Goal: Transaction & Acquisition: Book appointment/travel/reservation

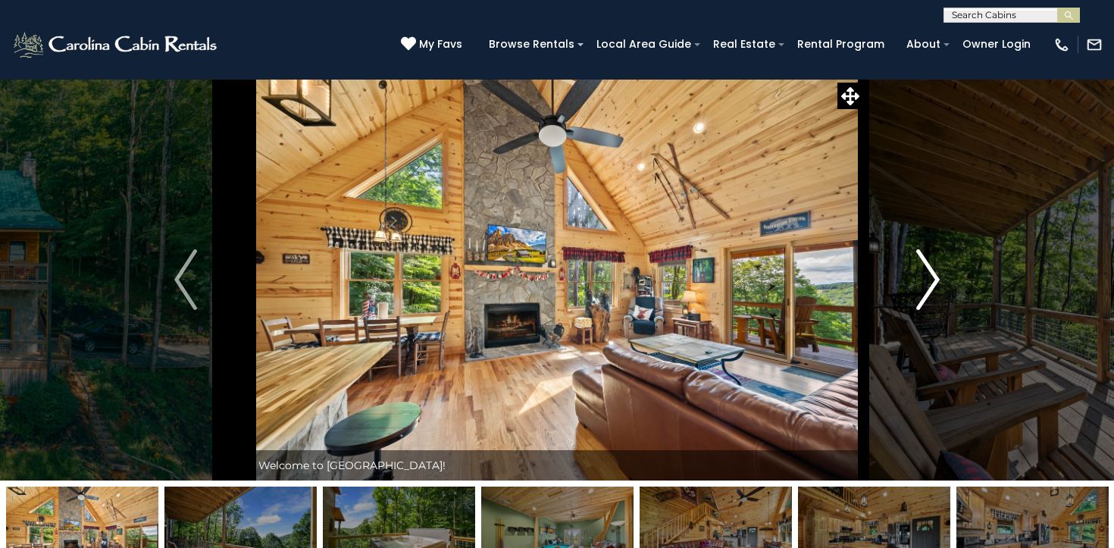
click at [929, 274] on img "Next" at bounding box center [928, 279] width 23 height 61
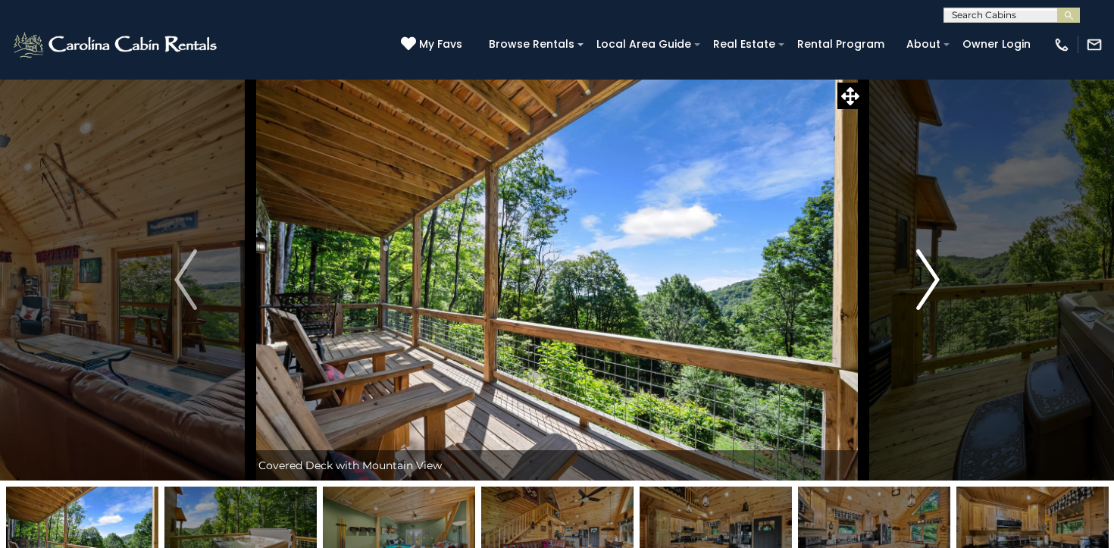
click at [929, 274] on img "Next" at bounding box center [928, 279] width 23 height 61
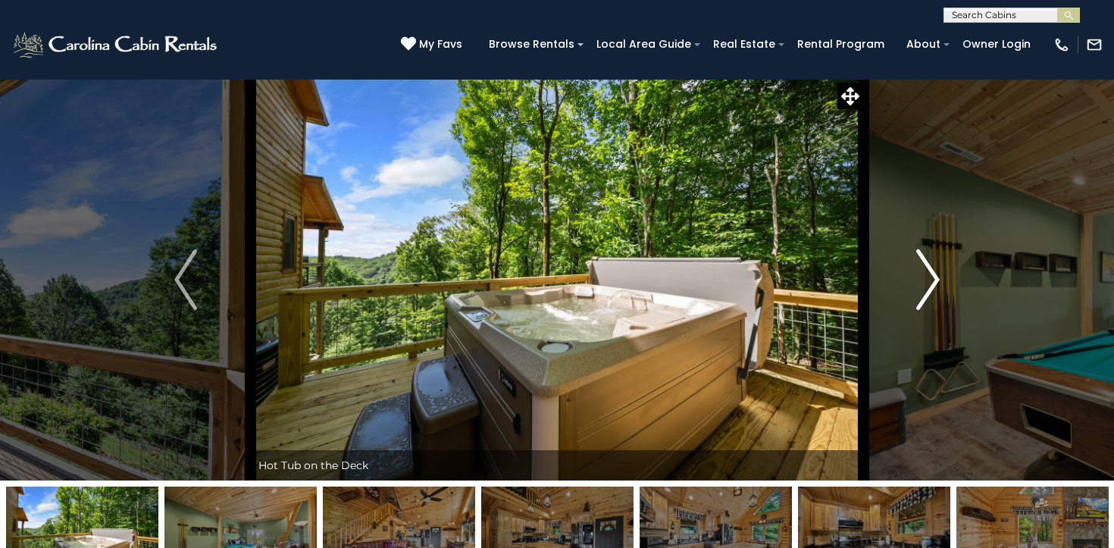
click at [929, 274] on img "Next" at bounding box center [928, 279] width 23 height 61
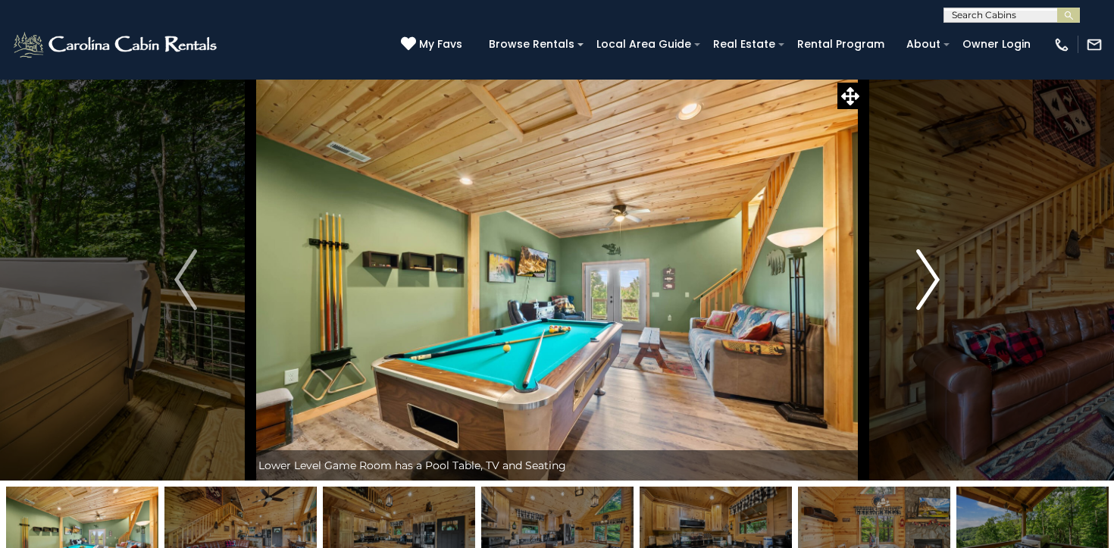
click at [929, 274] on img "Next" at bounding box center [928, 279] width 23 height 61
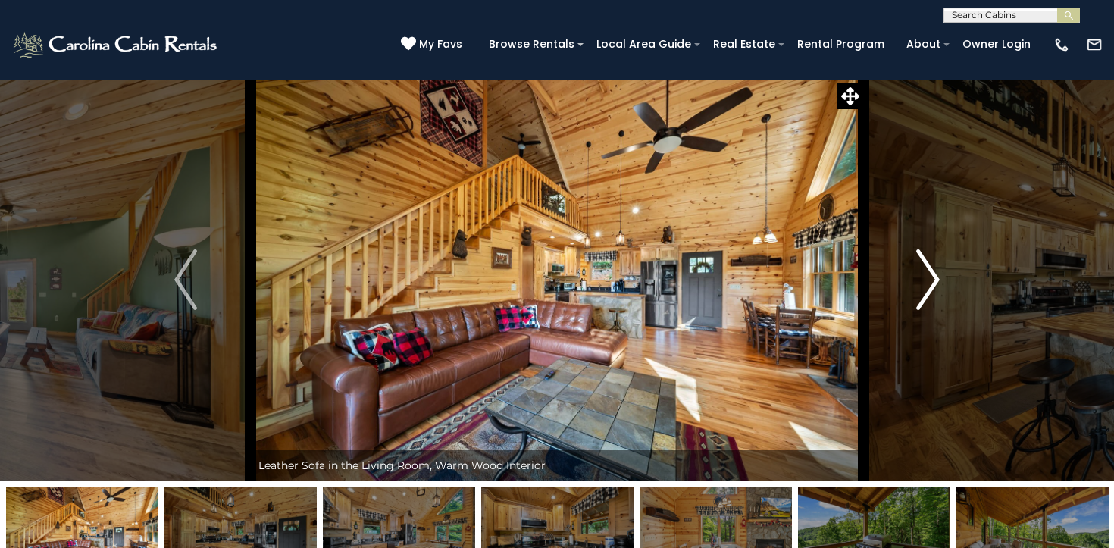
click at [929, 274] on img "Next" at bounding box center [928, 279] width 23 height 61
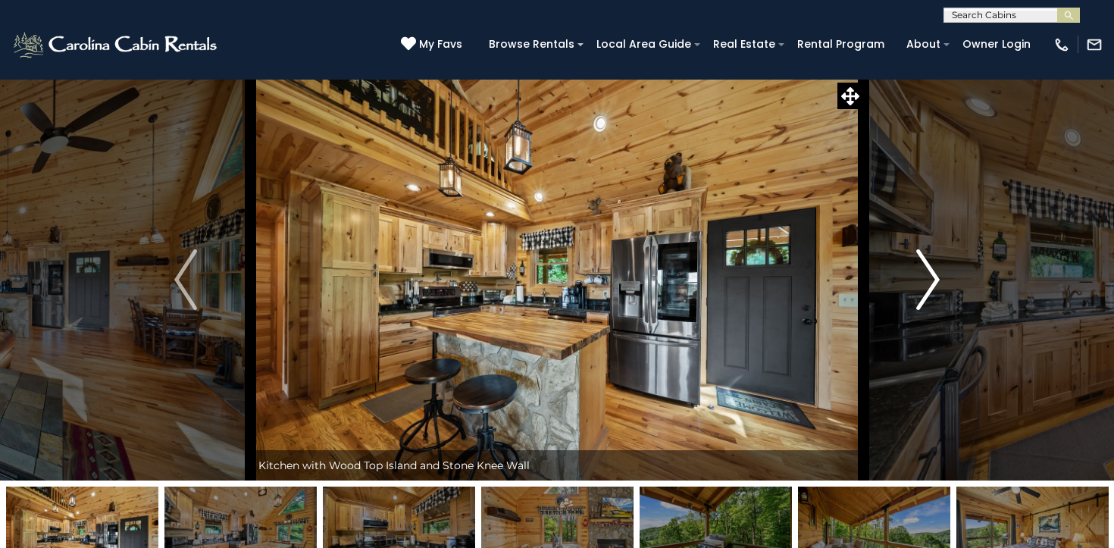
click at [929, 274] on img "Next" at bounding box center [928, 279] width 23 height 61
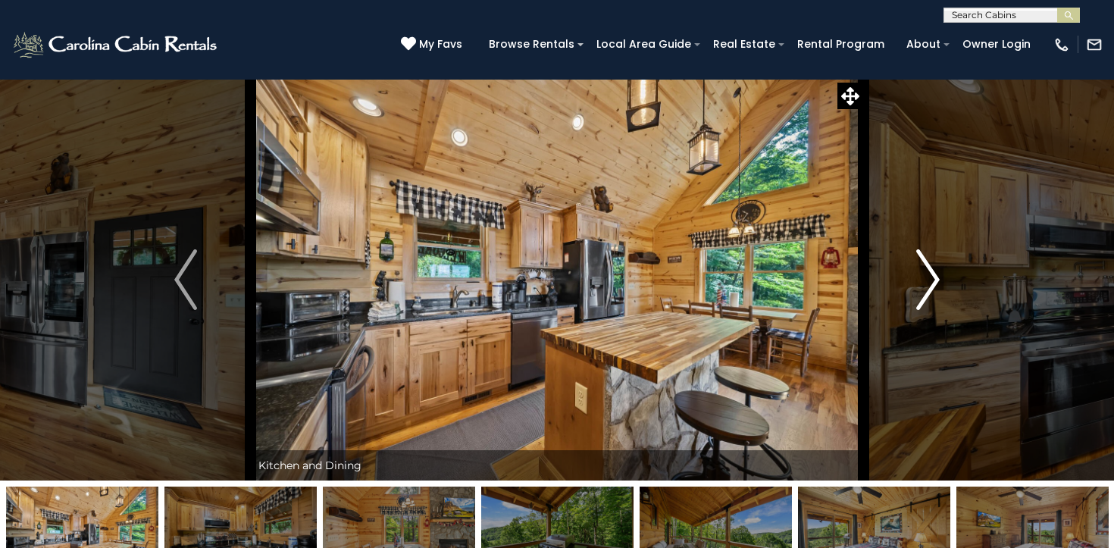
click at [929, 274] on img "Next" at bounding box center [928, 279] width 23 height 61
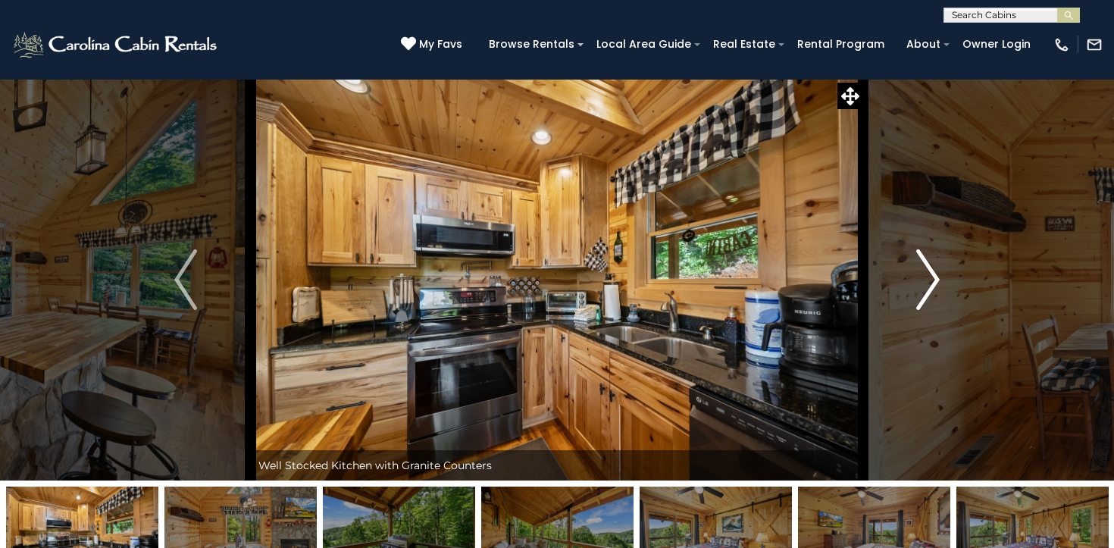
click at [929, 274] on img "Next" at bounding box center [928, 279] width 23 height 61
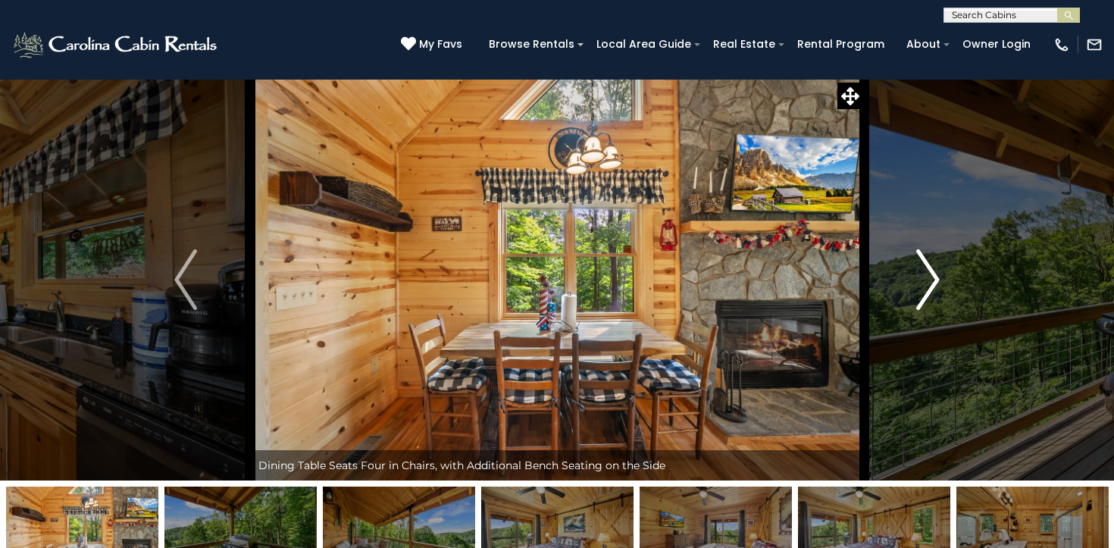
click at [929, 274] on img "Next" at bounding box center [928, 279] width 23 height 61
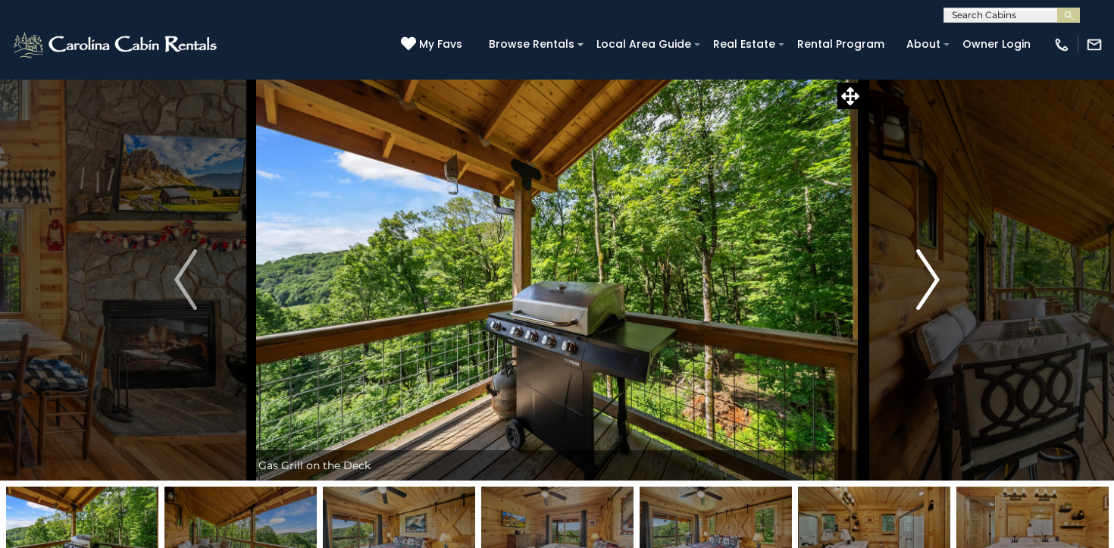
click at [929, 274] on img "Next" at bounding box center [928, 279] width 23 height 61
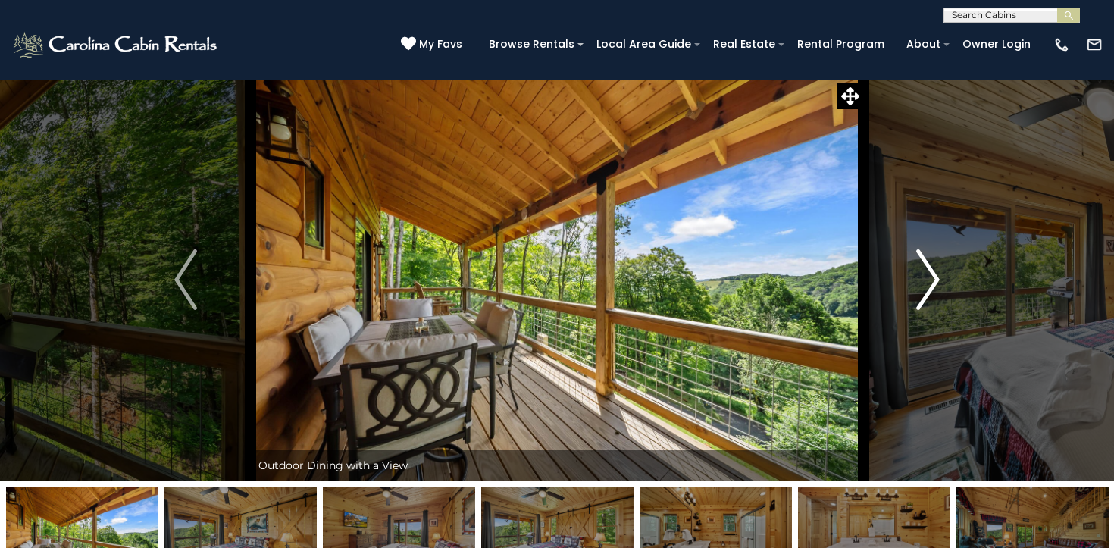
click at [929, 274] on img "Next" at bounding box center [928, 279] width 23 height 61
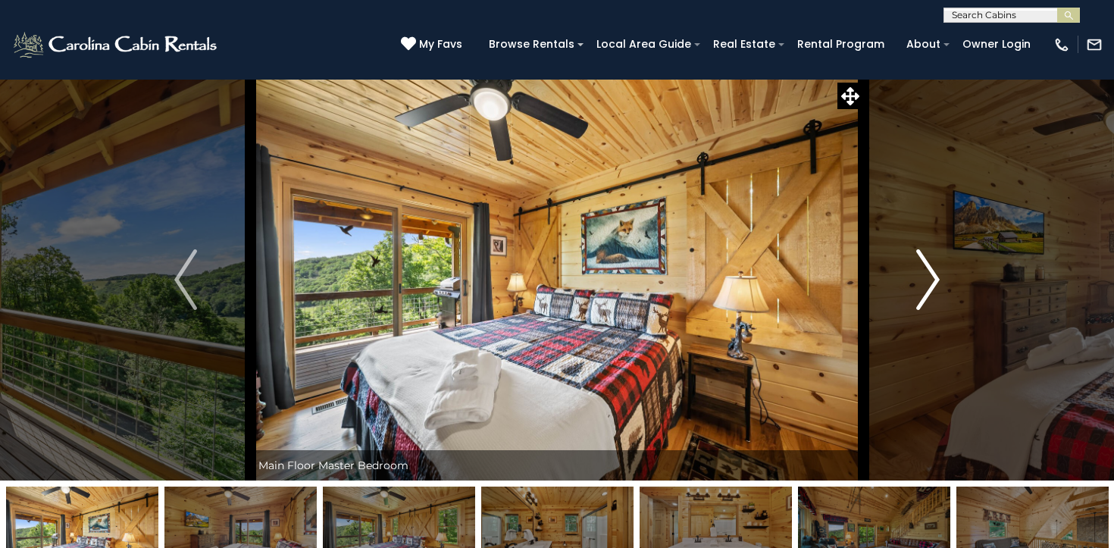
click at [929, 274] on img "Next" at bounding box center [928, 279] width 23 height 61
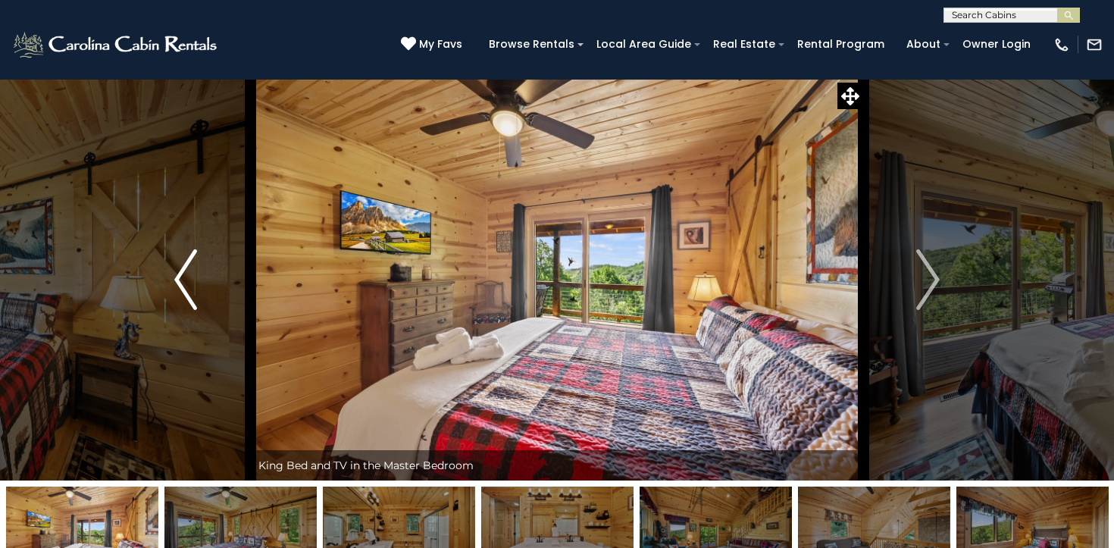
click at [187, 258] on img "Previous" at bounding box center [185, 279] width 23 height 61
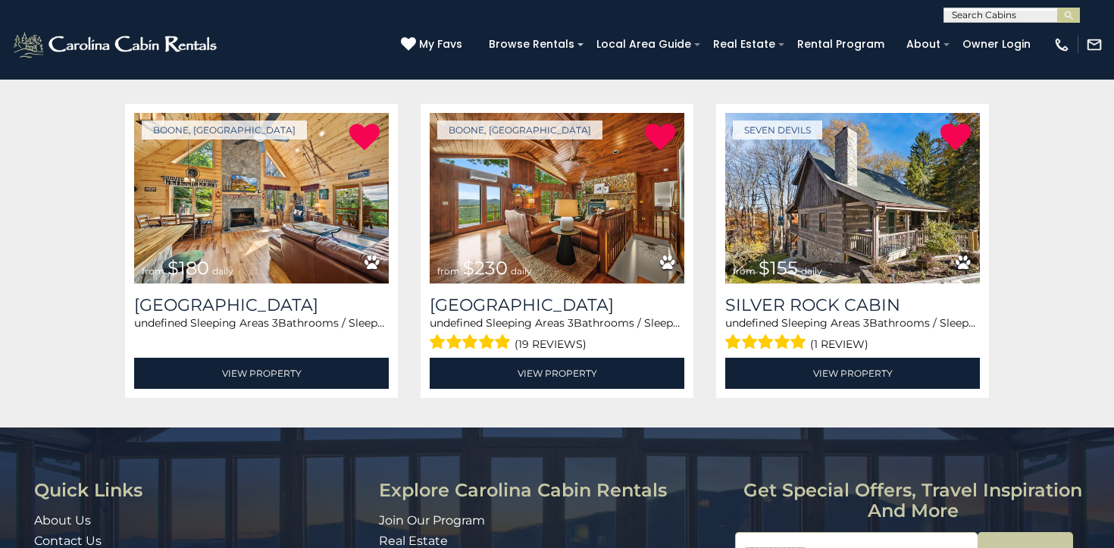
scroll to position [275, 0]
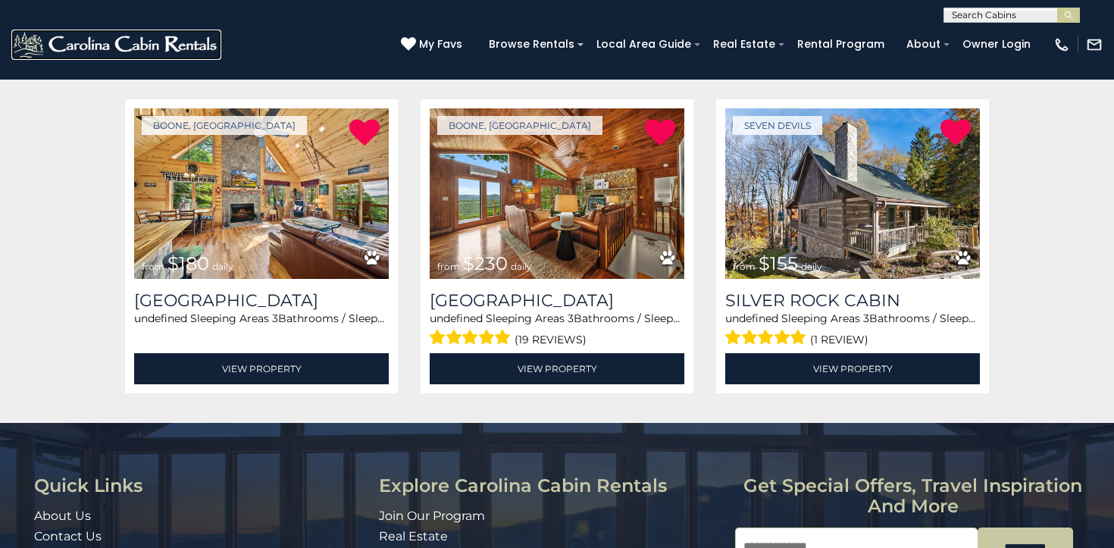
click at [149, 39] on img at bounding box center [116, 45] width 210 height 30
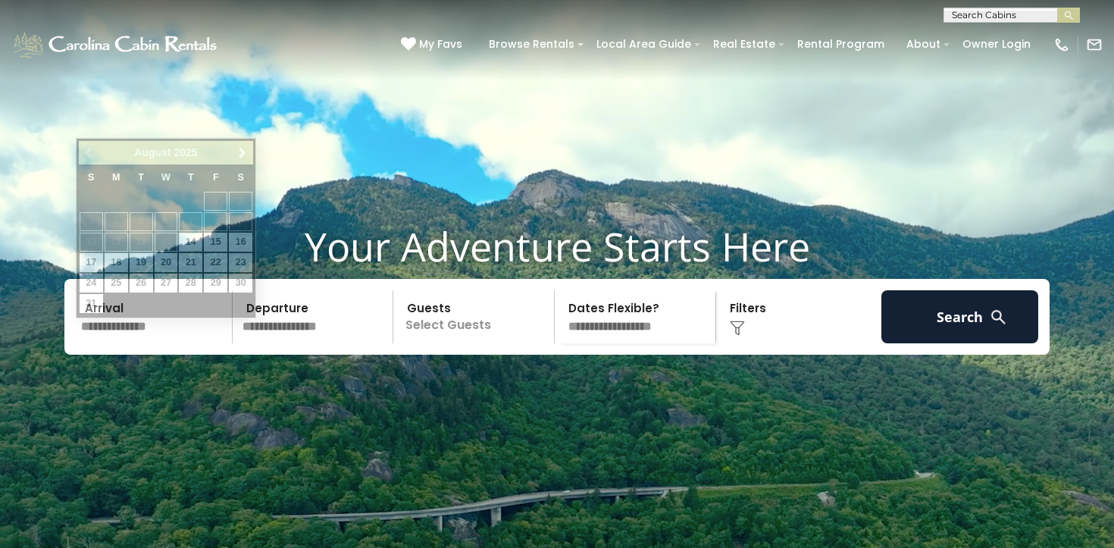
click at [168, 343] on input "text" at bounding box center [154, 316] width 157 height 53
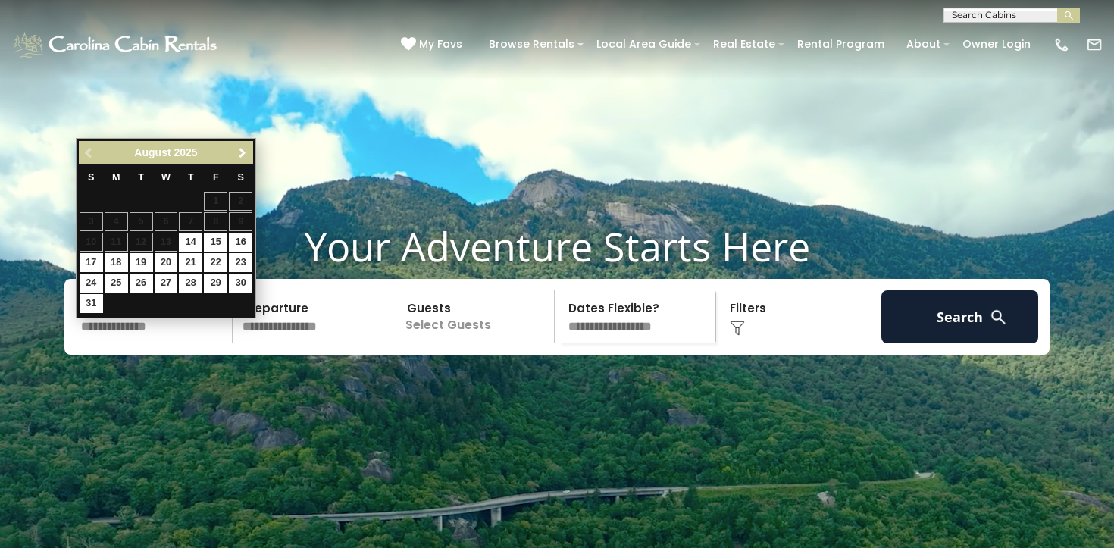
click at [239, 147] on span "Next" at bounding box center [243, 153] width 12 height 12
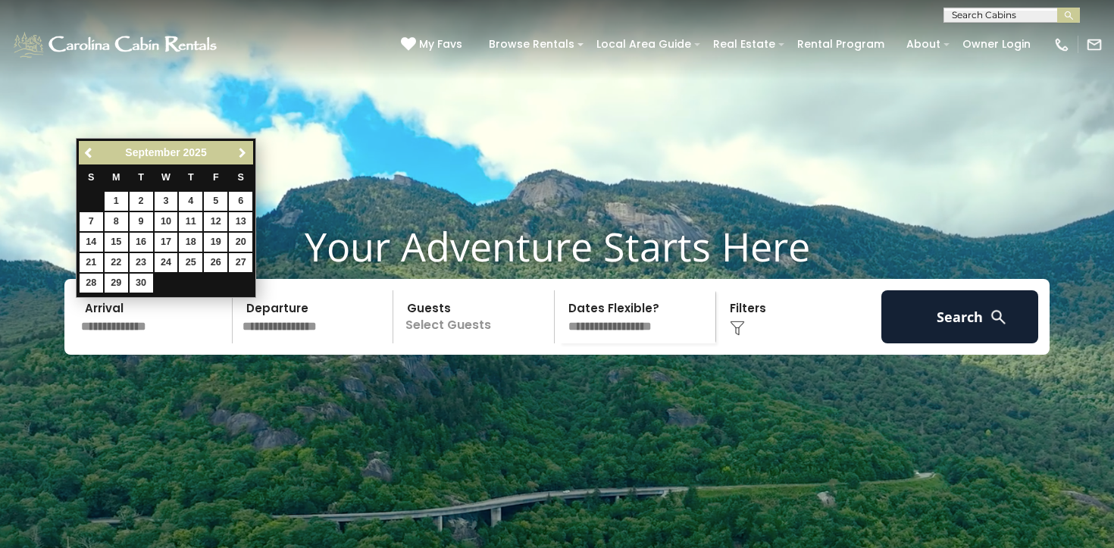
click at [239, 147] on span "Next" at bounding box center [243, 153] width 12 height 12
click at [243, 219] on link "11" at bounding box center [241, 221] width 24 height 19
type input "********"
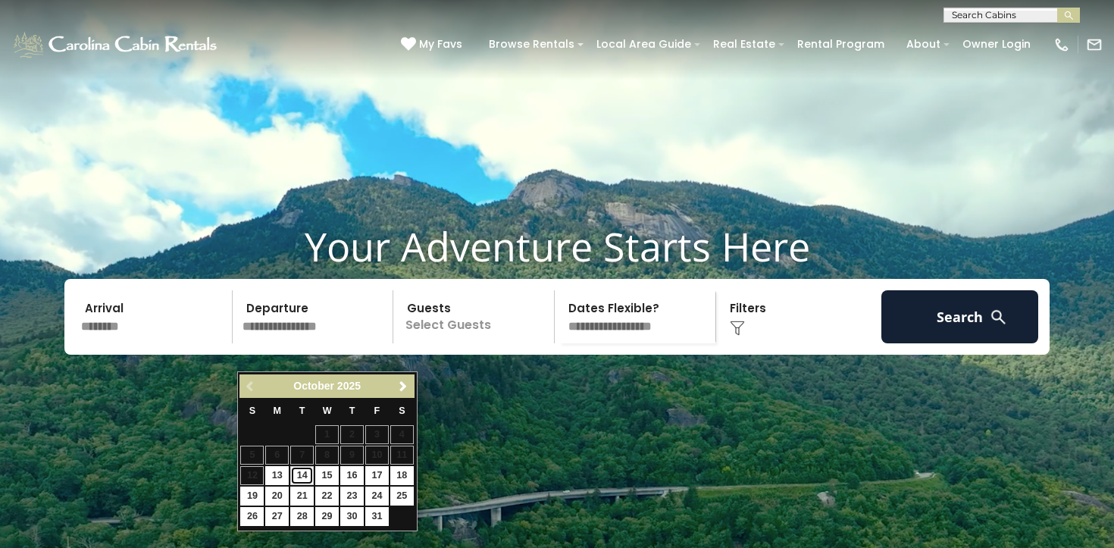
click at [304, 472] on link "14" at bounding box center [302, 475] width 24 height 19
type input "********"
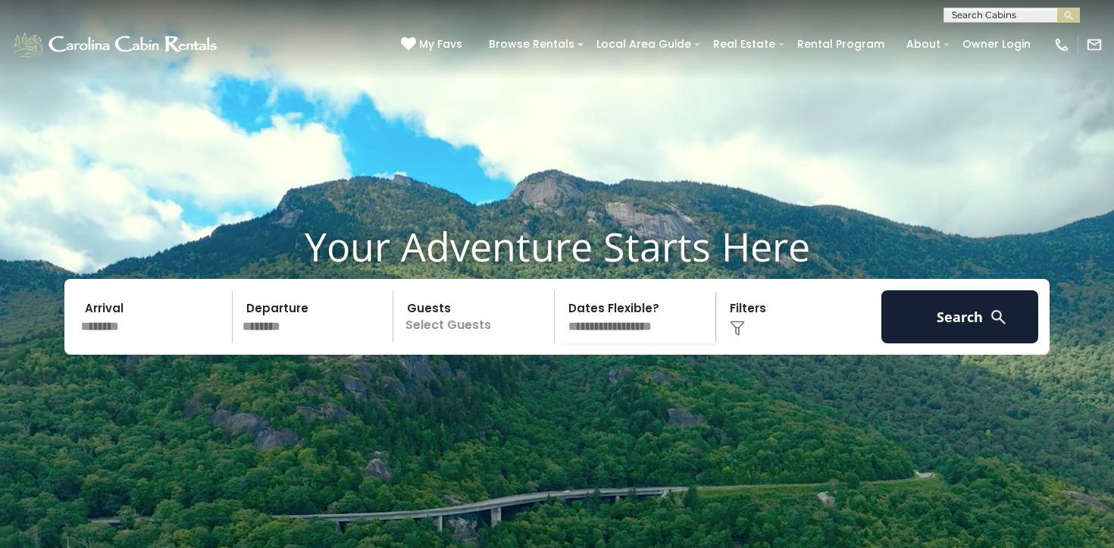
click at [458, 343] on p "Select Guests" at bounding box center [476, 316] width 156 height 53
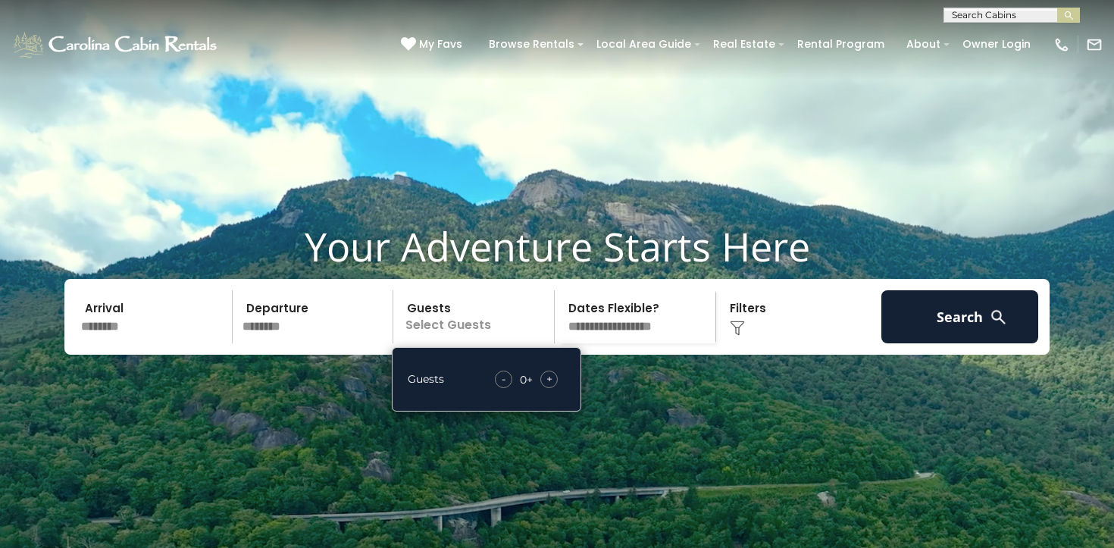
click at [552, 387] on span "+" at bounding box center [550, 378] width 6 height 15
click at [732, 343] on div "Click to Choose" at bounding box center [799, 316] width 157 height 53
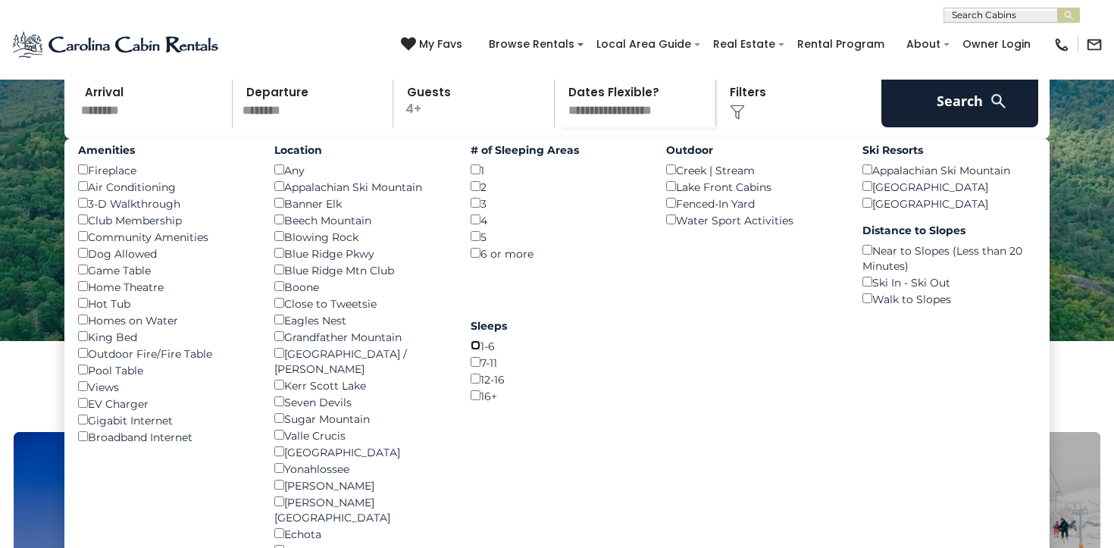
scroll to position [224, 0]
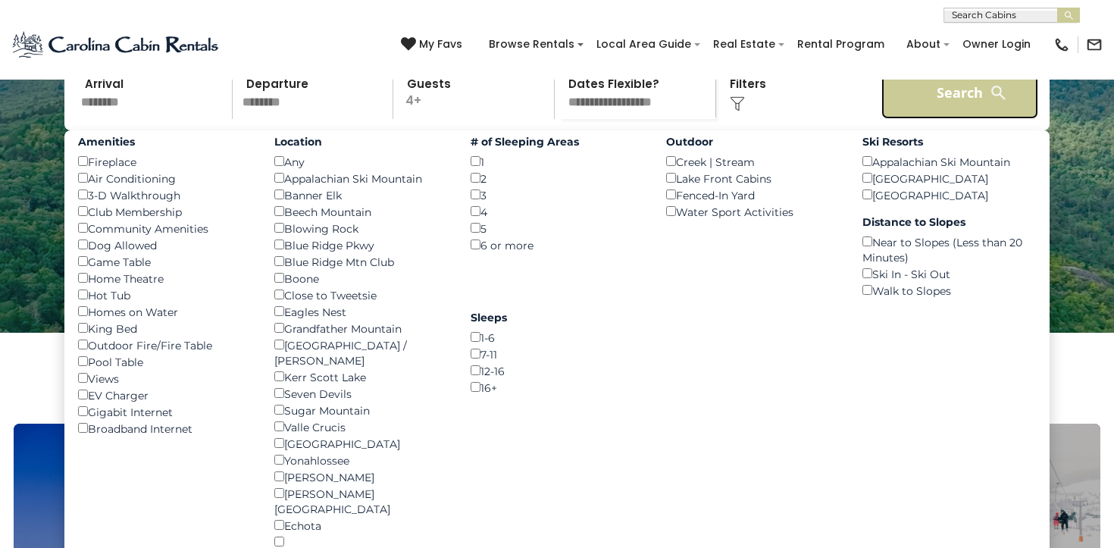
click at [935, 117] on button "Search" at bounding box center [960, 92] width 157 height 53
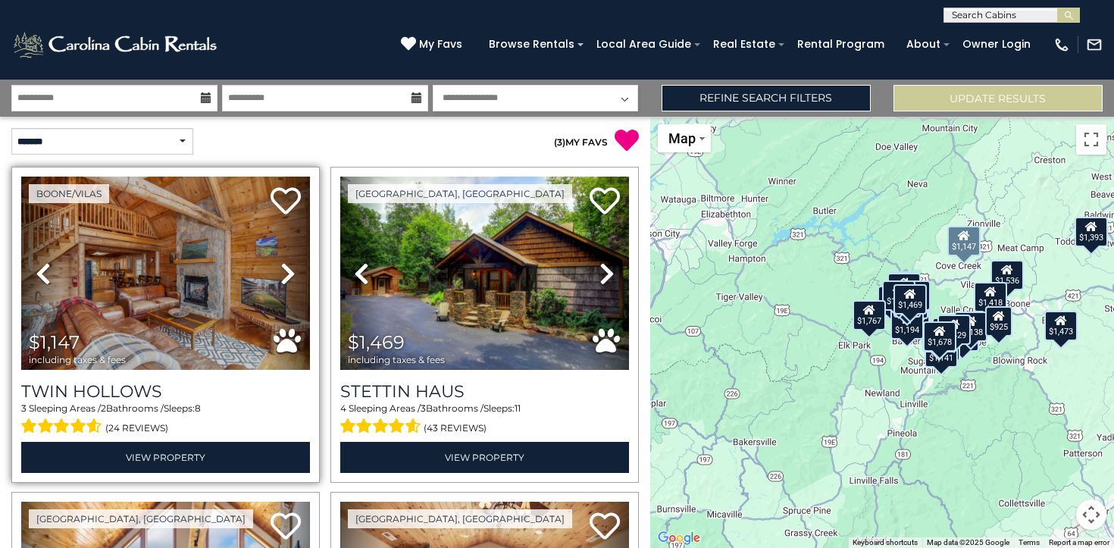
click at [289, 278] on icon at bounding box center [287, 274] width 15 height 24
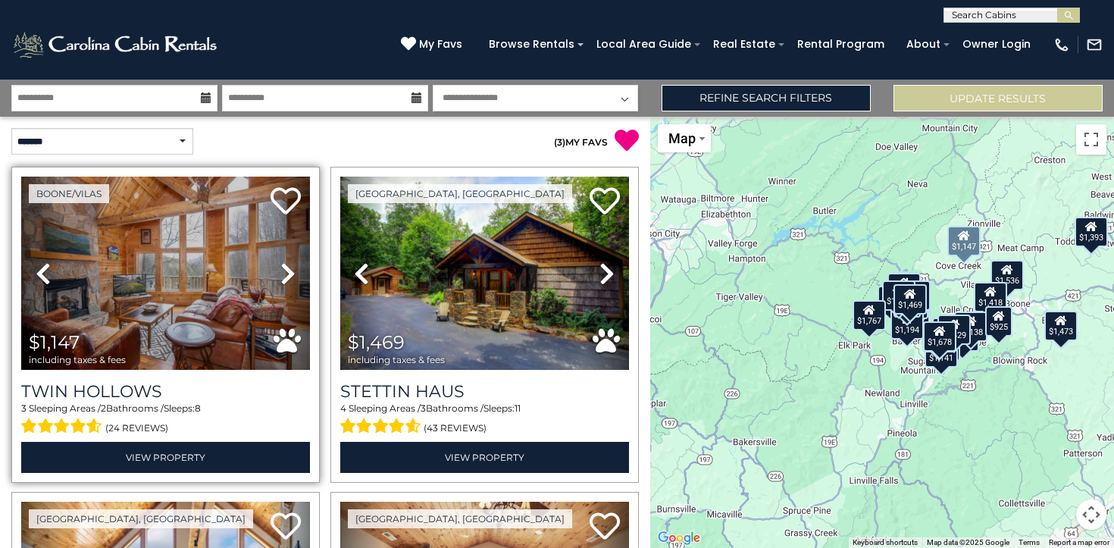
click at [289, 278] on icon at bounding box center [287, 274] width 15 height 24
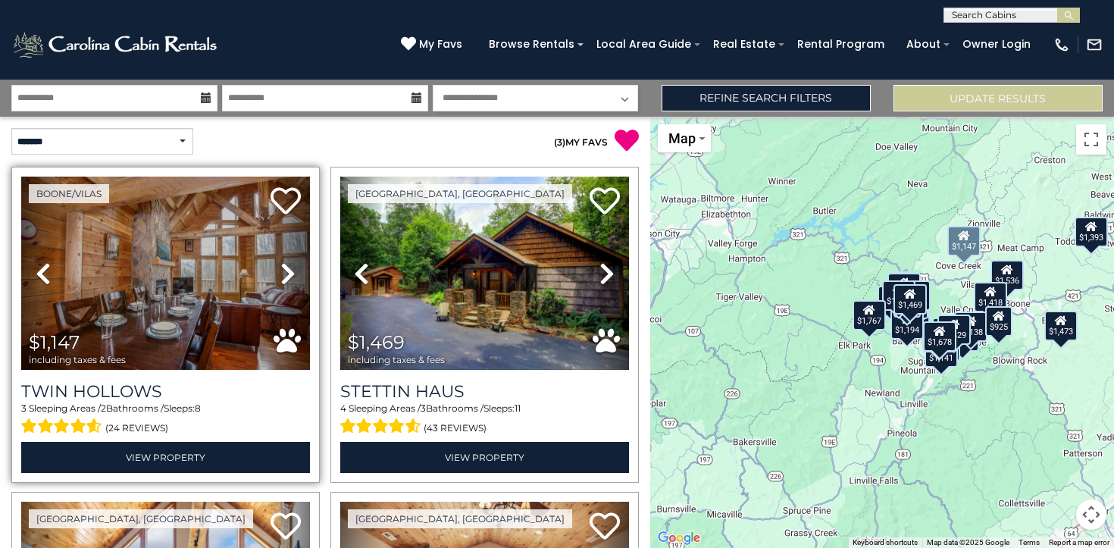
click at [289, 278] on icon at bounding box center [287, 274] width 15 height 24
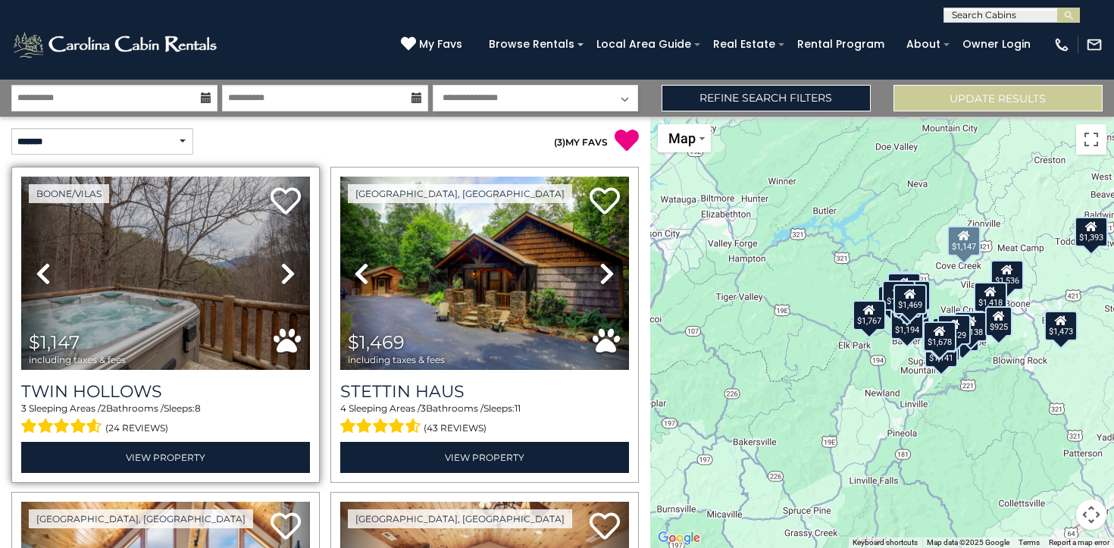
click at [289, 278] on icon at bounding box center [287, 274] width 15 height 24
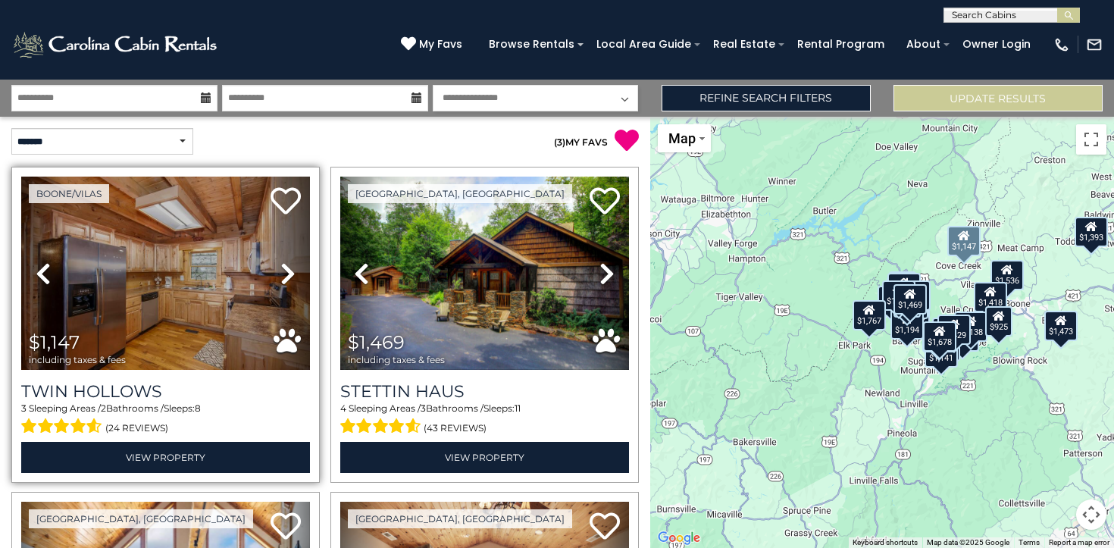
click at [289, 278] on icon at bounding box center [287, 274] width 15 height 24
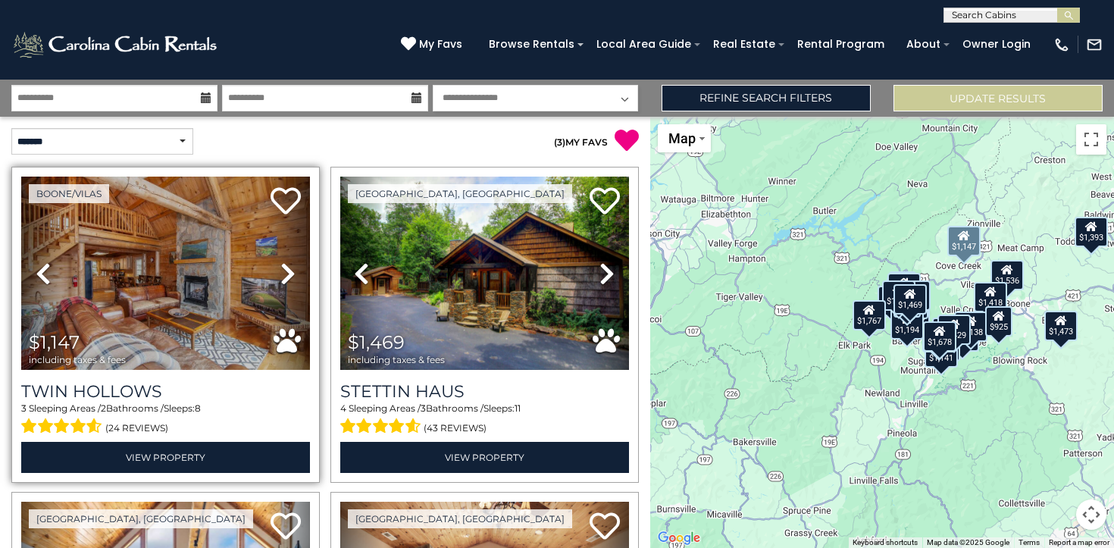
click at [289, 278] on icon at bounding box center [287, 274] width 15 height 24
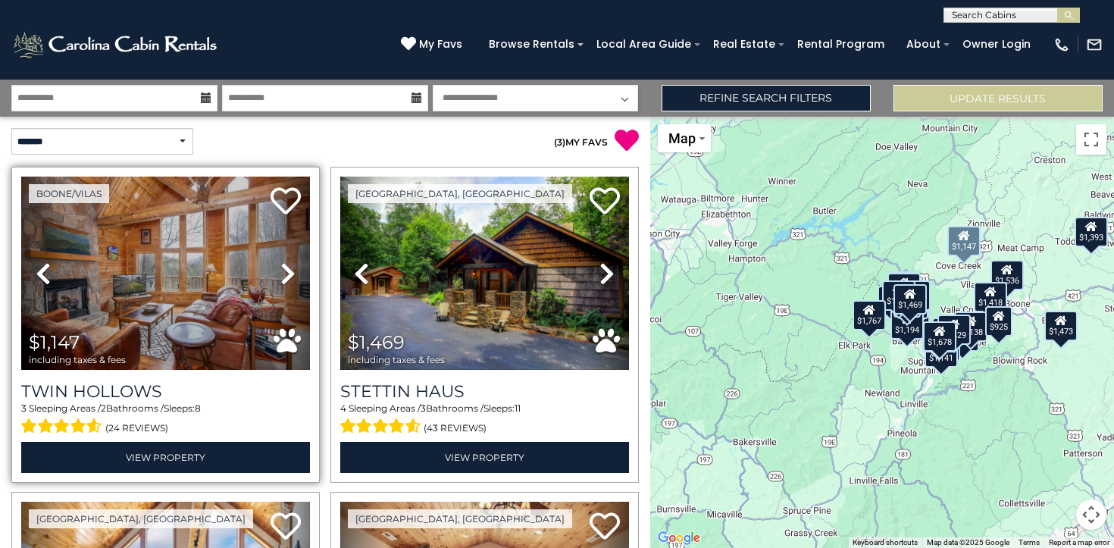
click at [289, 278] on icon at bounding box center [287, 274] width 15 height 24
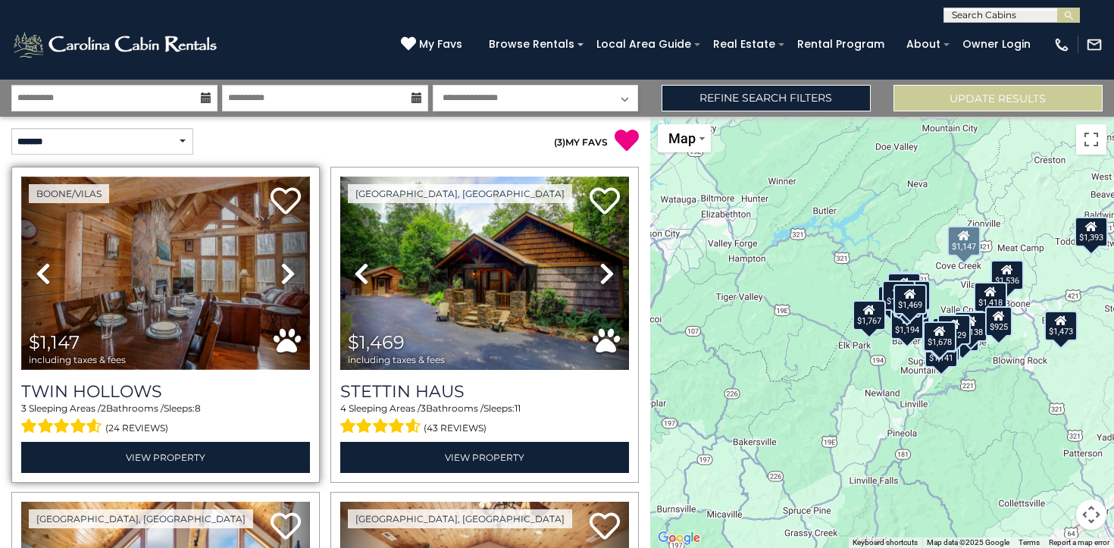
click at [174, 286] on img at bounding box center [165, 273] width 289 height 193
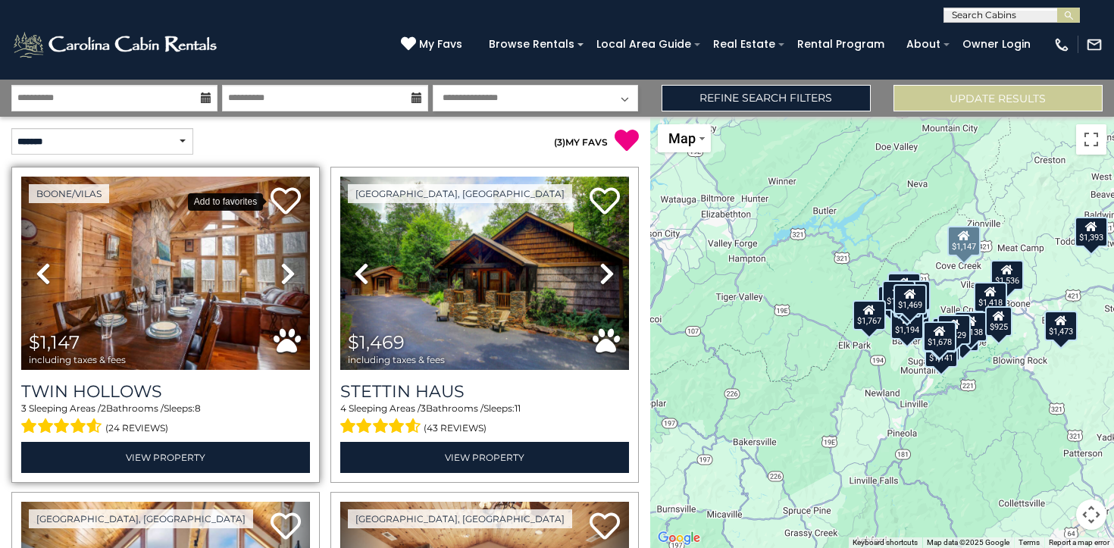
click at [287, 197] on icon at bounding box center [286, 201] width 30 height 30
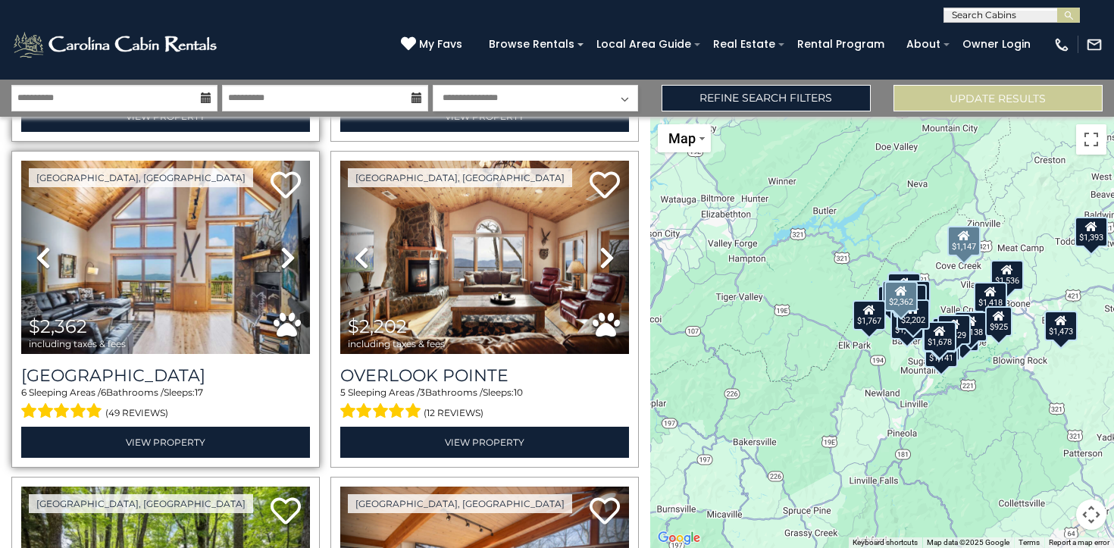
scroll to position [343, 0]
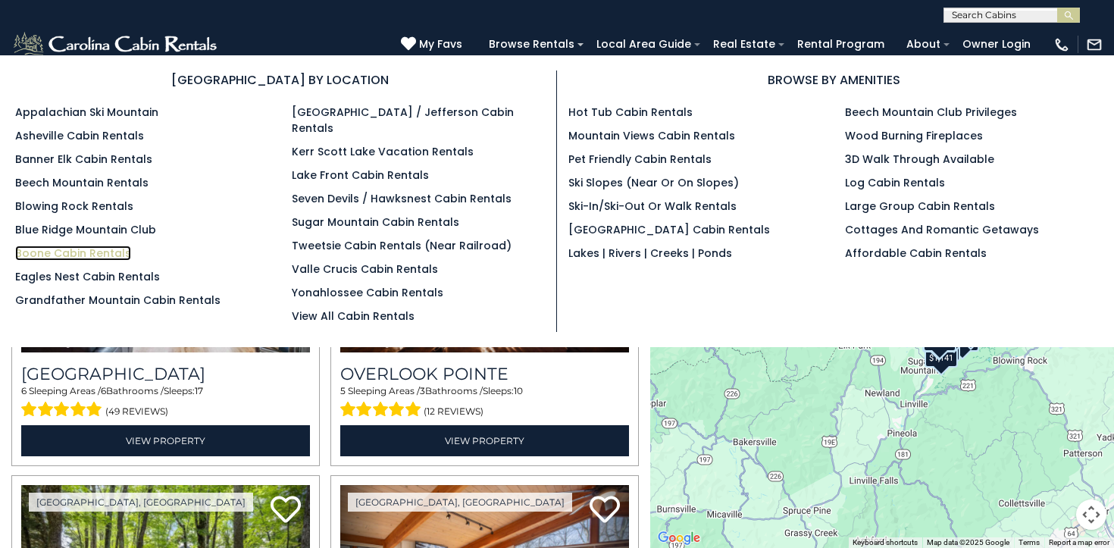
click at [89, 253] on link "Boone Cabin Rentals" at bounding box center [73, 253] width 116 height 15
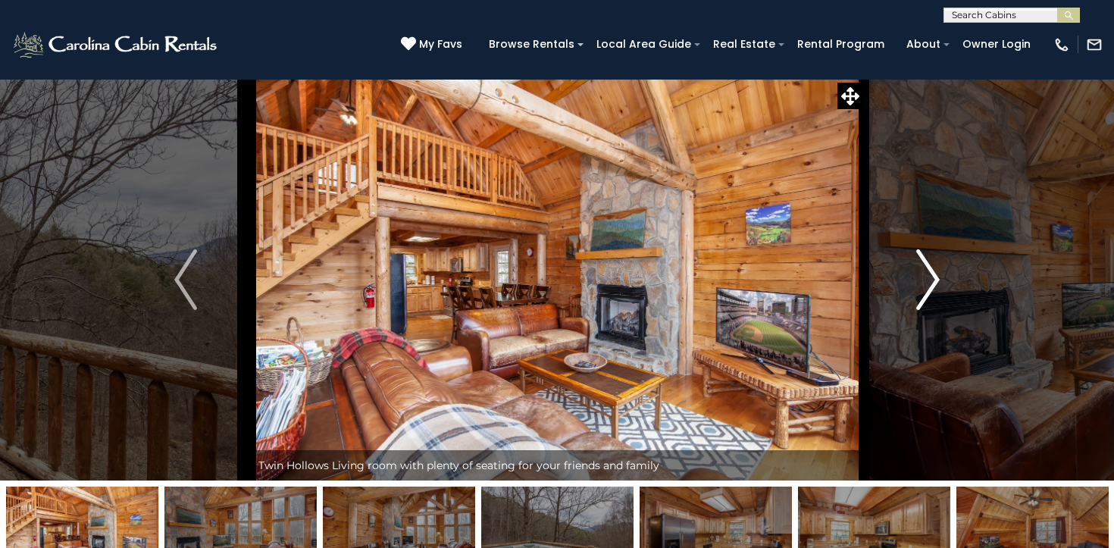
click at [932, 287] on img "Next" at bounding box center [928, 279] width 23 height 61
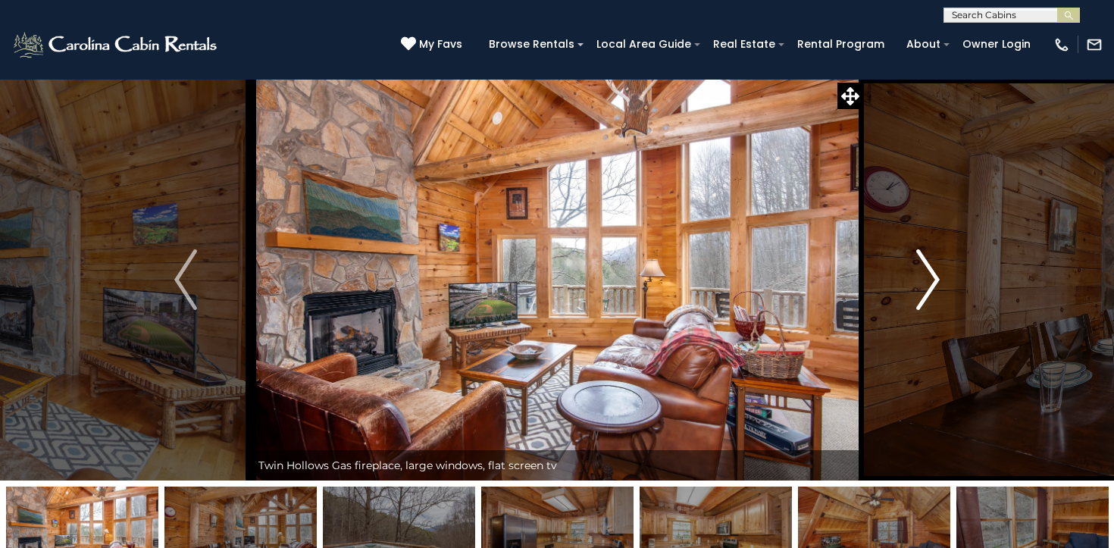
click at [932, 287] on img "Next" at bounding box center [928, 279] width 23 height 61
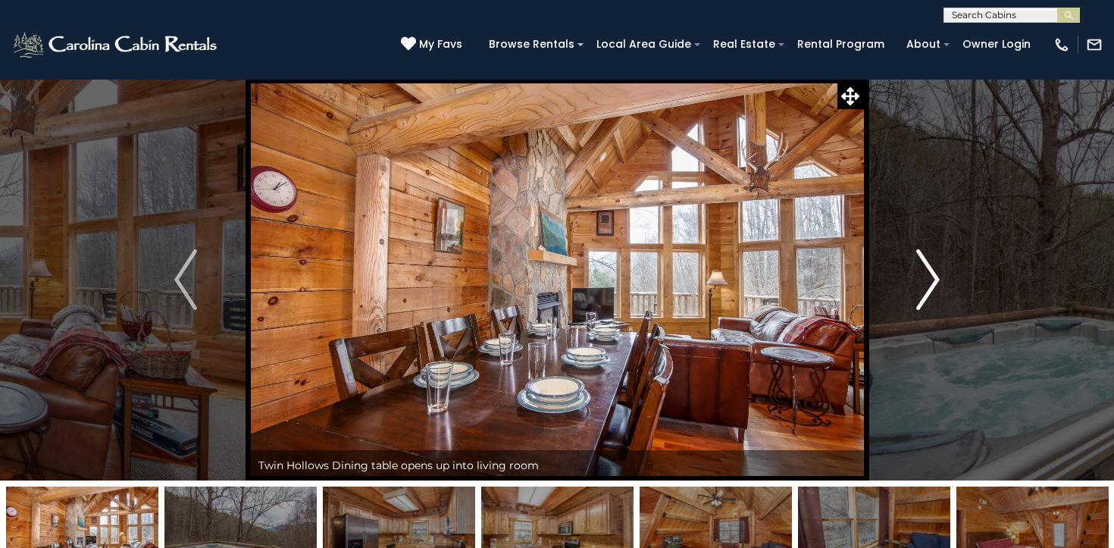
click at [932, 287] on img "Next" at bounding box center [928, 279] width 23 height 61
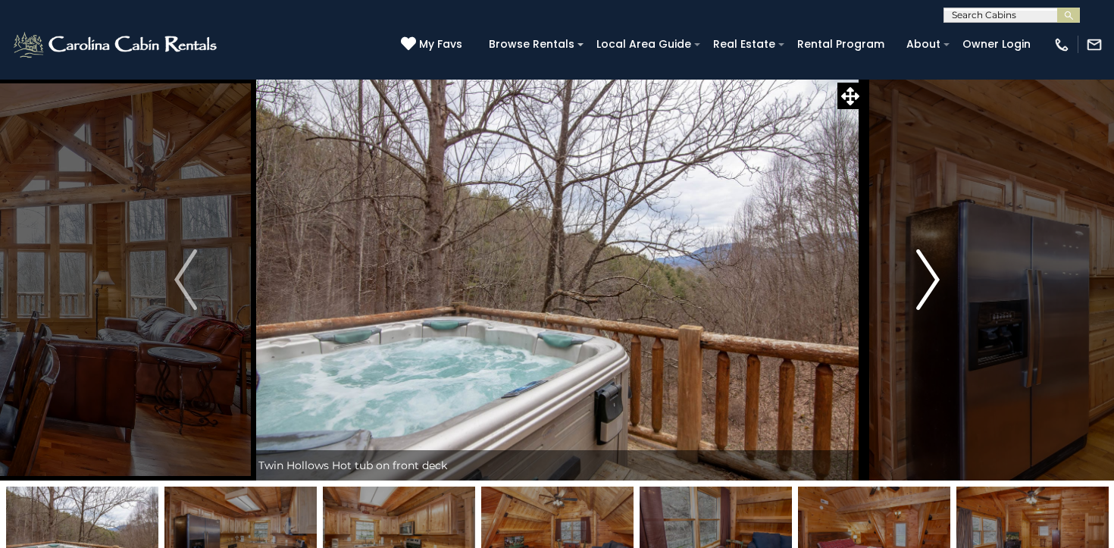
click at [932, 287] on img "Next" at bounding box center [928, 279] width 23 height 61
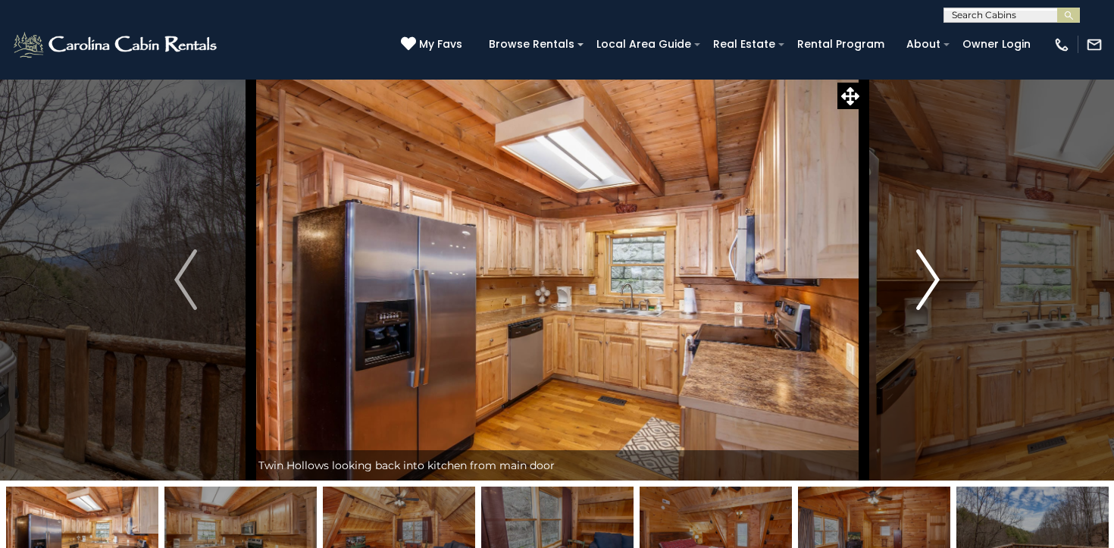
click at [932, 287] on img "Next" at bounding box center [928, 279] width 23 height 61
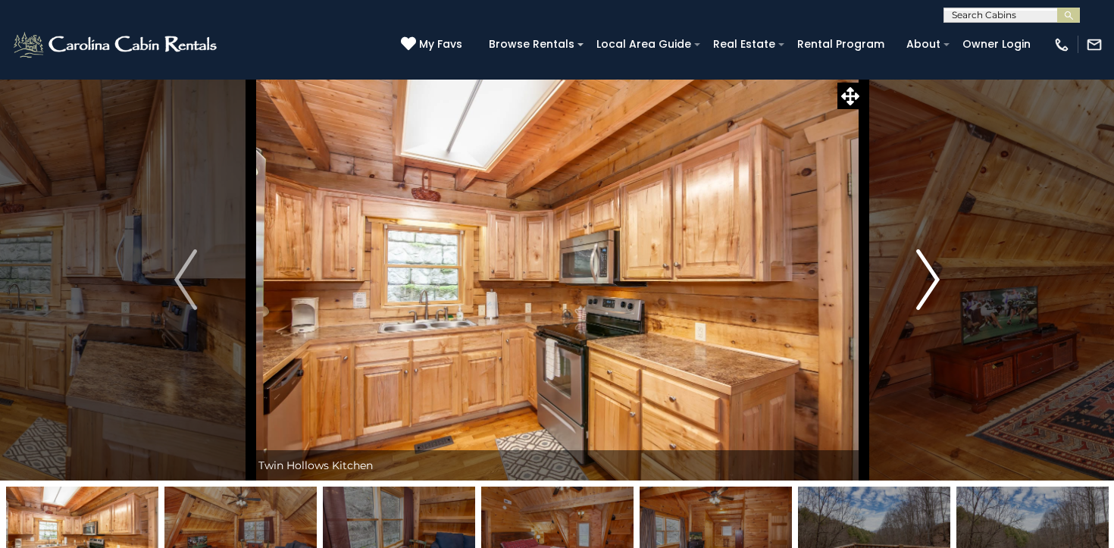
click at [932, 287] on img "Next" at bounding box center [928, 279] width 23 height 61
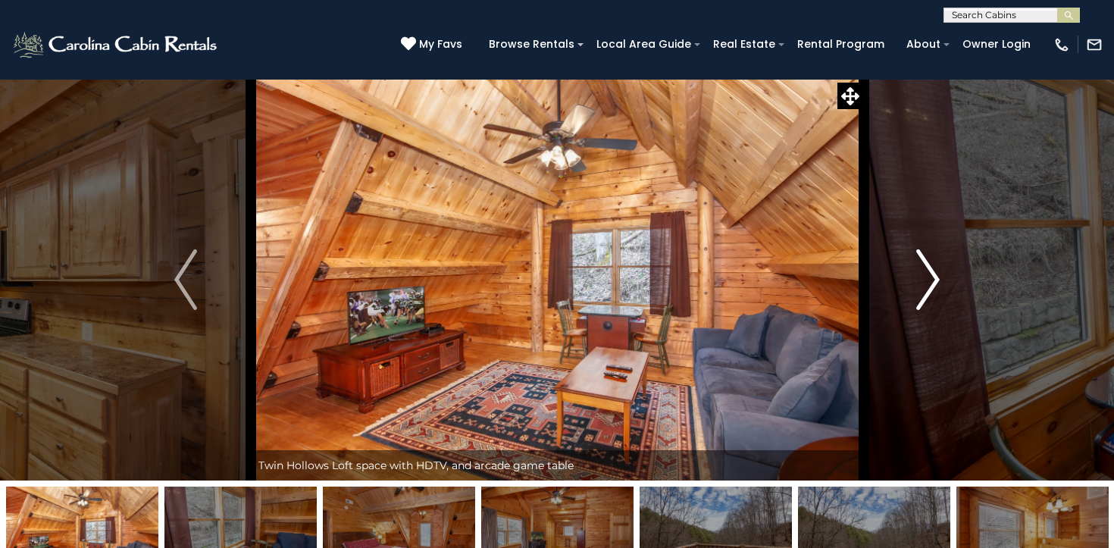
click at [932, 287] on img "Next" at bounding box center [928, 279] width 23 height 61
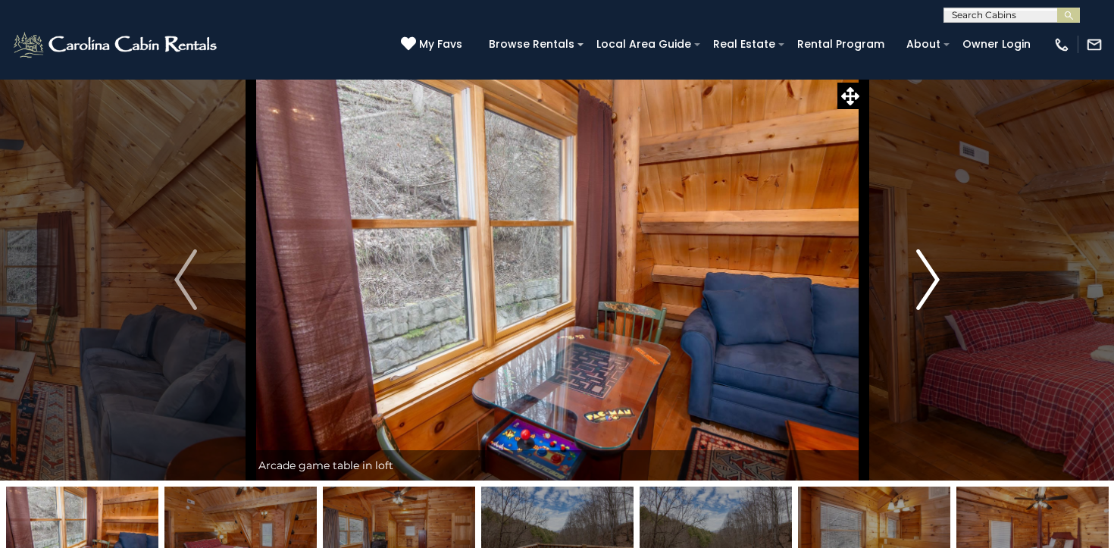
click at [932, 287] on img "Next" at bounding box center [928, 279] width 23 height 61
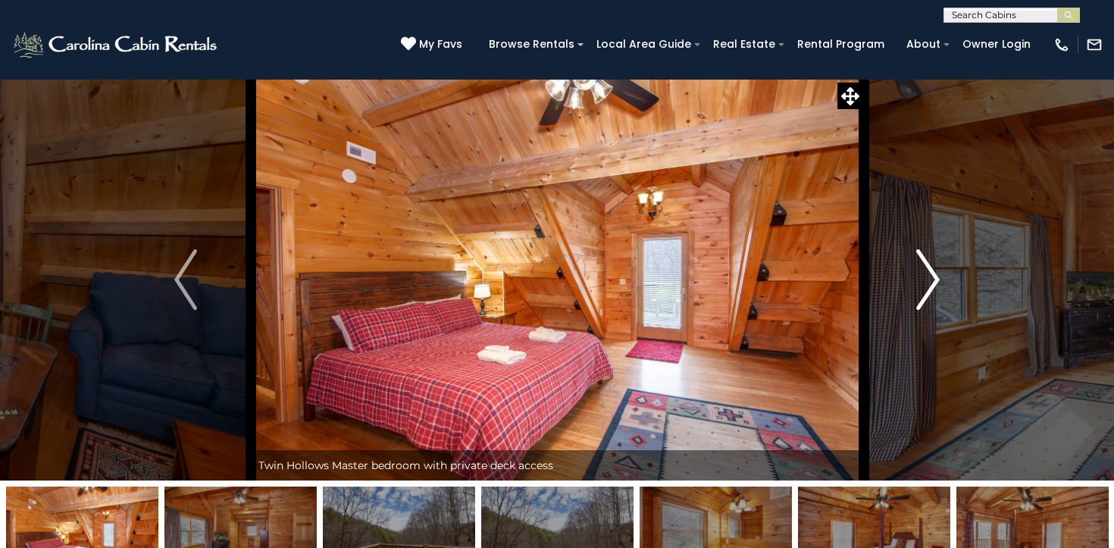
click at [932, 287] on img "Next" at bounding box center [928, 279] width 23 height 61
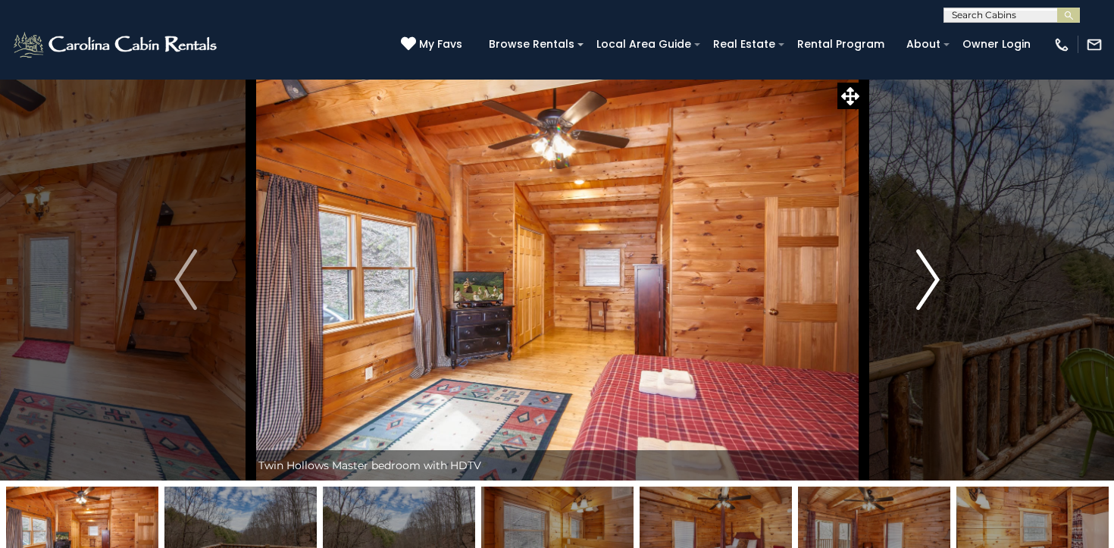
click at [932, 287] on img "Next" at bounding box center [928, 279] width 23 height 61
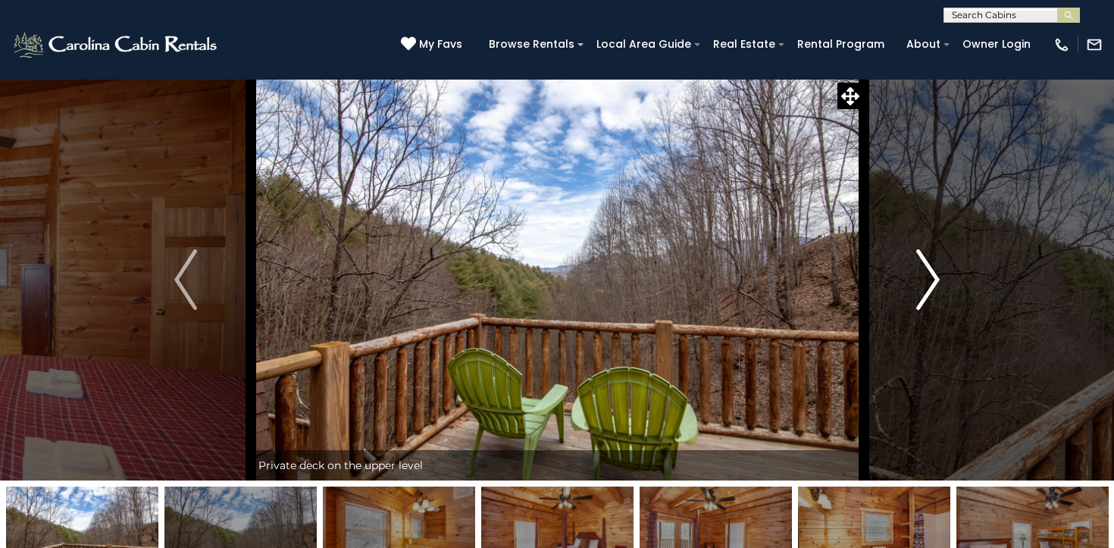
click at [932, 287] on img "Next" at bounding box center [928, 279] width 23 height 61
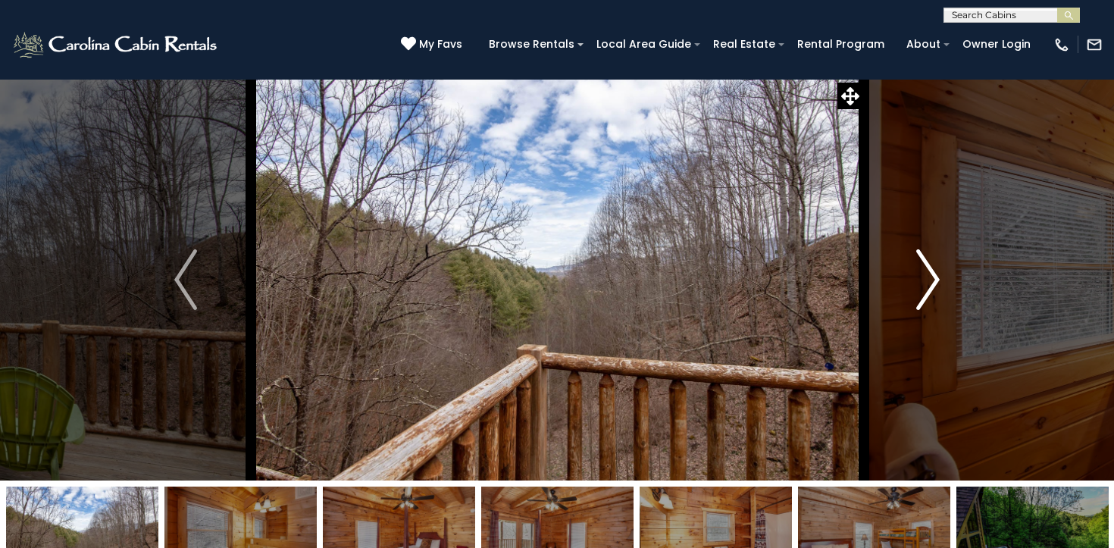
click at [932, 287] on img "Next" at bounding box center [928, 279] width 23 height 61
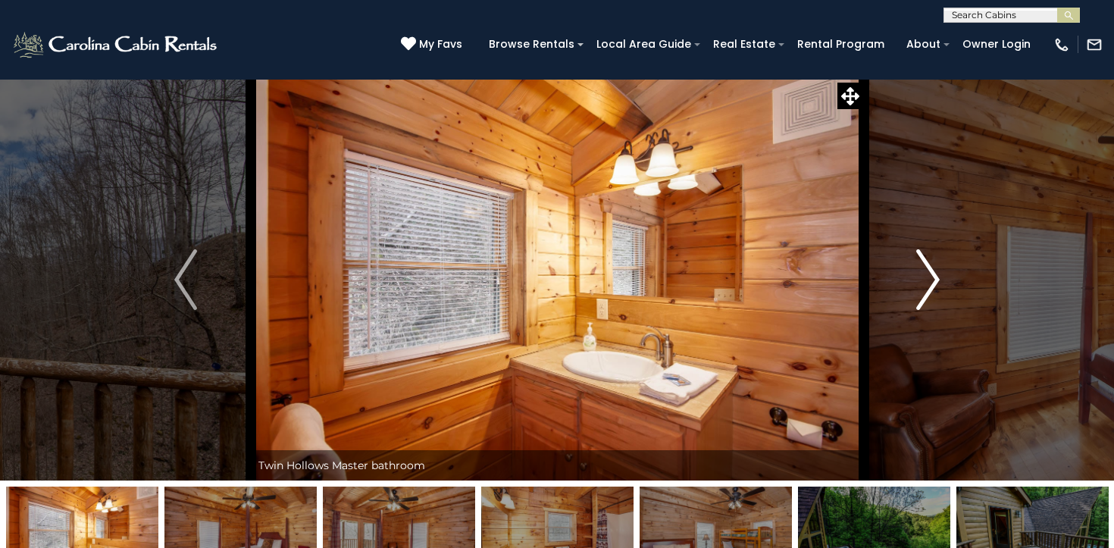
click at [932, 287] on img "Next" at bounding box center [928, 279] width 23 height 61
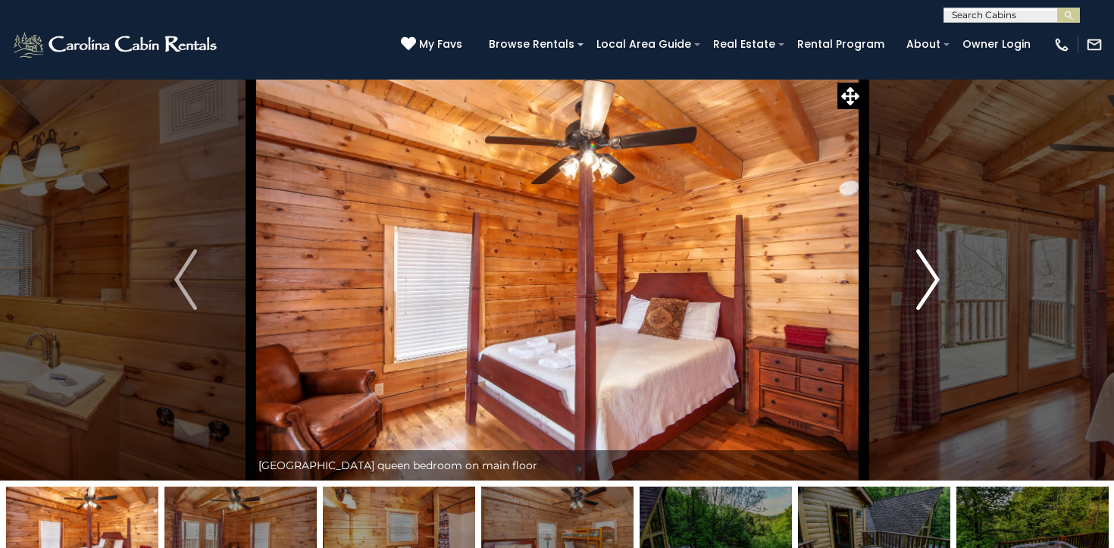
click at [932, 287] on img "Next" at bounding box center [928, 279] width 23 height 61
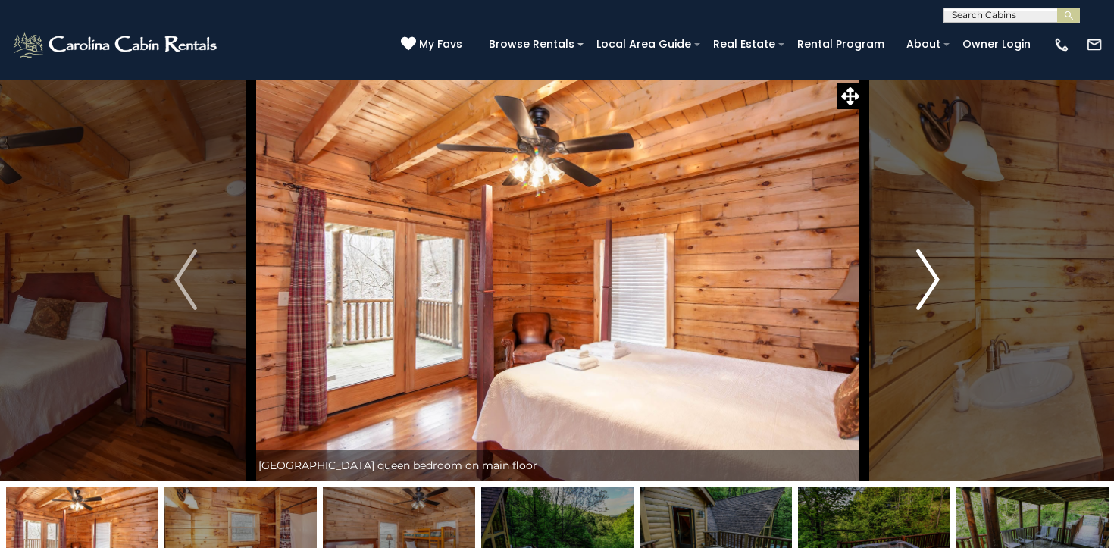
click at [932, 287] on img "Next" at bounding box center [928, 279] width 23 height 61
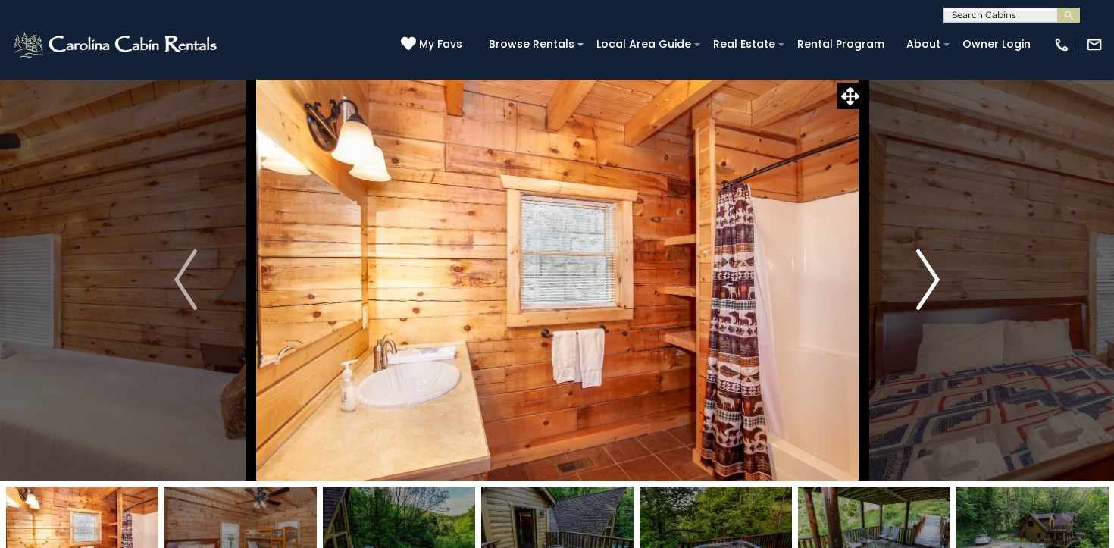
click at [932, 287] on img "Next" at bounding box center [928, 279] width 23 height 61
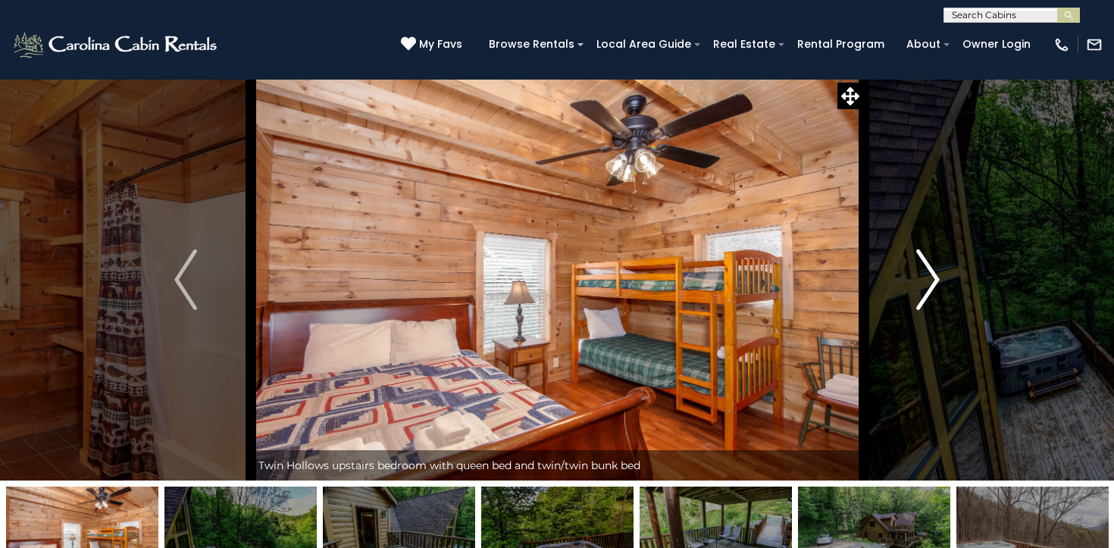
click at [932, 287] on img "Next" at bounding box center [928, 279] width 23 height 61
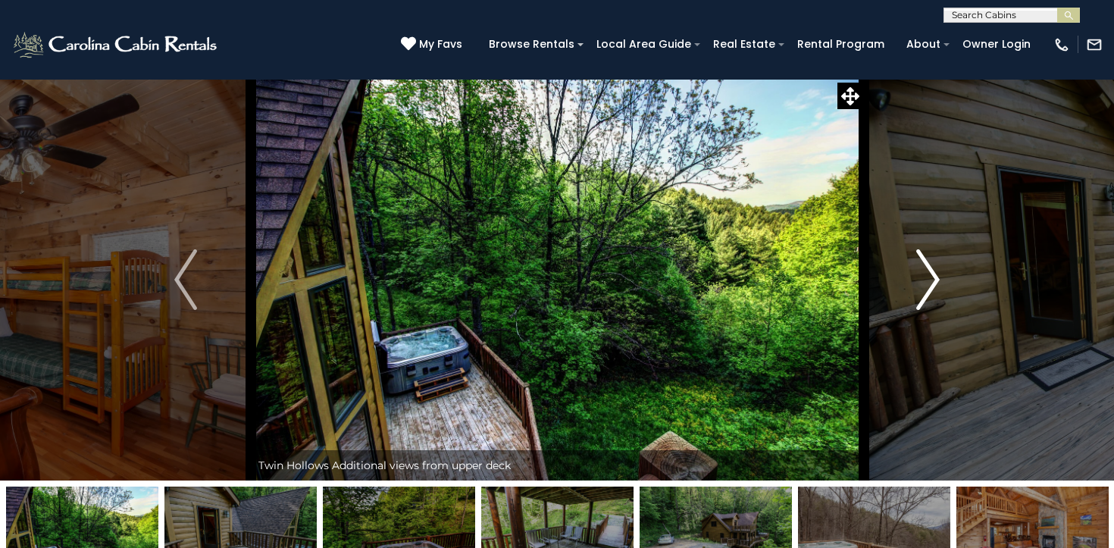
click at [932, 287] on img "Next" at bounding box center [928, 279] width 23 height 61
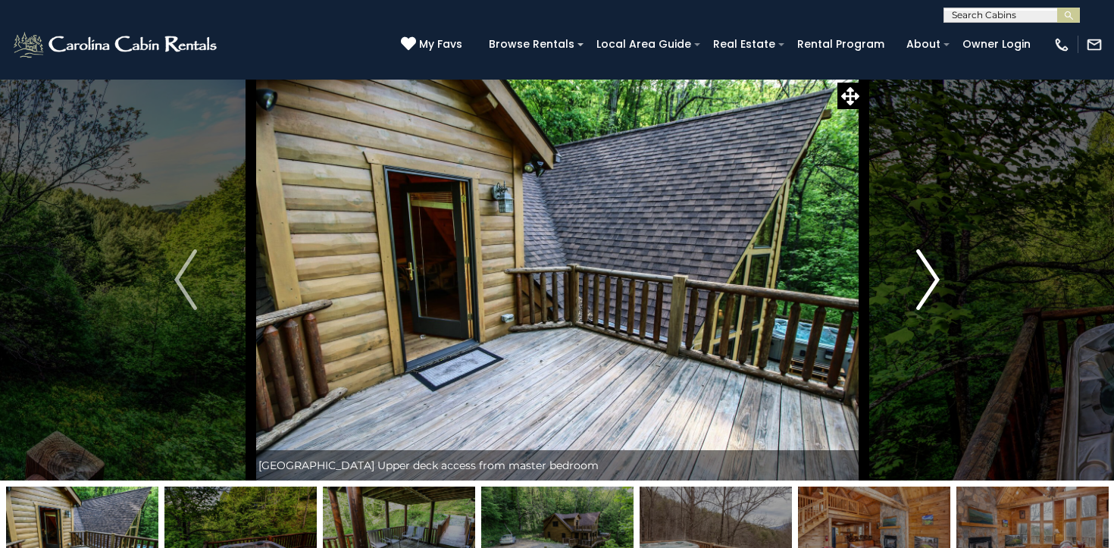
click at [932, 287] on img "Next" at bounding box center [928, 279] width 23 height 61
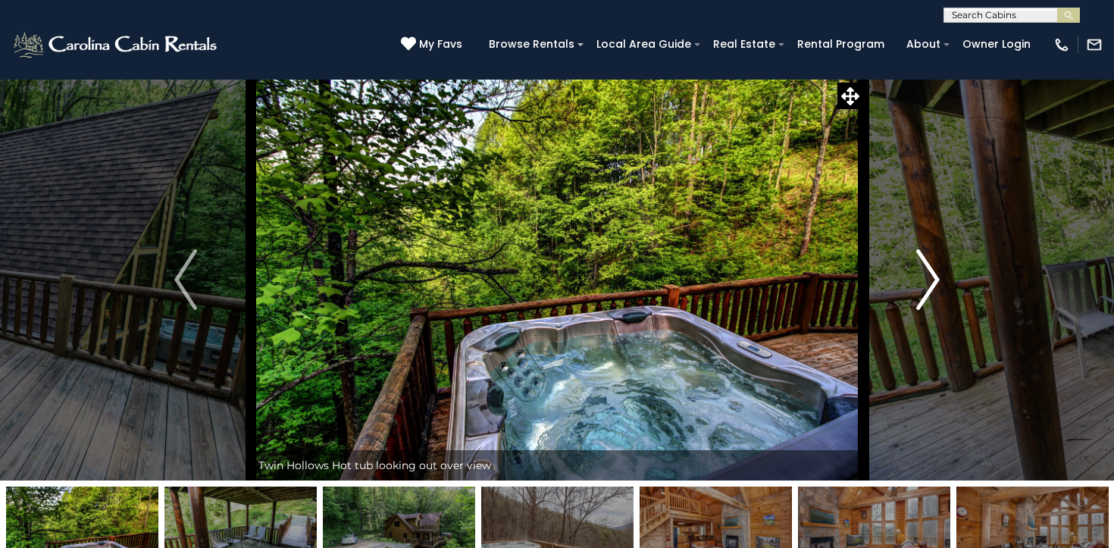
click at [932, 287] on img "Next" at bounding box center [928, 279] width 23 height 61
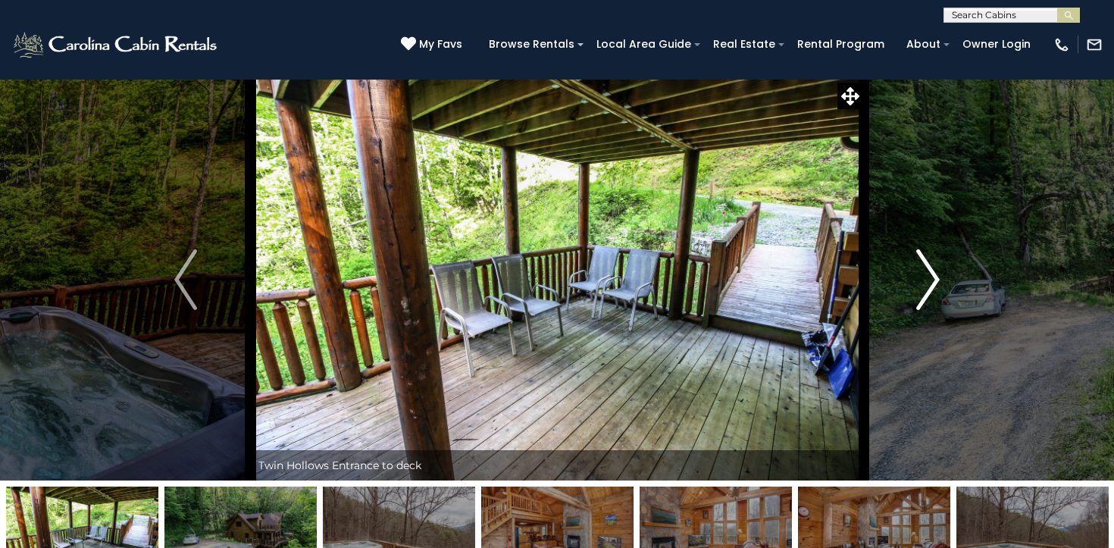
click at [932, 287] on img "Next" at bounding box center [928, 279] width 23 height 61
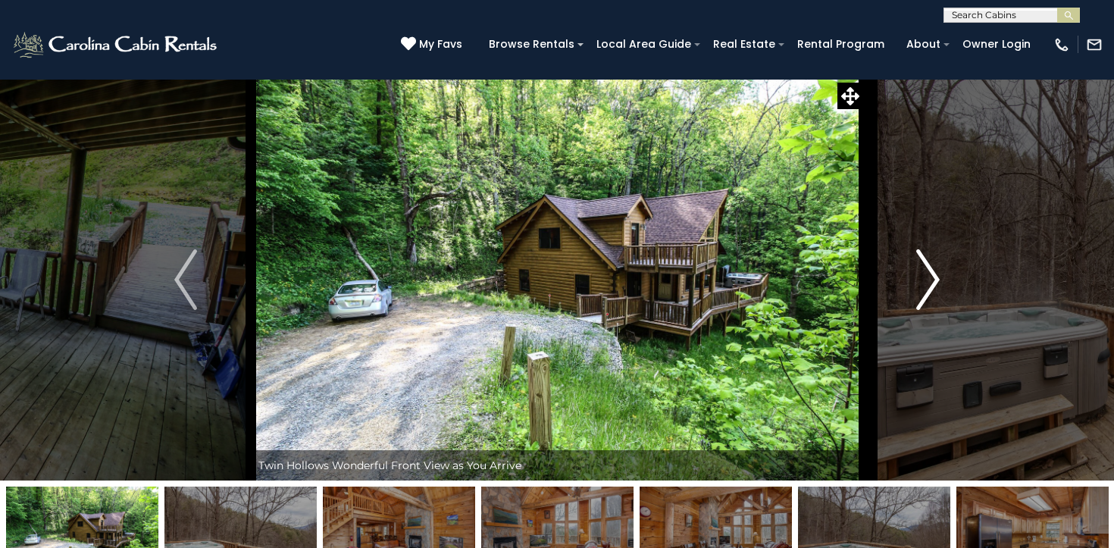
click at [932, 287] on img "Next" at bounding box center [928, 279] width 23 height 61
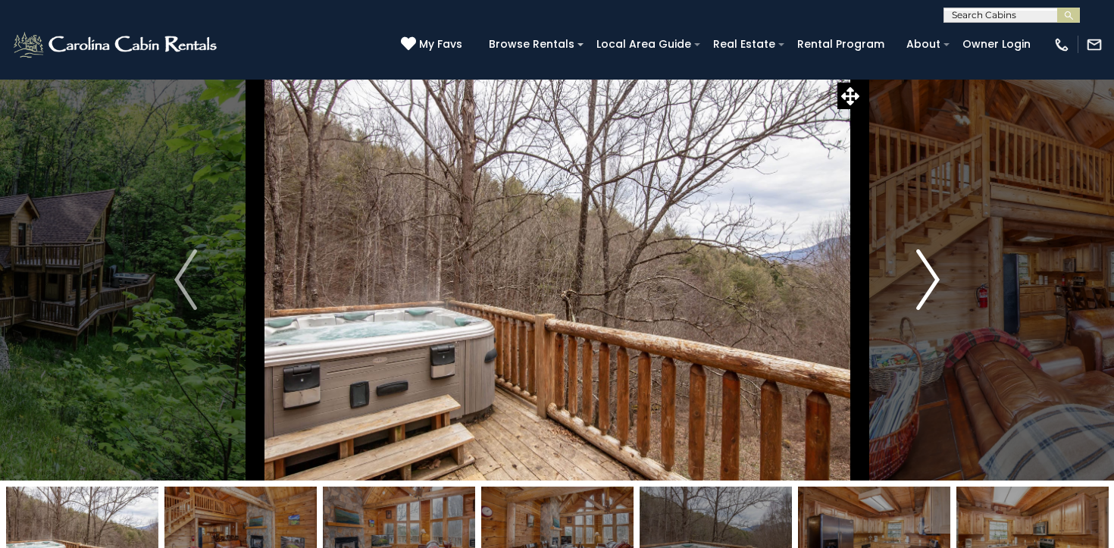
click at [932, 287] on img "Next" at bounding box center [928, 279] width 23 height 61
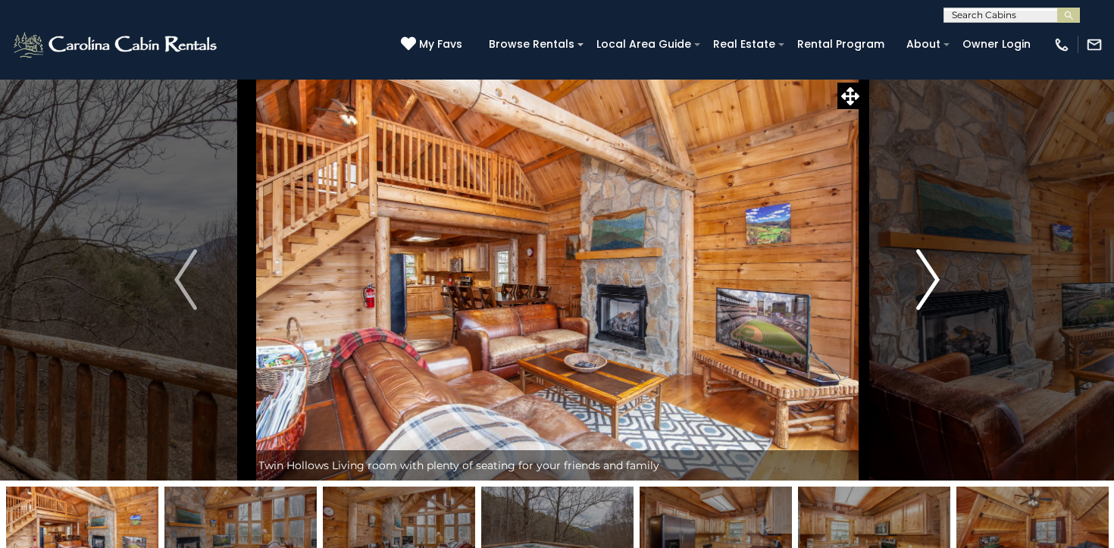
click at [932, 287] on img "Next" at bounding box center [928, 279] width 23 height 61
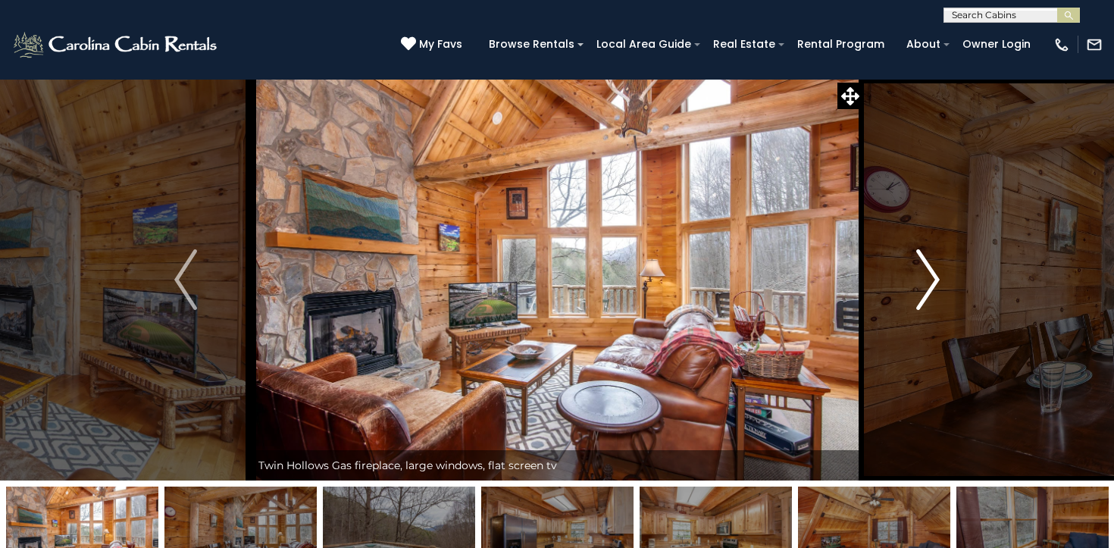
click at [932, 287] on img "Next" at bounding box center [928, 279] width 23 height 61
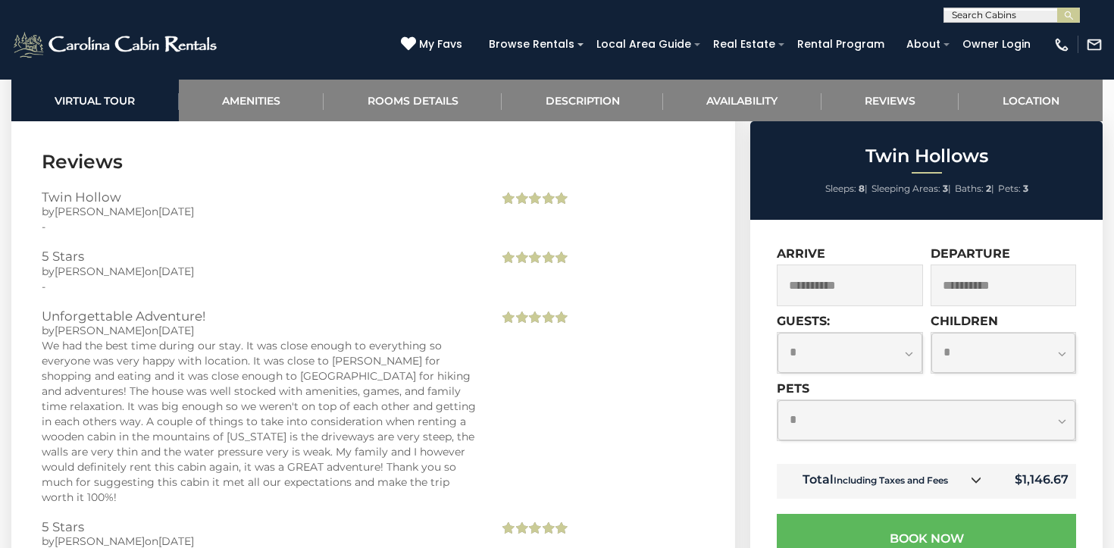
scroll to position [2970, 0]
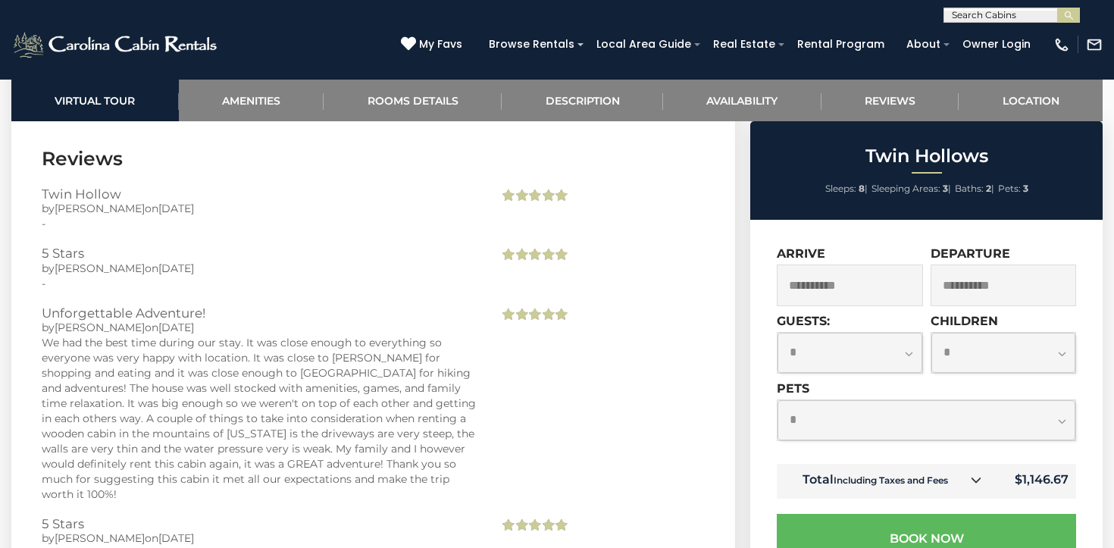
click at [973, 410] on select "**********" at bounding box center [927, 420] width 298 height 40
select select "*"
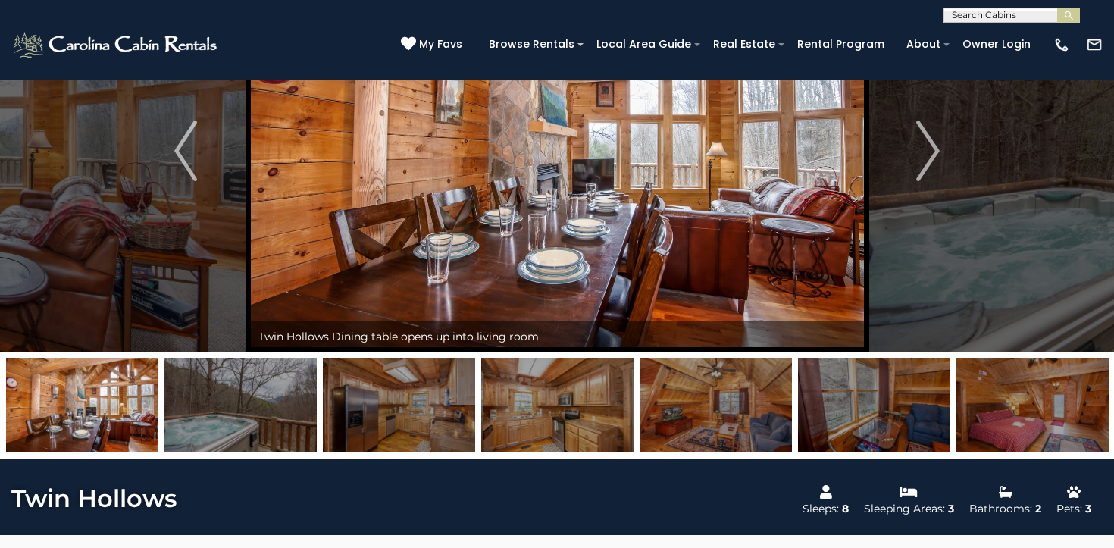
scroll to position [0, 0]
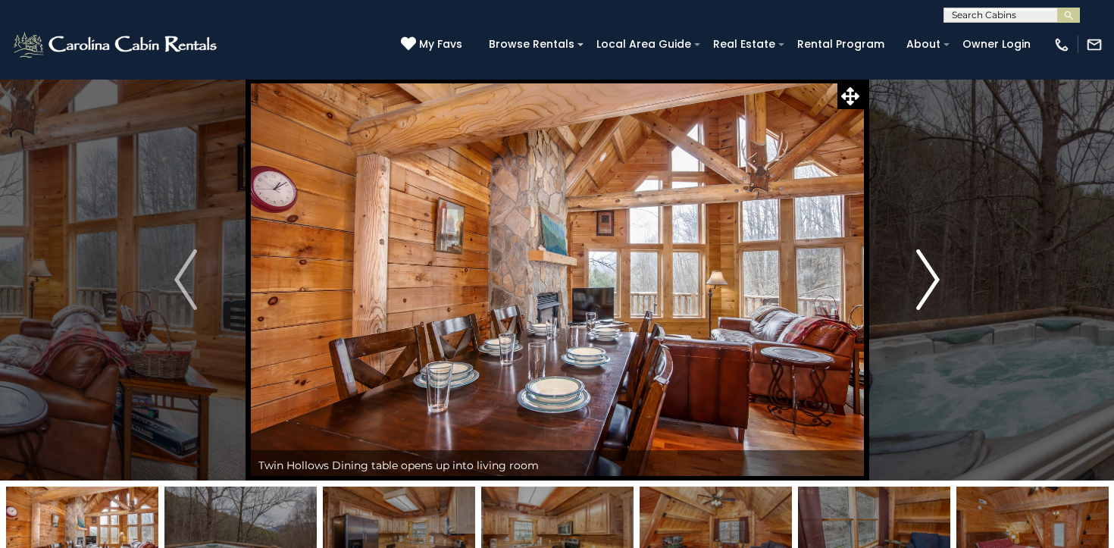
click at [927, 273] on img "Next" at bounding box center [928, 279] width 23 height 61
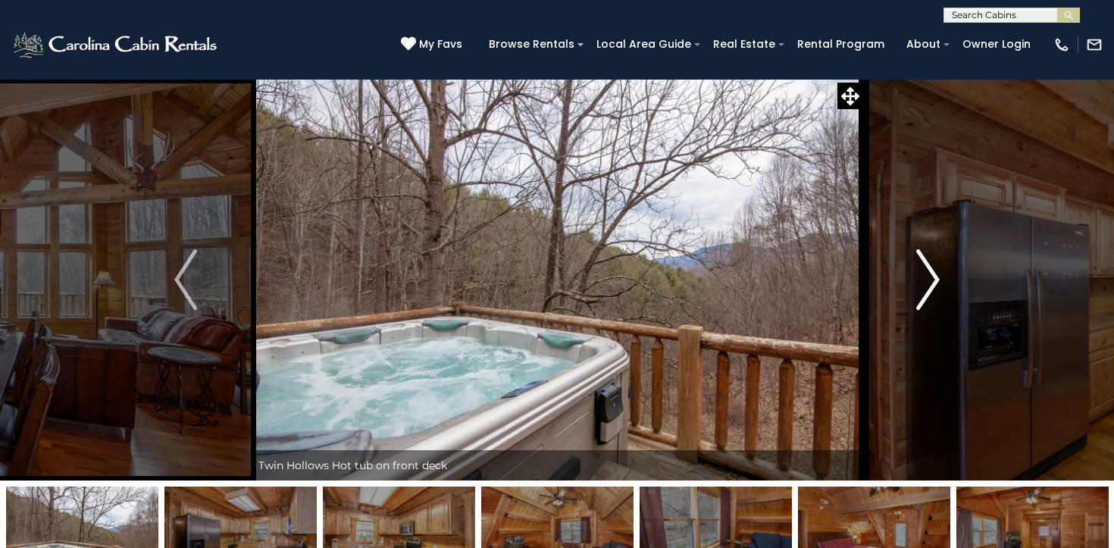
click at [927, 273] on img "Next" at bounding box center [928, 279] width 23 height 61
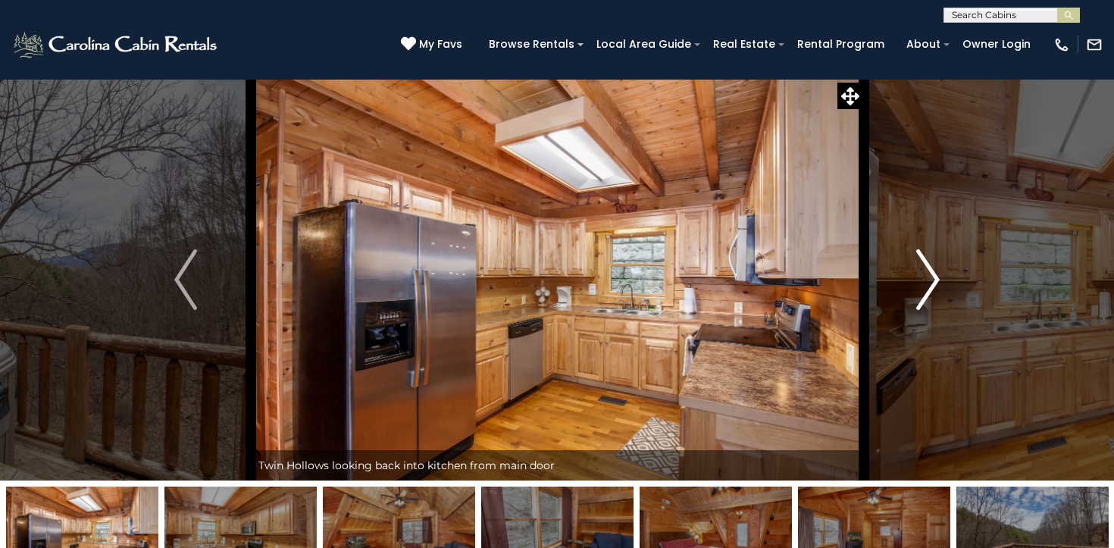
click at [927, 273] on img "Next" at bounding box center [928, 279] width 23 height 61
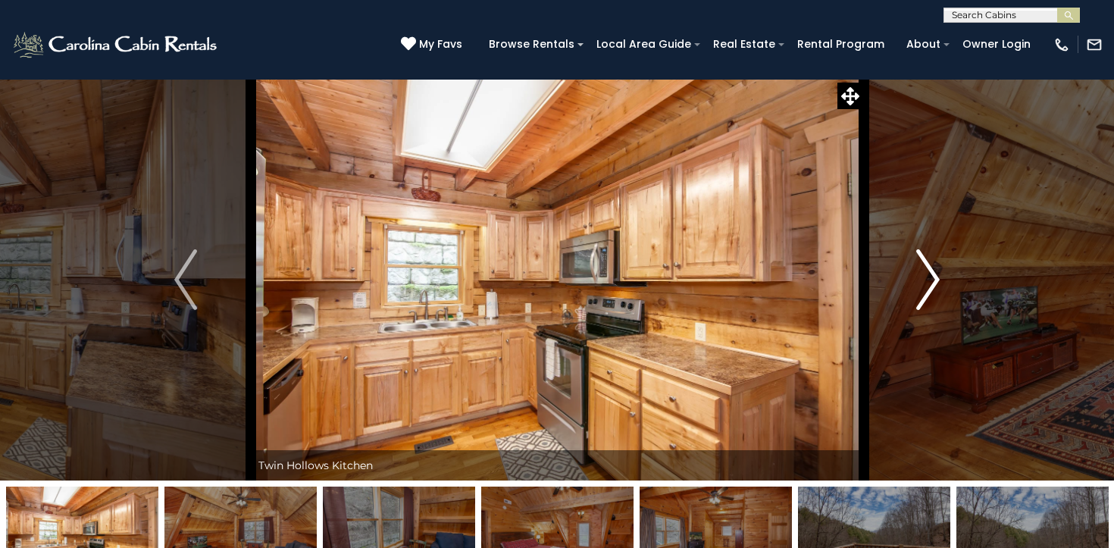
click at [927, 273] on img "Next" at bounding box center [928, 279] width 23 height 61
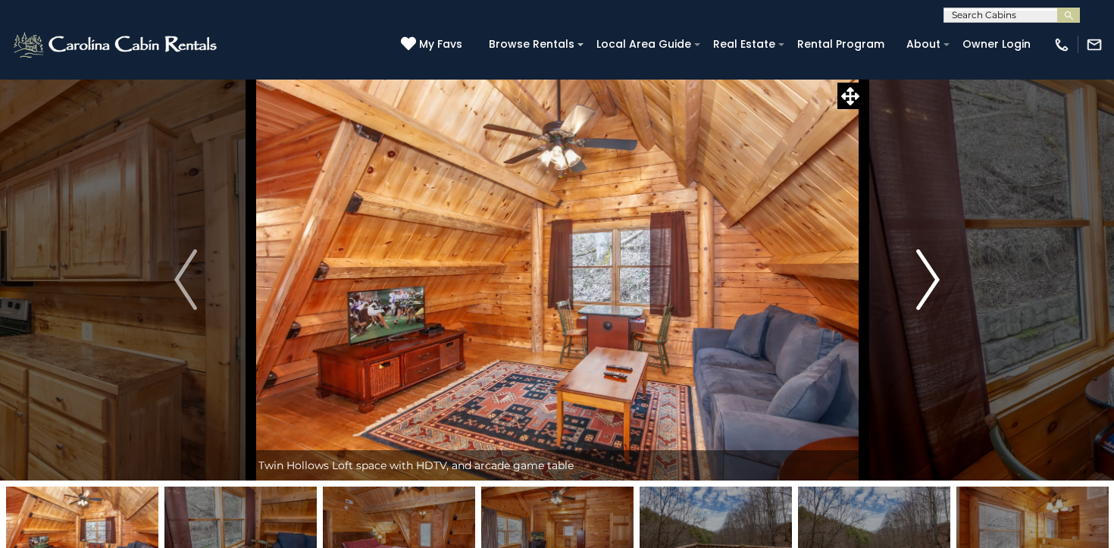
click at [927, 273] on img "Next" at bounding box center [928, 279] width 23 height 61
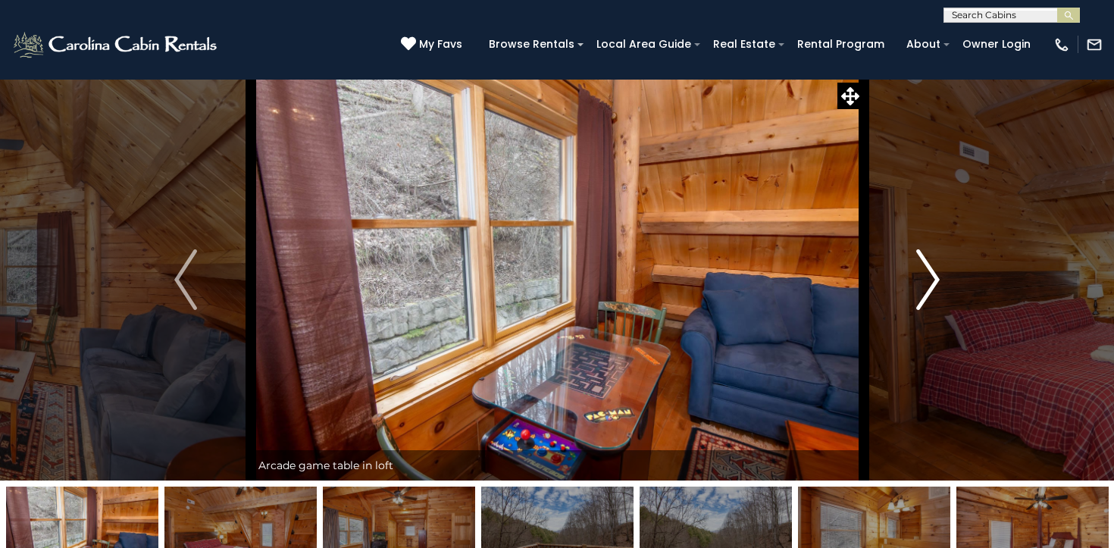
click at [927, 273] on img "Next" at bounding box center [928, 279] width 23 height 61
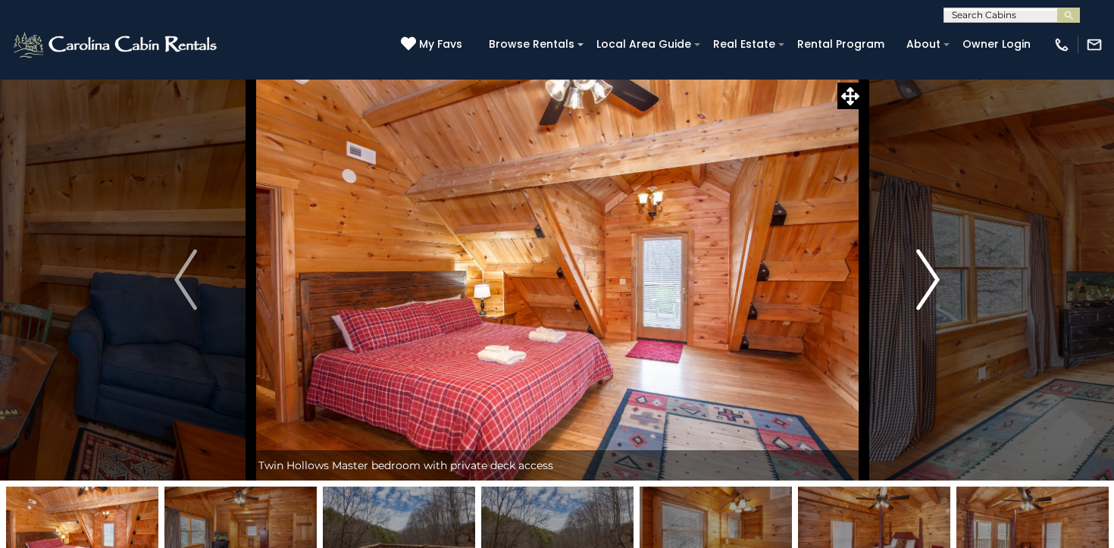
click at [927, 273] on img "Next" at bounding box center [928, 279] width 23 height 61
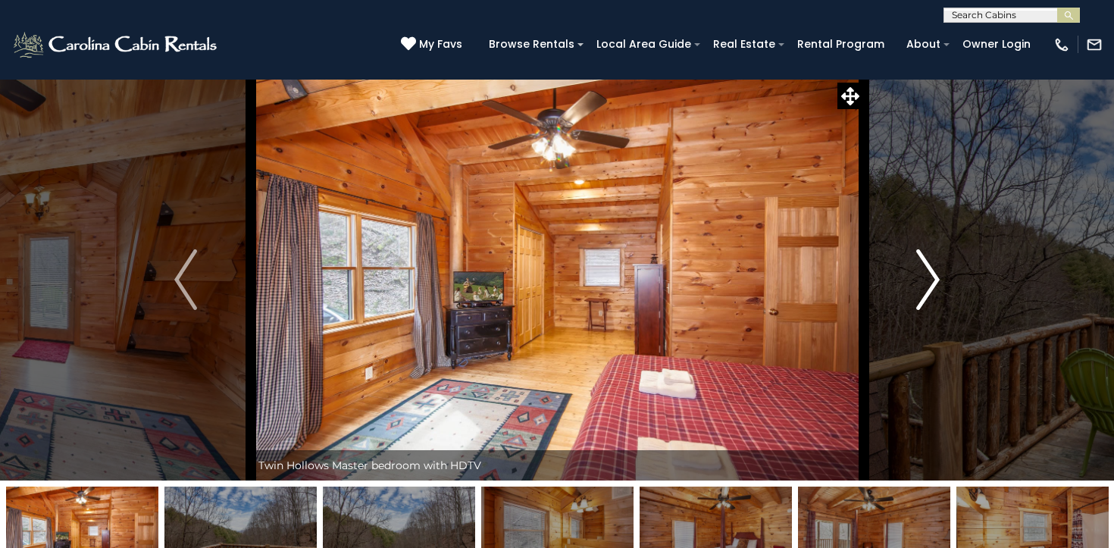
click at [927, 273] on img "Next" at bounding box center [928, 279] width 23 height 61
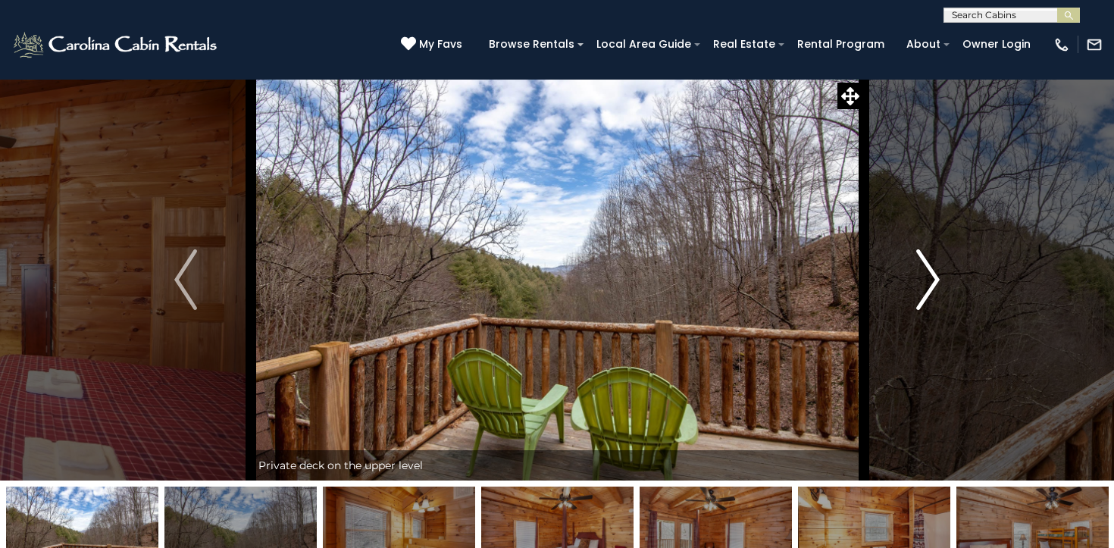
click at [927, 273] on img "Next" at bounding box center [928, 279] width 23 height 61
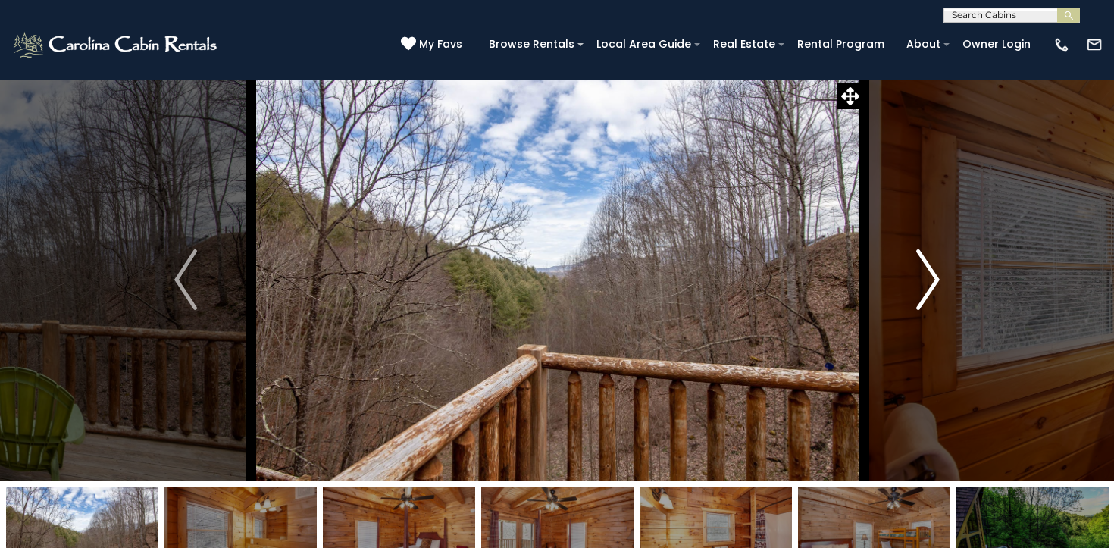
click at [927, 273] on img "Next" at bounding box center [928, 279] width 23 height 61
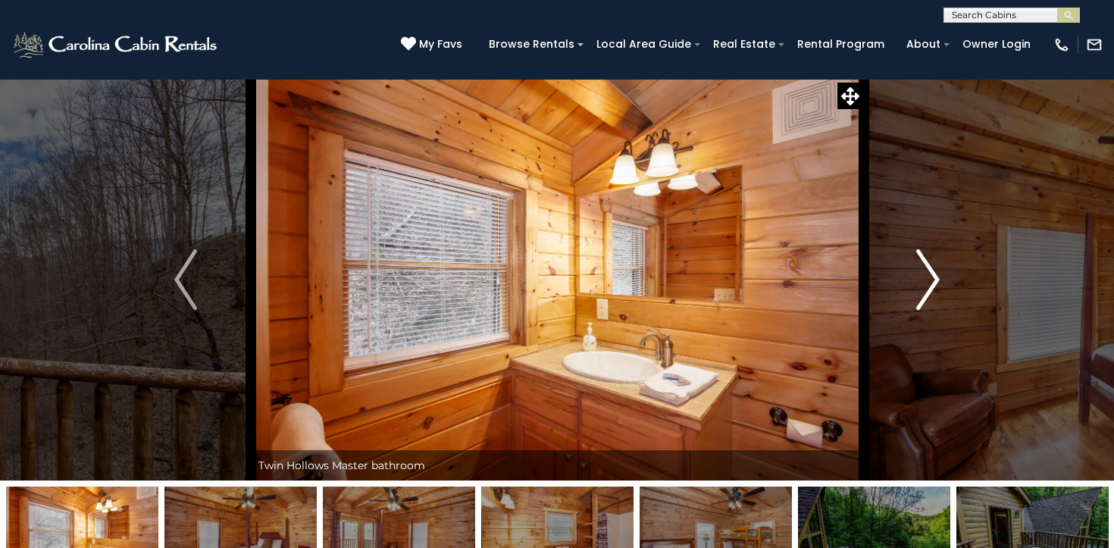
click at [927, 273] on img "Next" at bounding box center [928, 279] width 23 height 61
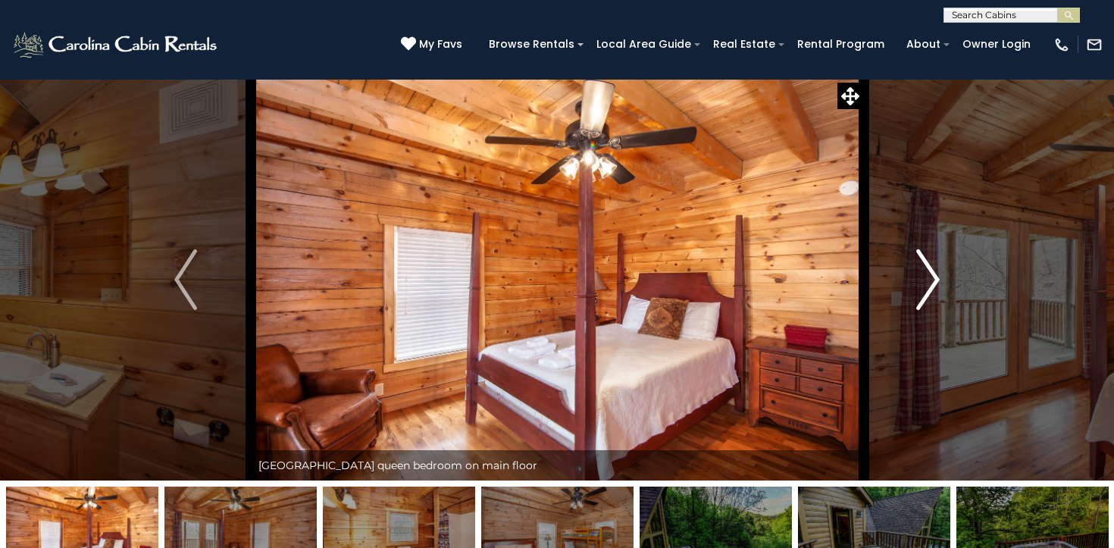
click at [927, 273] on img "Next" at bounding box center [928, 279] width 23 height 61
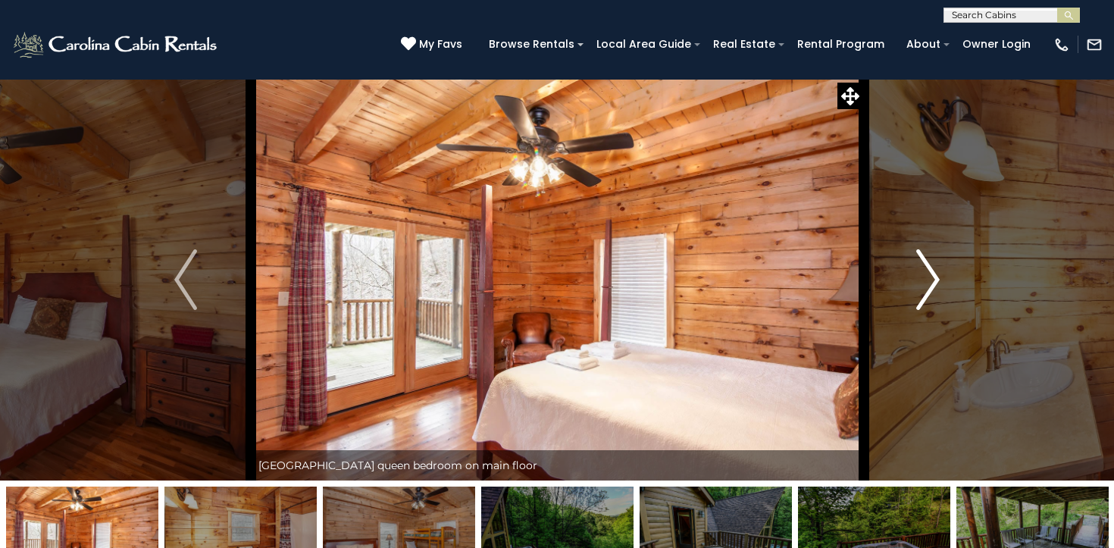
click at [927, 273] on img "Next" at bounding box center [928, 279] width 23 height 61
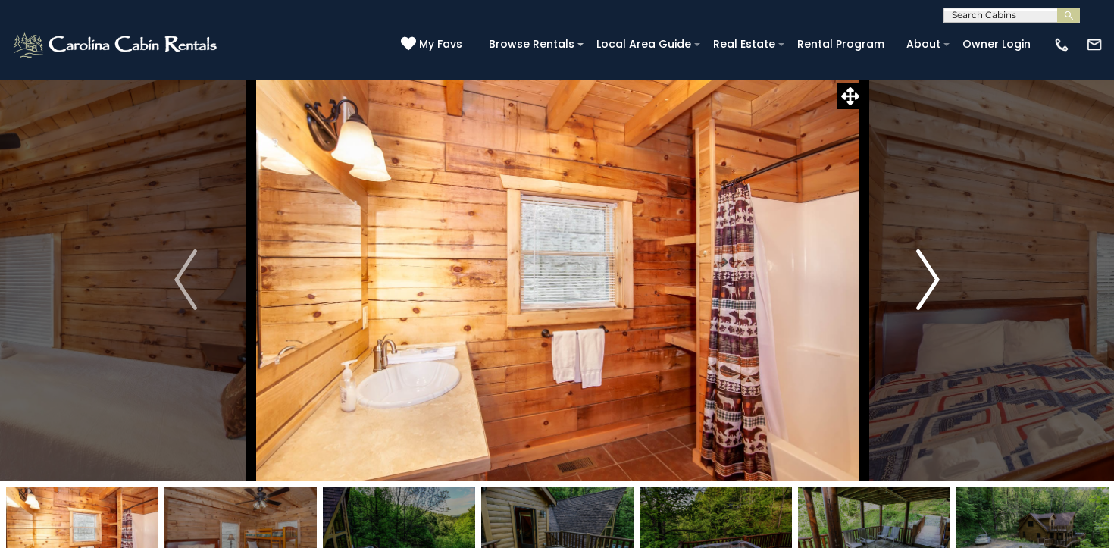
click at [927, 273] on img "Next" at bounding box center [928, 279] width 23 height 61
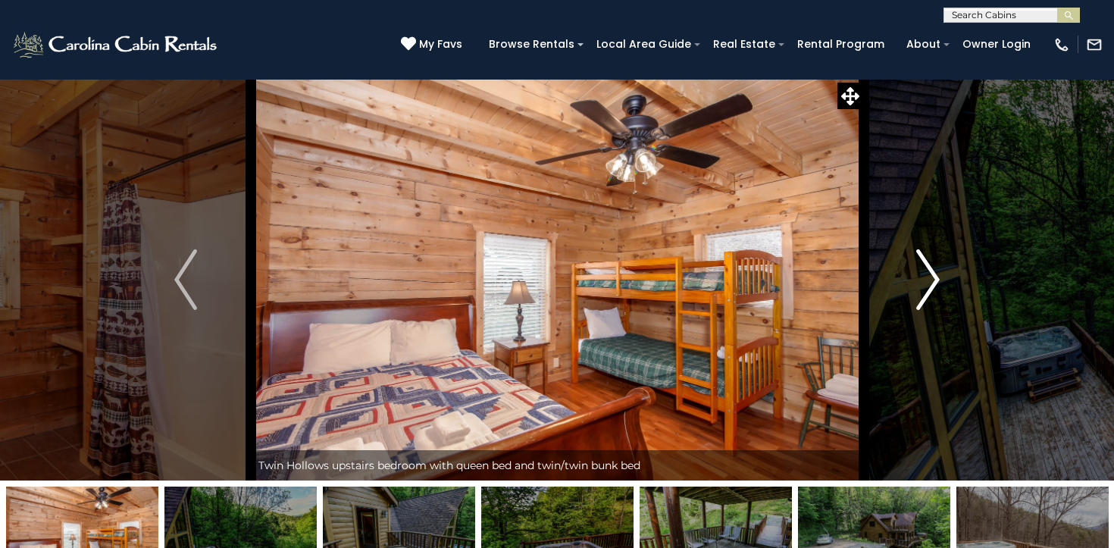
click at [927, 273] on img "Next" at bounding box center [928, 279] width 23 height 61
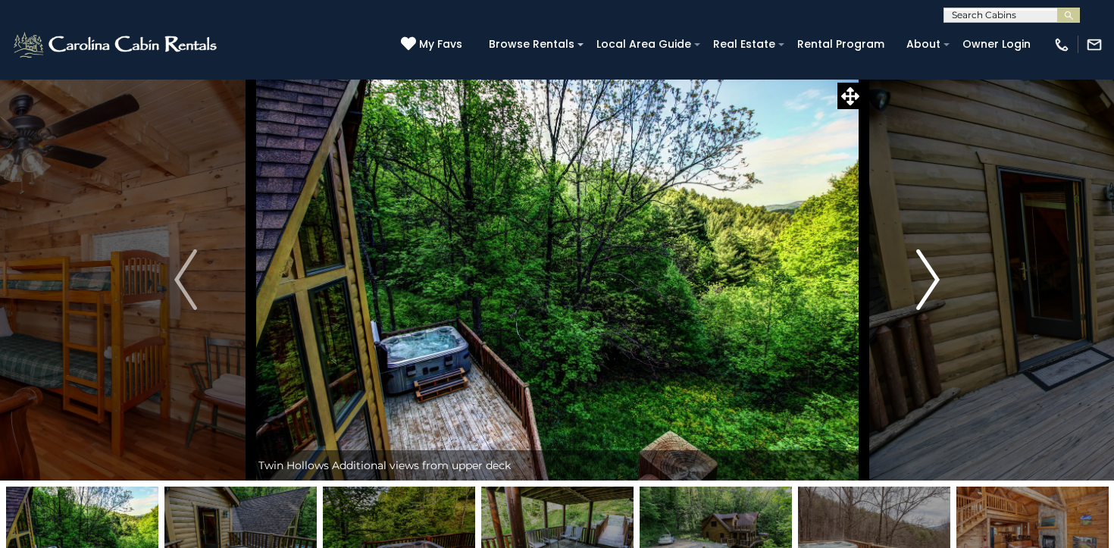
click at [927, 273] on img "Next" at bounding box center [928, 279] width 23 height 61
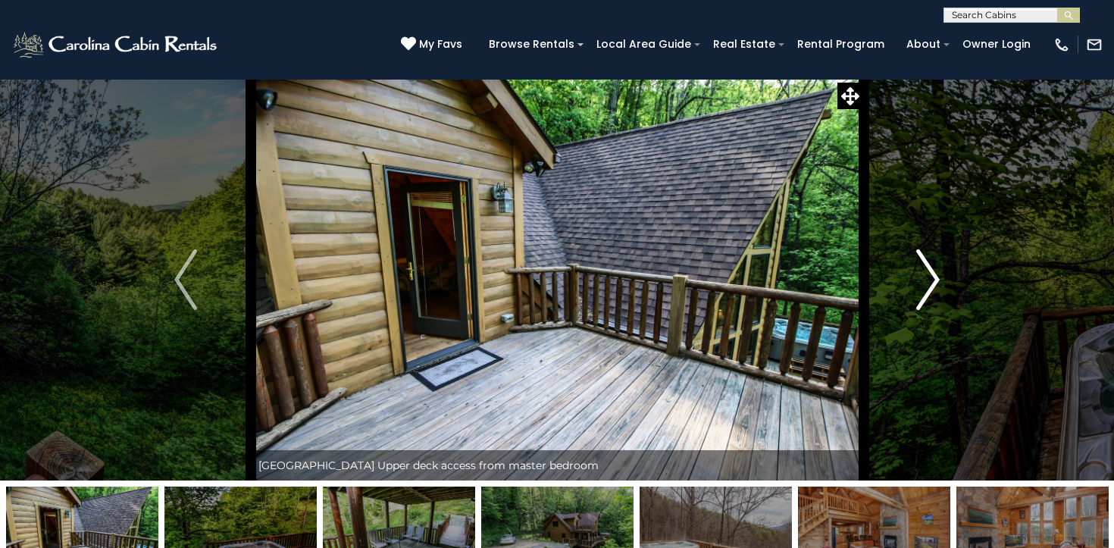
click at [927, 273] on img "Next" at bounding box center [928, 279] width 23 height 61
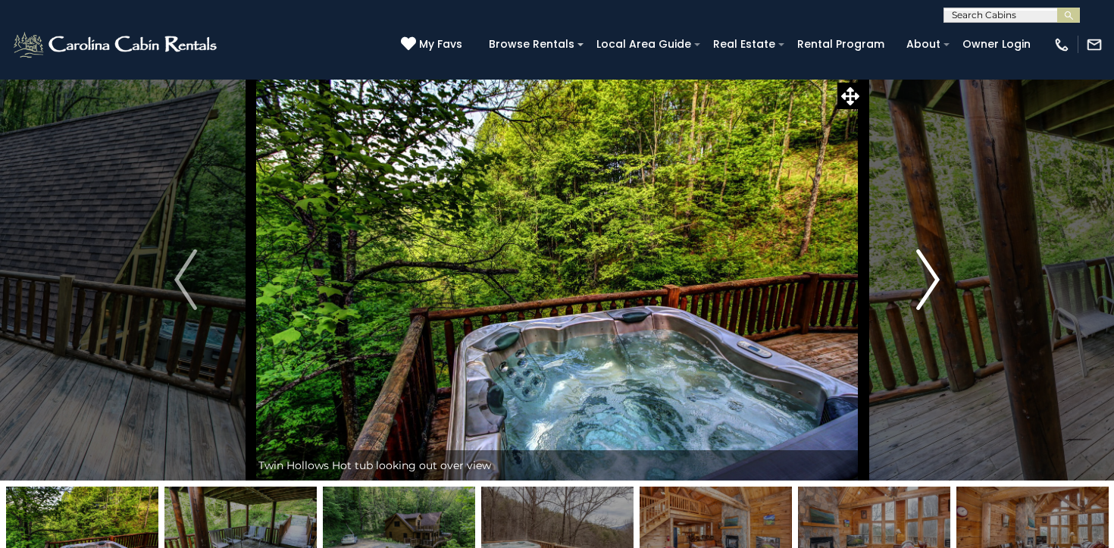
click at [927, 273] on img "Next" at bounding box center [928, 279] width 23 height 61
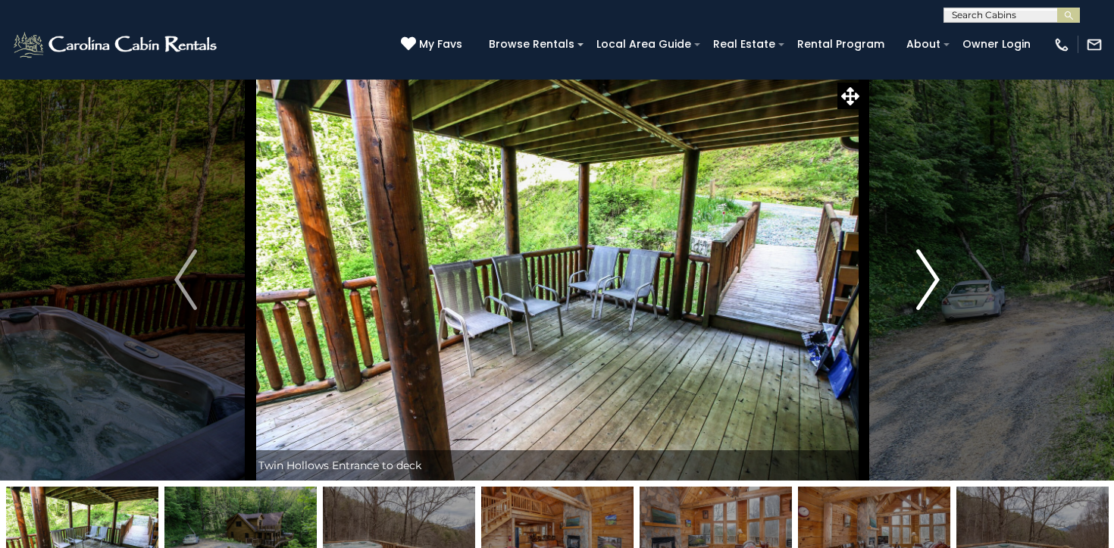
click at [927, 273] on img "Next" at bounding box center [928, 279] width 23 height 61
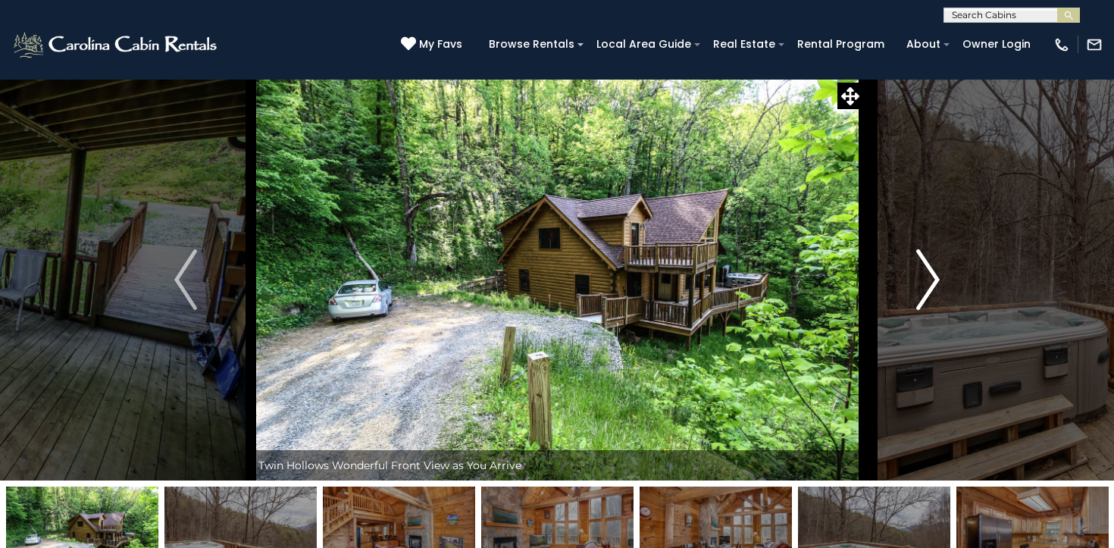
click at [927, 273] on img "Next" at bounding box center [928, 279] width 23 height 61
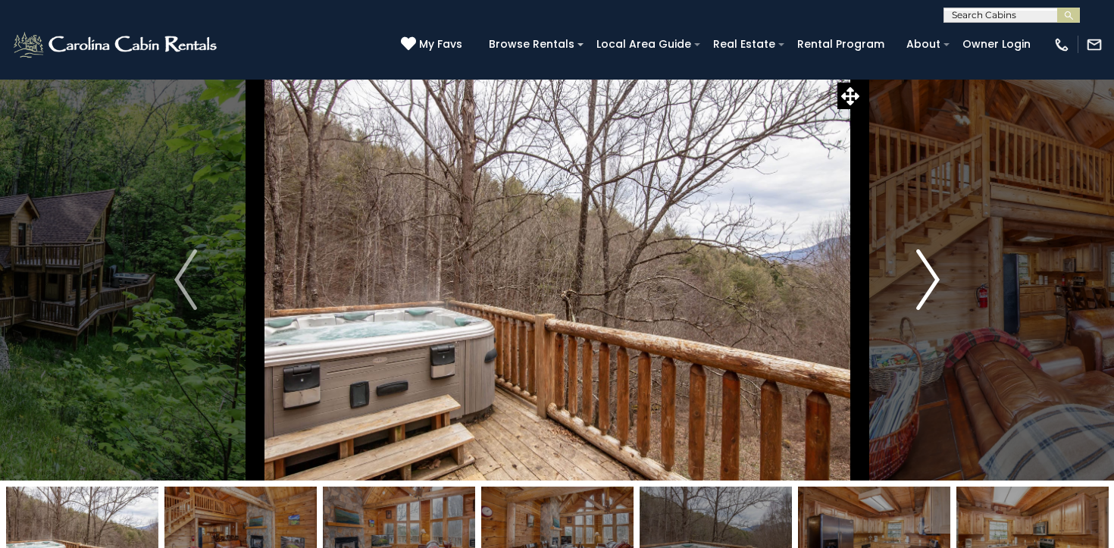
click at [927, 273] on img "Next" at bounding box center [928, 279] width 23 height 61
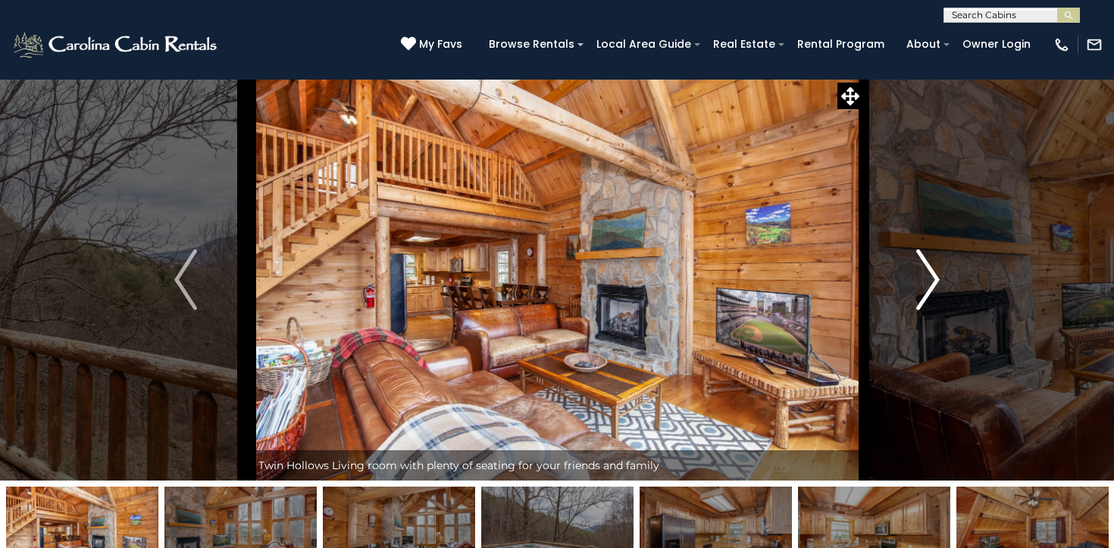
click at [927, 273] on img "Next" at bounding box center [928, 279] width 23 height 61
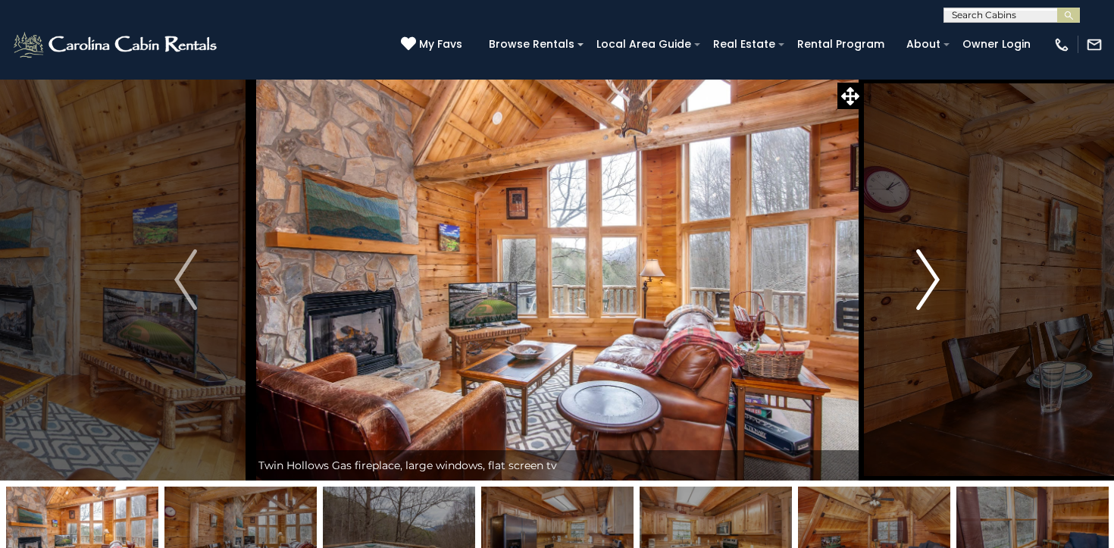
click at [927, 273] on img "Next" at bounding box center [928, 279] width 23 height 61
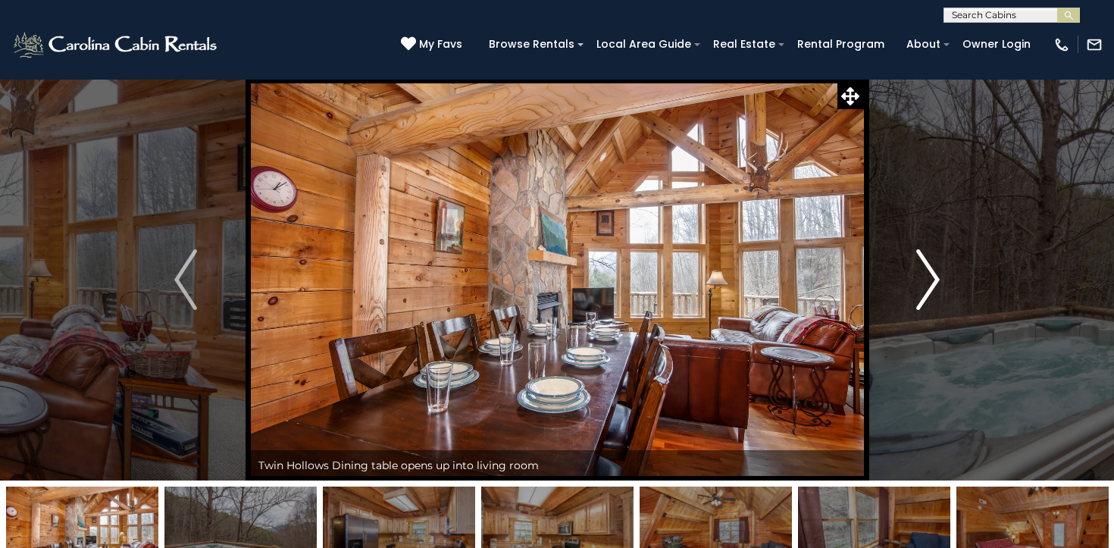
click at [927, 273] on img "Next" at bounding box center [928, 279] width 23 height 61
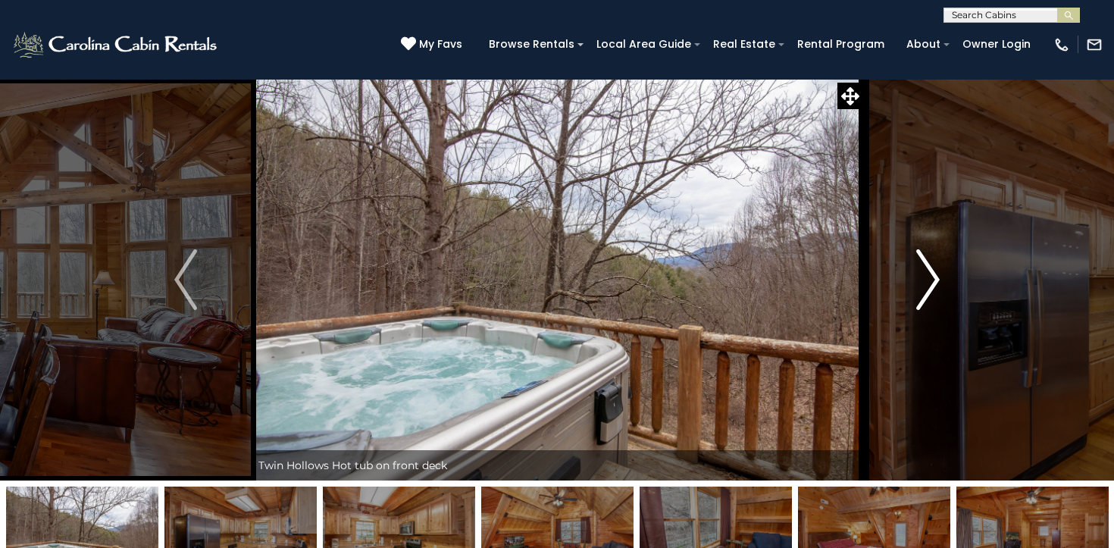
click at [927, 273] on img "Next" at bounding box center [928, 279] width 23 height 61
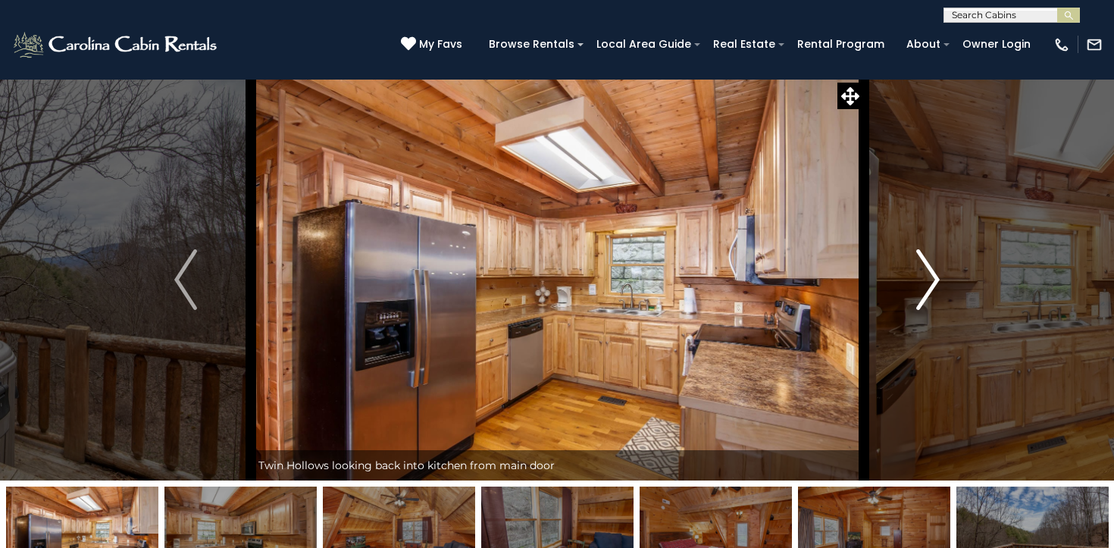
click at [927, 273] on img "Next" at bounding box center [928, 279] width 23 height 61
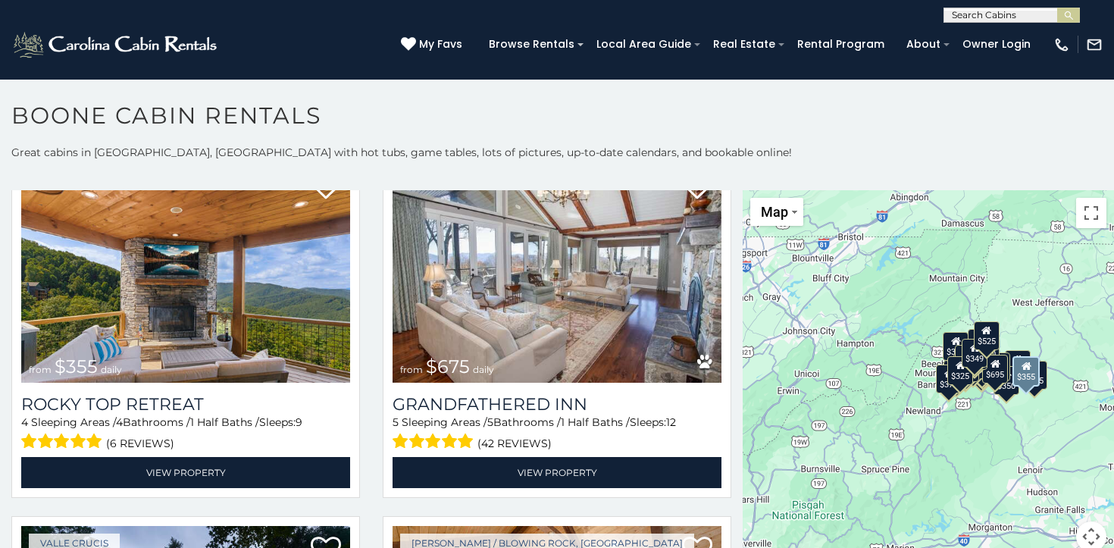
scroll to position [798, 0]
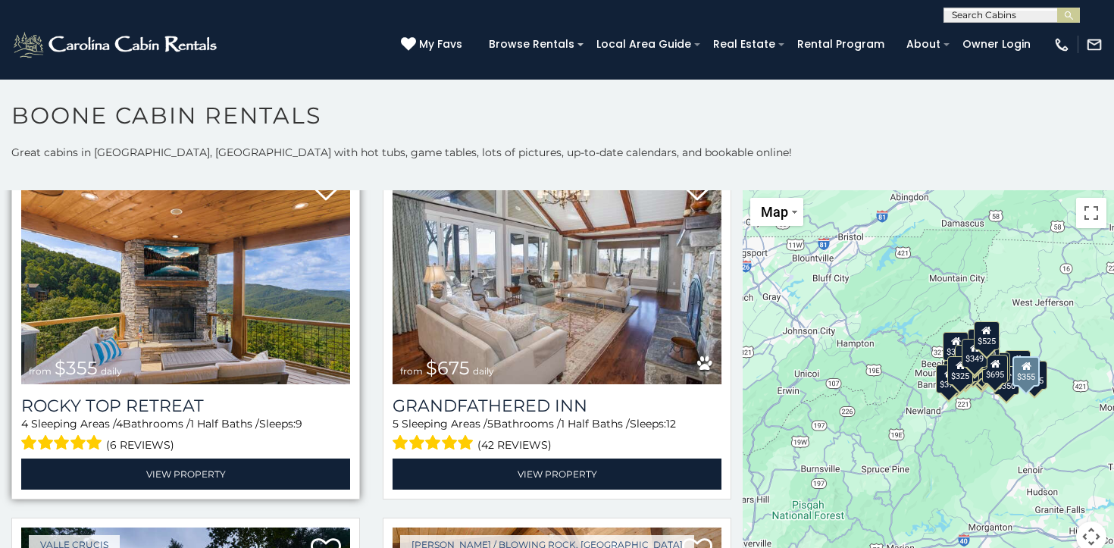
click at [223, 306] on img at bounding box center [185, 274] width 329 height 221
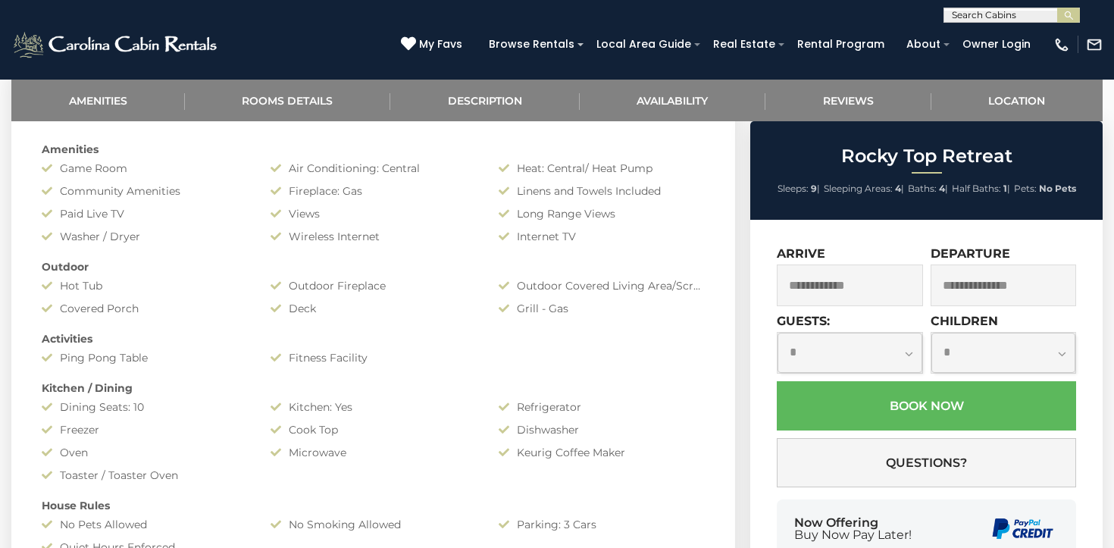
scroll to position [669, 0]
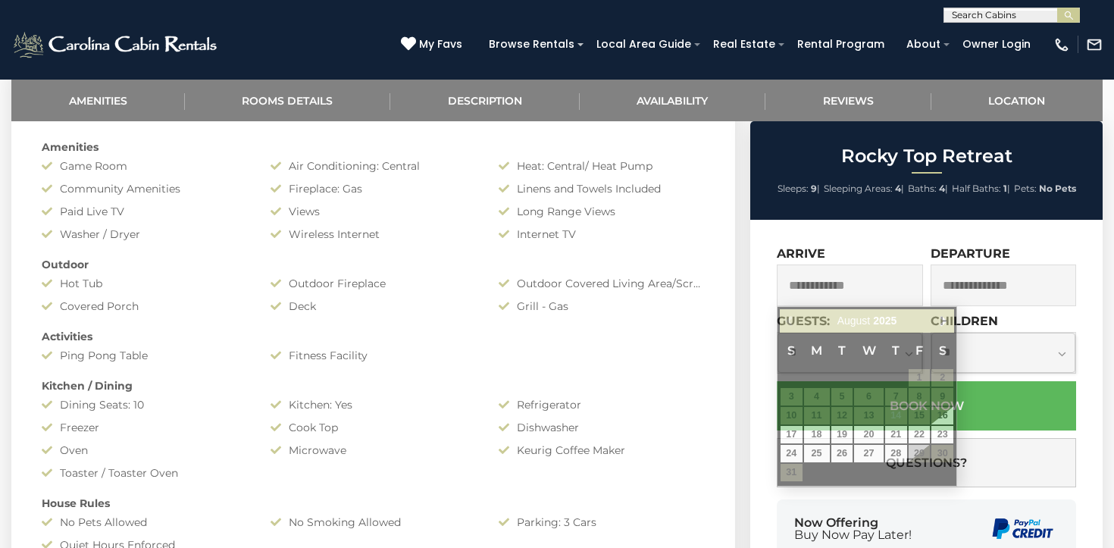
click at [858, 280] on input "text" at bounding box center [850, 286] width 146 height 42
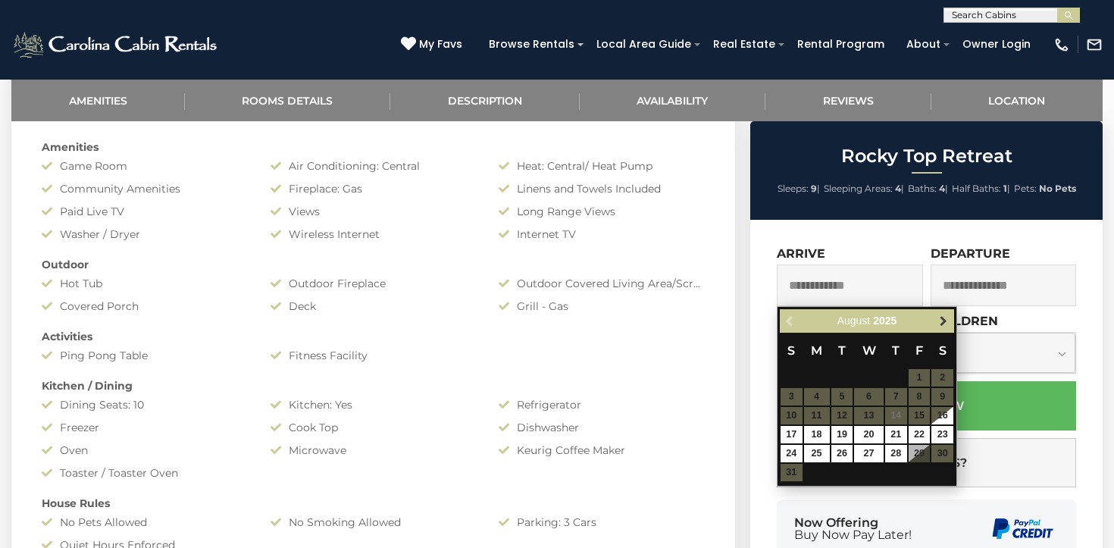
click at [941, 321] on span "Next" at bounding box center [944, 321] width 12 height 12
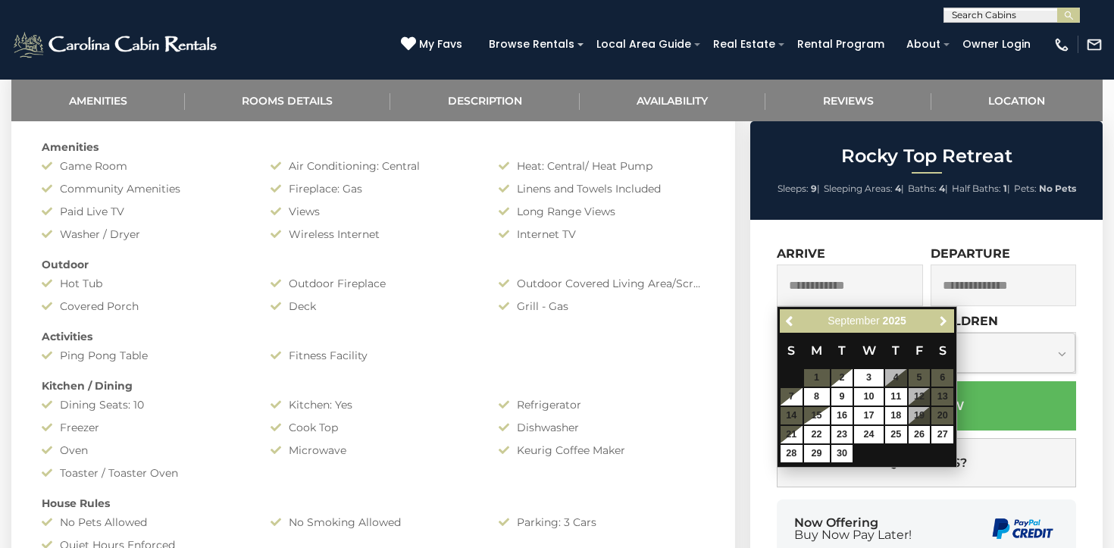
click at [941, 321] on span "Next" at bounding box center [944, 321] width 12 height 12
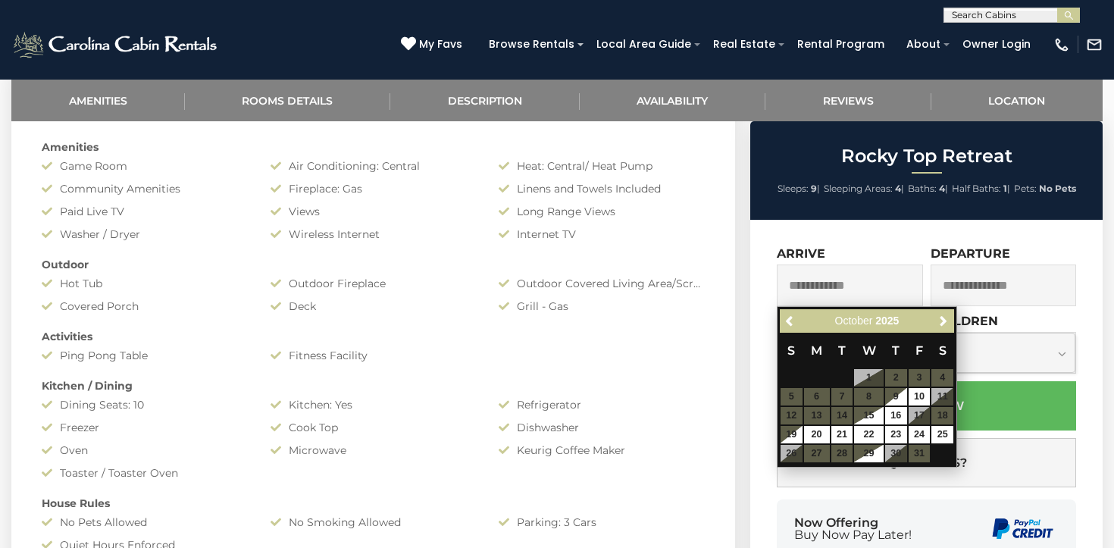
click at [945, 393] on table "S M T W T F S 1 2 3 4 5 6 7 8 9 10 11 12 13 14 15 16 17 18 19 20 21 22 23 24 25…" at bounding box center [867, 398] width 174 height 130
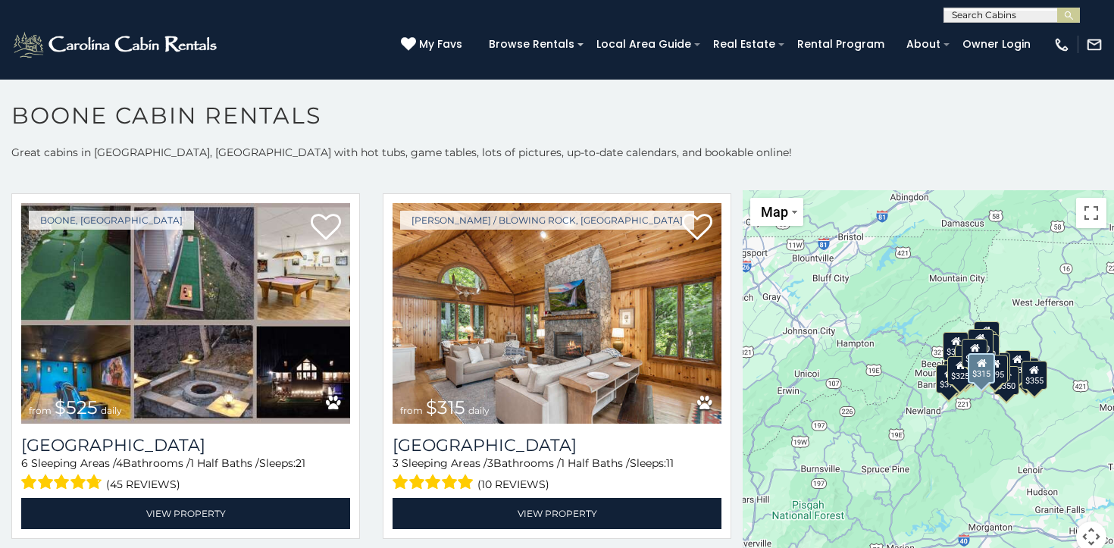
scroll to position [401, 0]
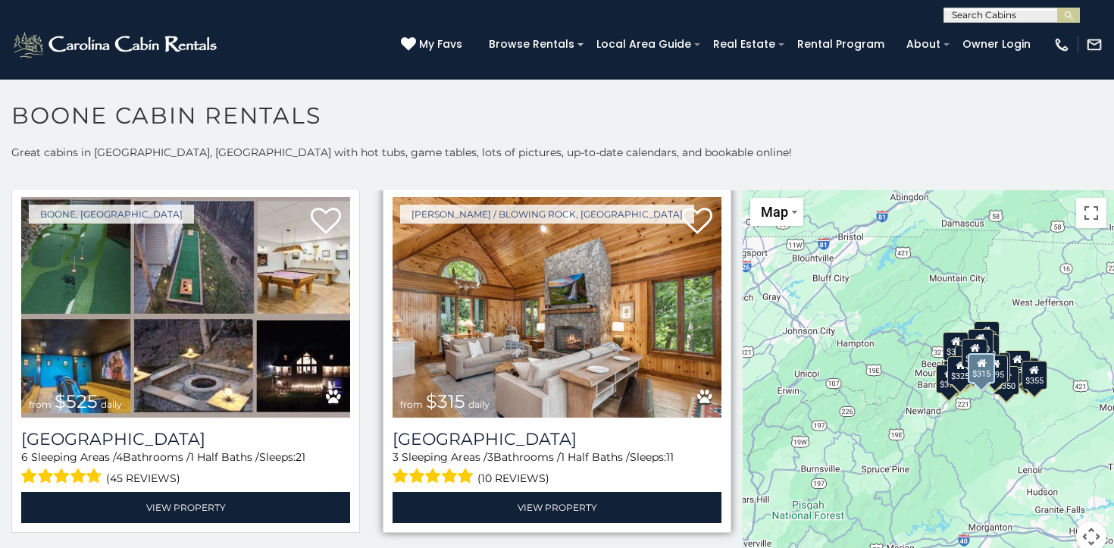
click at [592, 316] on img at bounding box center [557, 307] width 329 height 221
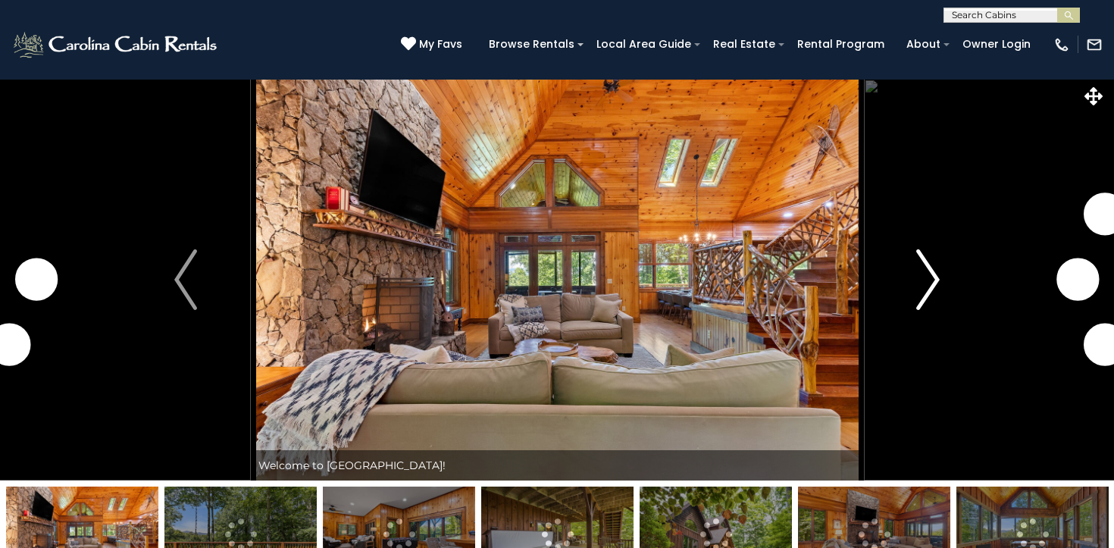
click at [926, 287] on img "Next" at bounding box center [928, 279] width 23 height 61
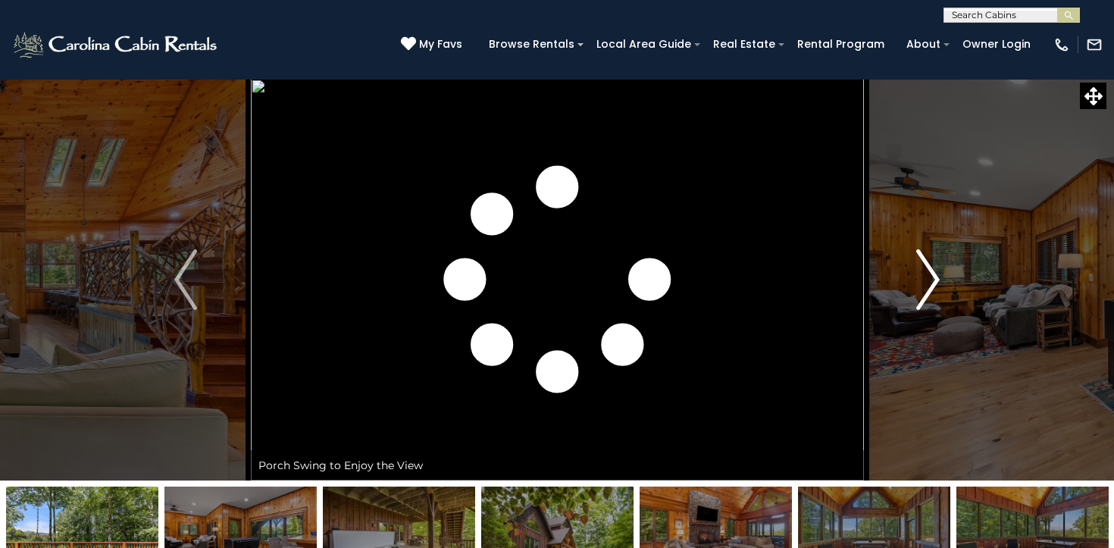
click at [926, 287] on img "Next" at bounding box center [928, 279] width 23 height 61
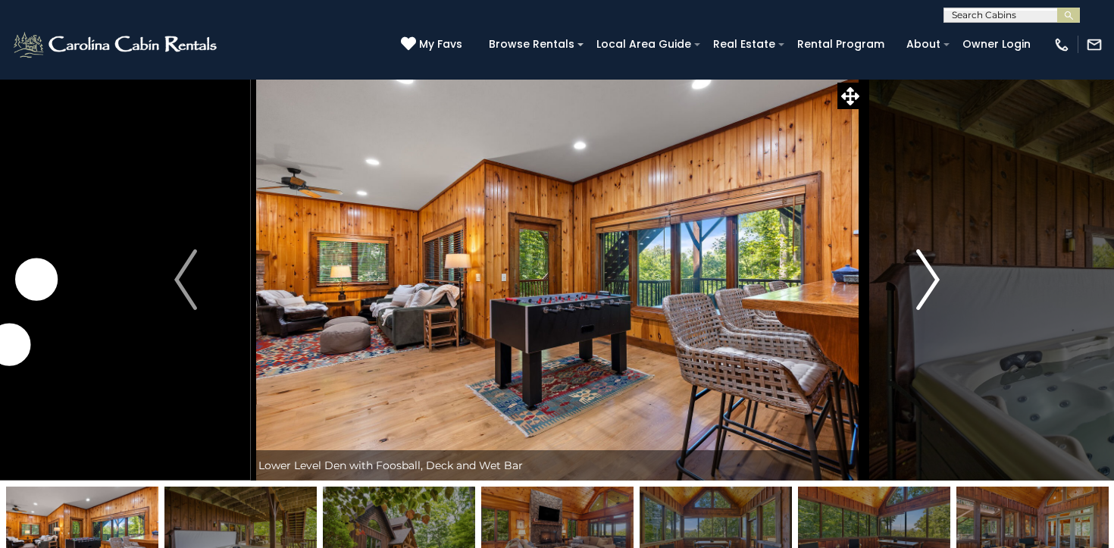
click at [926, 287] on img "Next" at bounding box center [928, 279] width 23 height 61
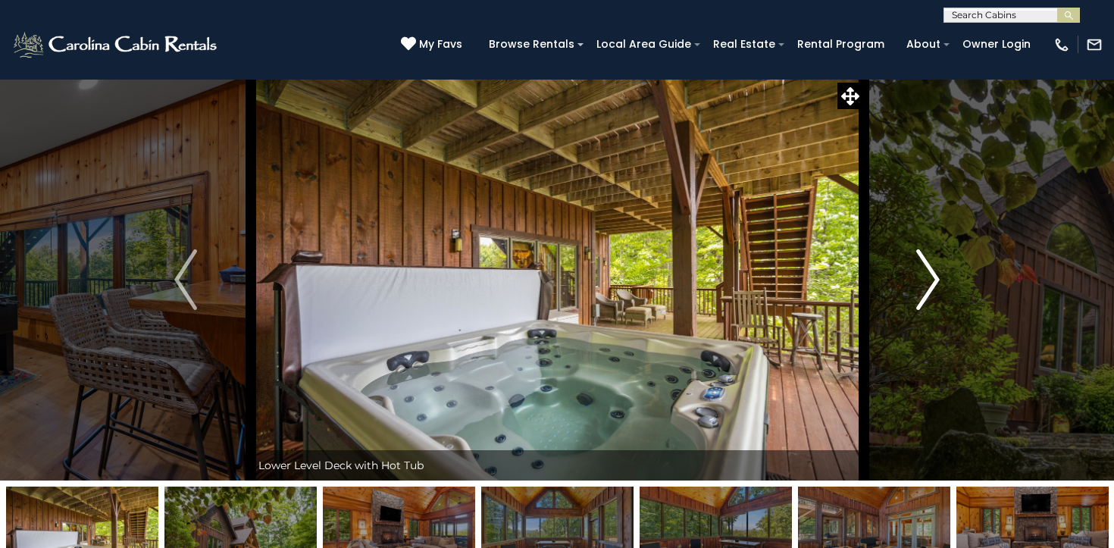
click at [926, 287] on img "Next" at bounding box center [928, 279] width 23 height 61
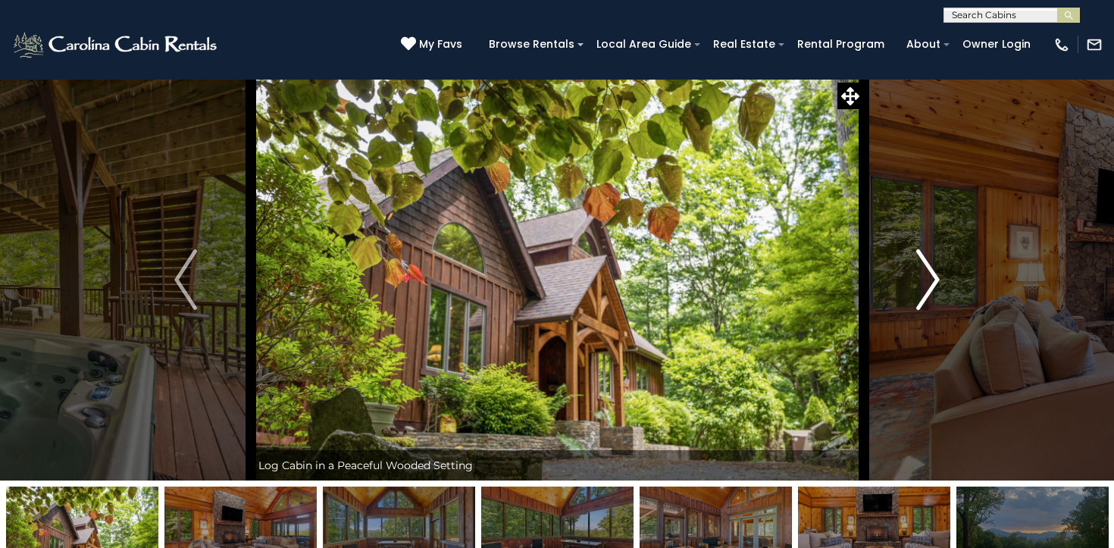
click at [926, 287] on img "Next" at bounding box center [928, 279] width 23 height 61
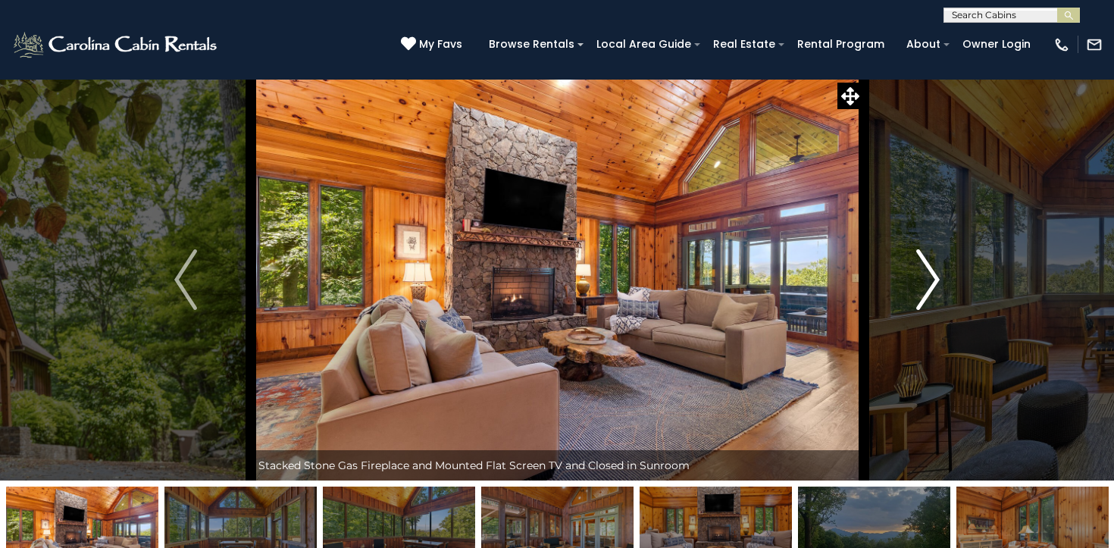
click at [926, 287] on img "Next" at bounding box center [928, 279] width 23 height 61
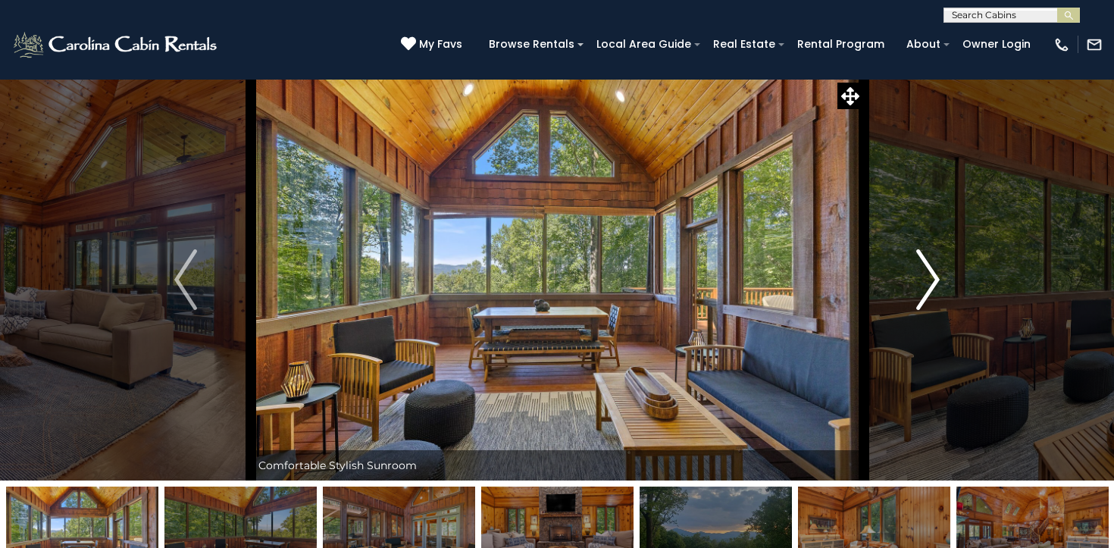
click at [926, 287] on img "Next" at bounding box center [928, 279] width 23 height 61
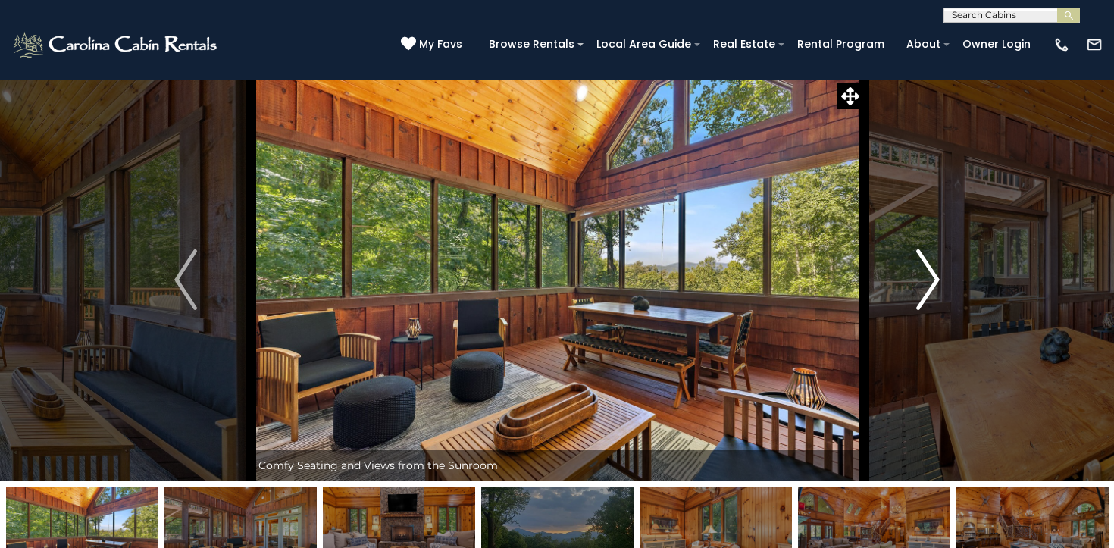
click at [926, 286] on img "Next" at bounding box center [928, 279] width 23 height 61
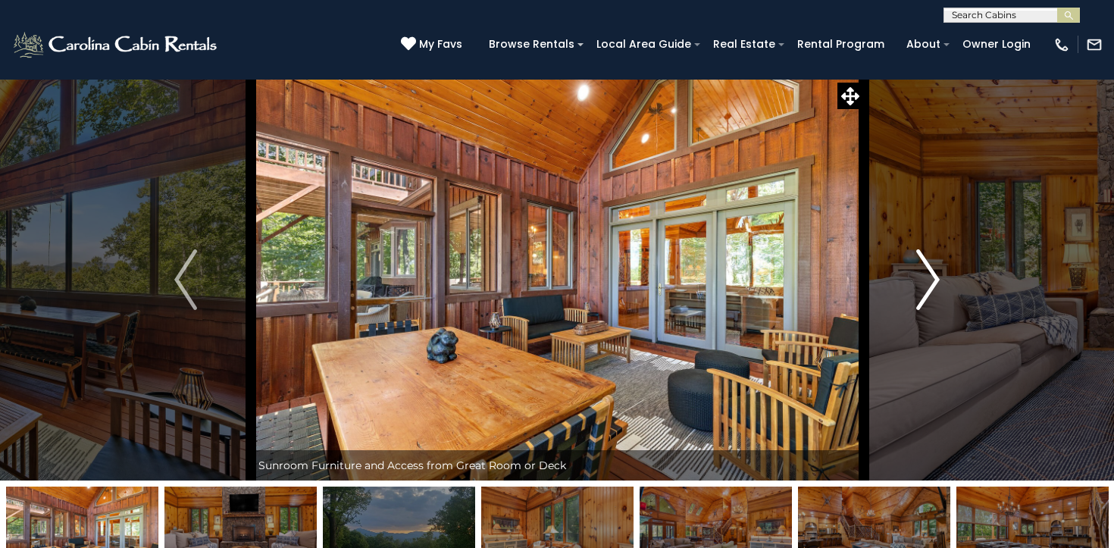
click at [926, 286] on img "Next" at bounding box center [928, 279] width 23 height 61
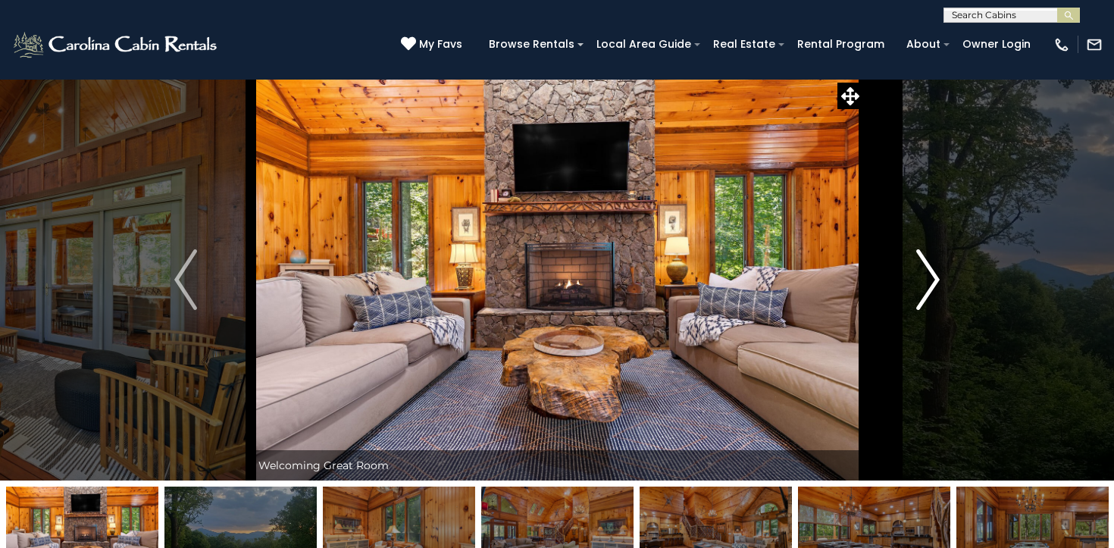
click at [926, 286] on img "Next" at bounding box center [928, 279] width 23 height 61
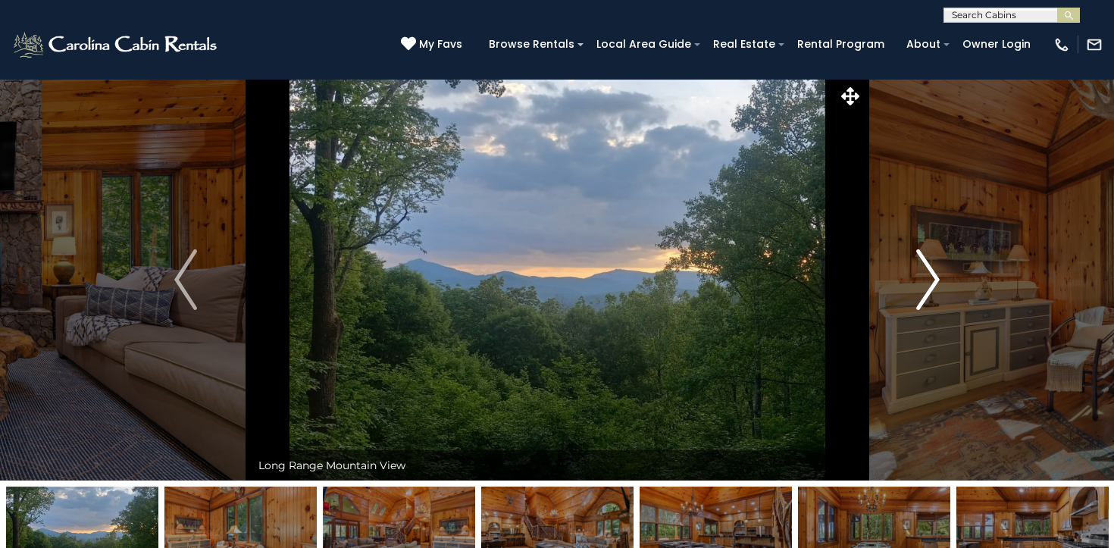
click at [926, 286] on img "Next" at bounding box center [928, 279] width 23 height 61
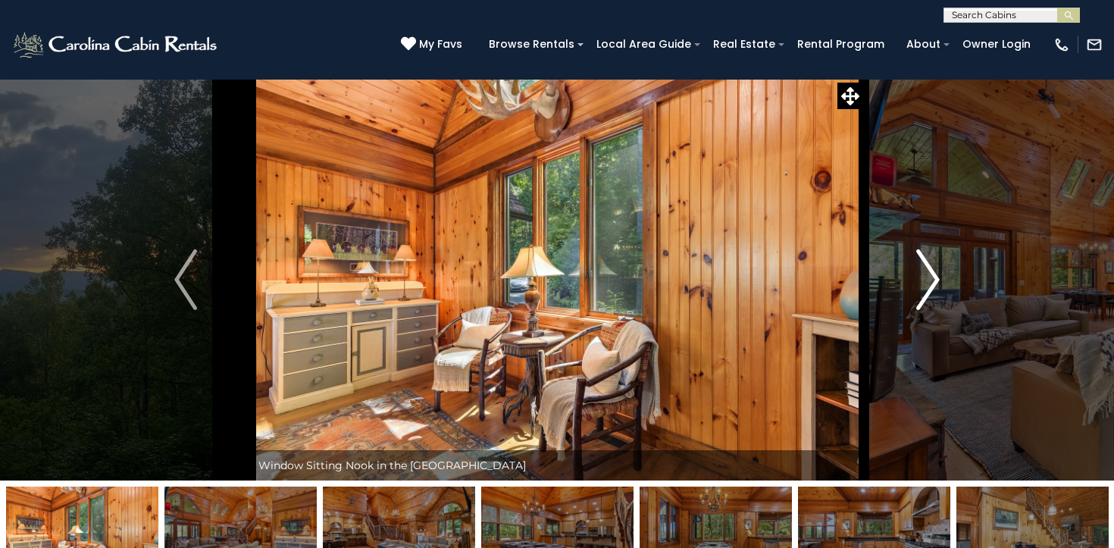
click at [926, 286] on img "Next" at bounding box center [928, 279] width 23 height 61
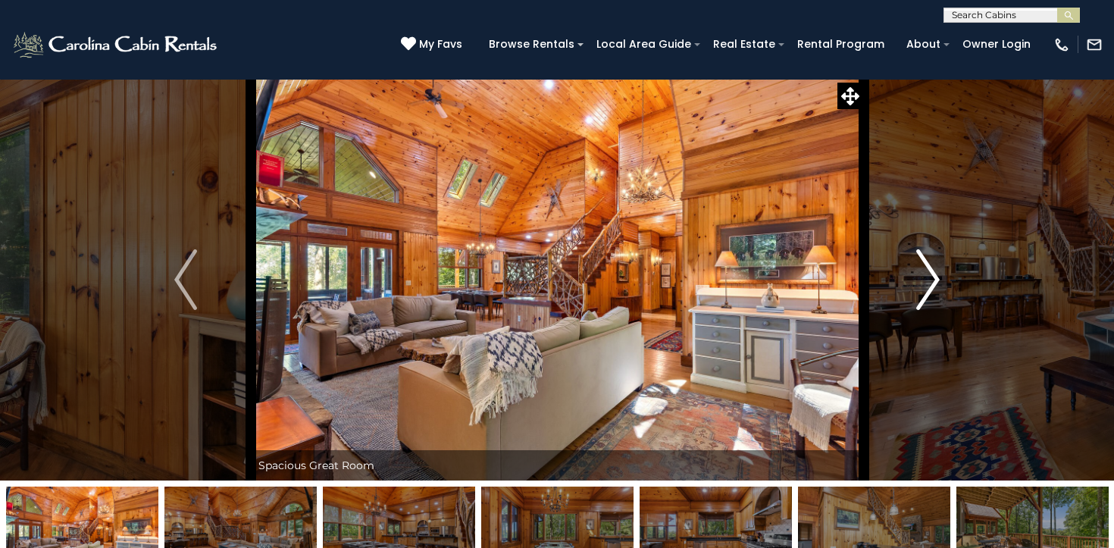
click at [926, 286] on img "Next" at bounding box center [928, 279] width 23 height 61
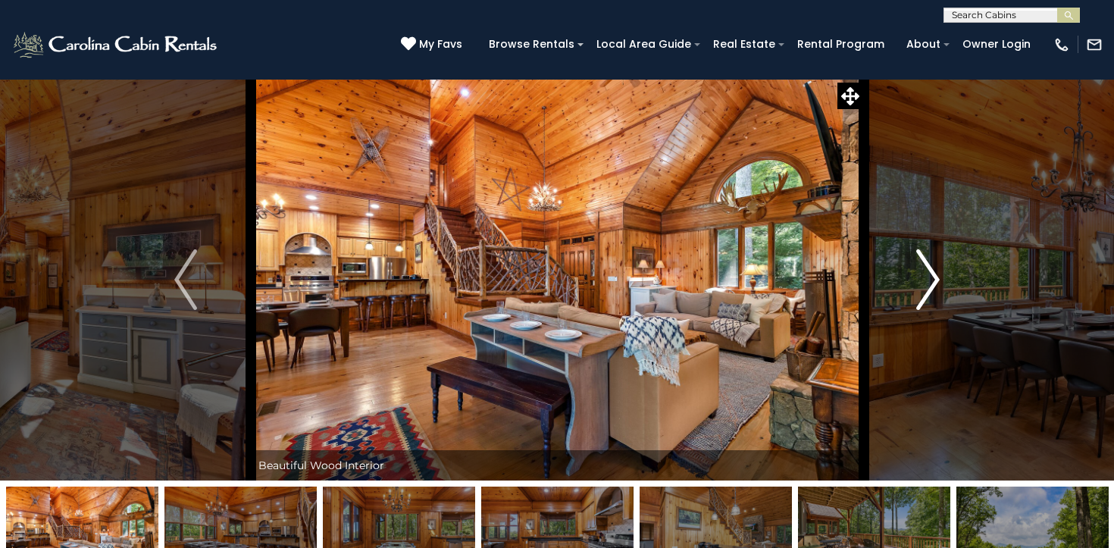
click at [926, 286] on img "Next" at bounding box center [928, 279] width 23 height 61
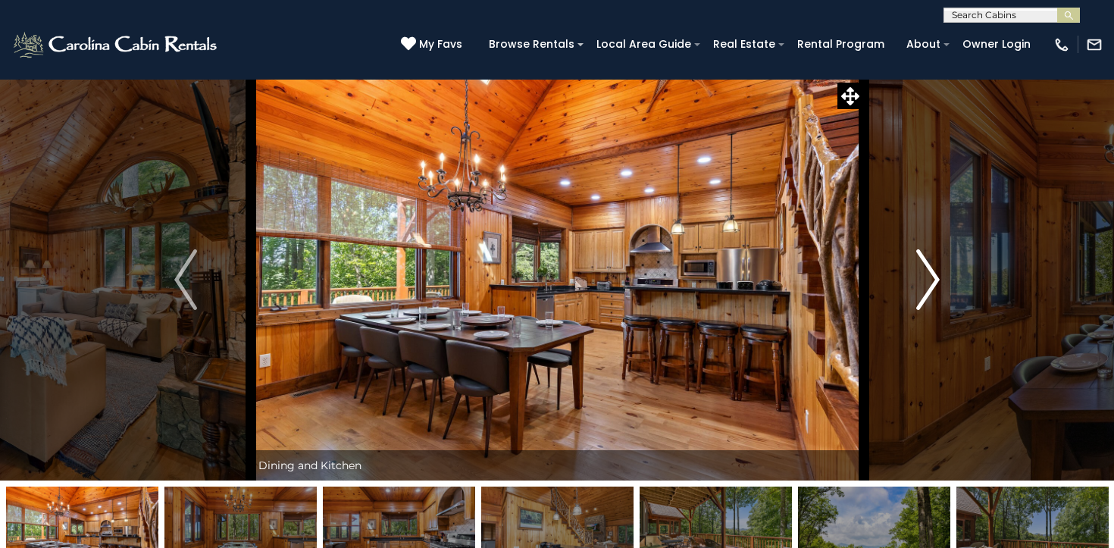
click at [926, 286] on img "Next" at bounding box center [928, 279] width 23 height 61
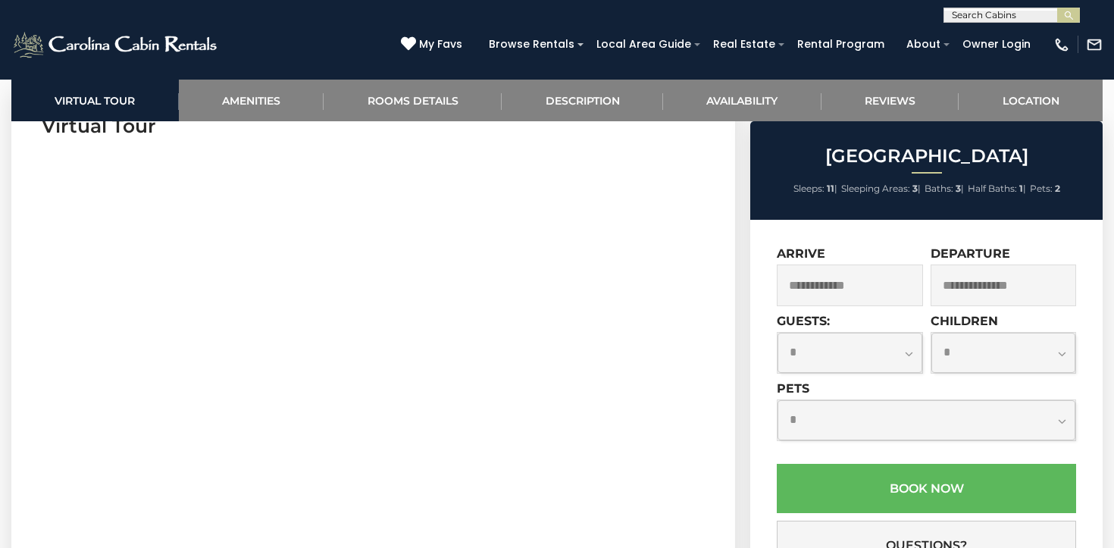
scroll to position [658, 0]
click at [874, 299] on input "text" at bounding box center [850, 286] width 146 height 42
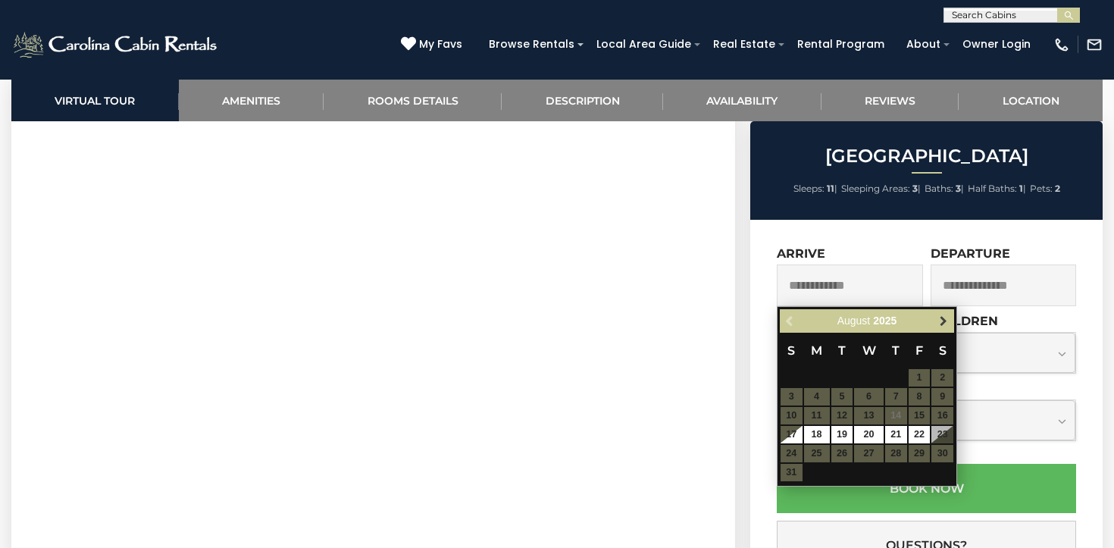
click at [938, 321] on span "Next" at bounding box center [944, 321] width 12 height 12
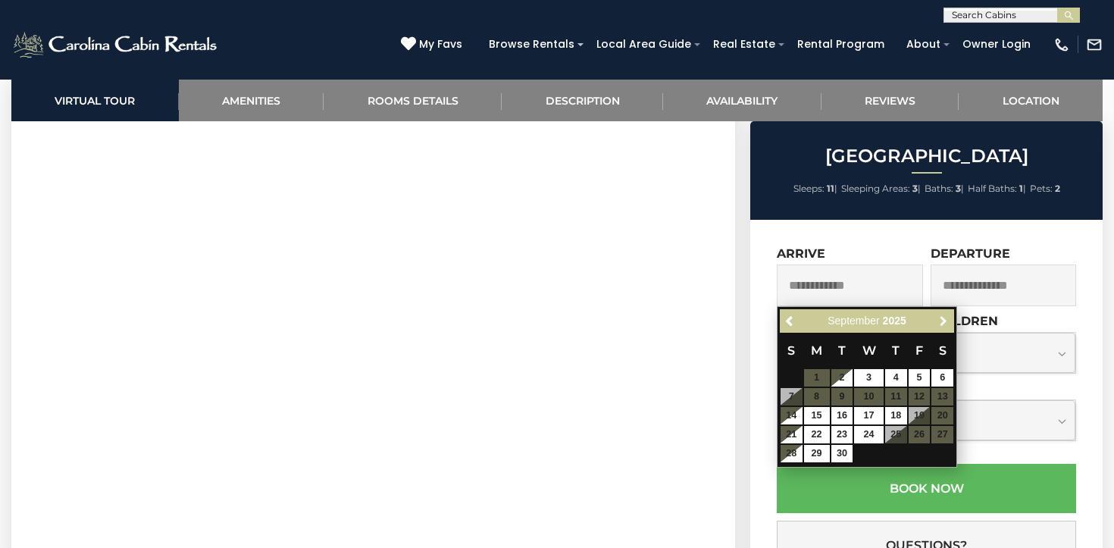
click at [938, 321] on span "Next" at bounding box center [944, 321] width 12 height 12
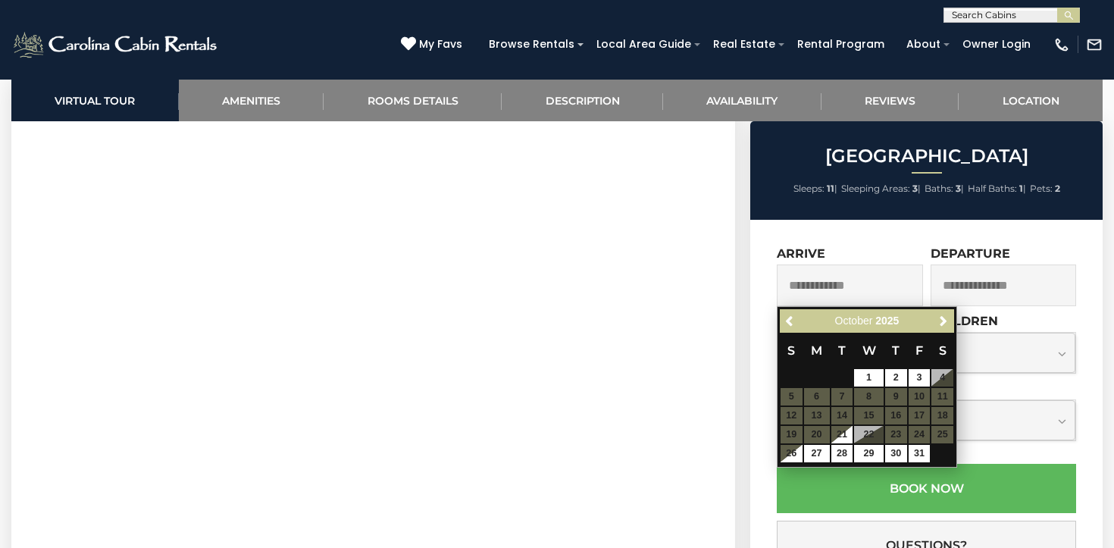
click at [942, 397] on table "S M T W T F S 1 2 3 4 5 6 7 8 9 10 11 12 13 14 15 16 17 18 19 20 21 22 23 24 25…" at bounding box center [867, 398] width 174 height 130
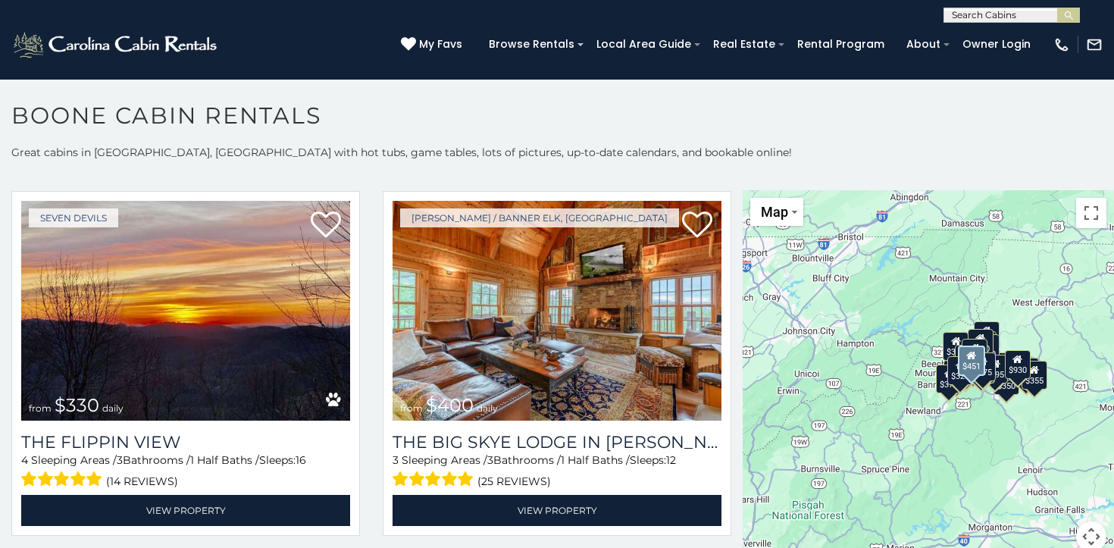
scroll to position [1854, 0]
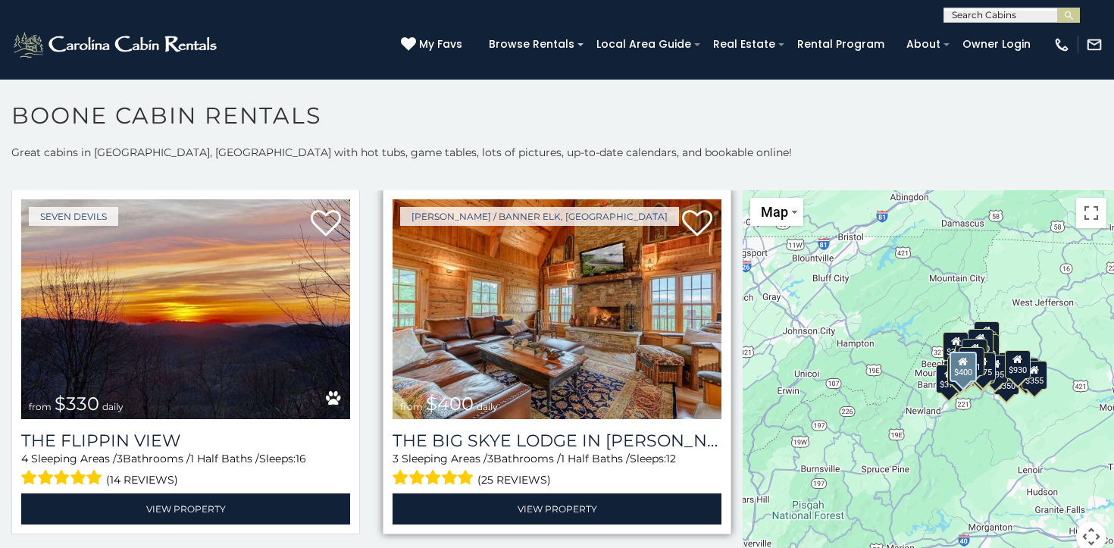
click at [525, 355] on img at bounding box center [557, 309] width 329 height 221
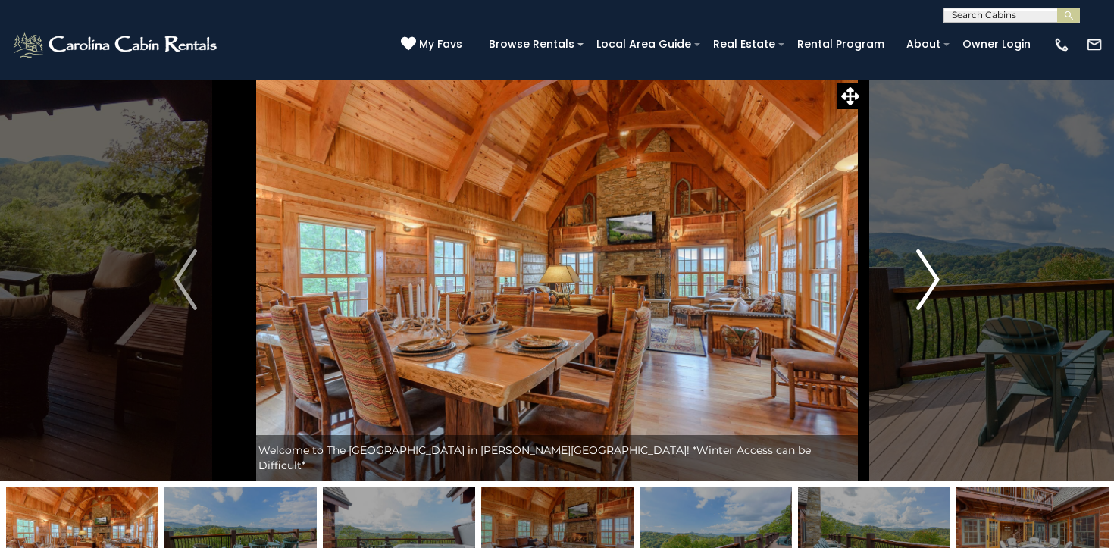
click at [934, 283] on img "Next" at bounding box center [928, 279] width 23 height 61
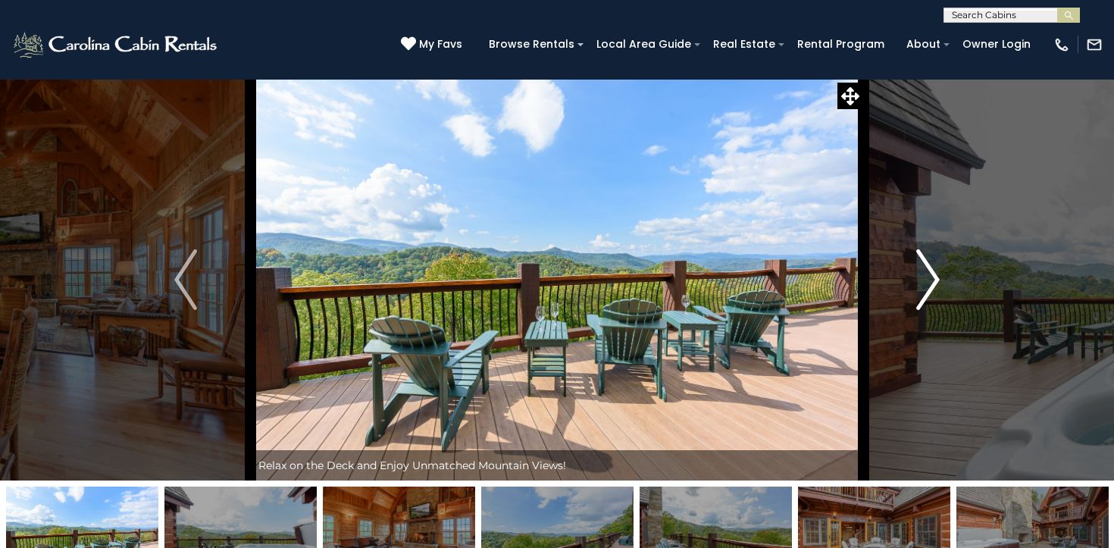
click at [934, 283] on img "Next" at bounding box center [928, 279] width 23 height 61
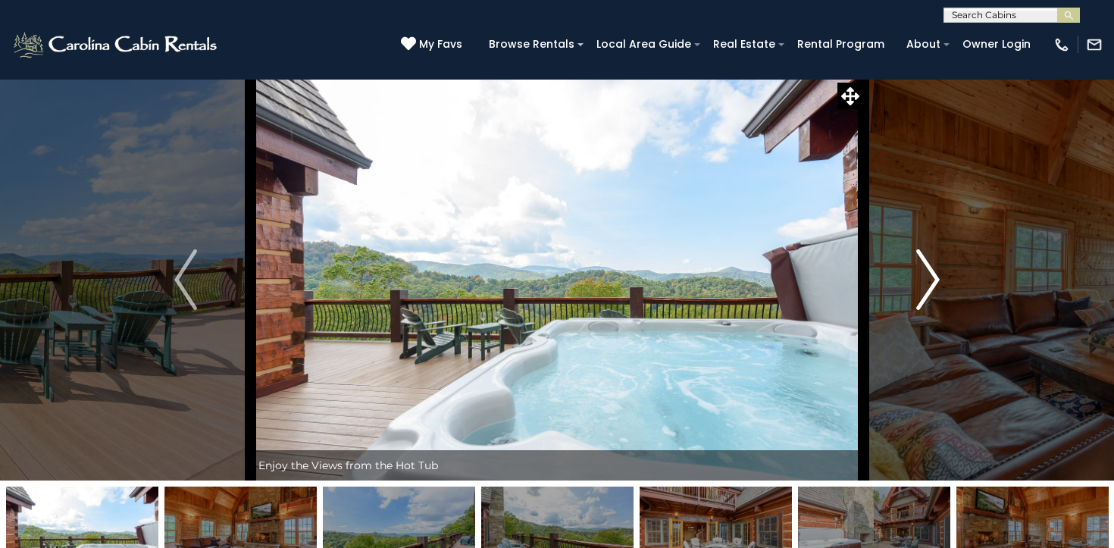
click at [934, 283] on img "Next" at bounding box center [928, 279] width 23 height 61
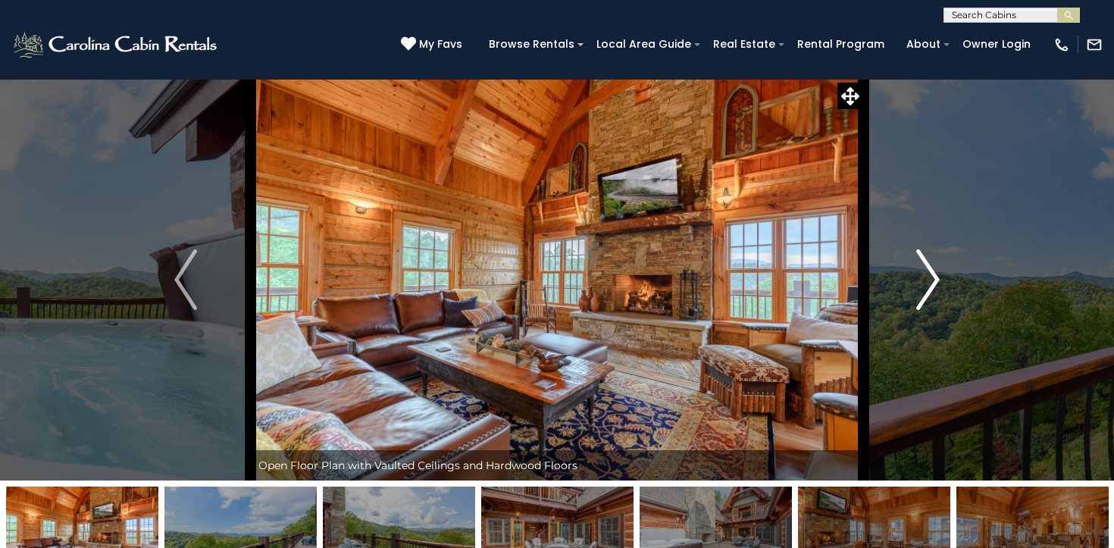
click at [934, 283] on img "Next" at bounding box center [928, 279] width 23 height 61
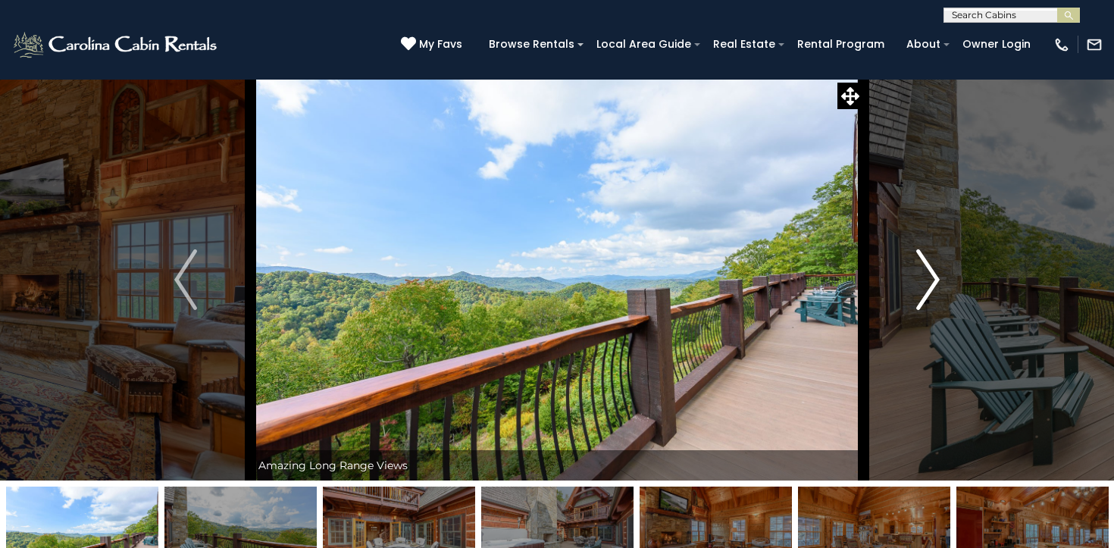
click at [934, 283] on img "Next" at bounding box center [928, 279] width 23 height 61
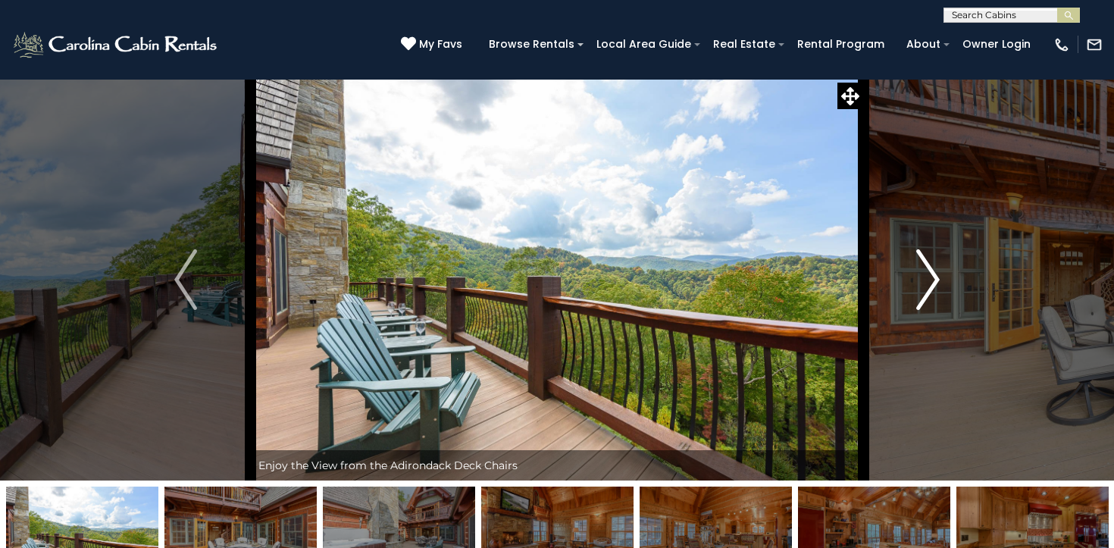
click at [934, 283] on img "Next" at bounding box center [928, 279] width 23 height 61
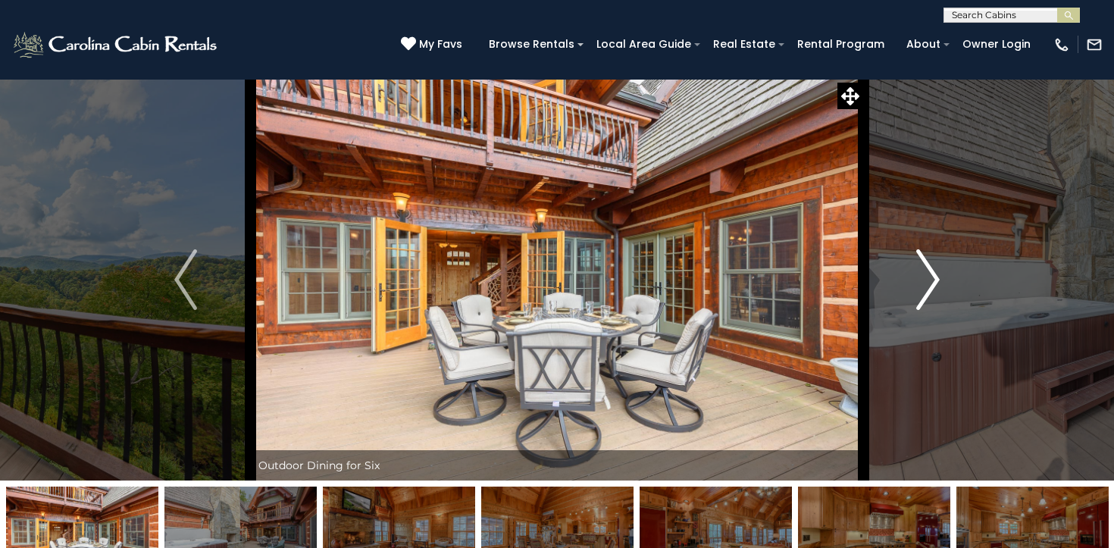
click at [934, 283] on img "Next" at bounding box center [928, 279] width 23 height 61
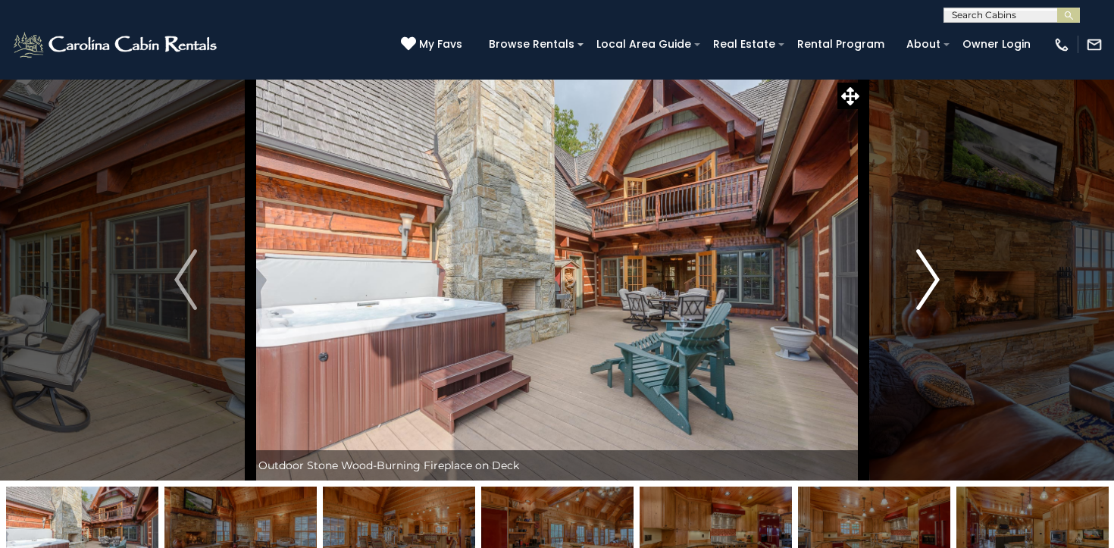
click at [934, 283] on img "Next" at bounding box center [928, 279] width 23 height 61
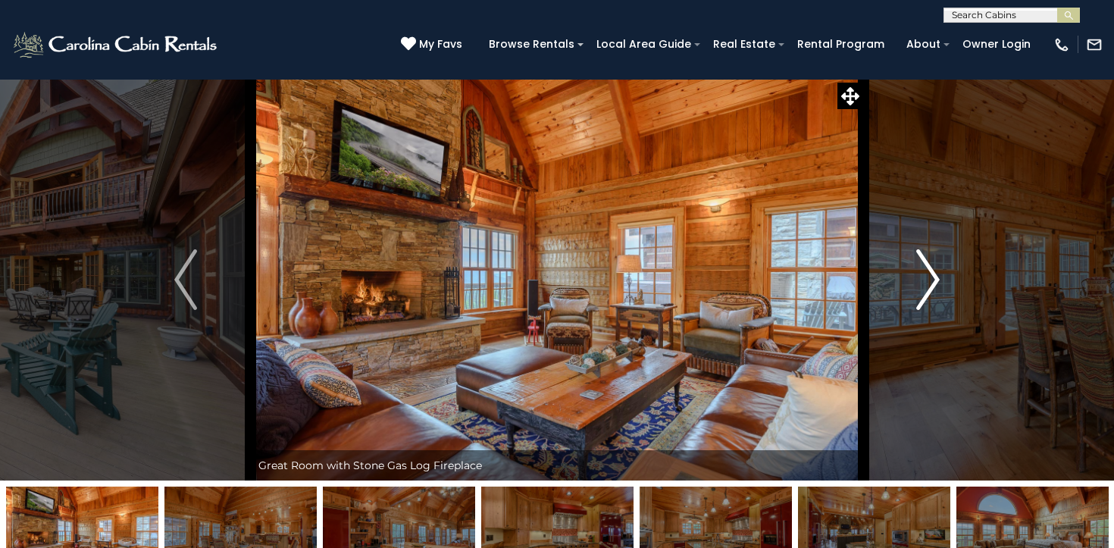
click at [934, 283] on img "Next" at bounding box center [928, 279] width 23 height 61
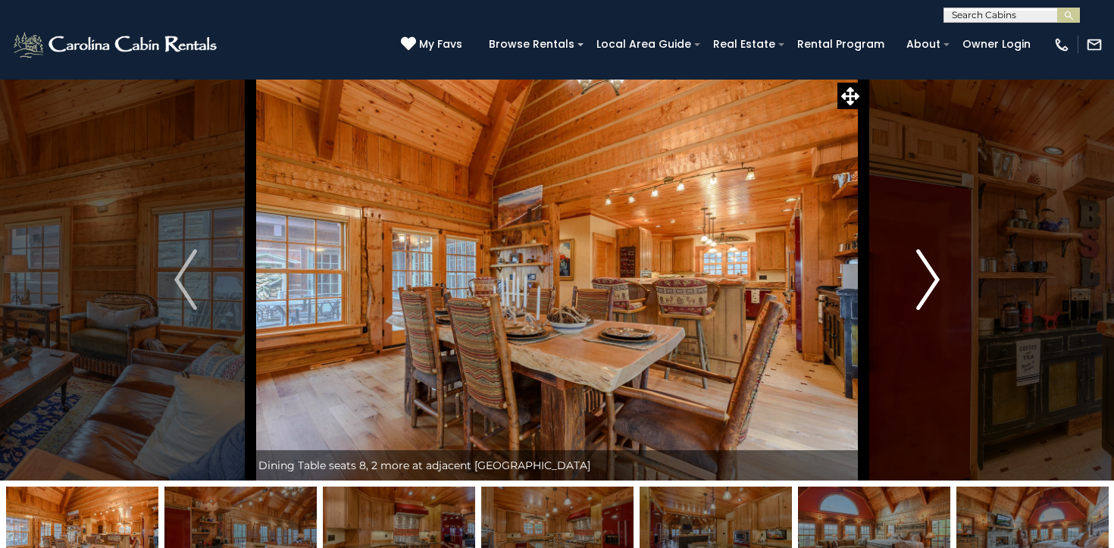
click at [934, 283] on img "Next" at bounding box center [928, 279] width 23 height 61
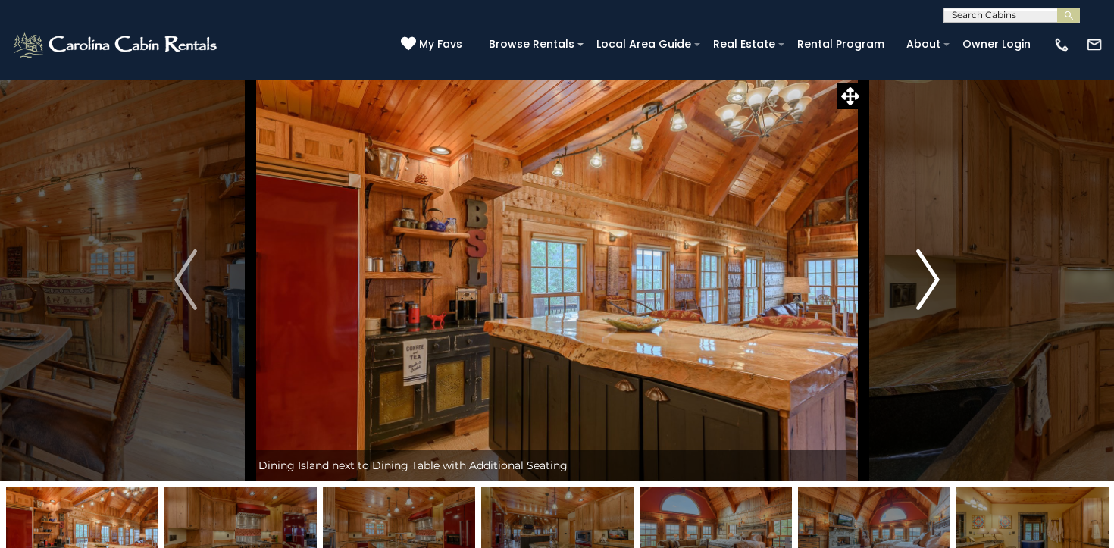
click at [934, 283] on img "Next" at bounding box center [928, 279] width 23 height 61
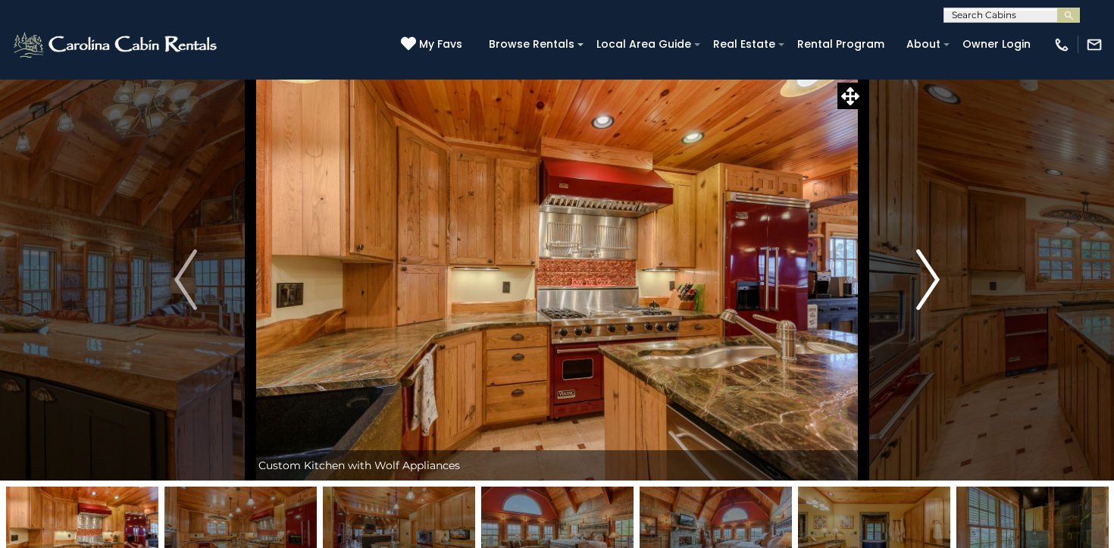
click at [934, 283] on img "Next" at bounding box center [928, 279] width 23 height 61
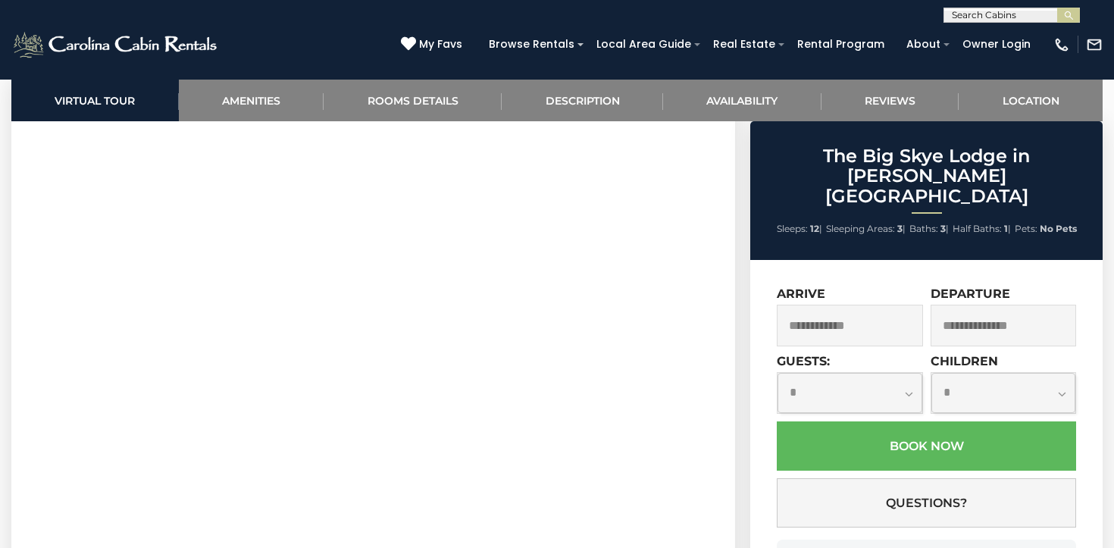
scroll to position [688, 0]
click at [860, 305] on input "text" at bounding box center [850, 326] width 146 height 42
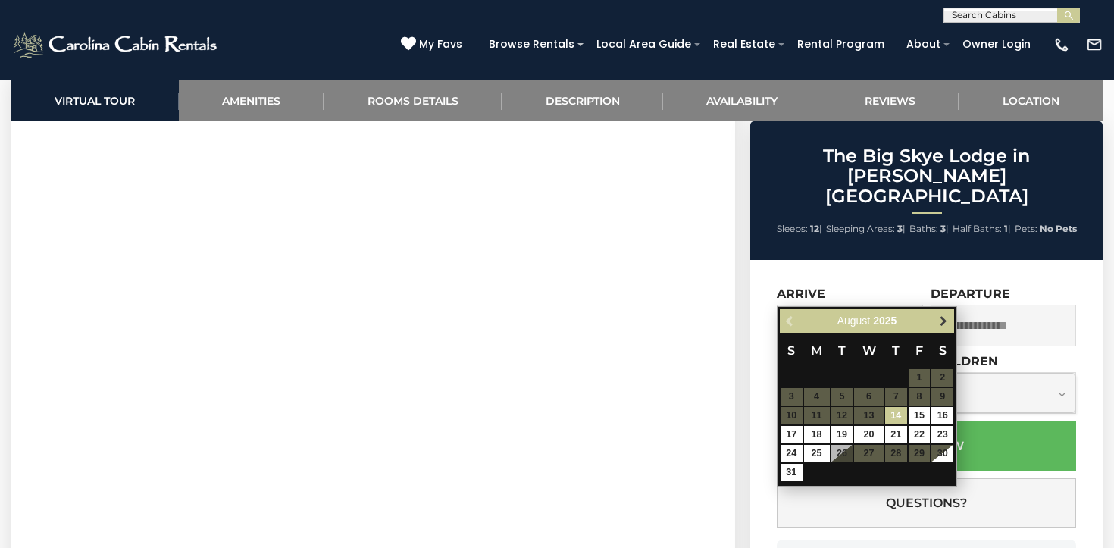
click at [940, 318] on span "Next" at bounding box center [944, 321] width 12 height 12
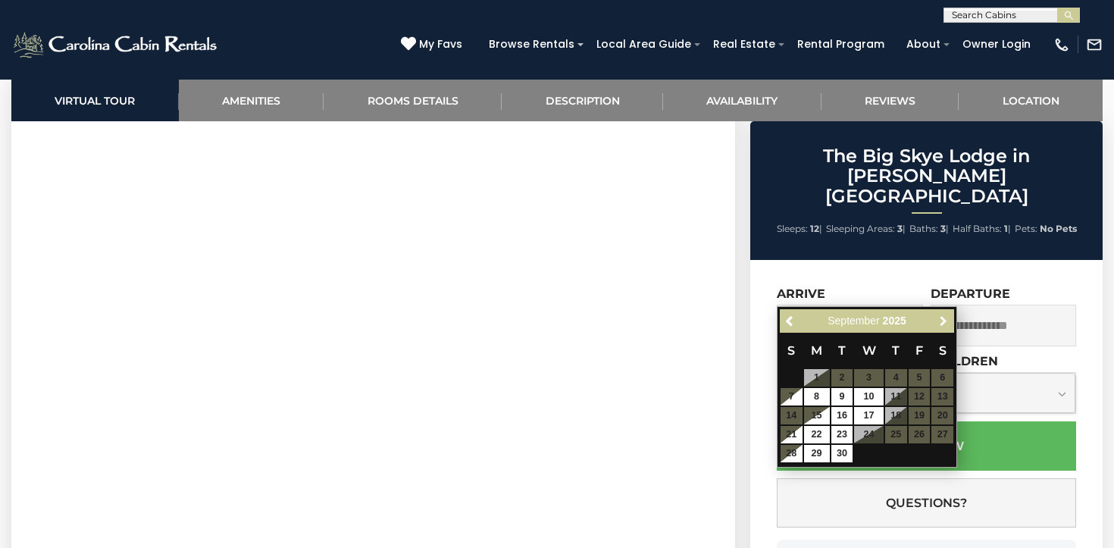
click at [940, 318] on span "Next" at bounding box center [944, 321] width 12 height 12
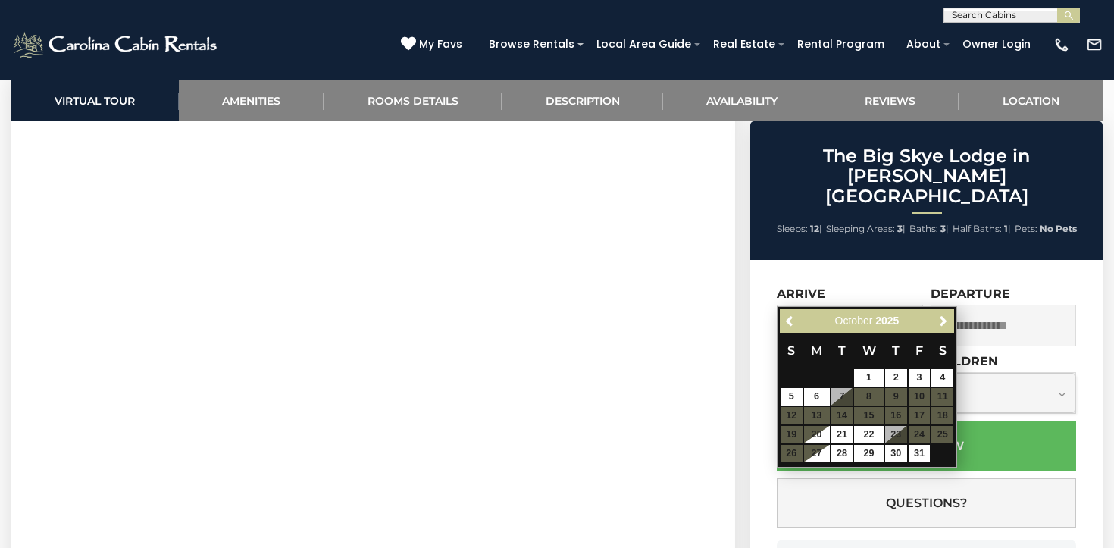
click at [321, 504] on section "Virtual Tour" at bounding box center [373, 307] width 724 height 462
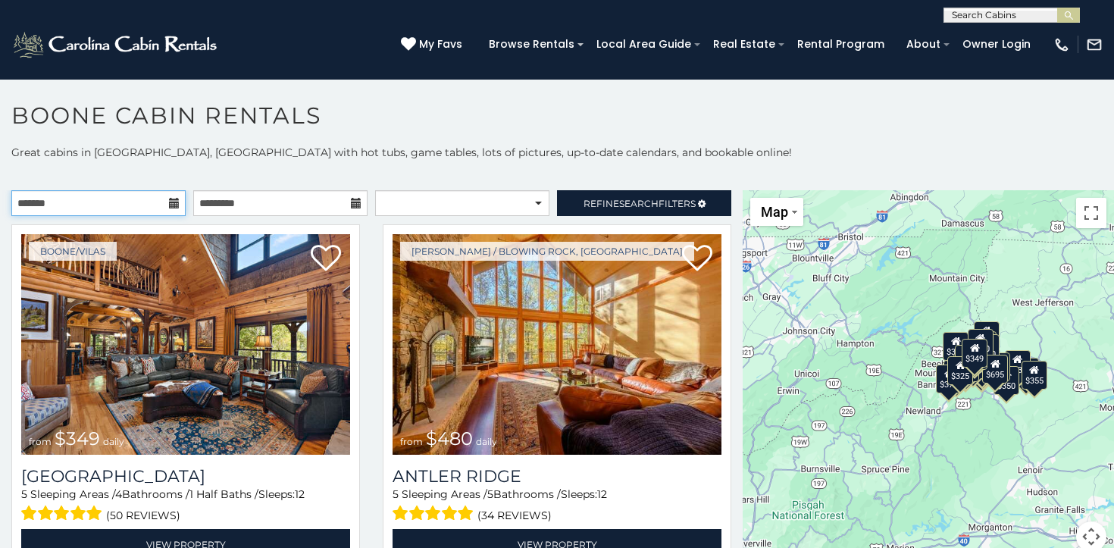
click at [83, 201] on input "text" at bounding box center [98, 203] width 174 height 26
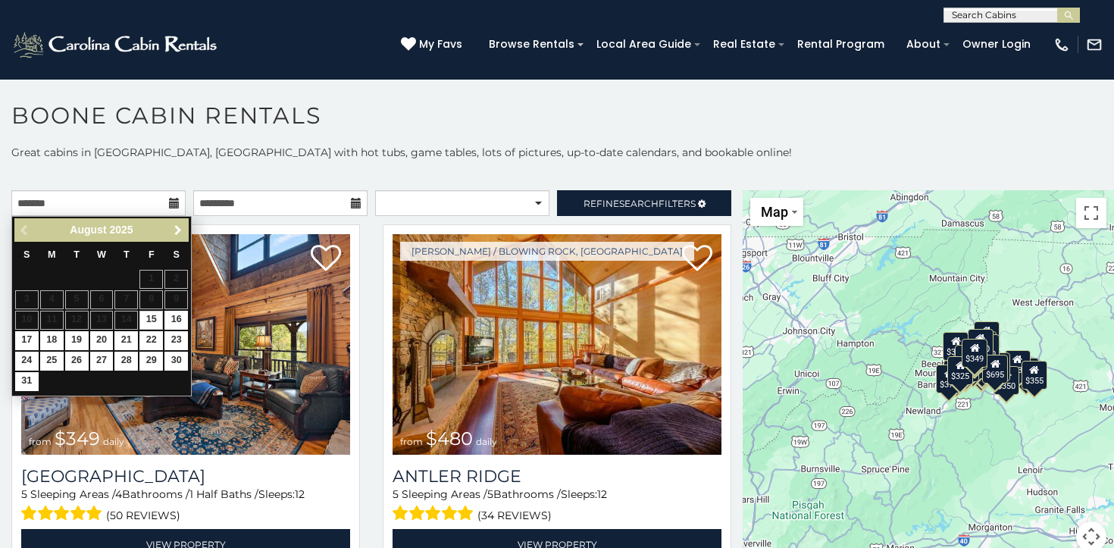
click at [178, 227] on span "Next" at bounding box center [178, 230] width 12 height 12
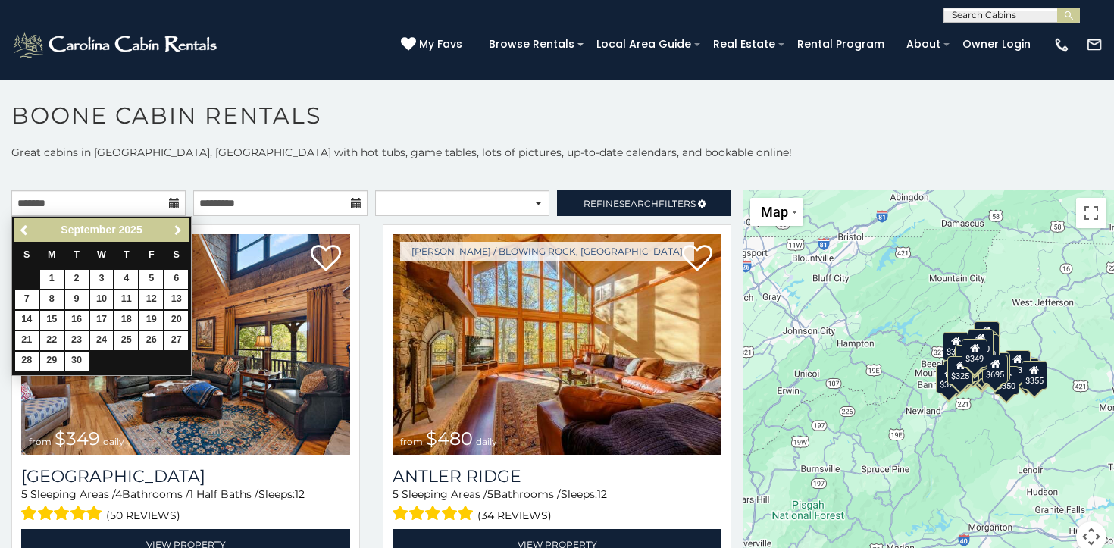
click at [178, 227] on span "Next" at bounding box center [178, 230] width 12 height 12
click at [177, 299] on link "11" at bounding box center [177, 299] width 24 height 19
type input "**********"
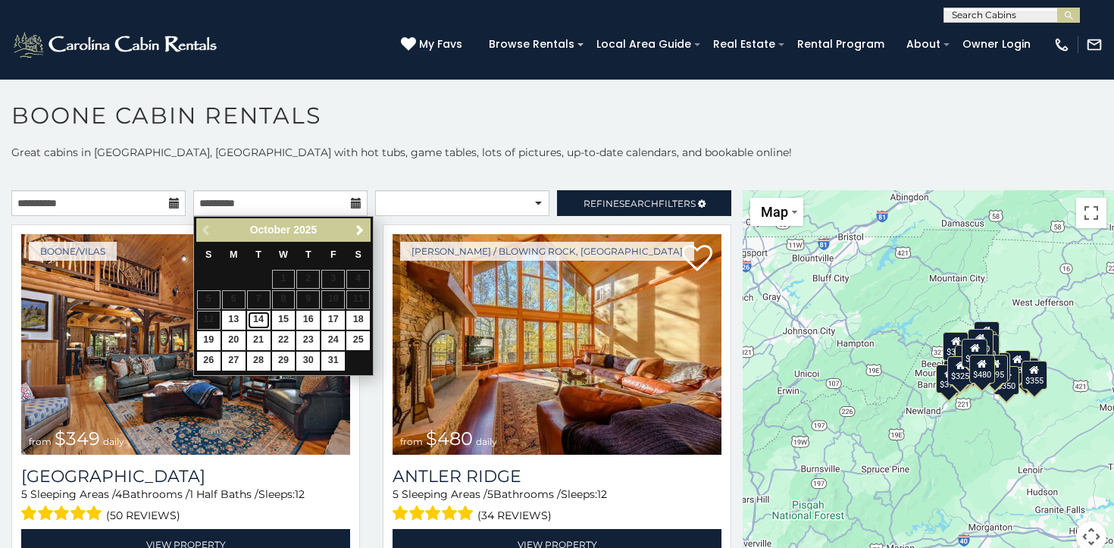
click at [260, 322] on link "14" at bounding box center [259, 320] width 24 height 19
type input "**********"
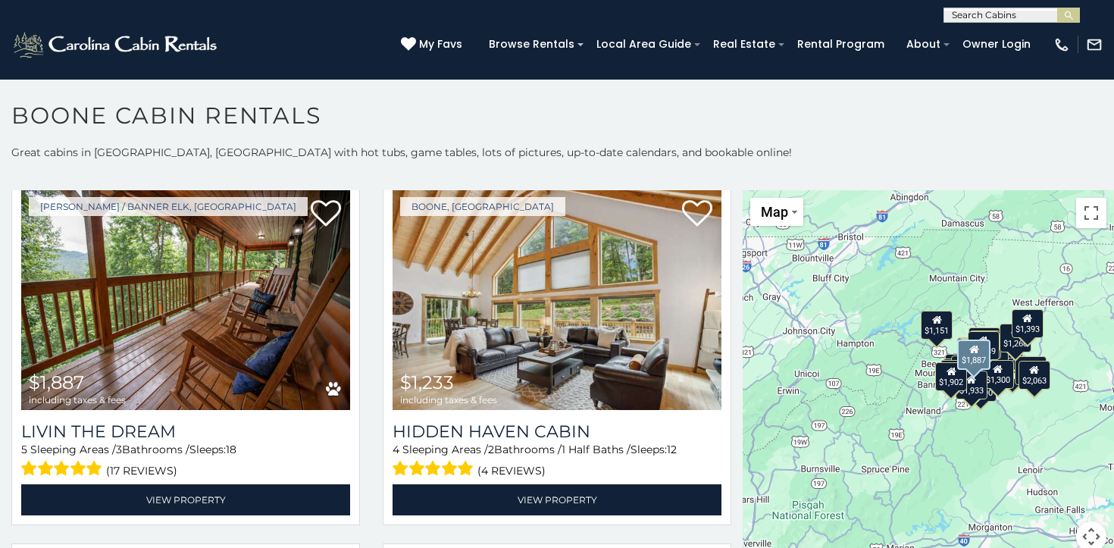
scroll to position [2231, 0]
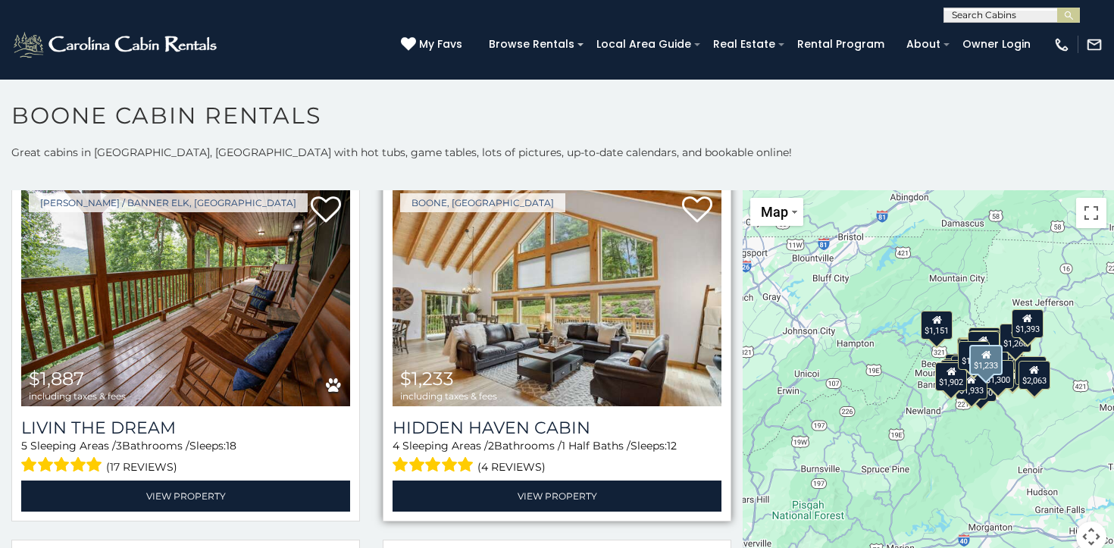
click at [588, 322] on img at bounding box center [557, 296] width 329 height 221
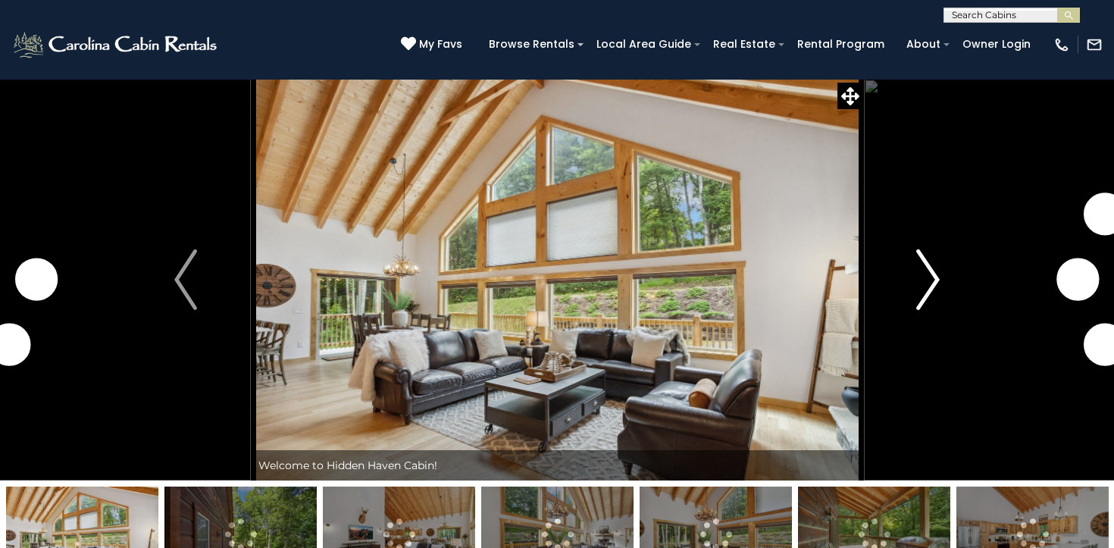
click at [942, 273] on button "Next" at bounding box center [928, 280] width 130 height 402
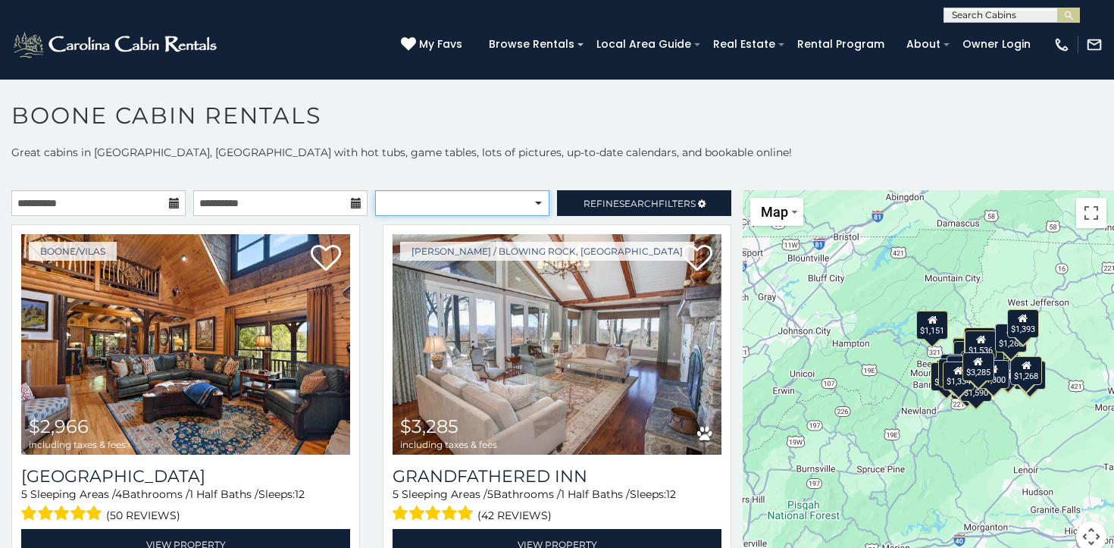
click at [506, 207] on select "**********" at bounding box center [462, 203] width 174 height 26
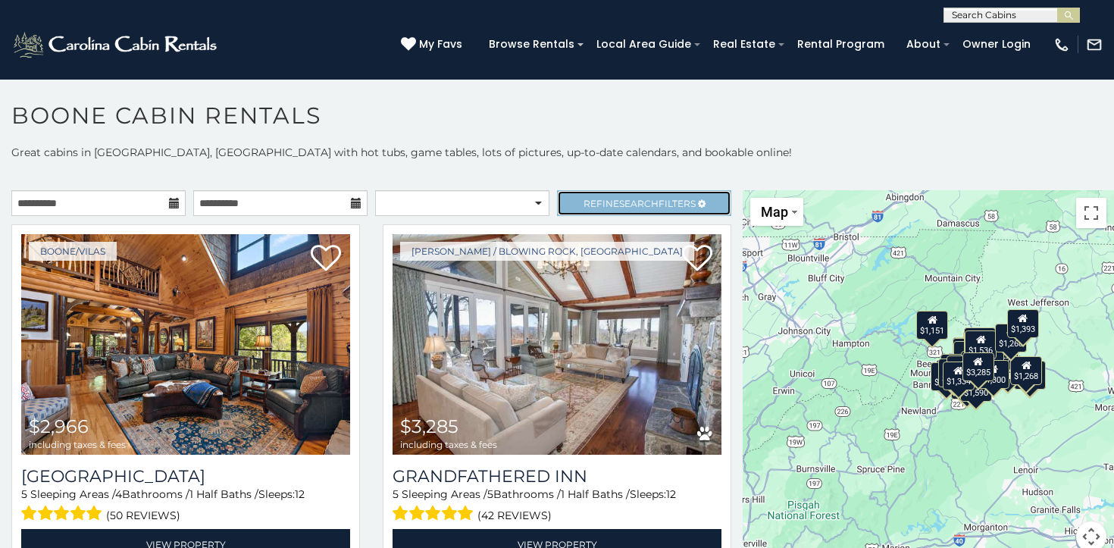
click at [661, 199] on span "Refine Search Filters" at bounding box center [640, 203] width 112 height 11
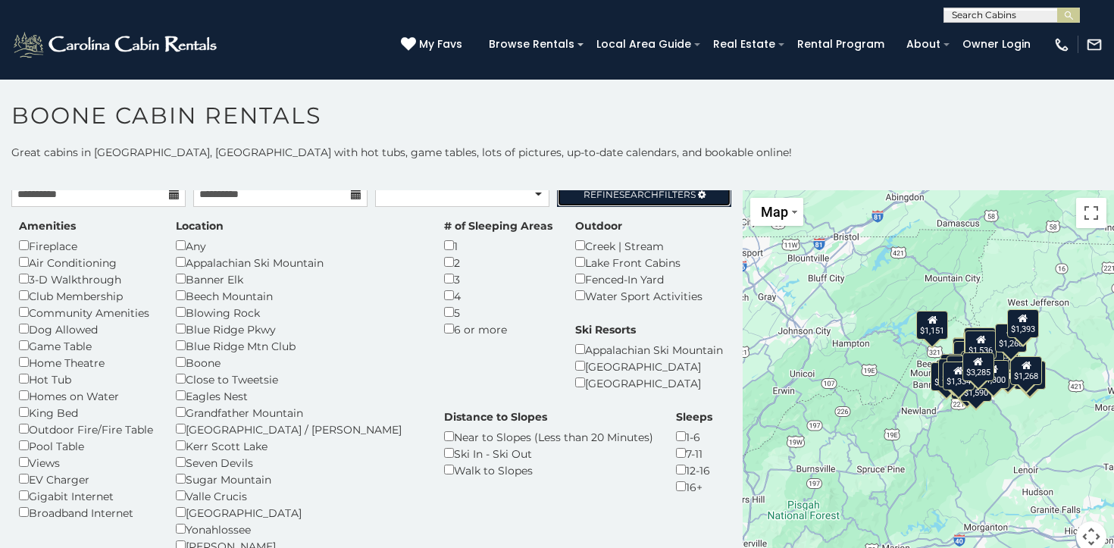
scroll to position [13, 0]
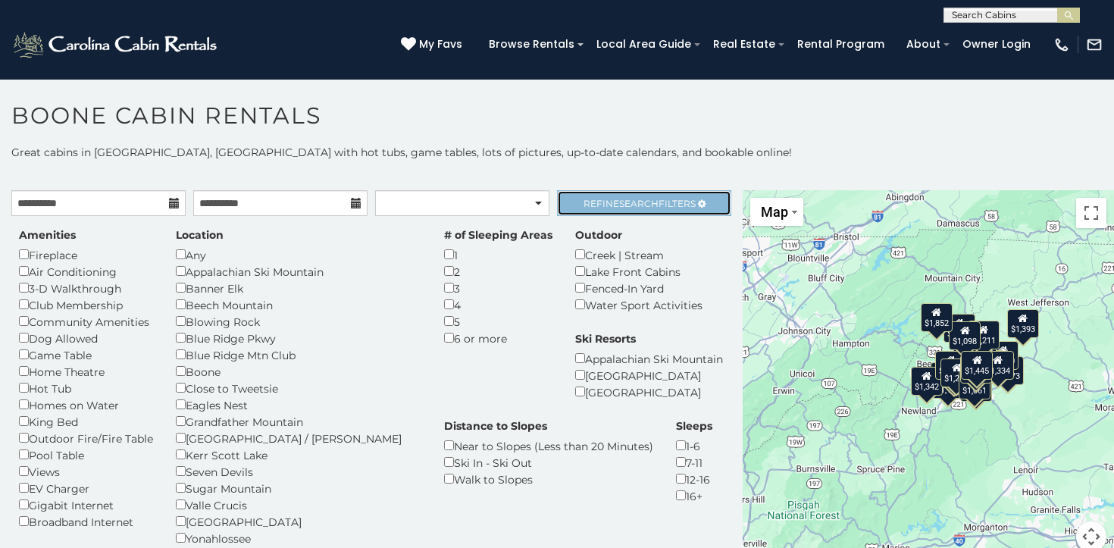
click at [625, 201] on span "Search" at bounding box center [638, 203] width 39 height 11
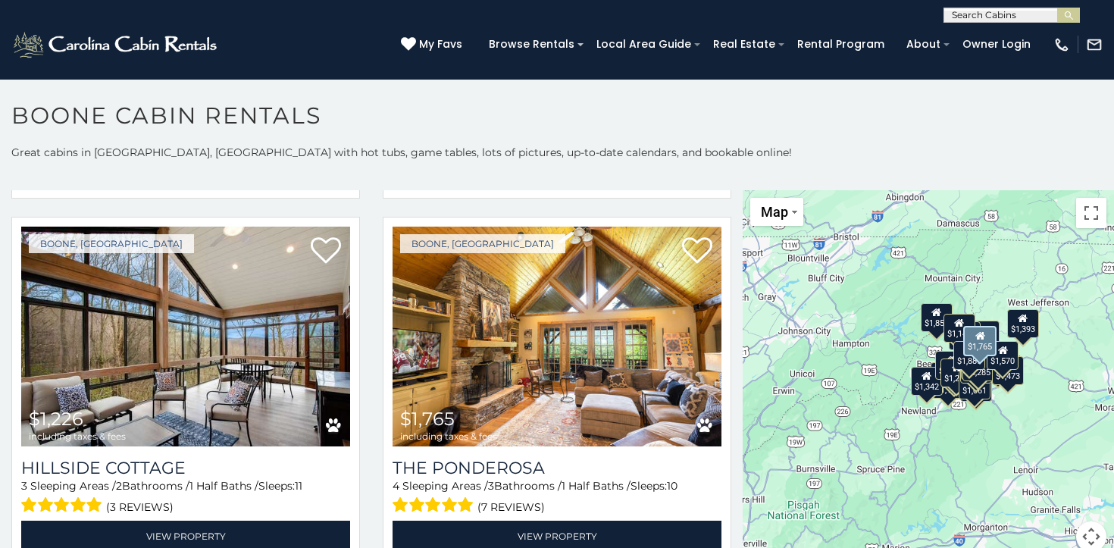
scroll to position [1493, 0]
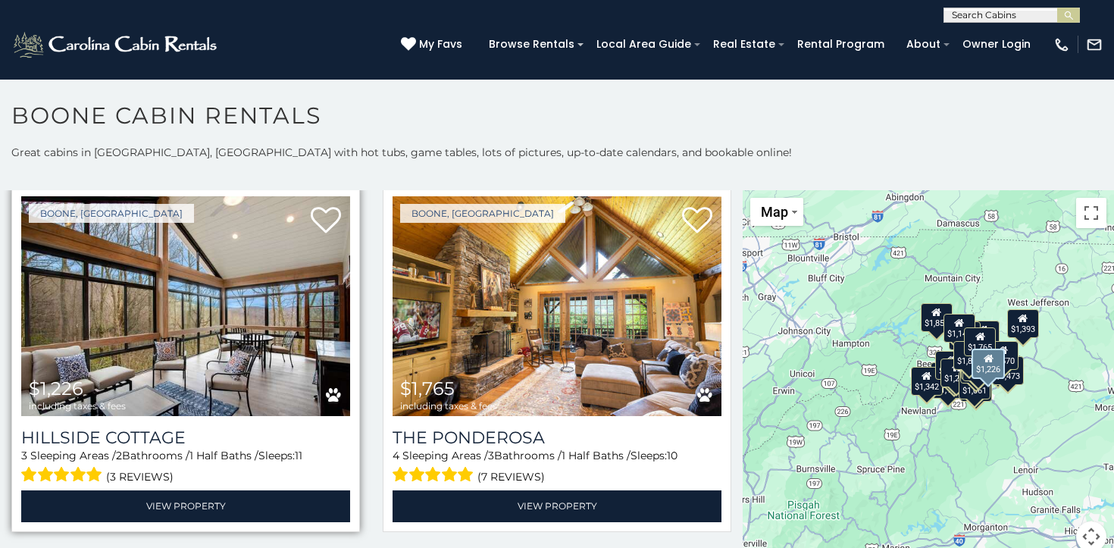
click at [221, 318] on img at bounding box center [185, 306] width 329 height 221
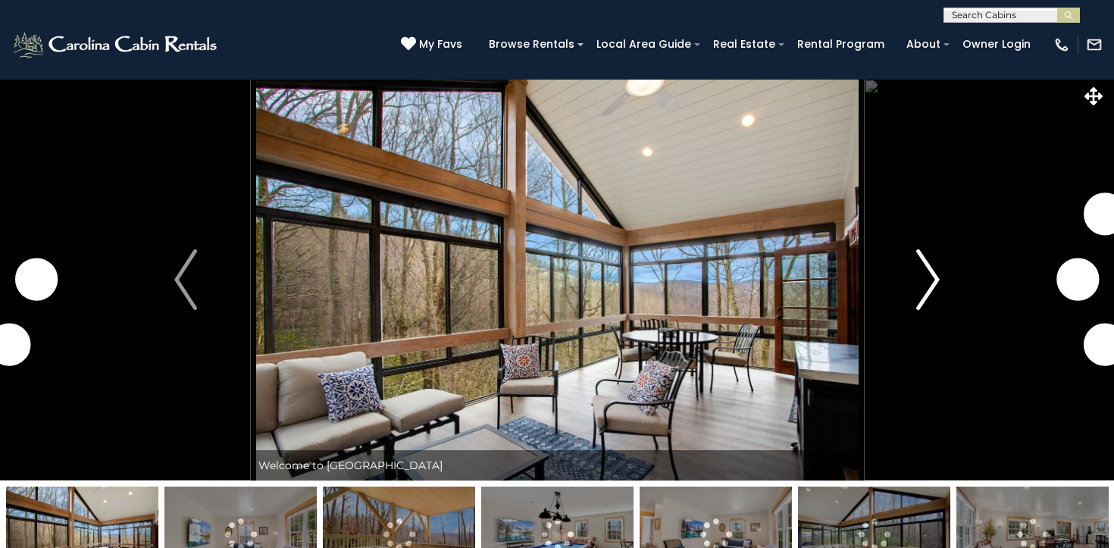
click at [928, 281] on img "Next" at bounding box center [928, 279] width 23 height 61
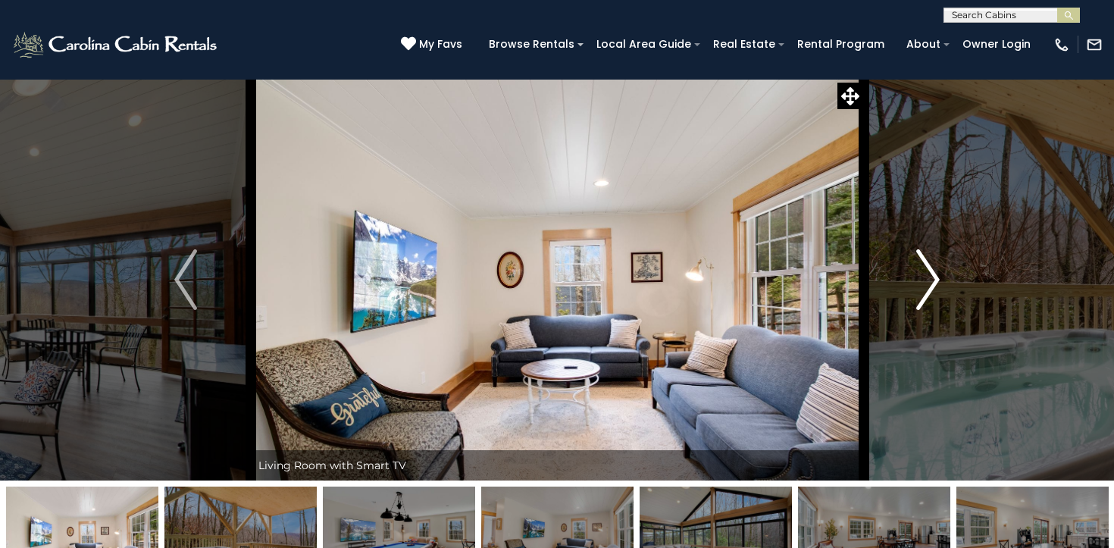
click at [928, 281] on img "Next" at bounding box center [928, 279] width 23 height 61
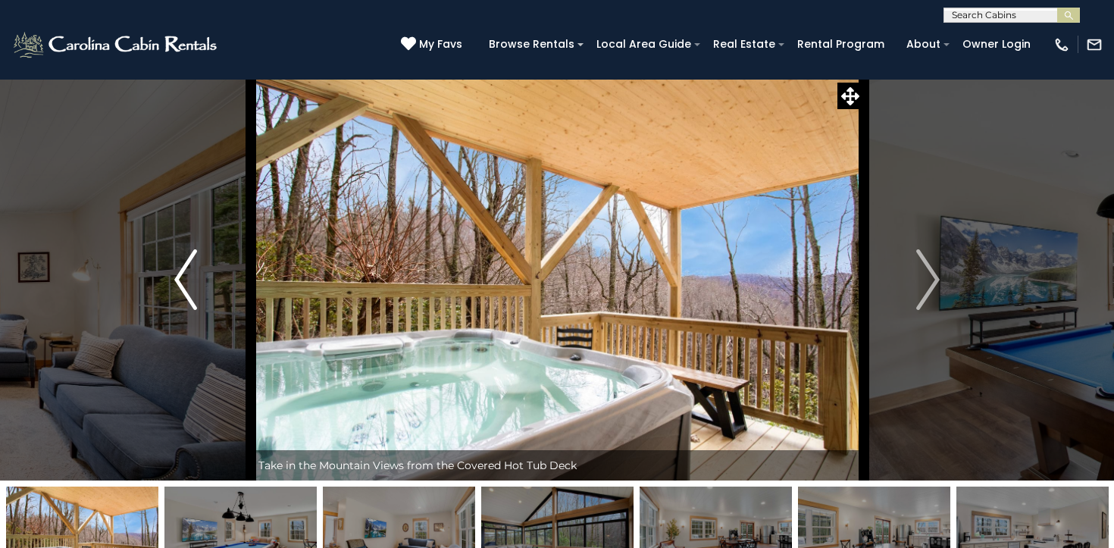
click at [197, 282] on img "Previous" at bounding box center [185, 279] width 23 height 61
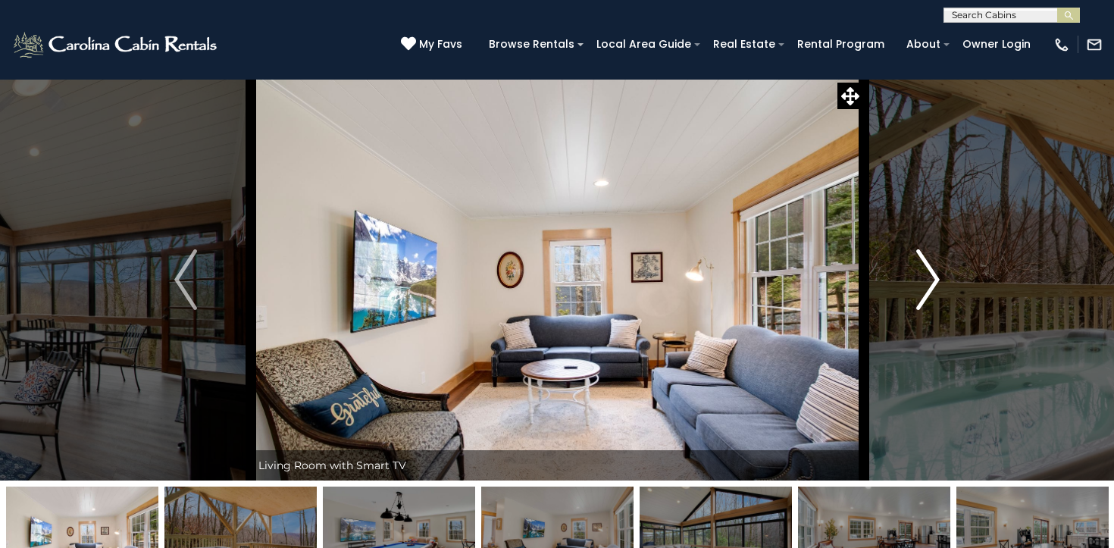
click at [916, 284] on button "Next" at bounding box center [928, 280] width 130 height 402
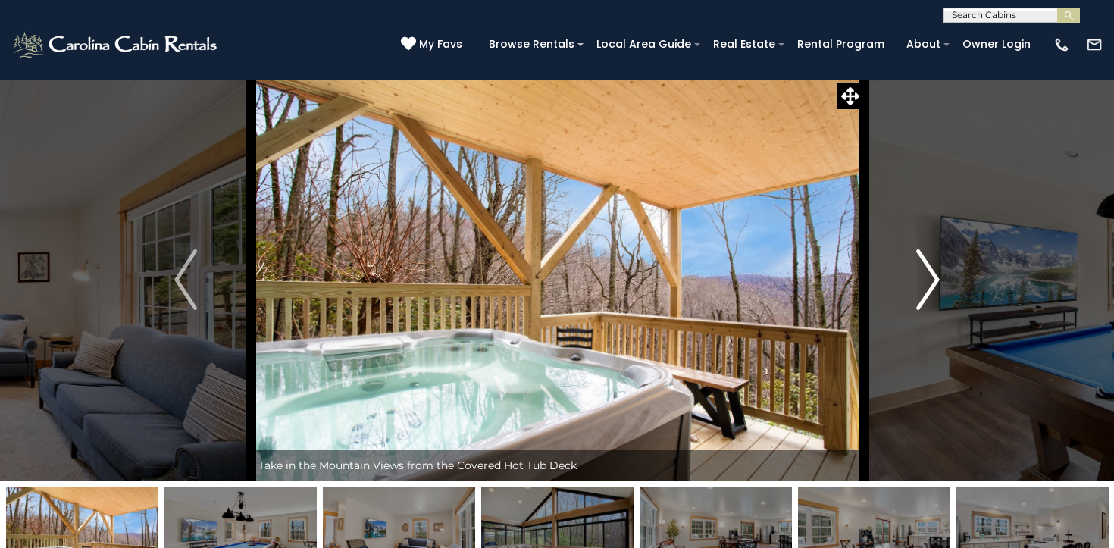
click at [916, 284] on button "Next" at bounding box center [928, 280] width 130 height 402
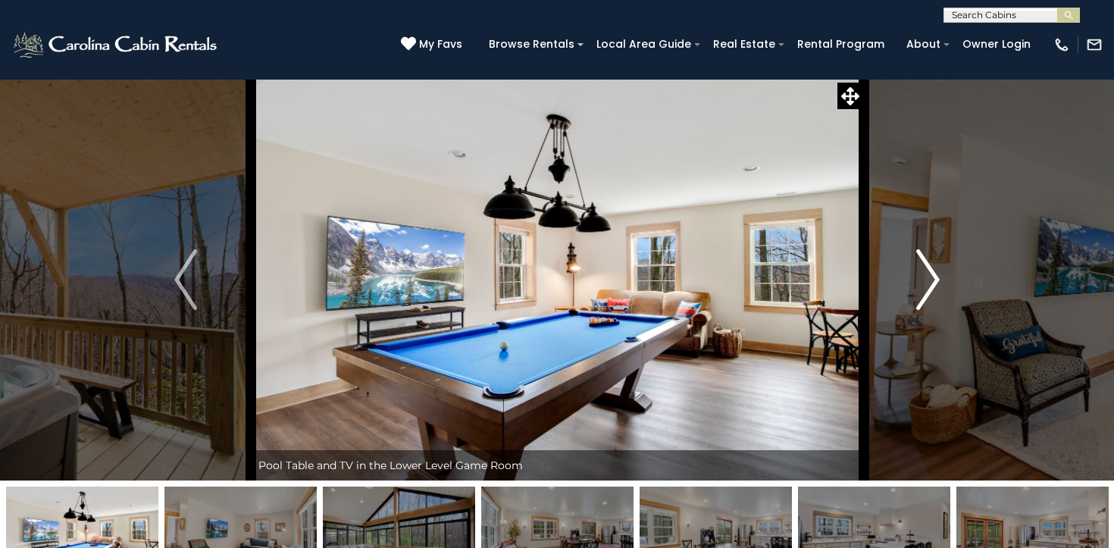
click at [916, 284] on button "Next" at bounding box center [928, 280] width 130 height 402
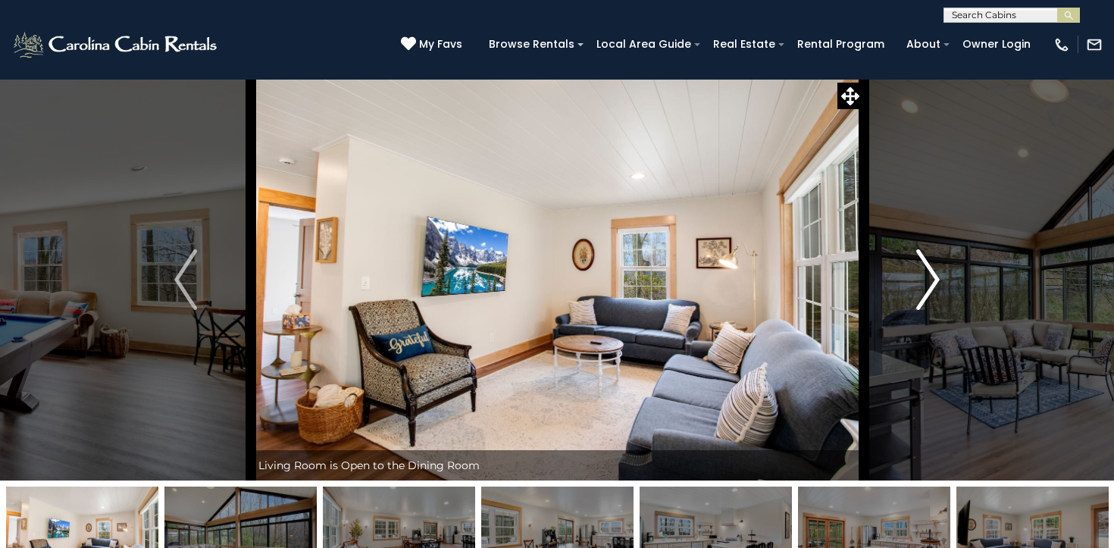
click at [916, 284] on button "Next" at bounding box center [928, 280] width 130 height 402
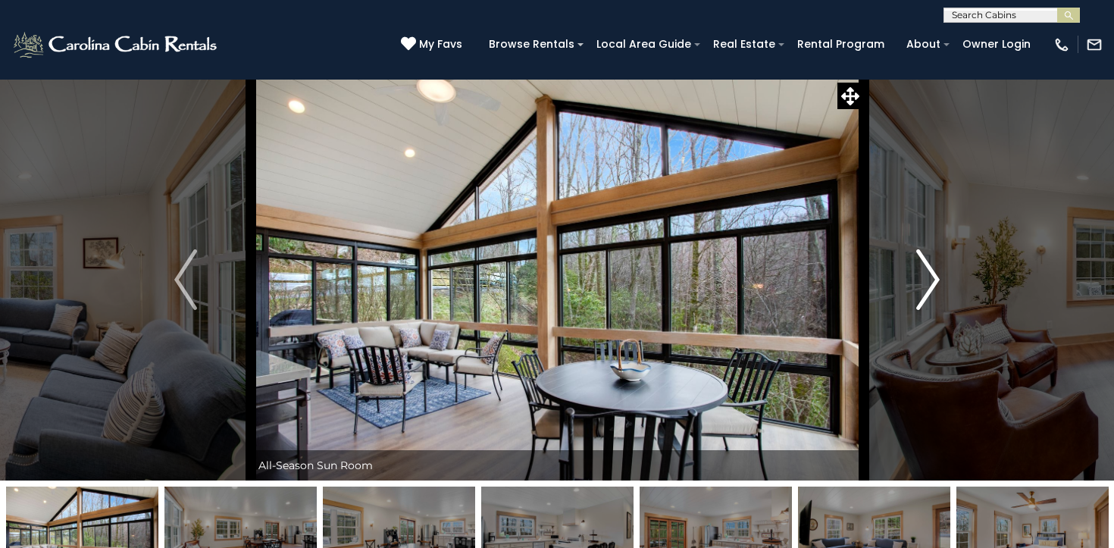
click at [916, 284] on button "Next" at bounding box center [928, 280] width 130 height 402
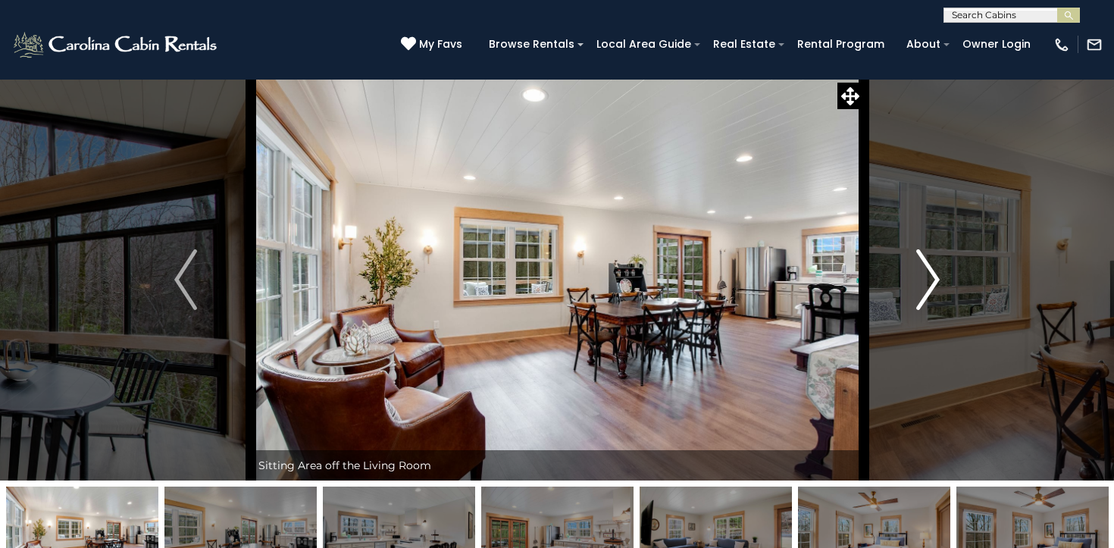
click at [916, 284] on button "Next" at bounding box center [928, 280] width 130 height 402
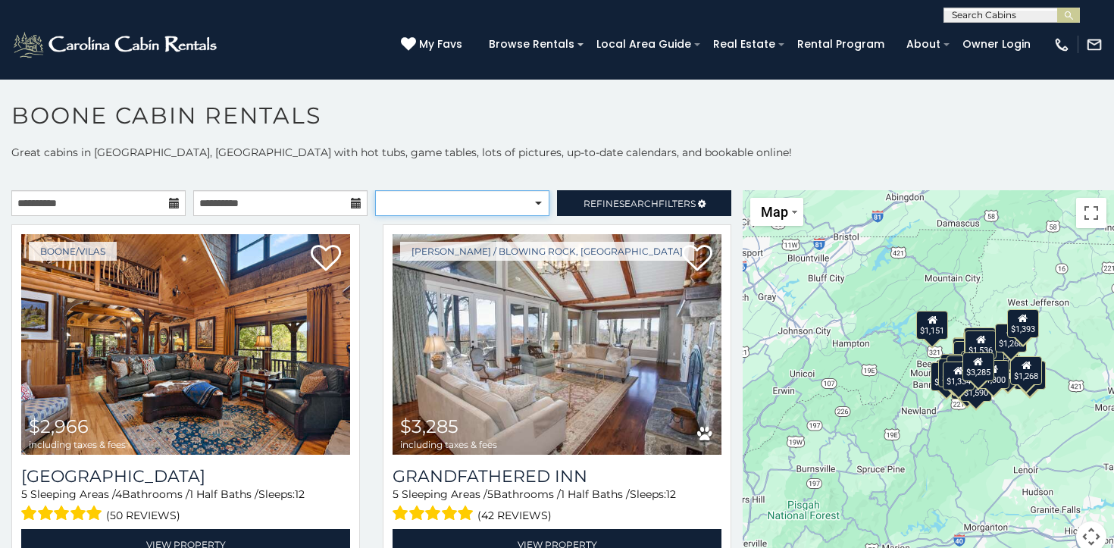
click at [519, 195] on select "**********" at bounding box center [462, 203] width 174 height 26
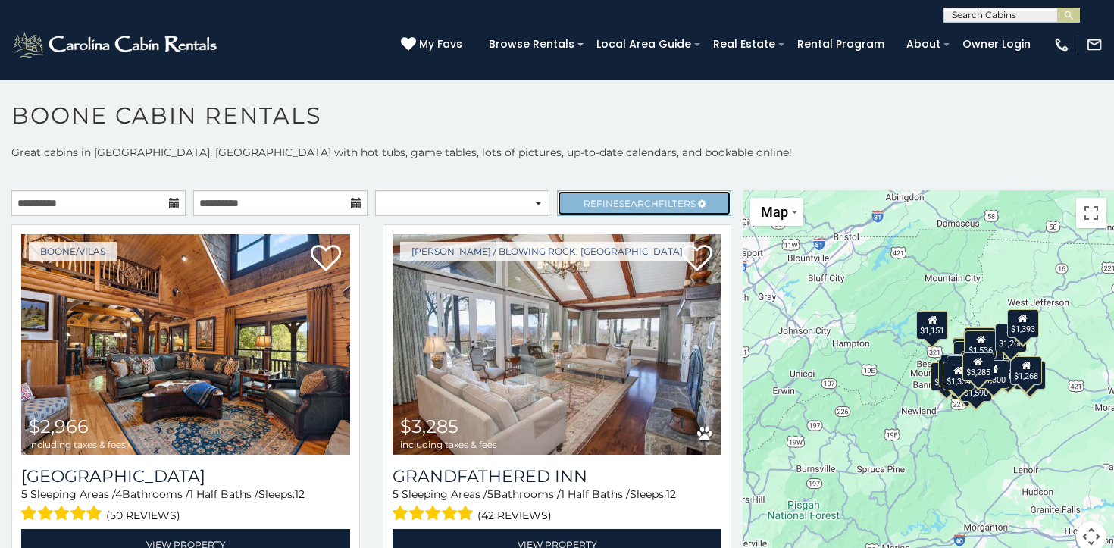
click at [637, 199] on span "Search" at bounding box center [638, 203] width 39 height 11
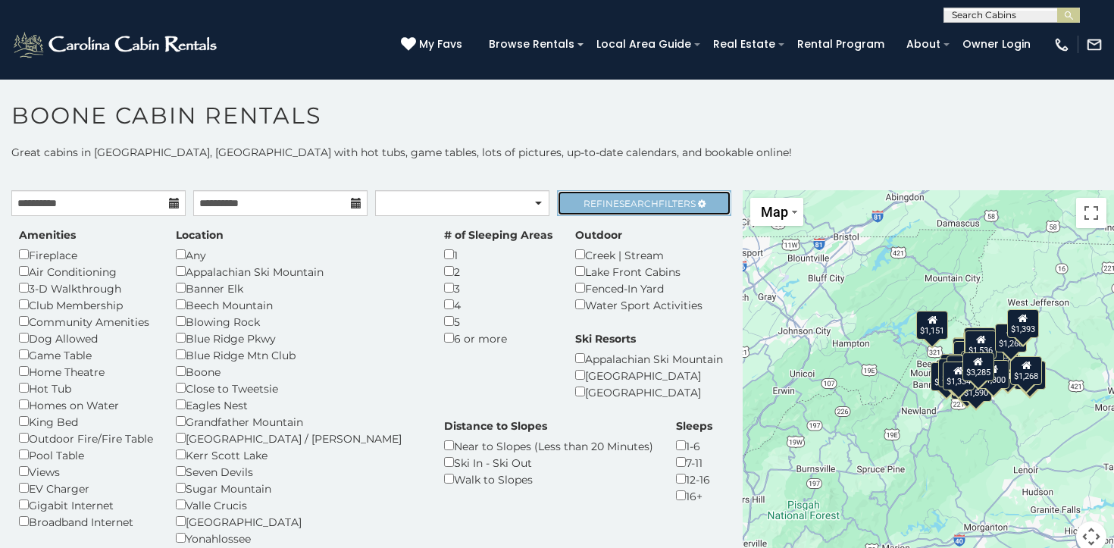
click at [637, 199] on span "Search" at bounding box center [638, 203] width 39 height 11
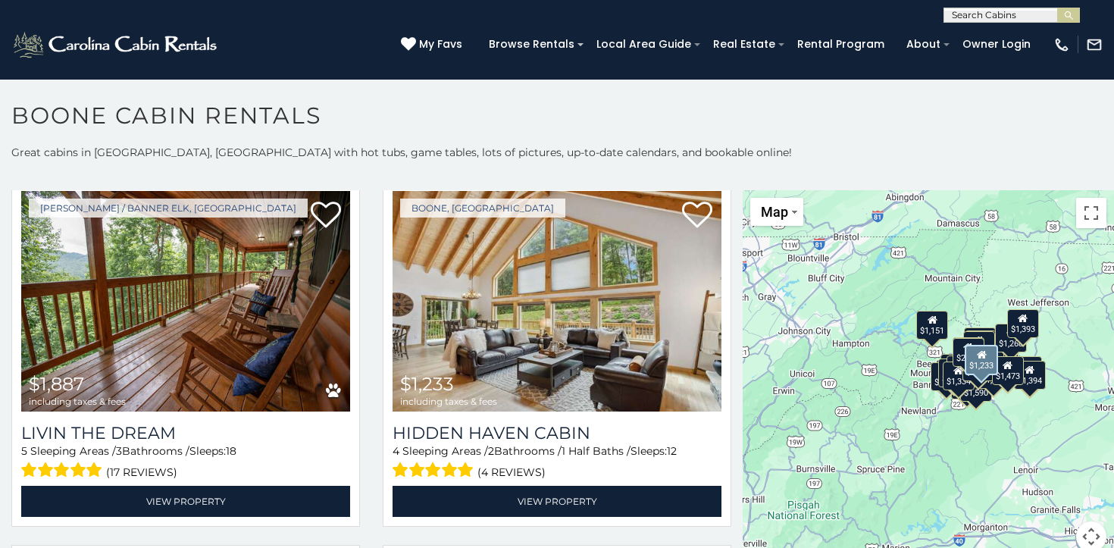
scroll to position [2230, 0]
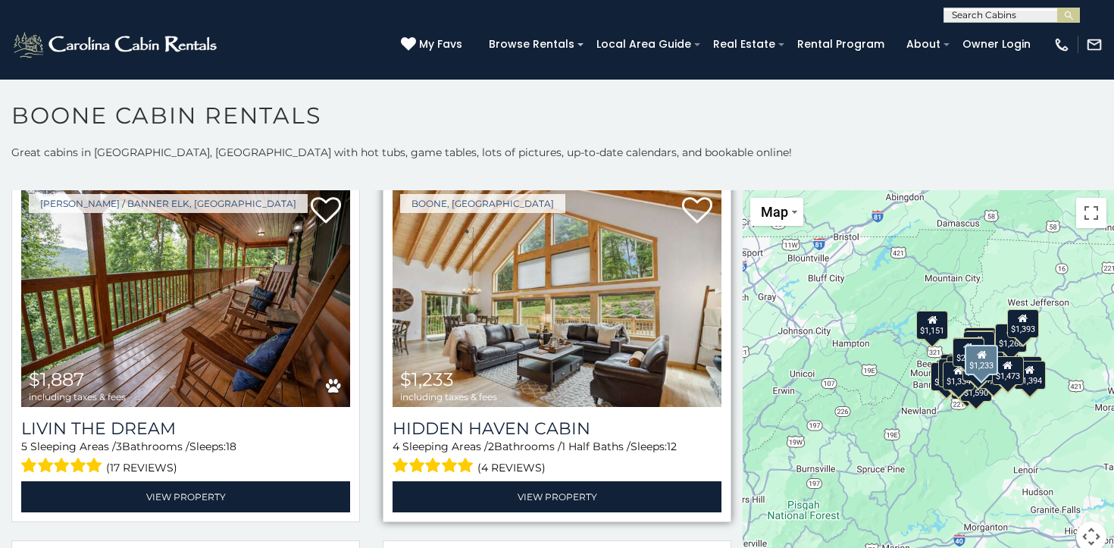
click at [561, 312] on img at bounding box center [557, 296] width 329 height 221
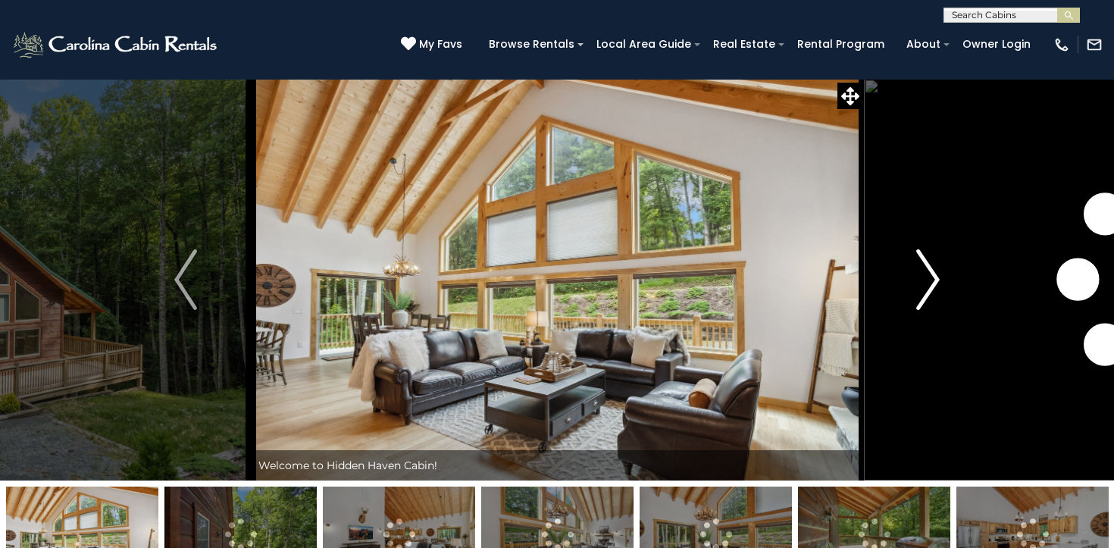
click at [917, 294] on button "Next" at bounding box center [928, 280] width 130 height 402
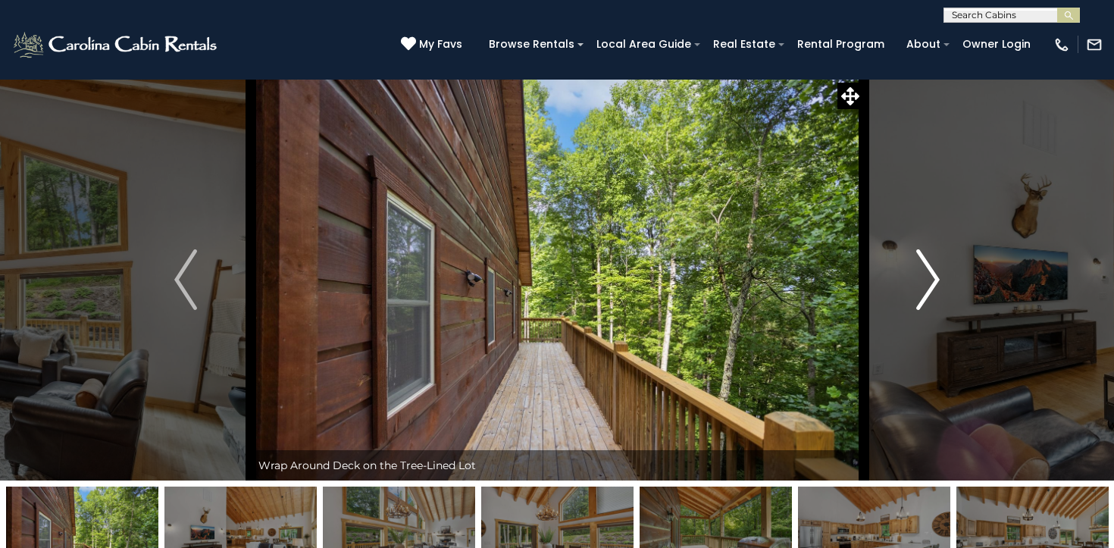
click at [917, 294] on button "Next" at bounding box center [928, 280] width 130 height 402
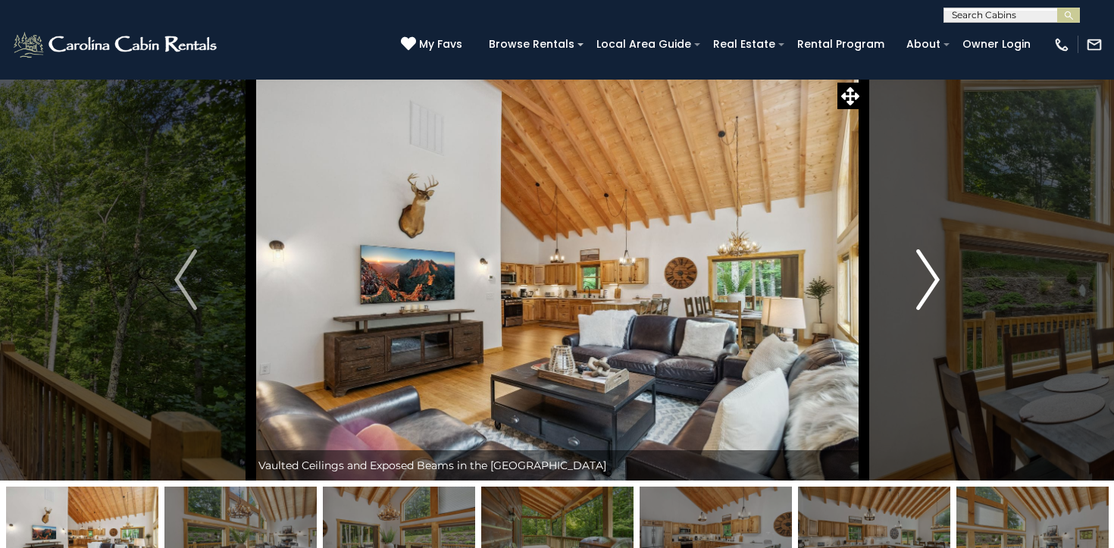
click at [917, 294] on button "Next" at bounding box center [928, 280] width 130 height 402
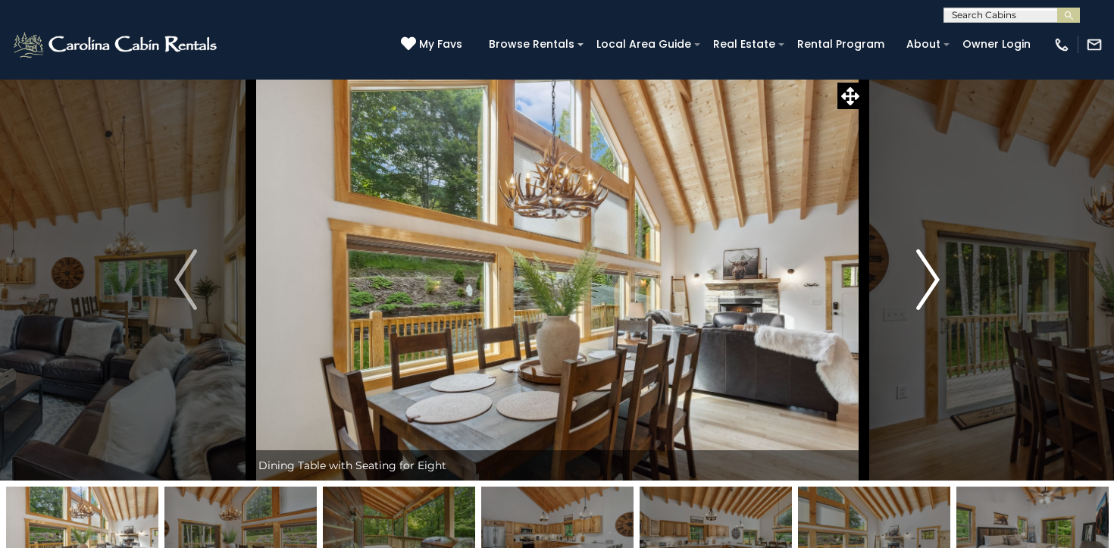
click at [917, 294] on button "Next" at bounding box center [928, 280] width 130 height 402
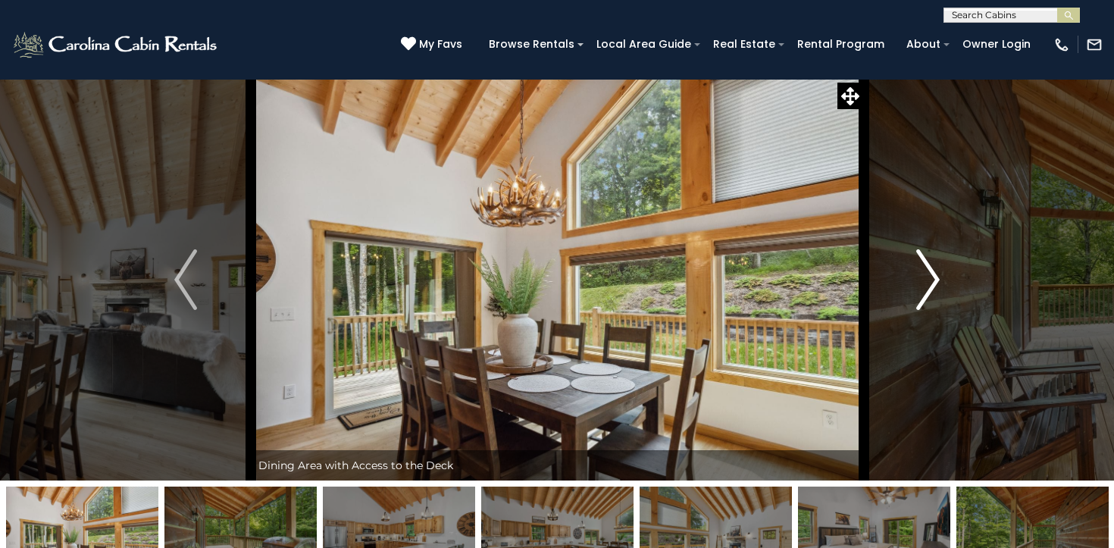
click at [917, 294] on button "Next" at bounding box center [928, 280] width 130 height 402
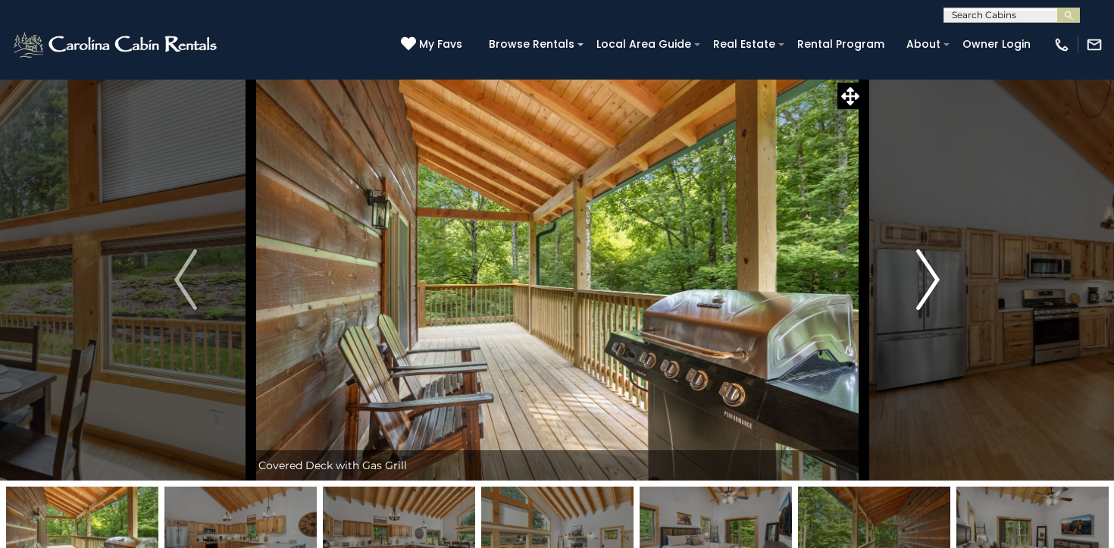
click at [917, 294] on button "Next" at bounding box center [928, 280] width 130 height 402
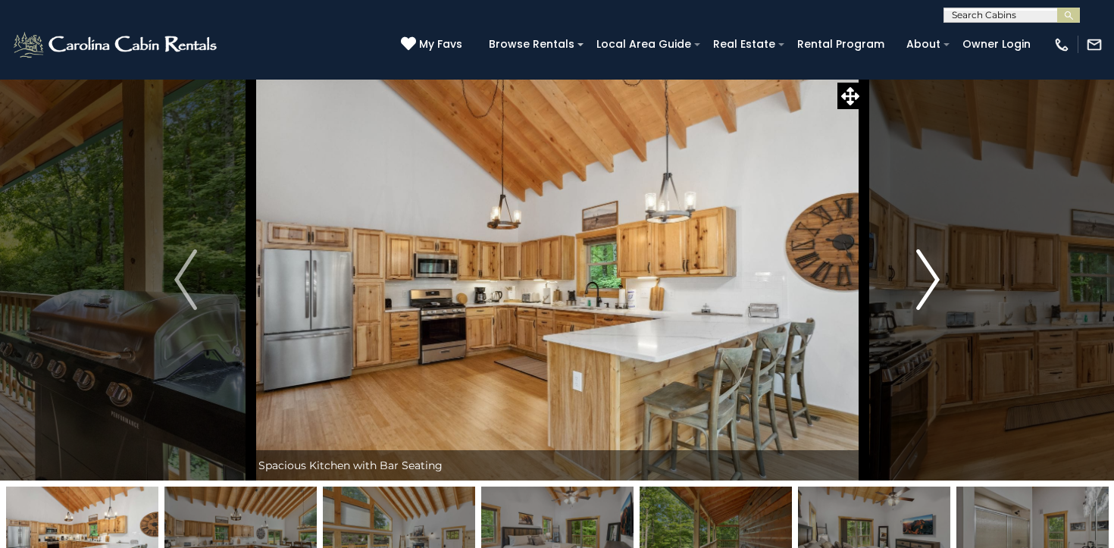
click at [917, 294] on button "Next" at bounding box center [928, 280] width 130 height 402
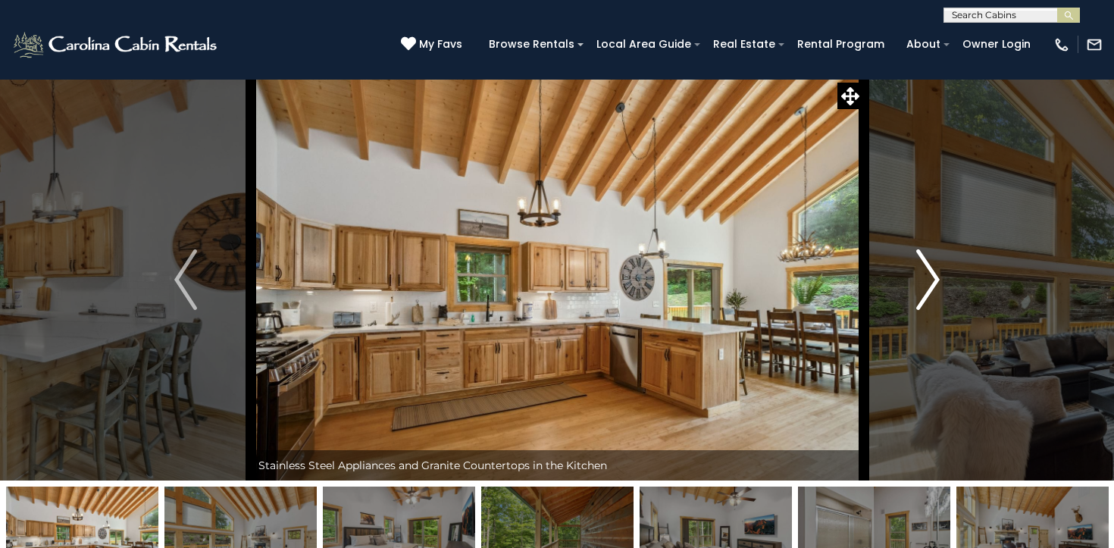
click at [917, 294] on button "Next" at bounding box center [928, 280] width 130 height 402
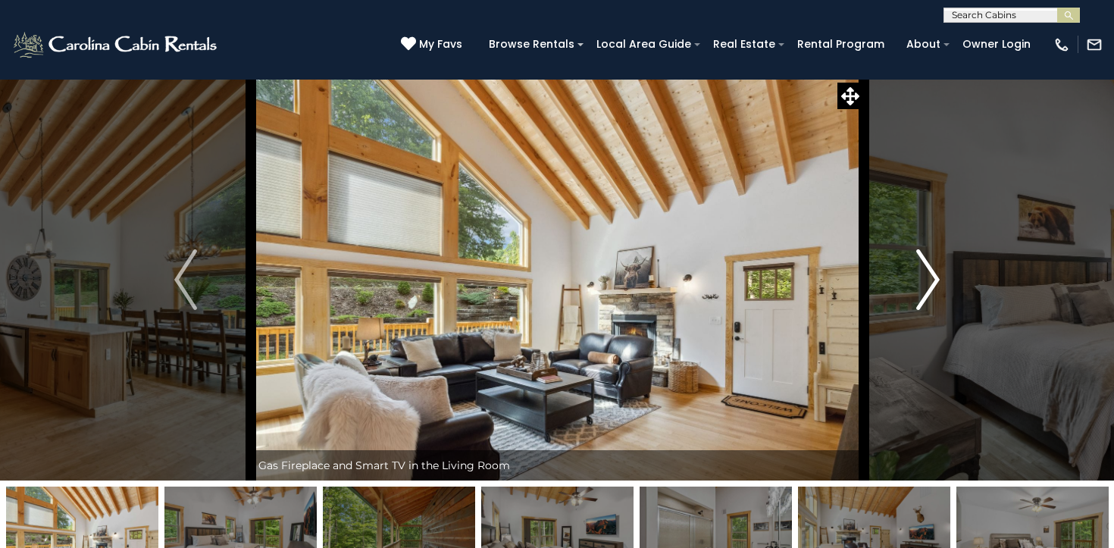
click at [917, 294] on button "Next" at bounding box center [928, 280] width 130 height 402
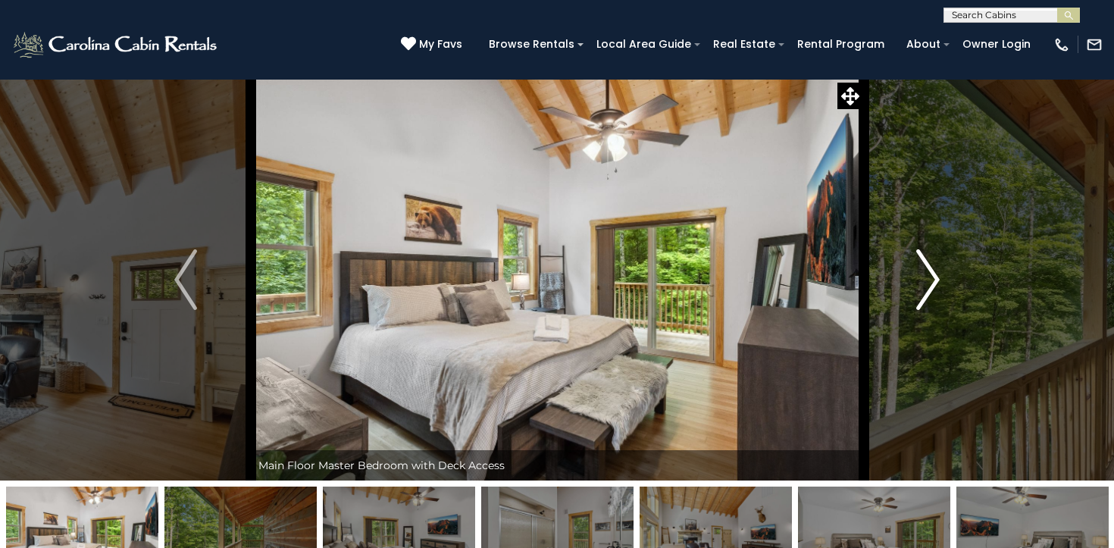
click at [917, 294] on button "Next" at bounding box center [928, 280] width 130 height 402
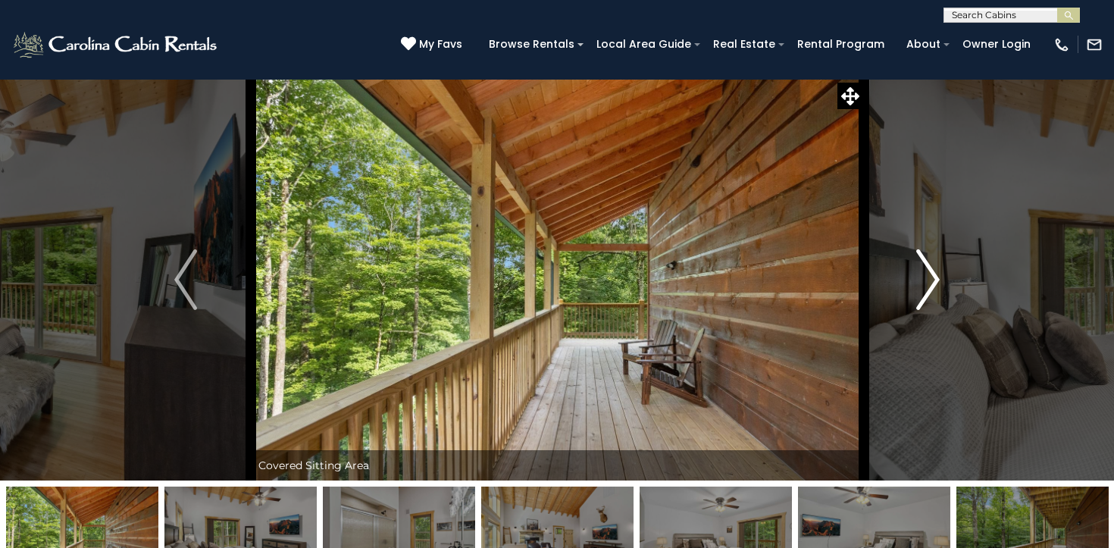
click at [917, 294] on button "Next" at bounding box center [928, 280] width 130 height 402
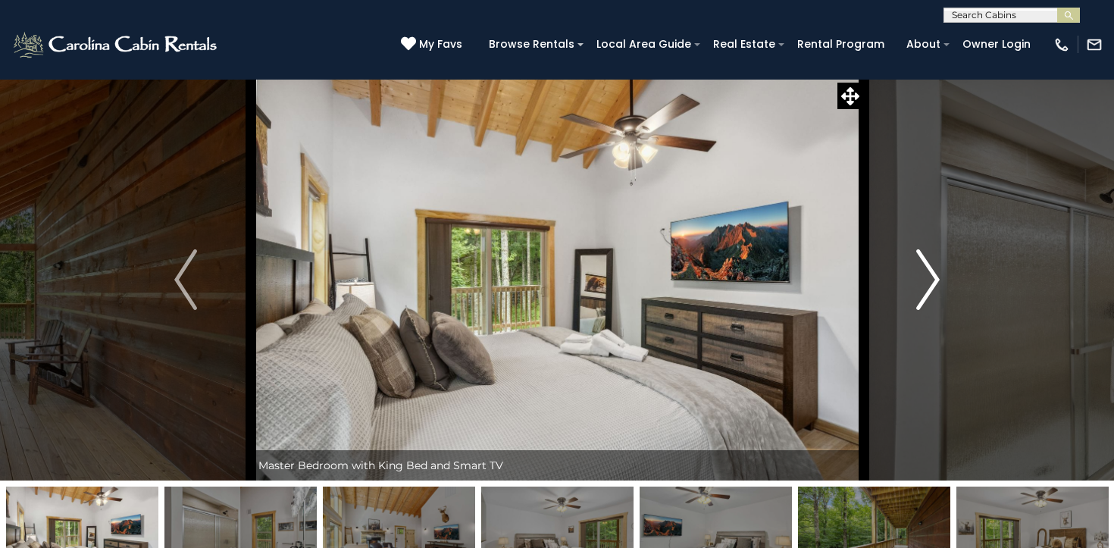
click at [917, 294] on button "Next" at bounding box center [928, 280] width 130 height 402
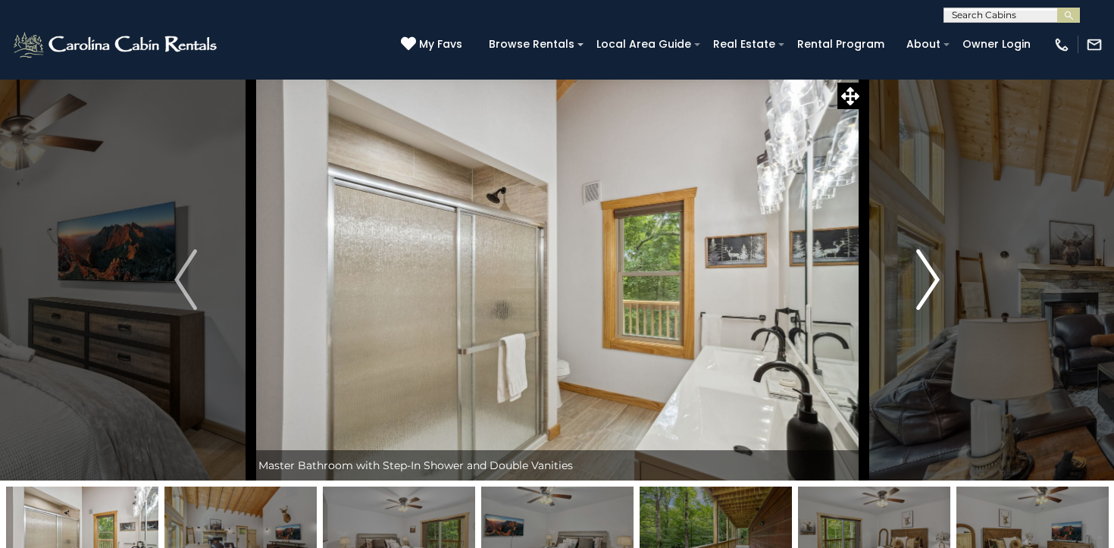
click at [917, 294] on button "Next" at bounding box center [928, 280] width 130 height 402
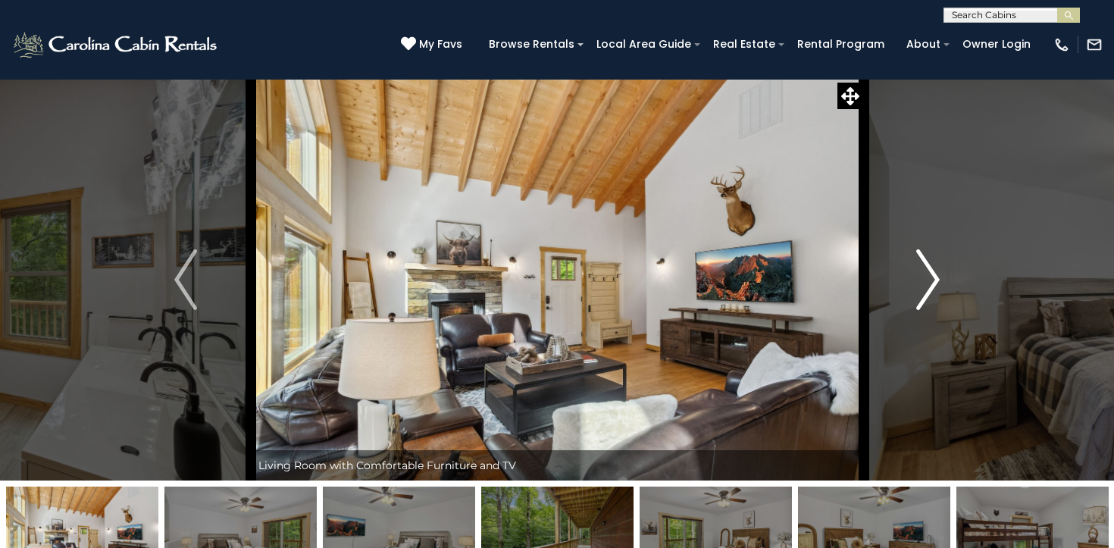
click at [917, 294] on button "Next" at bounding box center [928, 280] width 130 height 402
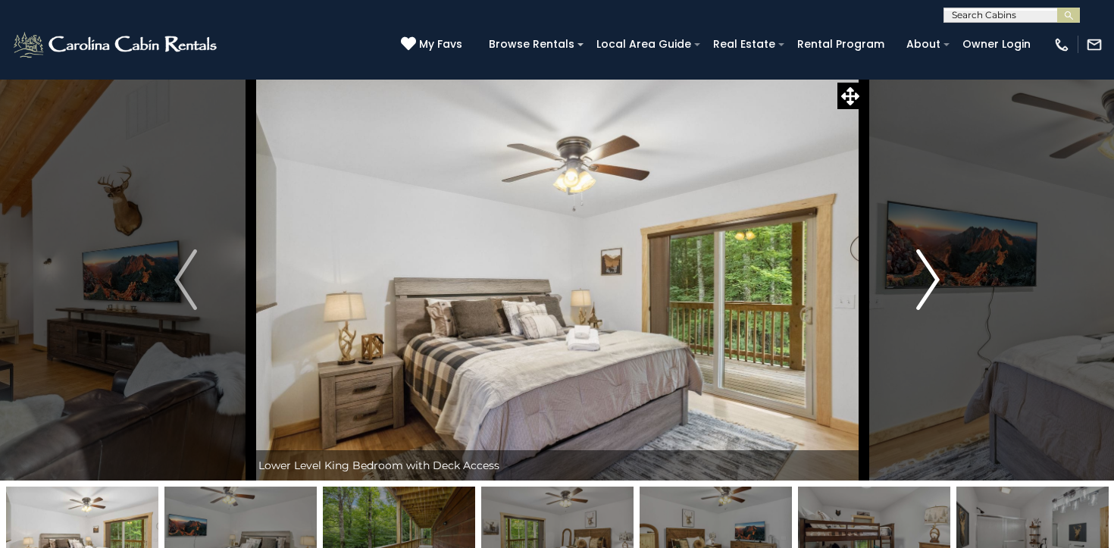
click at [917, 294] on button "Next" at bounding box center [928, 280] width 130 height 402
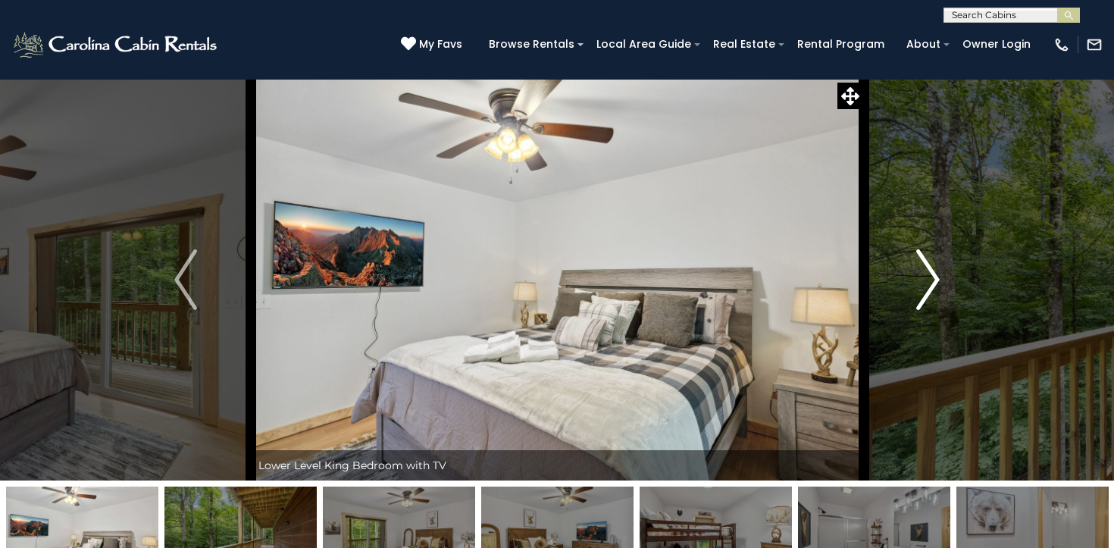
click at [917, 294] on button "Next" at bounding box center [928, 280] width 130 height 402
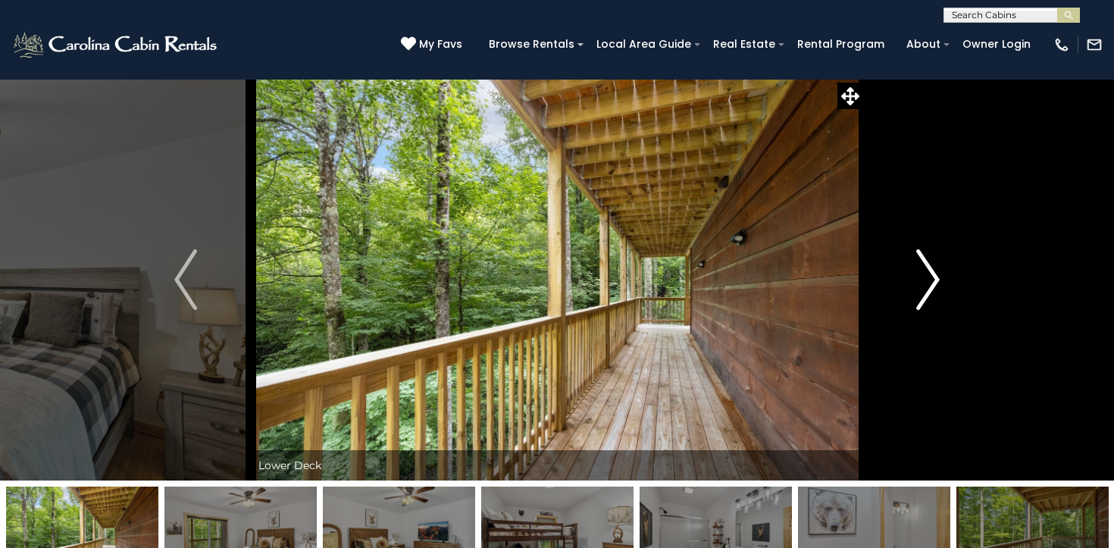
click at [917, 294] on button "Next" at bounding box center [928, 280] width 130 height 402
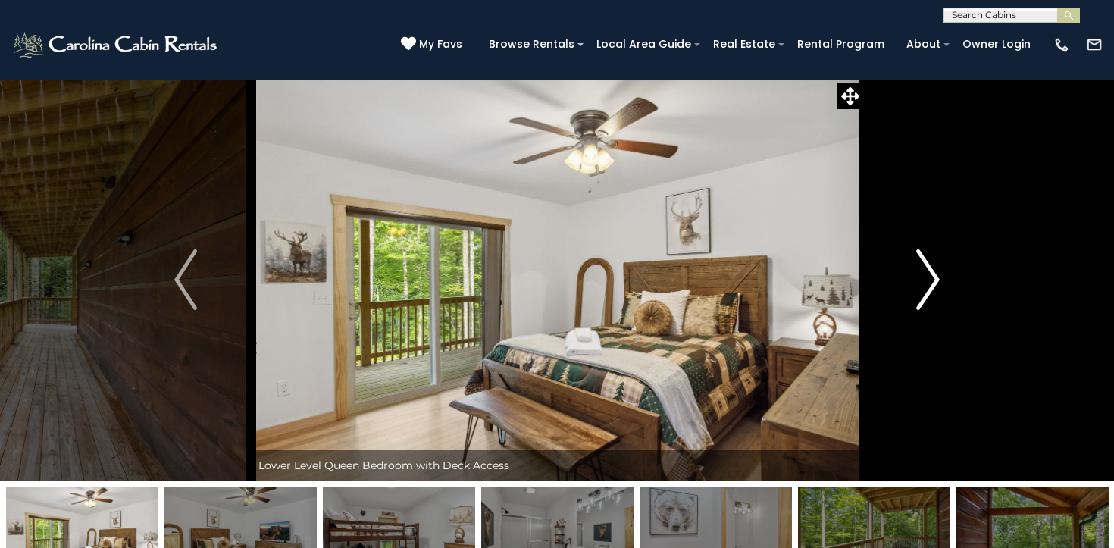
click at [917, 294] on button "Next" at bounding box center [928, 280] width 130 height 402
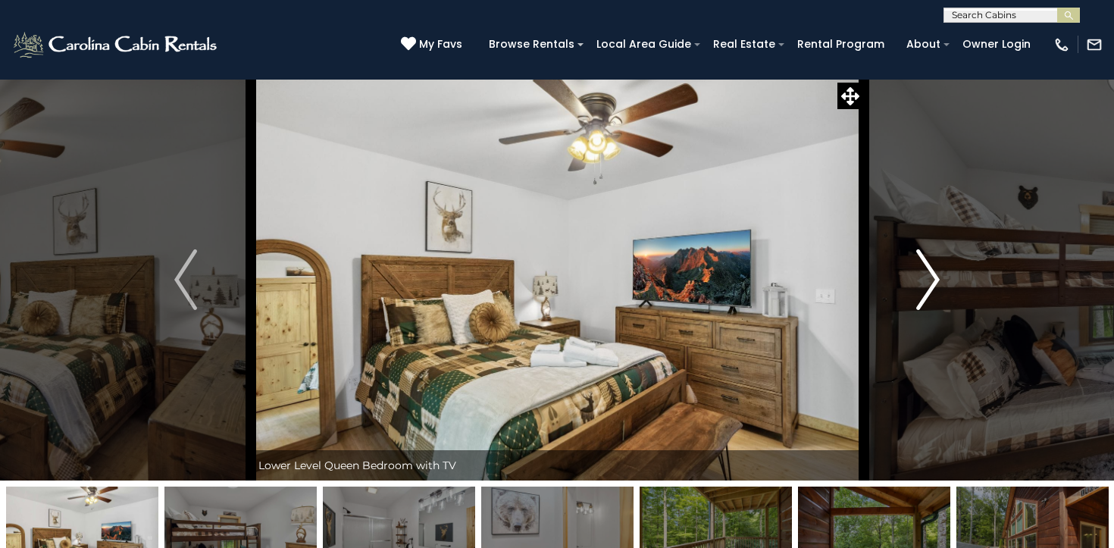
click at [917, 294] on button "Next" at bounding box center [928, 280] width 130 height 402
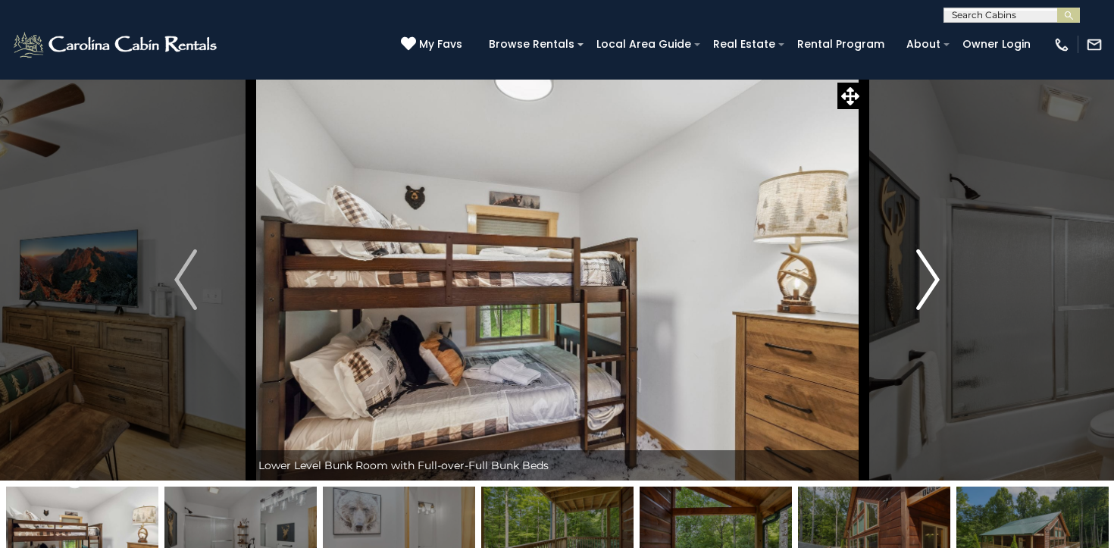
click at [917, 294] on button "Next" at bounding box center [928, 280] width 130 height 402
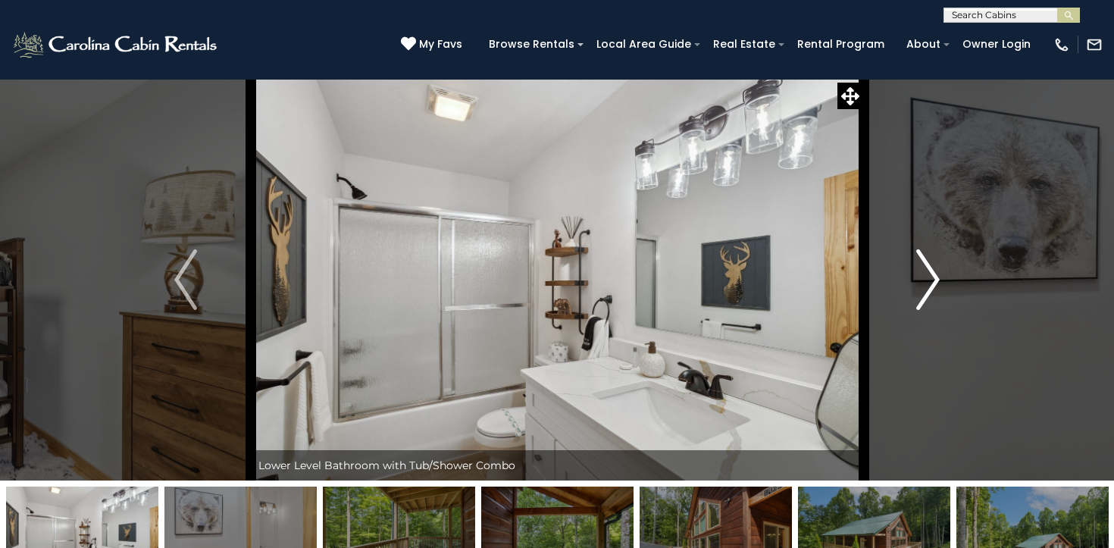
click at [917, 294] on button "Next" at bounding box center [928, 280] width 130 height 402
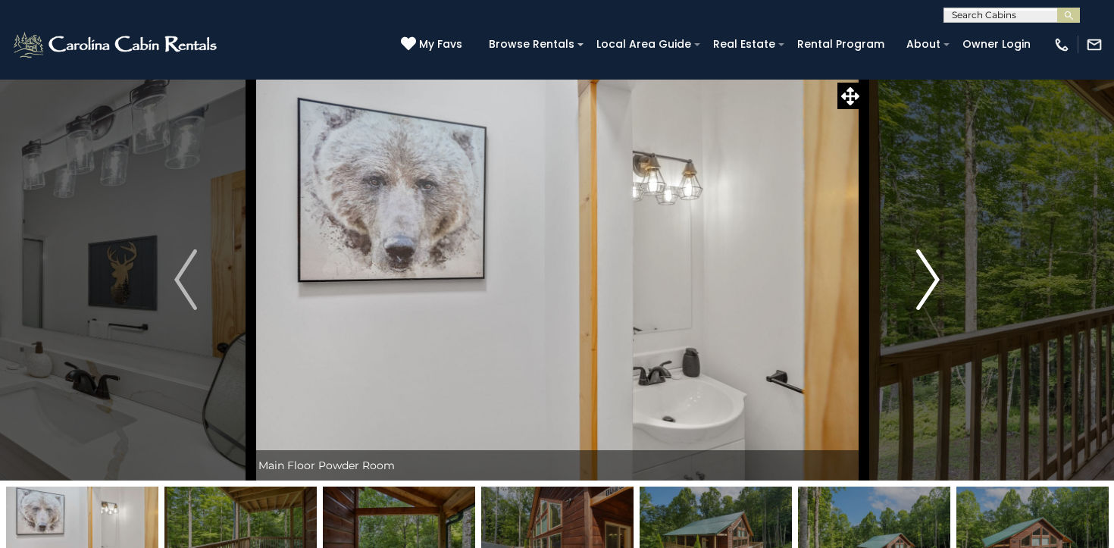
click at [917, 294] on button "Next" at bounding box center [928, 280] width 130 height 402
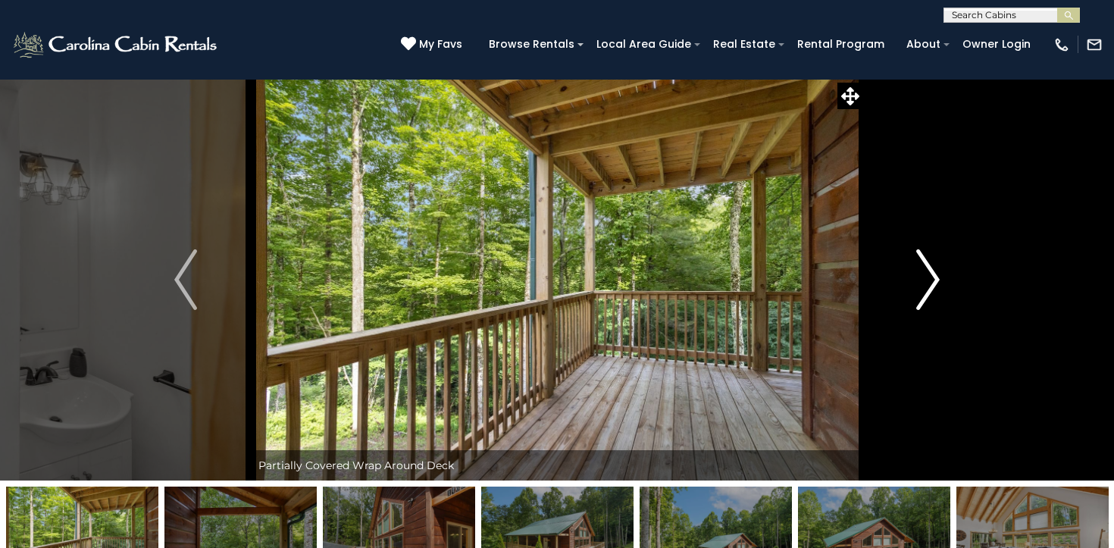
click at [917, 294] on button "Next" at bounding box center [928, 280] width 130 height 402
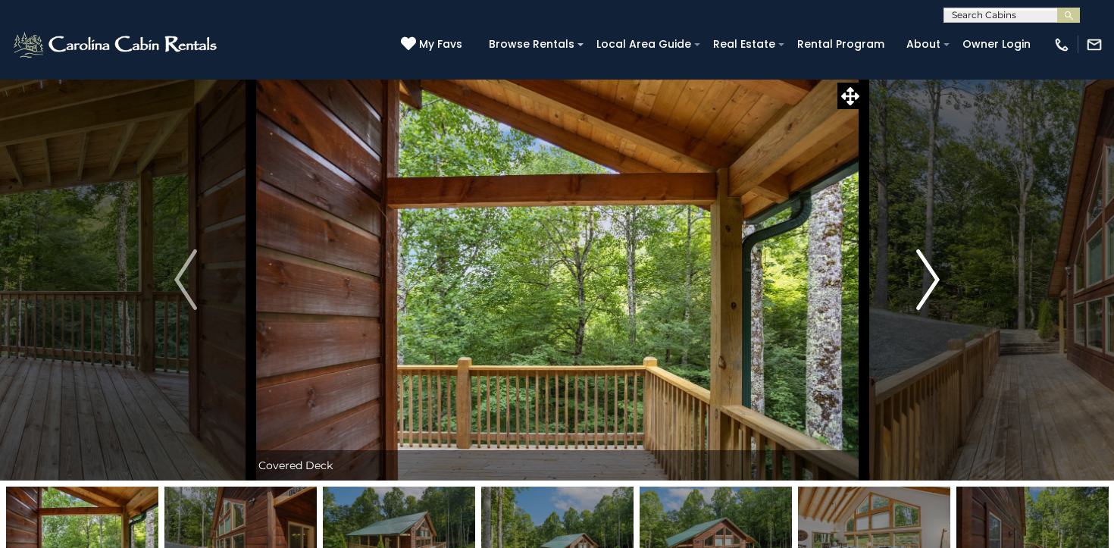
click at [917, 294] on button "Next" at bounding box center [928, 280] width 130 height 402
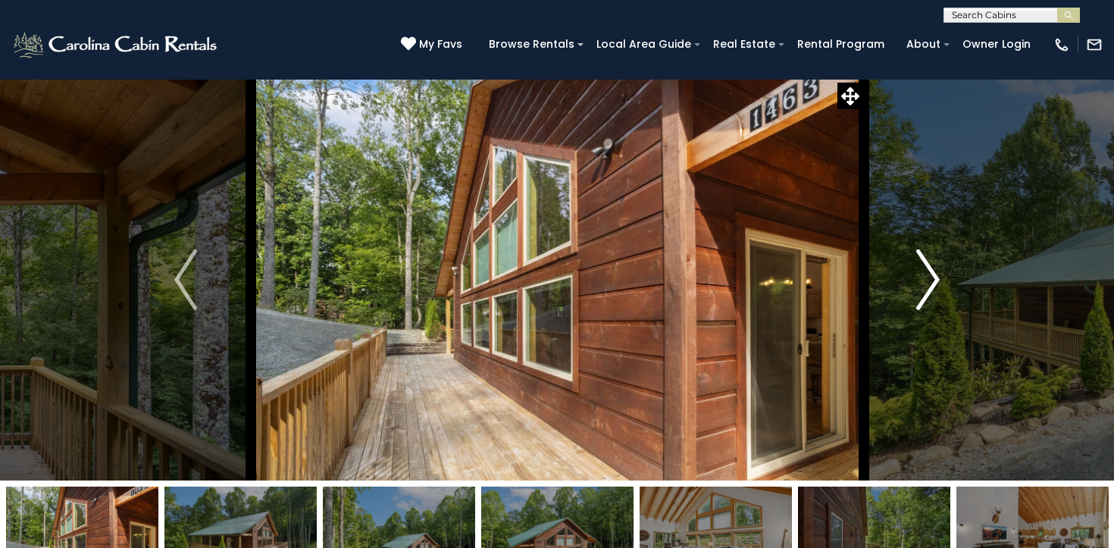
click at [917, 294] on button "Next" at bounding box center [928, 280] width 130 height 402
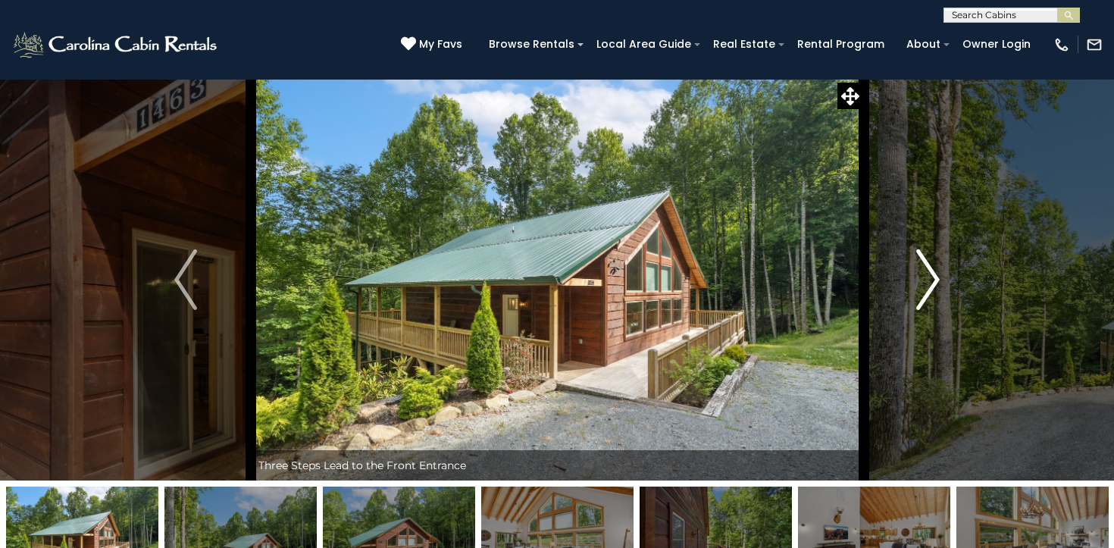
click at [917, 294] on button "Next" at bounding box center [928, 280] width 130 height 402
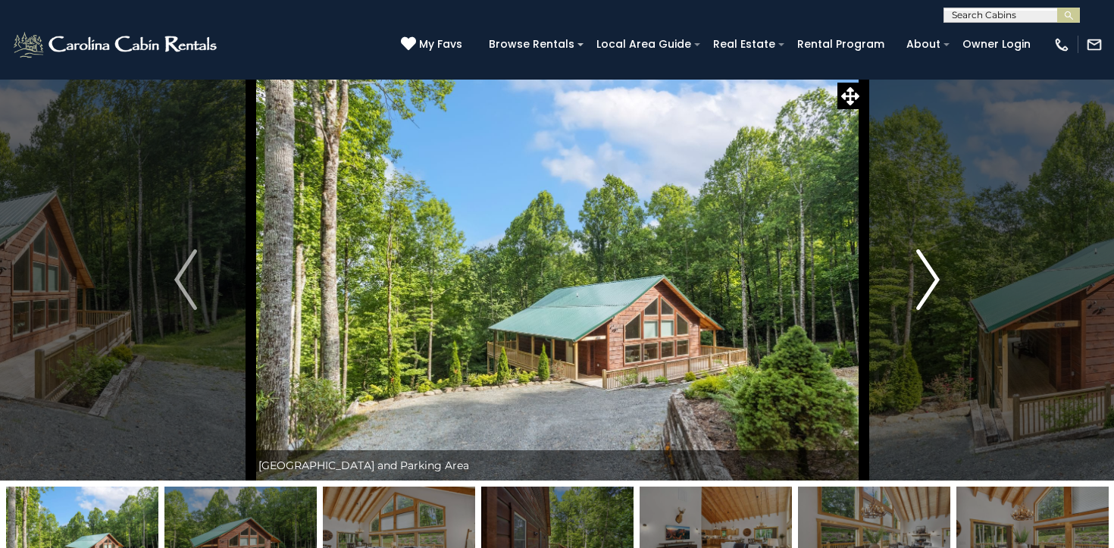
click at [917, 294] on button "Next" at bounding box center [928, 280] width 130 height 402
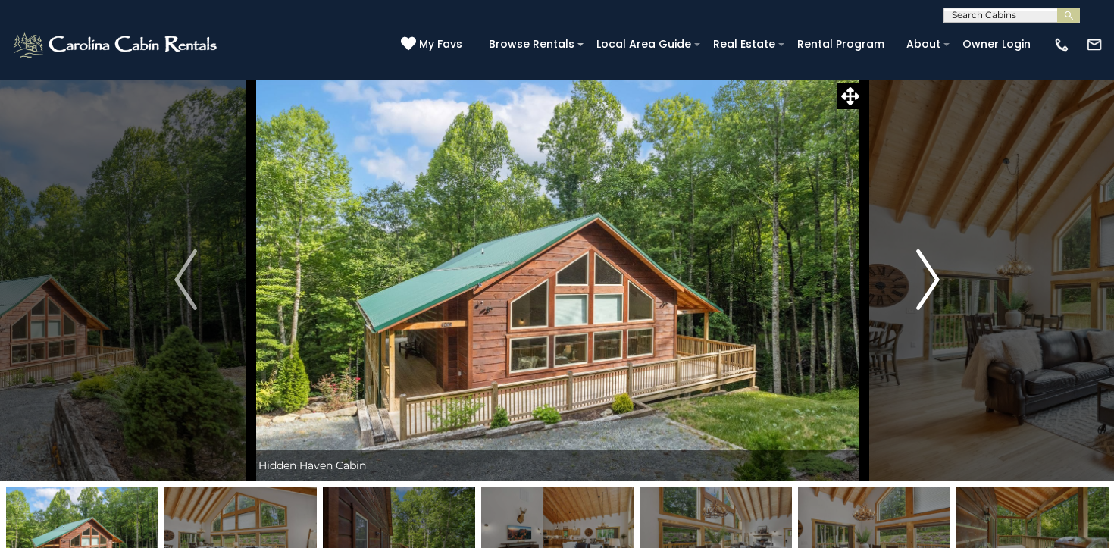
click at [917, 294] on button "Next" at bounding box center [928, 280] width 130 height 402
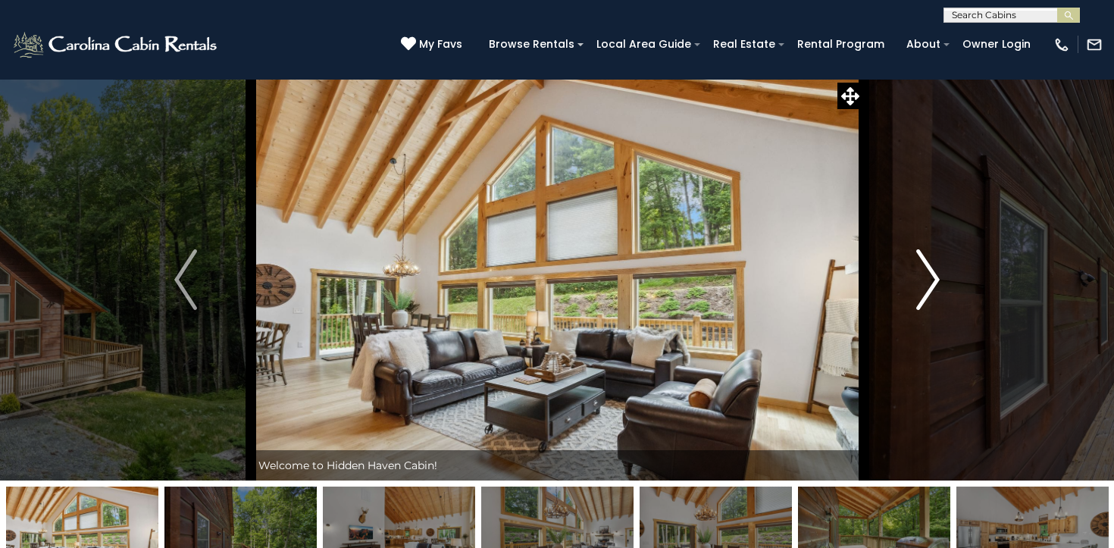
click at [917, 294] on button "Next" at bounding box center [928, 280] width 130 height 402
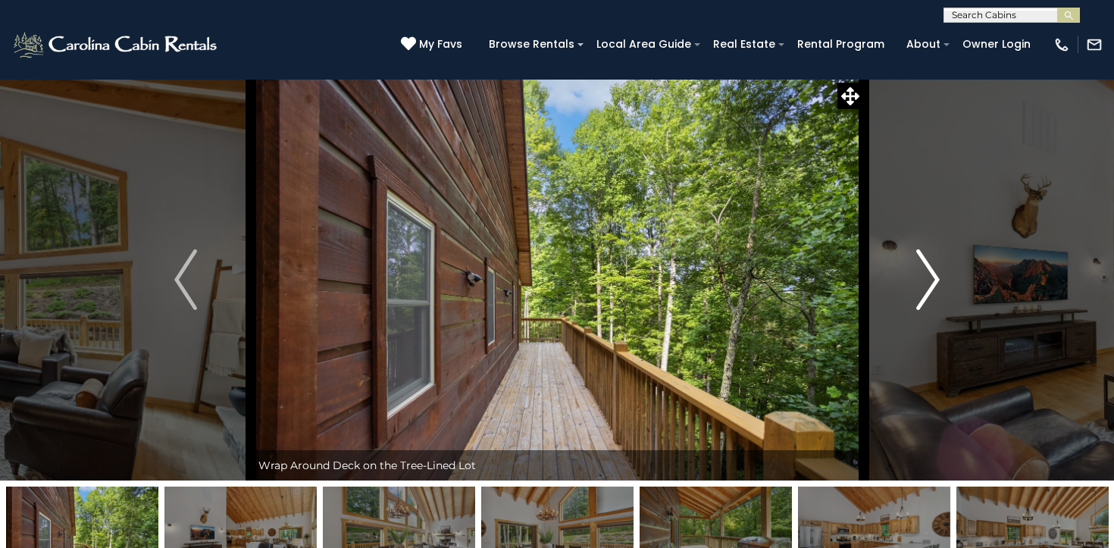
click at [917, 294] on button "Next" at bounding box center [928, 280] width 130 height 402
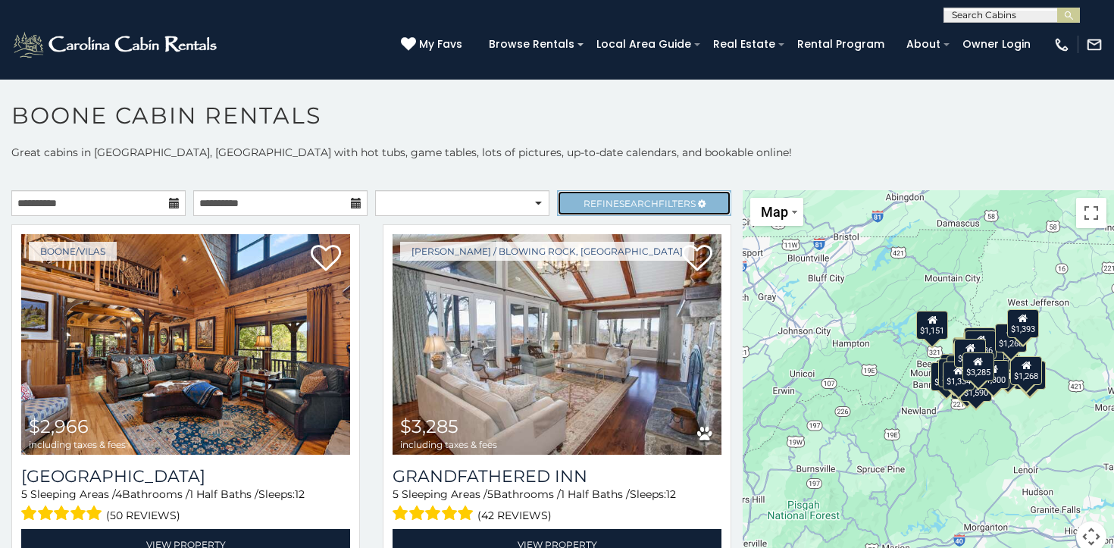
click at [620, 209] on link "Refine Search Filters" at bounding box center [644, 203] width 174 height 26
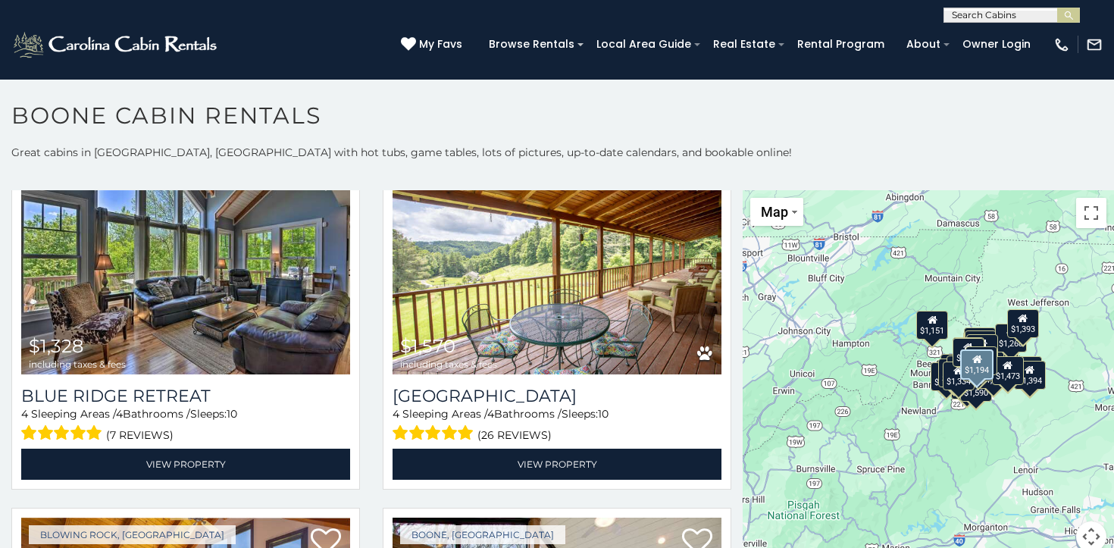
scroll to position [3433, 0]
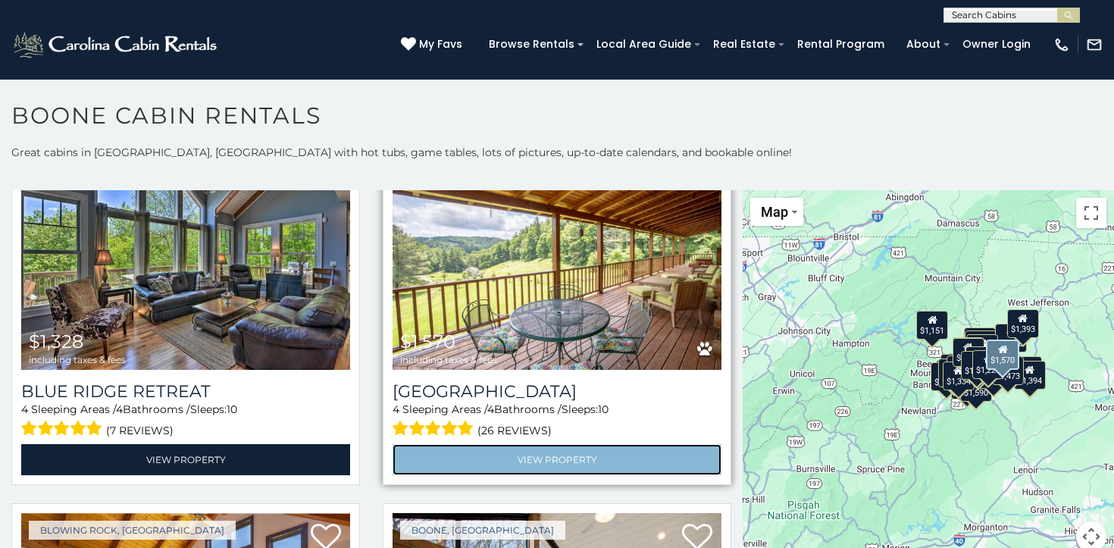
click at [575, 459] on link "View Property" at bounding box center [557, 459] width 329 height 31
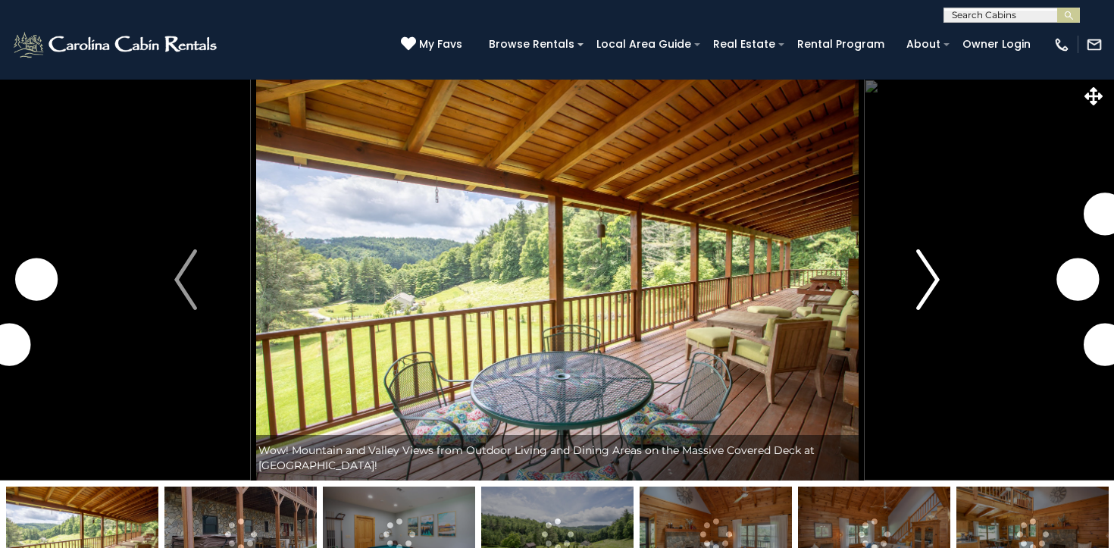
click at [920, 266] on img "Next" at bounding box center [928, 279] width 23 height 61
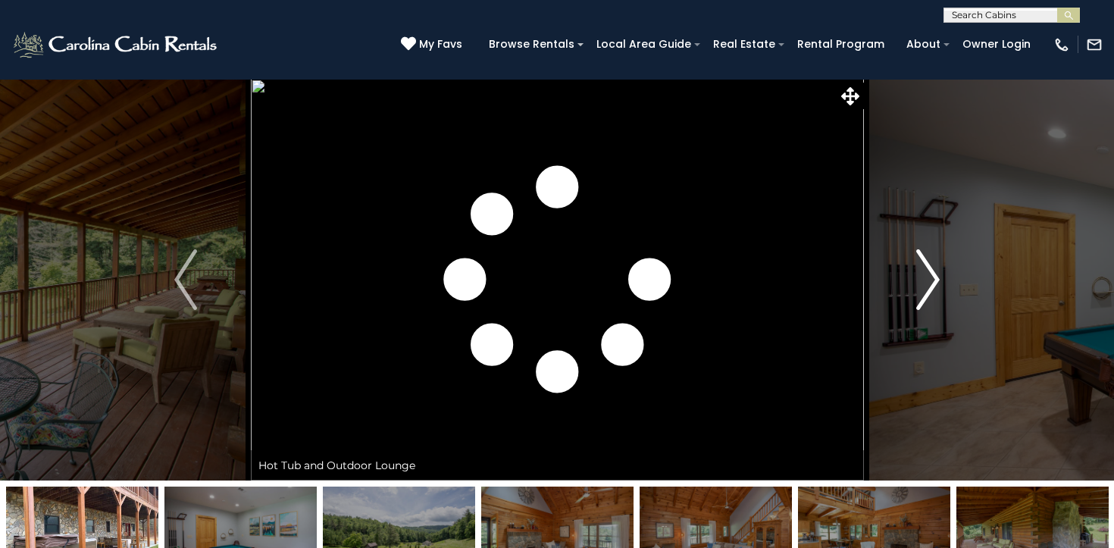
click at [920, 266] on img "Next" at bounding box center [928, 279] width 23 height 61
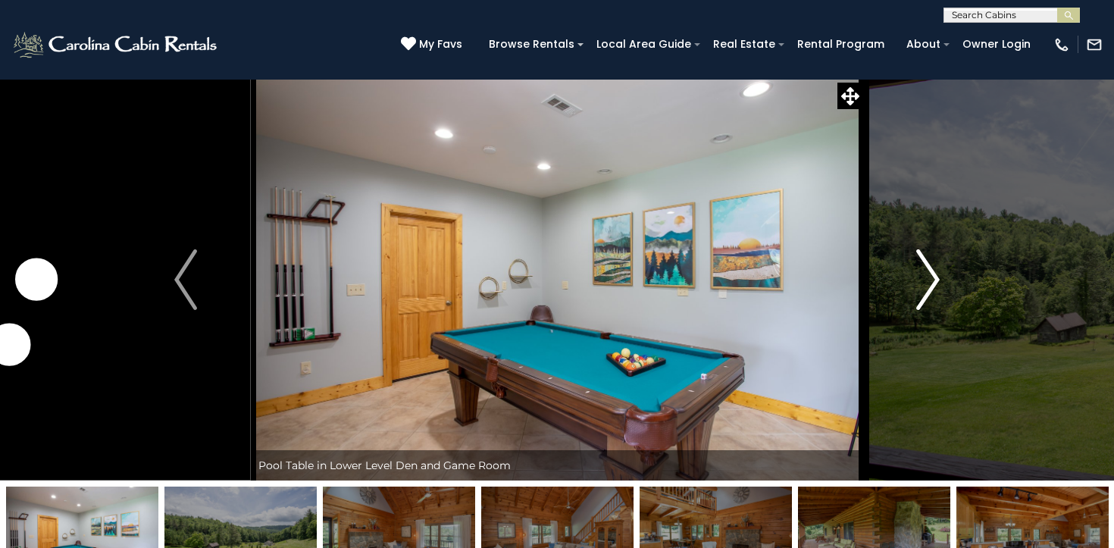
click at [920, 266] on img "Next" at bounding box center [928, 279] width 23 height 61
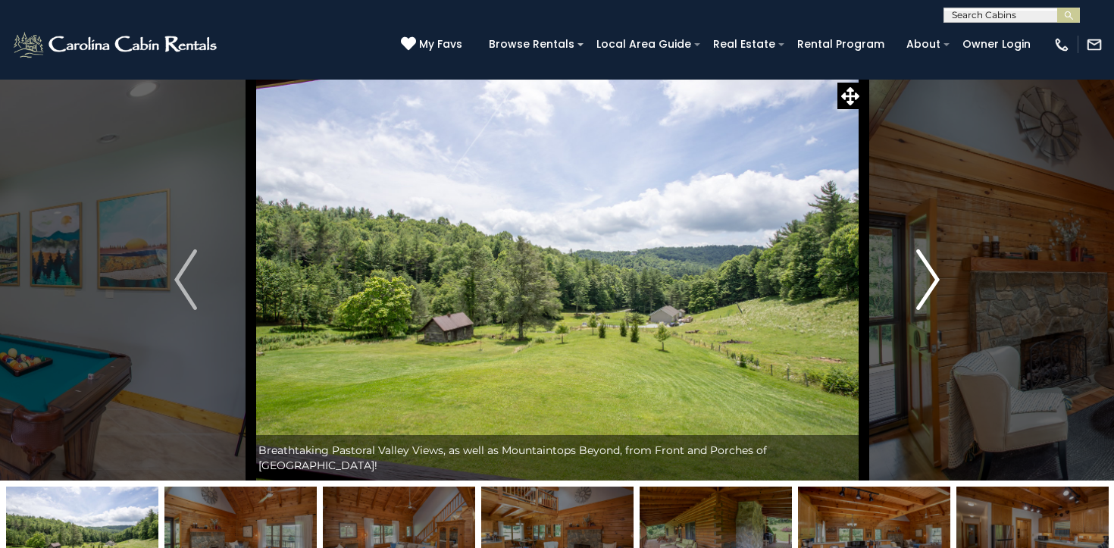
click at [920, 266] on img "Next" at bounding box center [928, 279] width 23 height 61
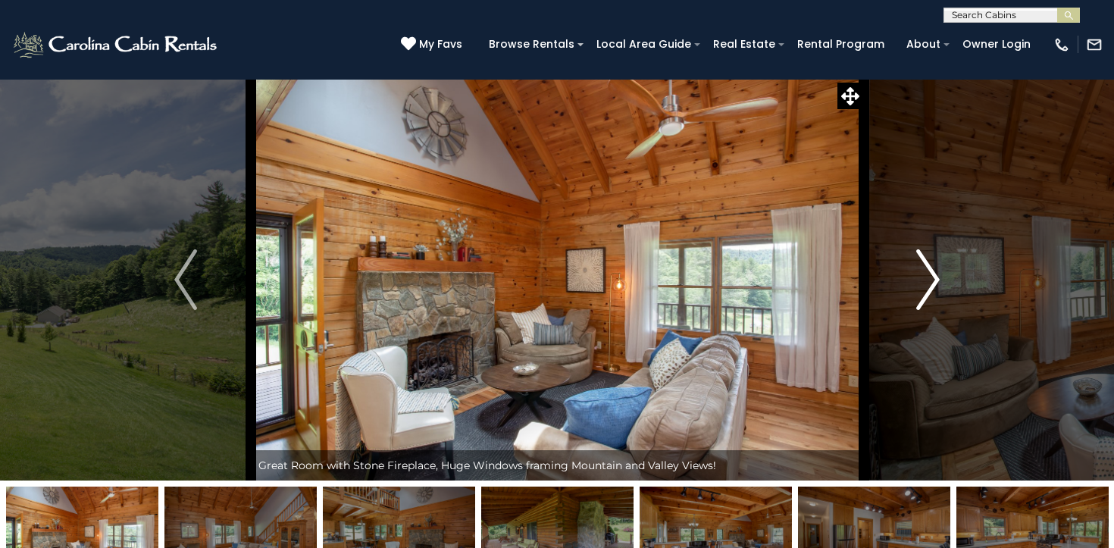
click at [920, 266] on img "Next" at bounding box center [928, 279] width 23 height 61
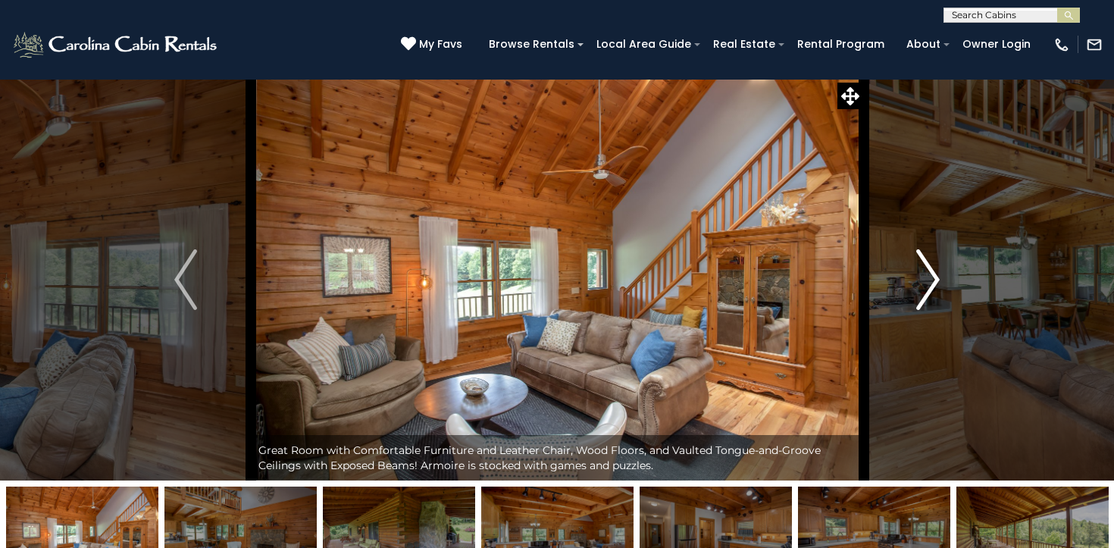
click at [920, 266] on img "Next" at bounding box center [928, 279] width 23 height 61
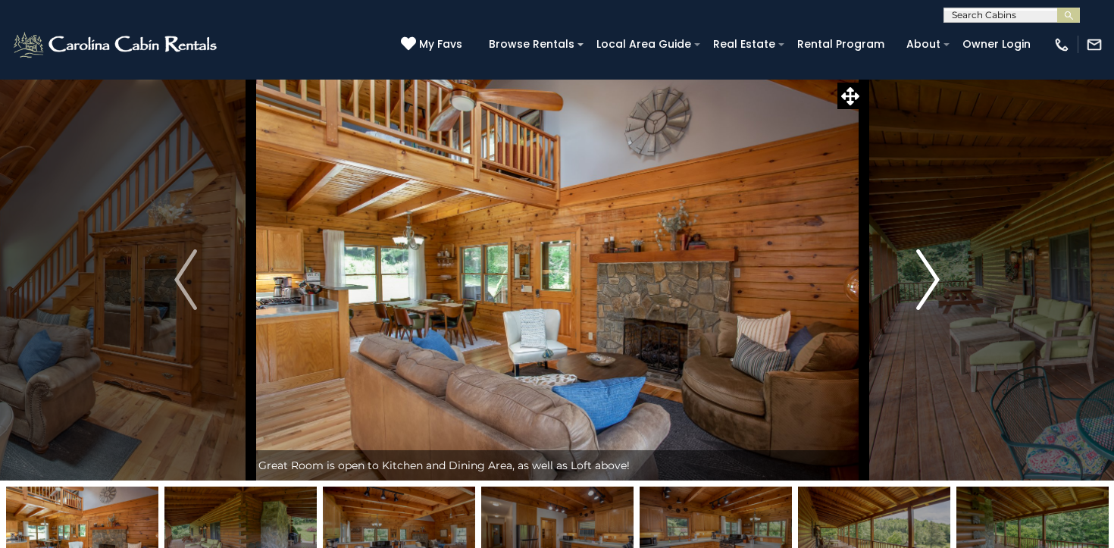
click at [920, 266] on img "Next" at bounding box center [928, 279] width 23 height 61
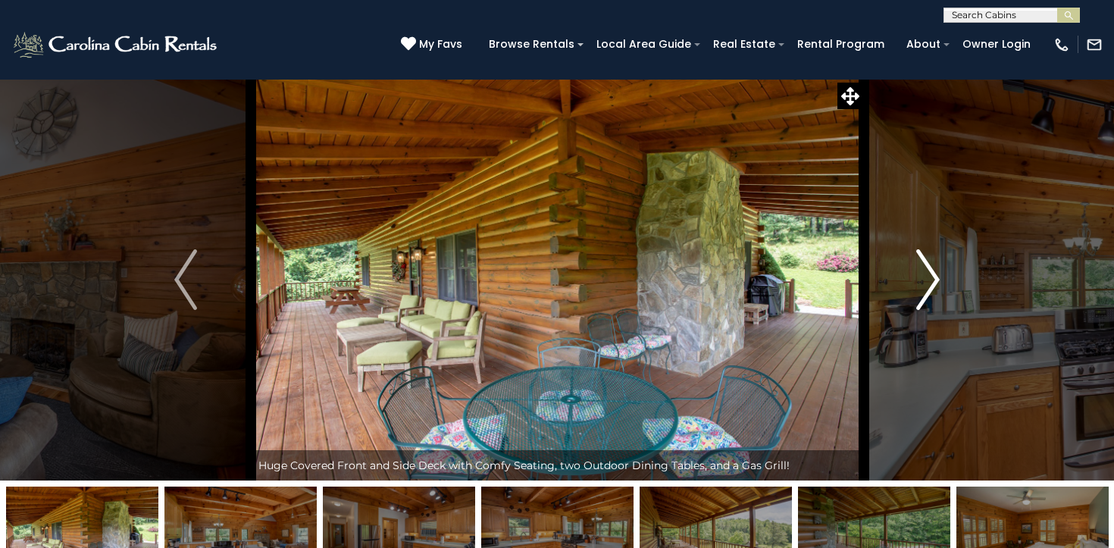
click at [920, 266] on img "Next" at bounding box center [928, 279] width 23 height 61
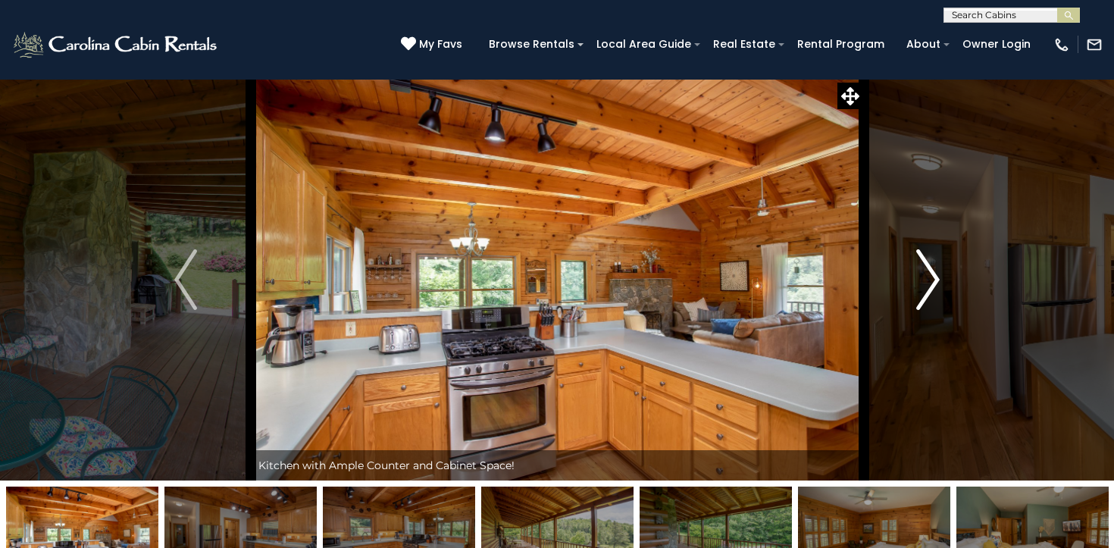
click at [920, 266] on img "Next" at bounding box center [928, 279] width 23 height 61
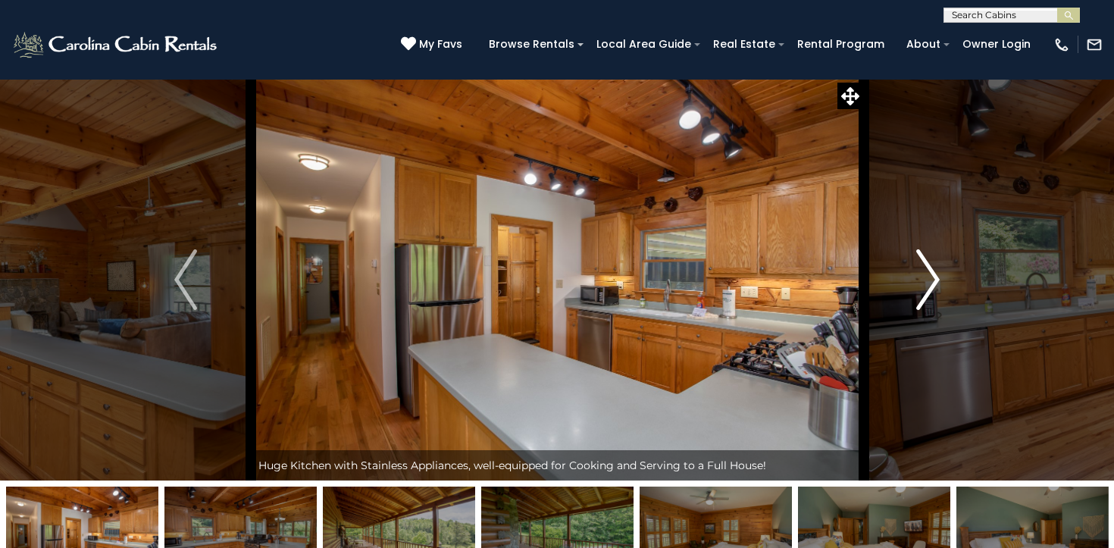
click at [920, 266] on img "Next" at bounding box center [928, 279] width 23 height 61
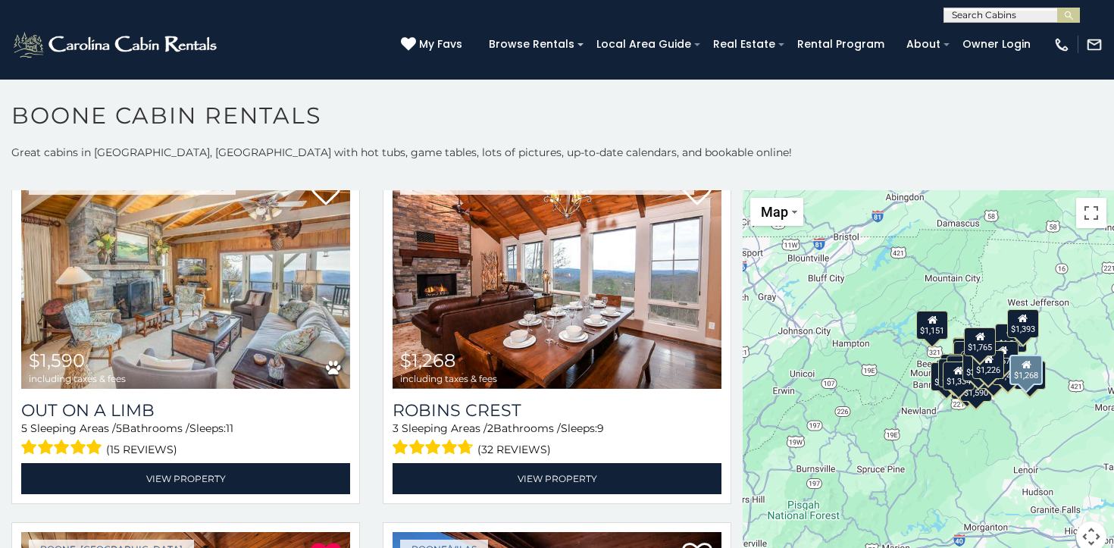
scroll to position [4070, 0]
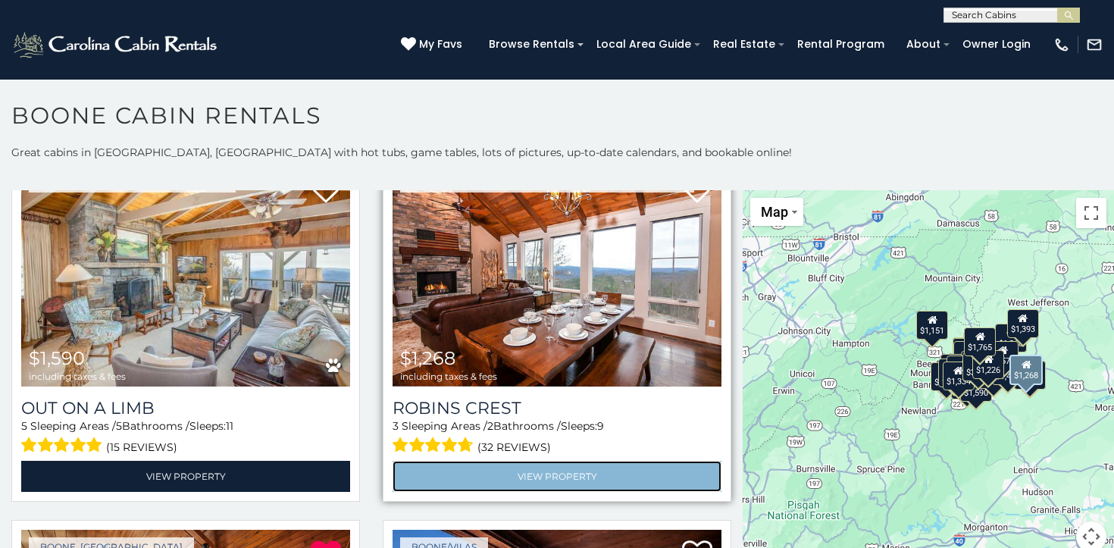
click at [555, 482] on link "View Property" at bounding box center [557, 476] width 329 height 31
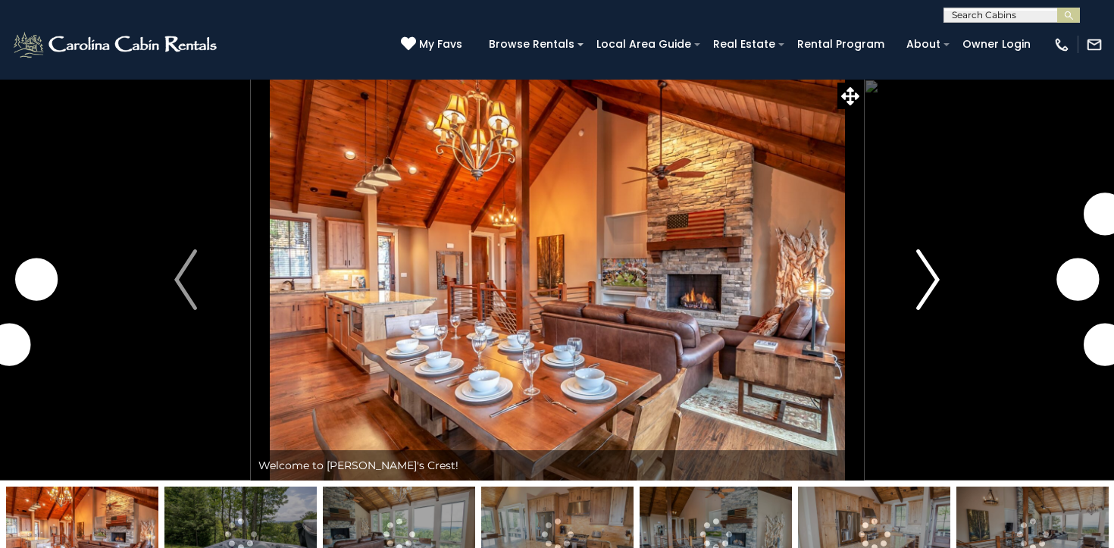
click at [934, 279] on img "Next" at bounding box center [928, 279] width 23 height 61
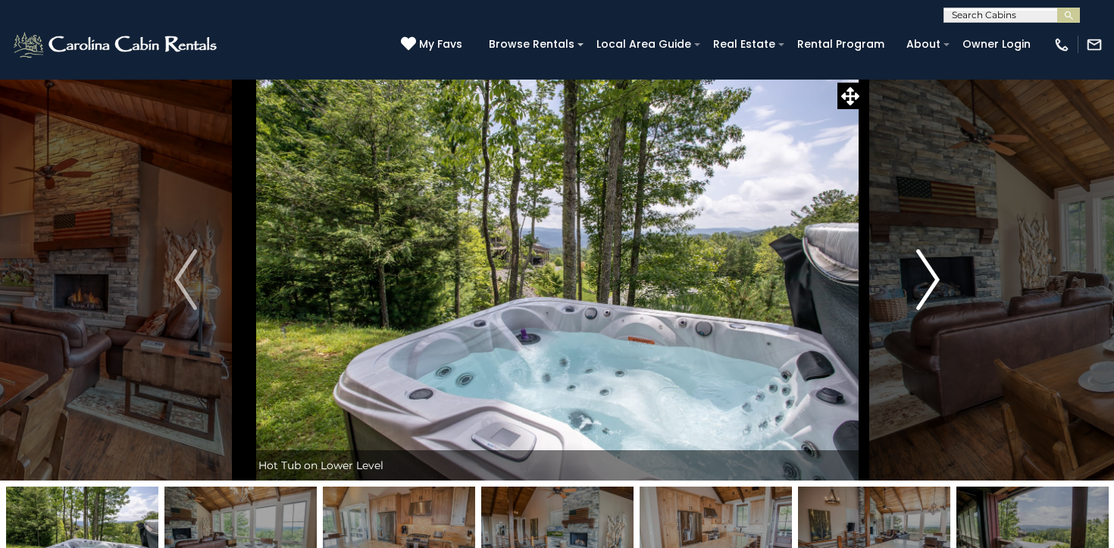
click at [934, 279] on img "Next" at bounding box center [928, 279] width 23 height 61
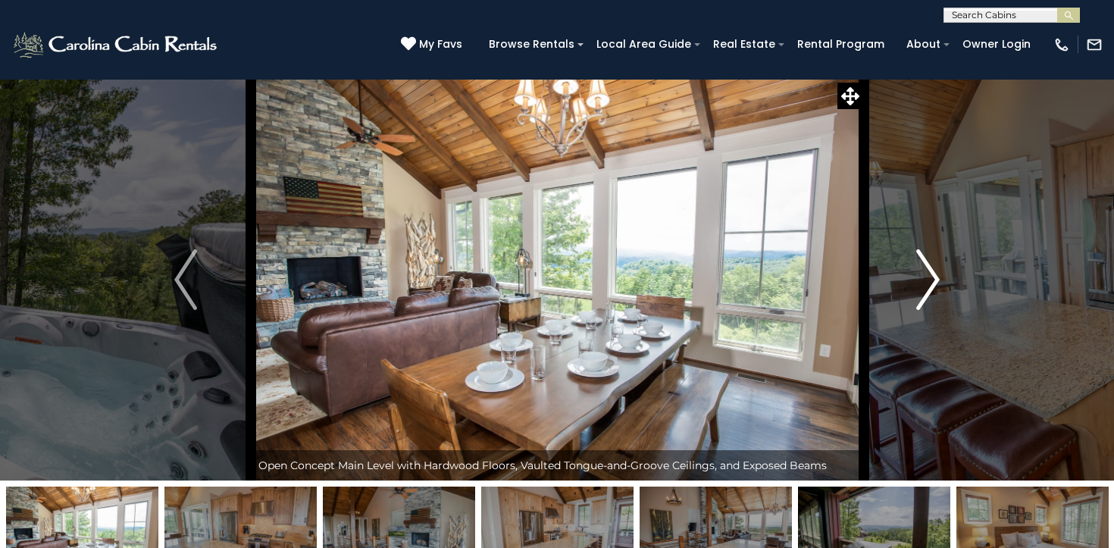
click at [934, 279] on img "Next" at bounding box center [928, 279] width 23 height 61
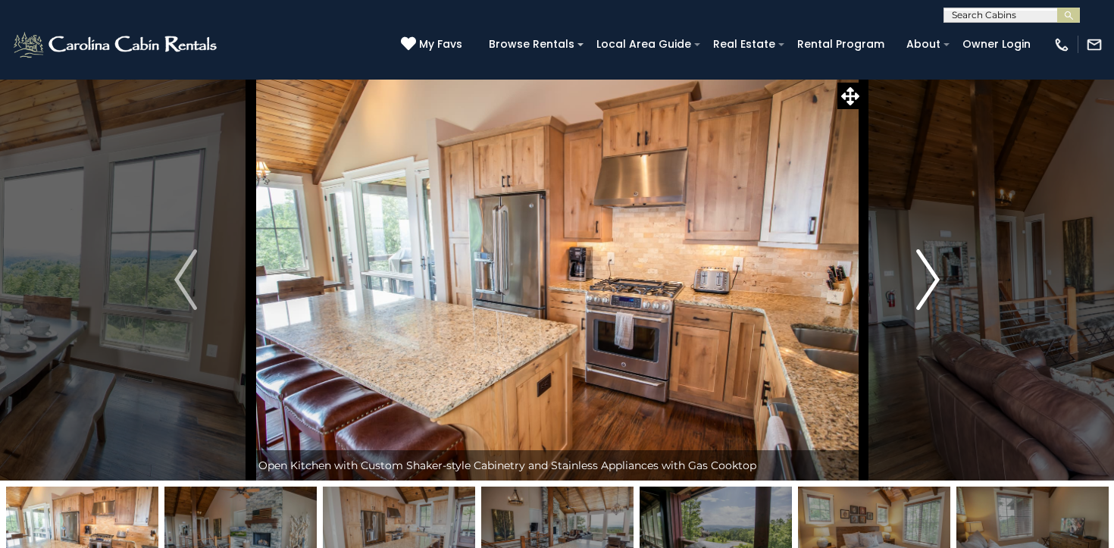
click at [934, 279] on img "Next" at bounding box center [928, 279] width 23 height 61
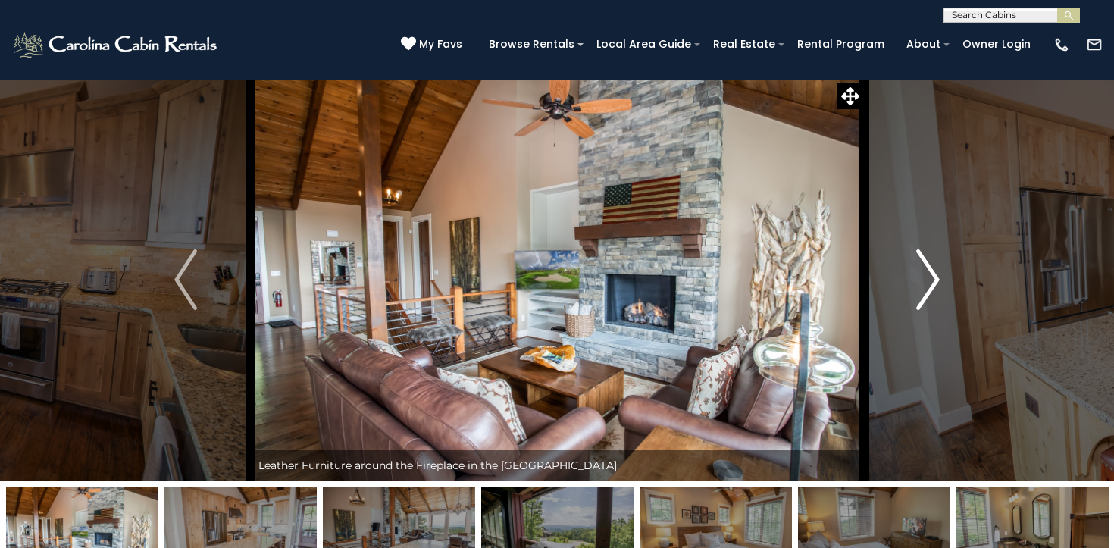
click at [934, 279] on img "Next" at bounding box center [928, 279] width 23 height 61
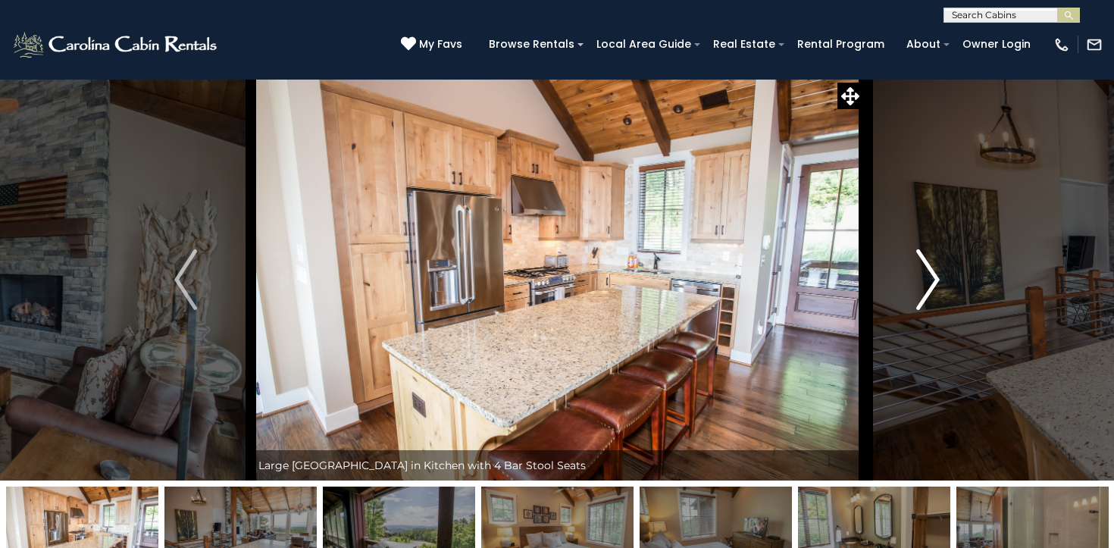
click at [934, 279] on img "Next" at bounding box center [928, 279] width 23 height 61
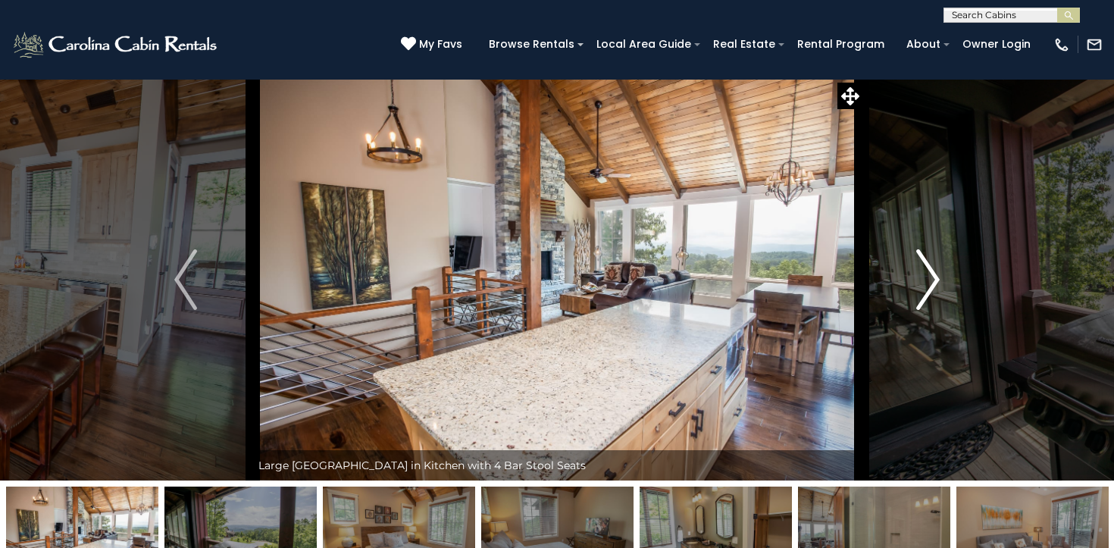
click at [934, 279] on img "Next" at bounding box center [928, 279] width 23 height 61
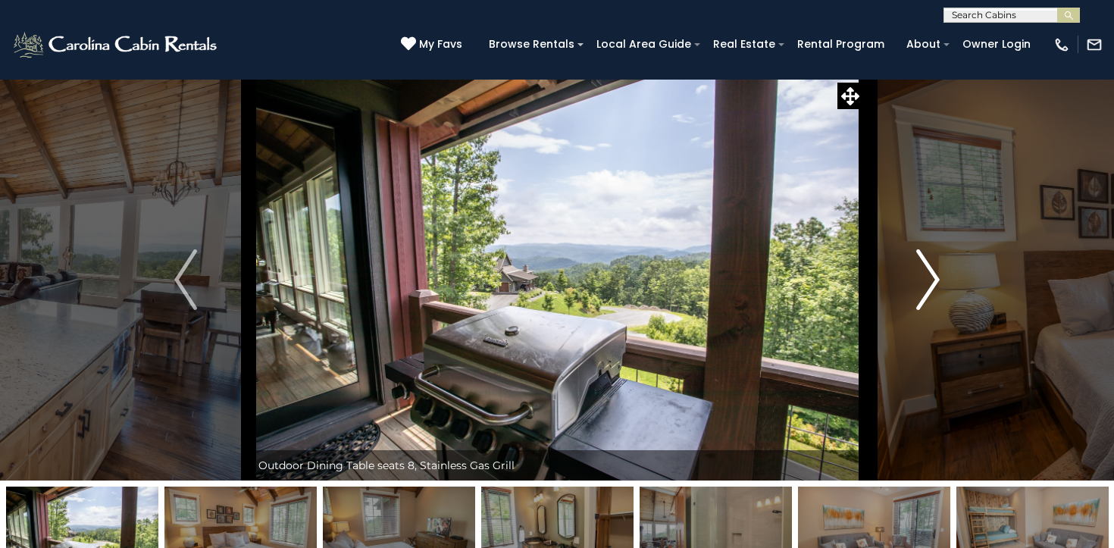
click at [934, 279] on img "Next" at bounding box center [928, 279] width 23 height 61
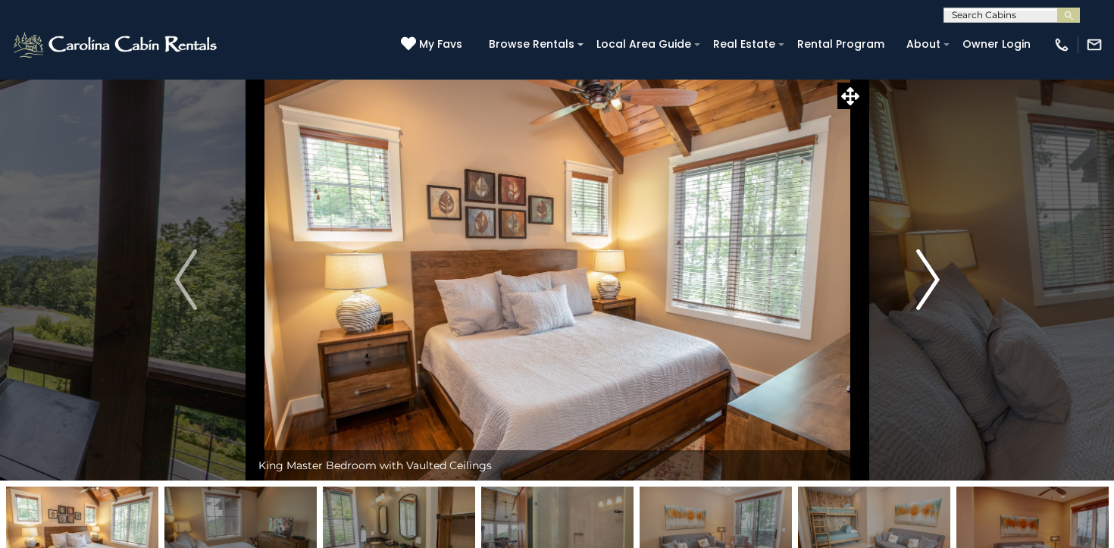
click at [934, 279] on img "Next" at bounding box center [928, 279] width 23 height 61
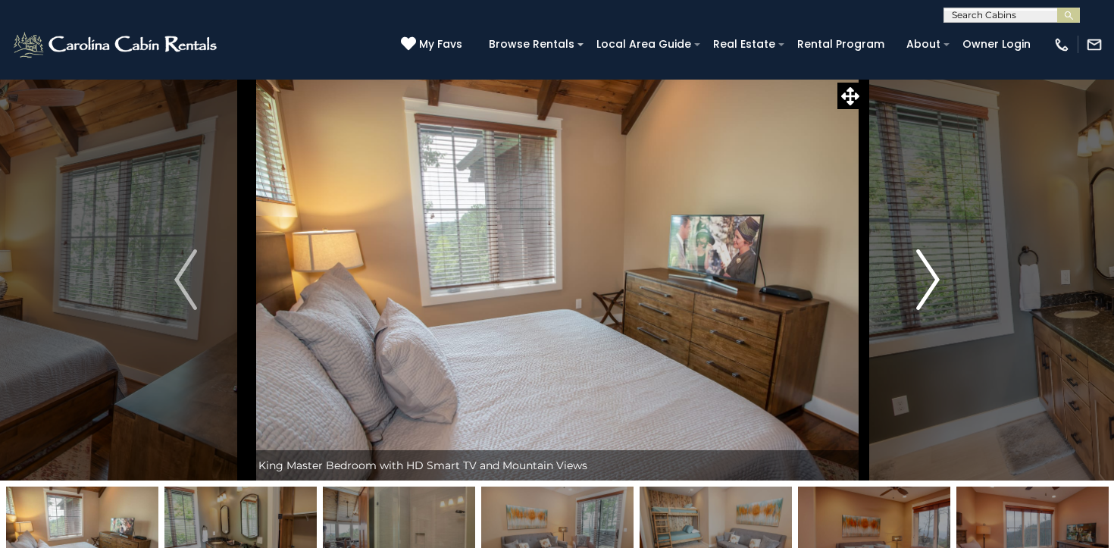
click at [934, 279] on img "Next" at bounding box center [928, 279] width 23 height 61
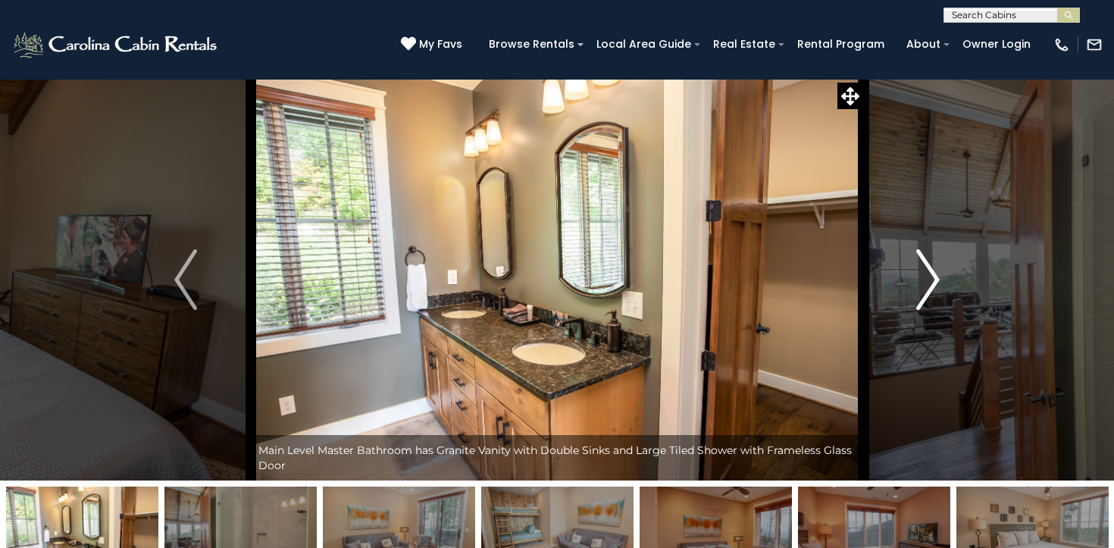
click at [934, 279] on img "Next" at bounding box center [928, 279] width 23 height 61
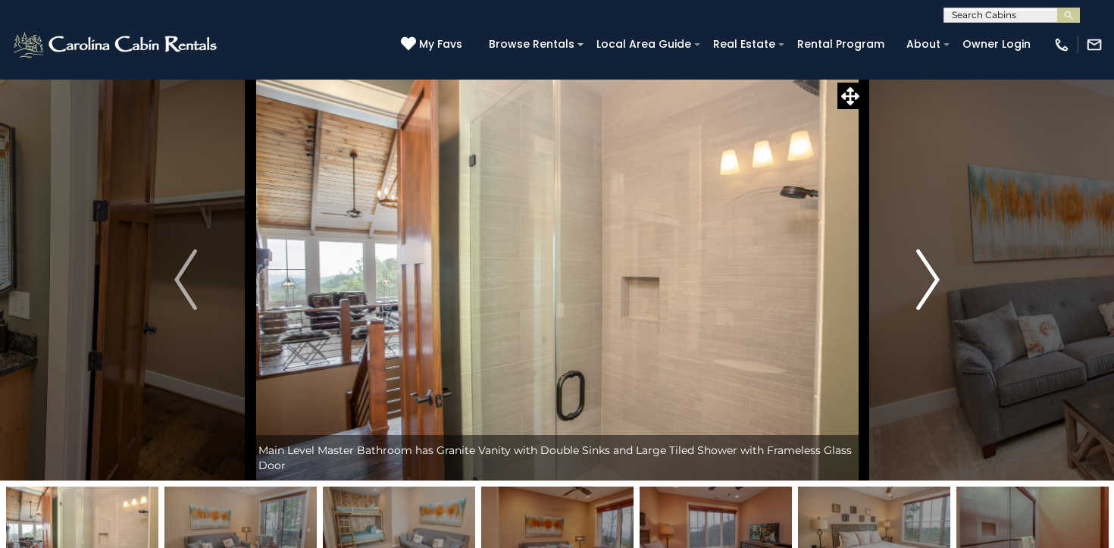
click at [934, 279] on img "Next" at bounding box center [928, 279] width 23 height 61
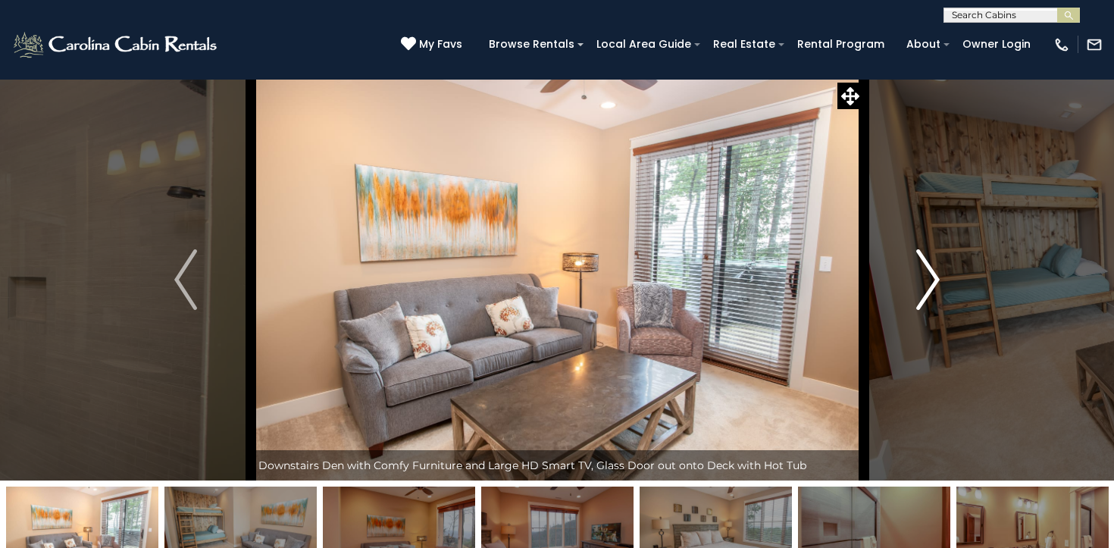
click at [934, 279] on img "Next" at bounding box center [928, 279] width 23 height 61
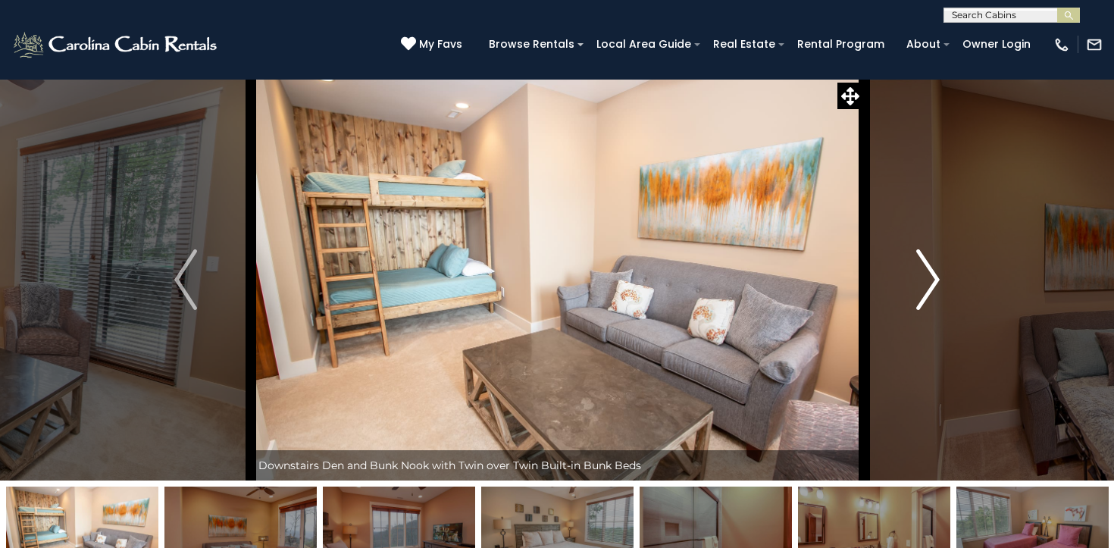
click at [934, 279] on img "Next" at bounding box center [928, 279] width 23 height 61
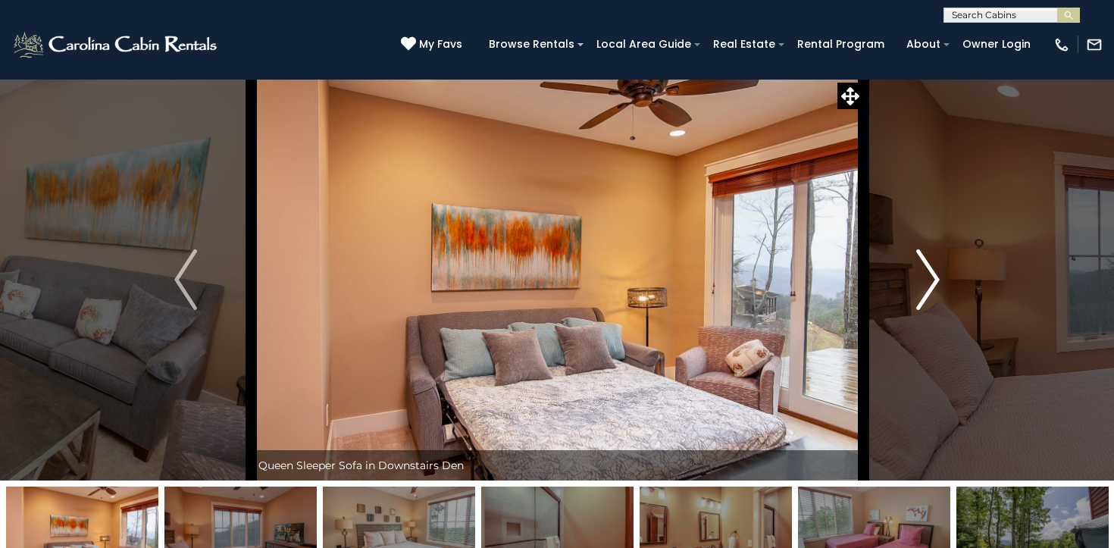
click at [934, 279] on img "Next" at bounding box center [928, 279] width 23 height 61
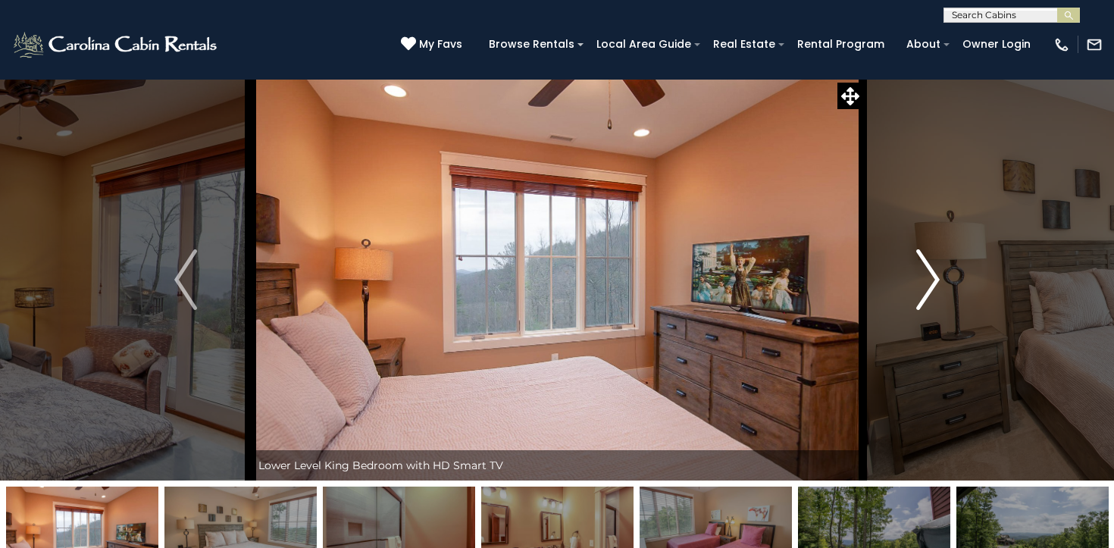
click at [934, 279] on img "Next" at bounding box center [928, 279] width 23 height 61
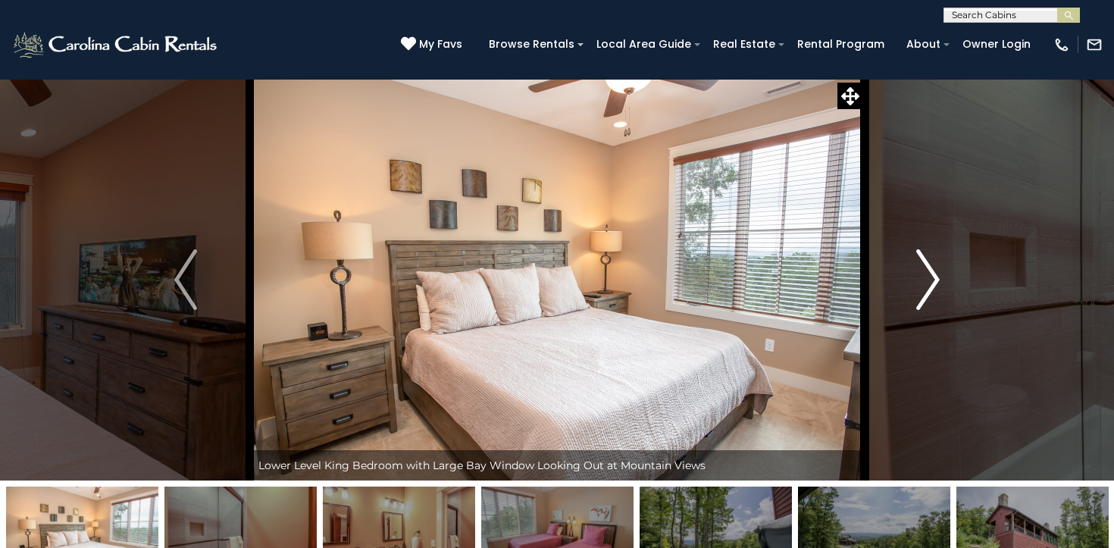
click at [934, 279] on img "Next" at bounding box center [928, 279] width 23 height 61
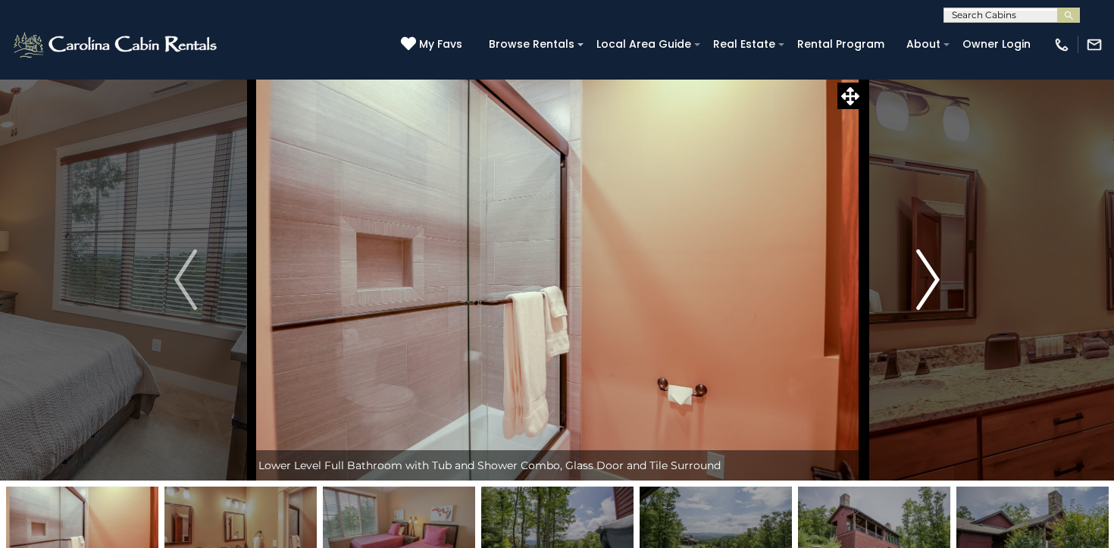
click at [934, 279] on img "Next" at bounding box center [928, 279] width 23 height 61
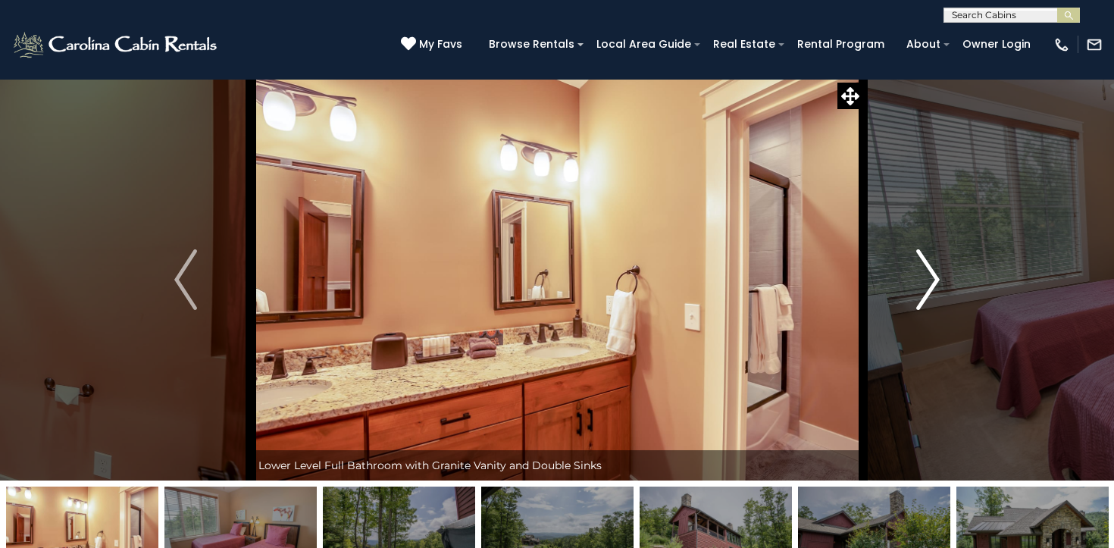
click at [934, 279] on img "Next" at bounding box center [928, 279] width 23 height 61
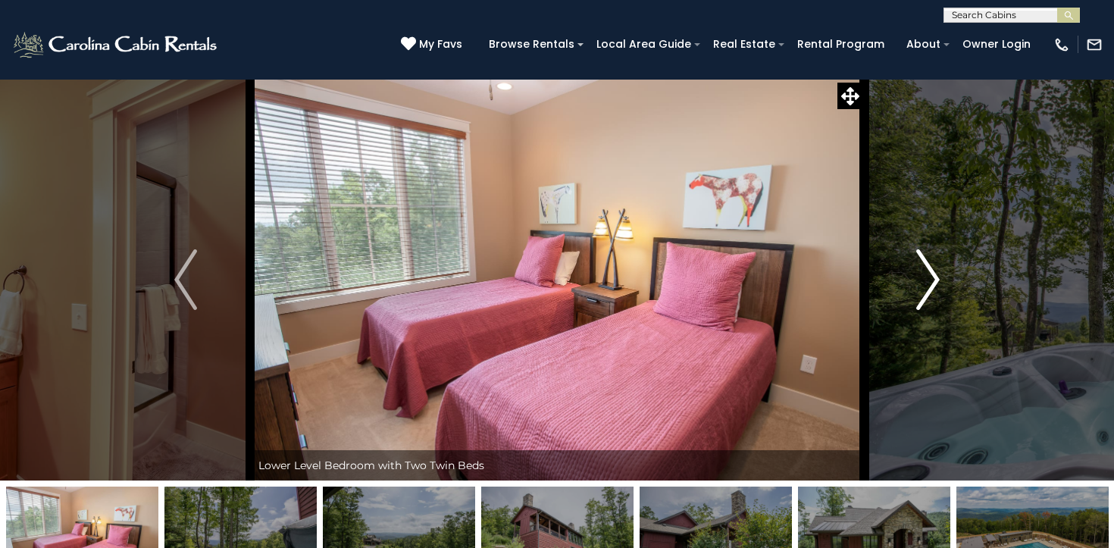
click at [934, 279] on img "Next" at bounding box center [928, 279] width 23 height 61
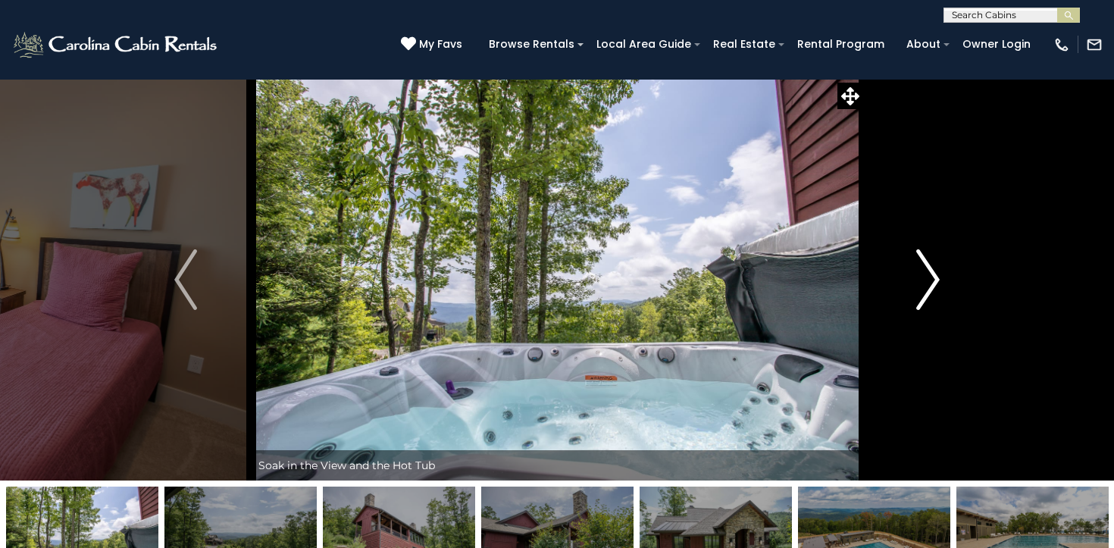
click at [934, 279] on img "Next" at bounding box center [928, 279] width 23 height 61
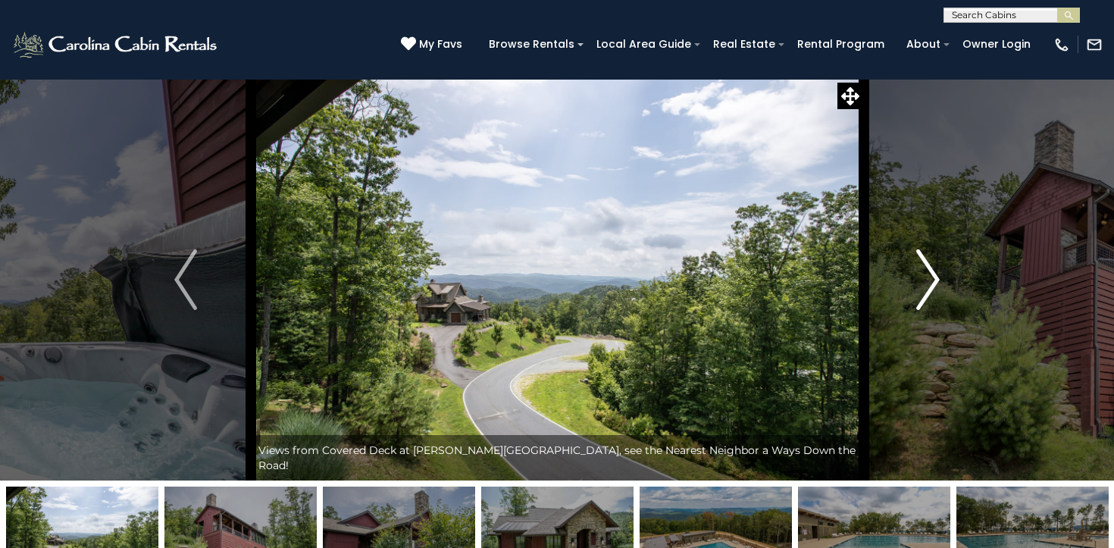
click at [934, 279] on img "Next" at bounding box center [928, 279] width 23 height 61
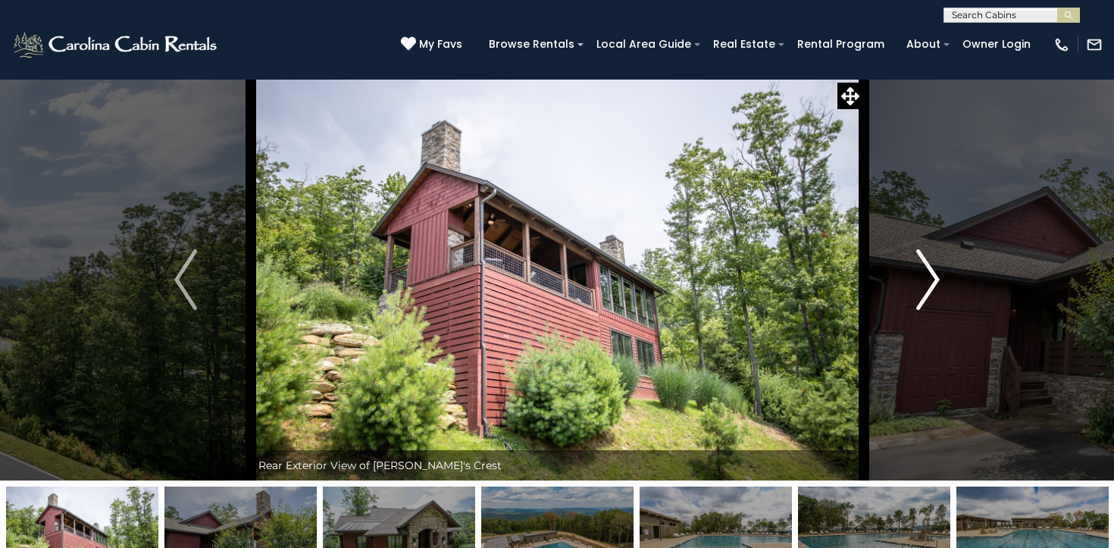
click at [934, 279] on img "Next" at bounding box center [928, 279] width 23 height 61
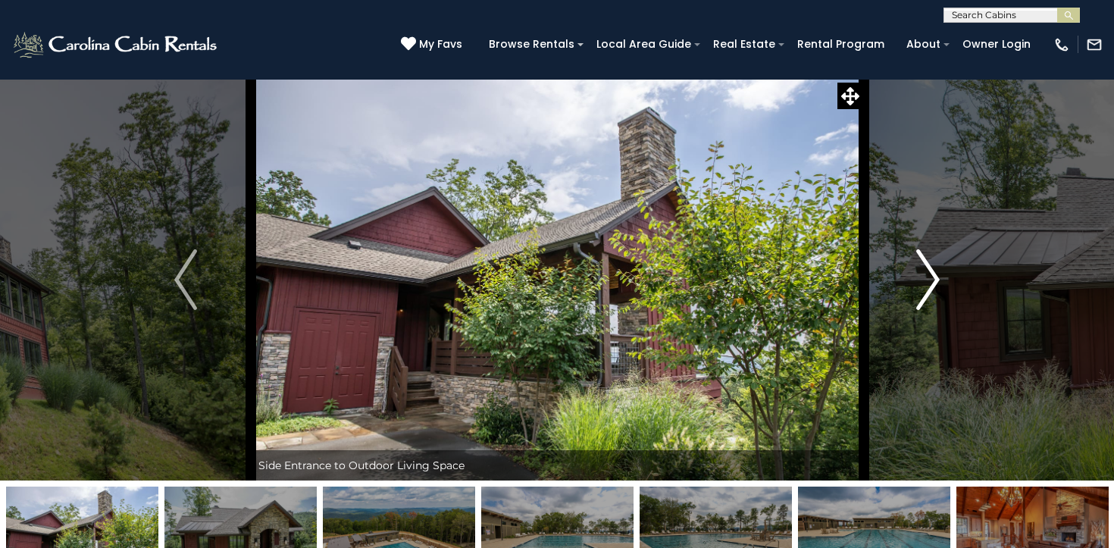
click at [934, 279] on img "Next" at bounding box center [928, 279] width 23 height 61
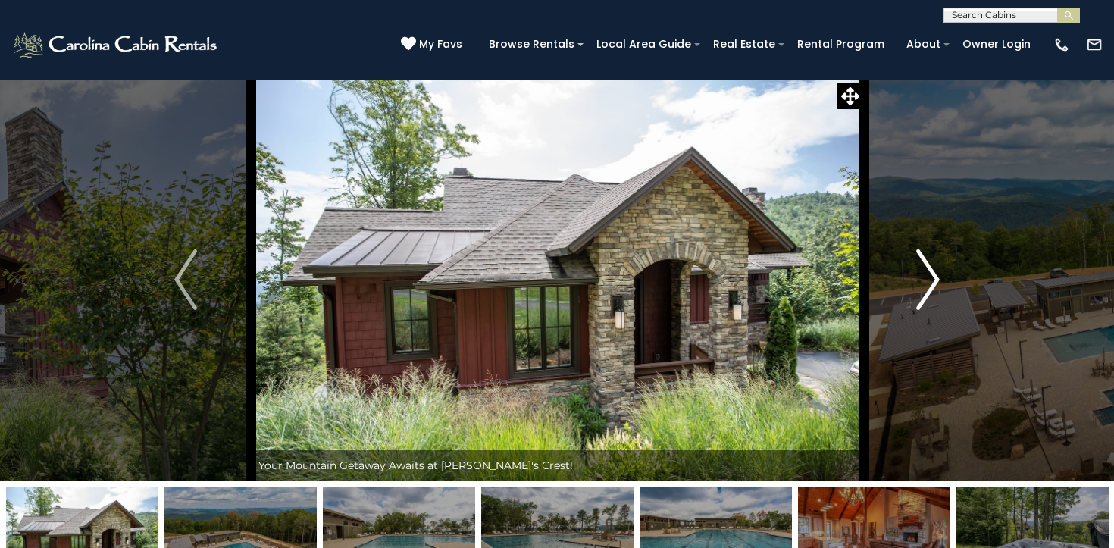
click at [934, 279] on img "Next" at bounding box center [928, 279] width 23 height 61
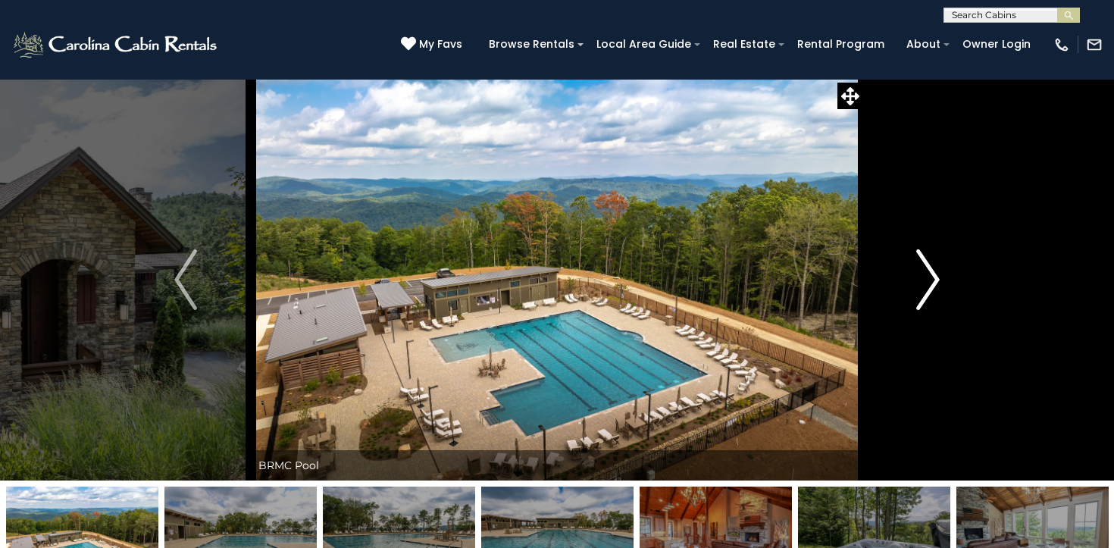
click at [934, 279] on img "Next" at bounding box center [928, 279] width 23 height 61
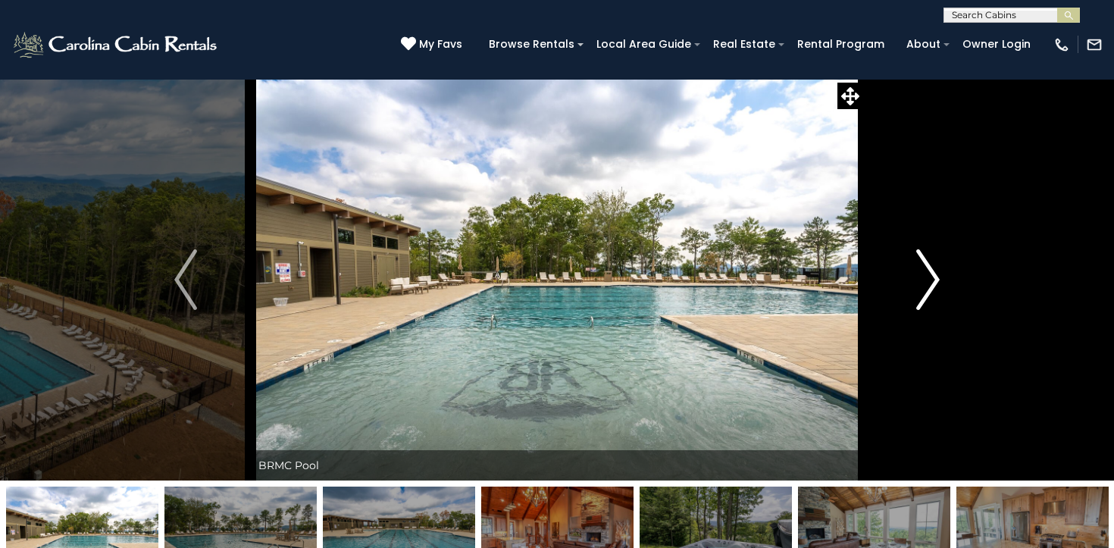
click at [934, 279] on img "Next" at bounding box center [928, 279] width 23 height 61
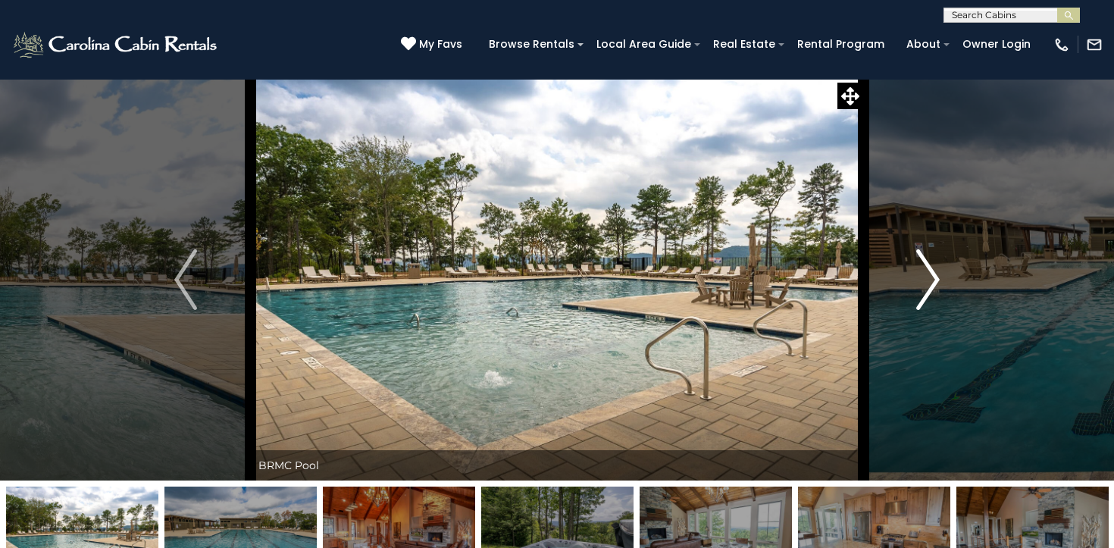
click at [934, 279] on img "Next" at bounding box center [928, 279] width 23 height 61
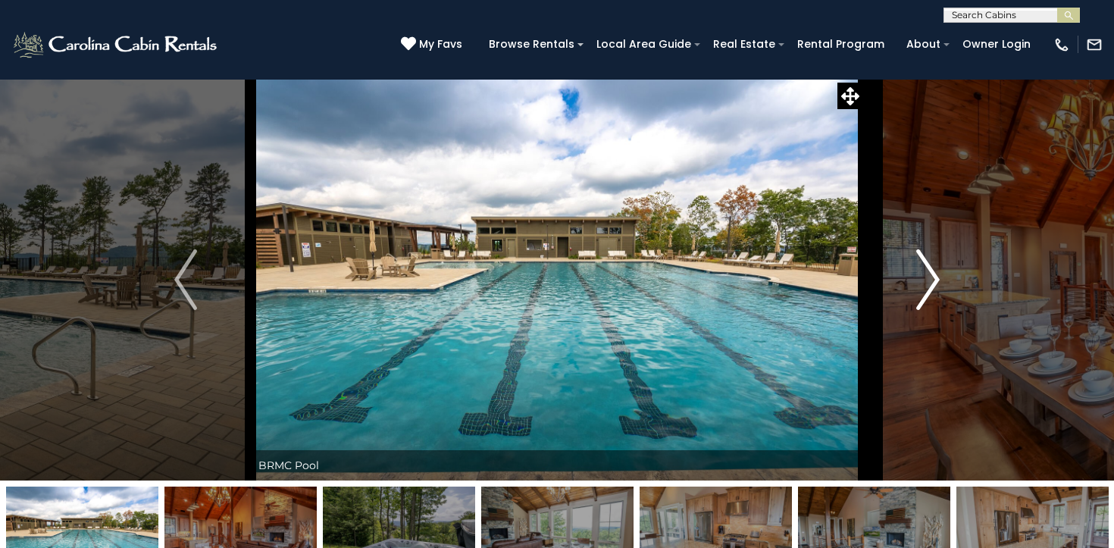
click at [934, 279] on img "Next" at bounding box center [928, 279] width 23 height 61
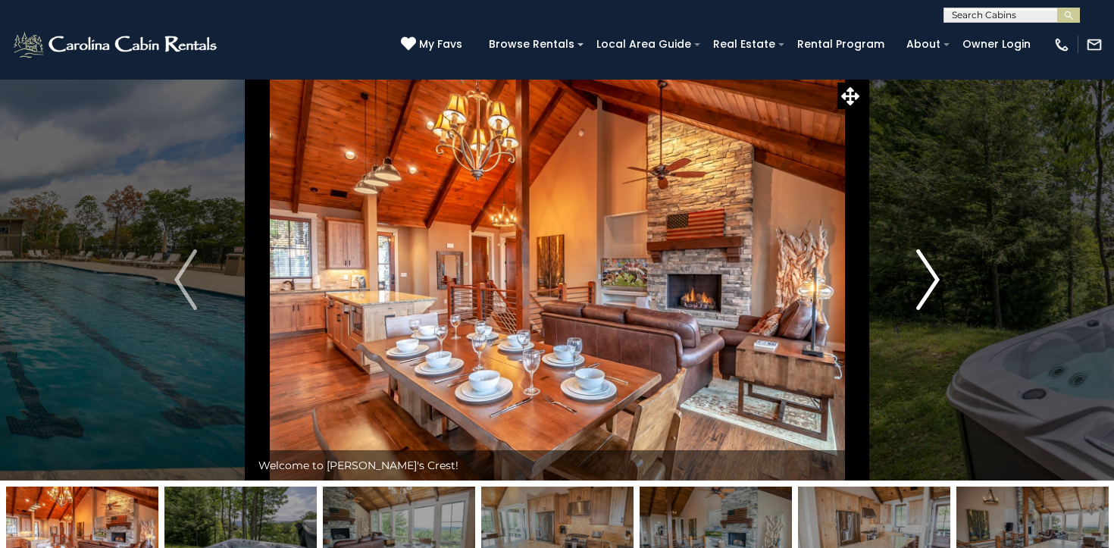
click at [934, 279] on img "Next" at bounding box center [928, 279] width 23 height 61
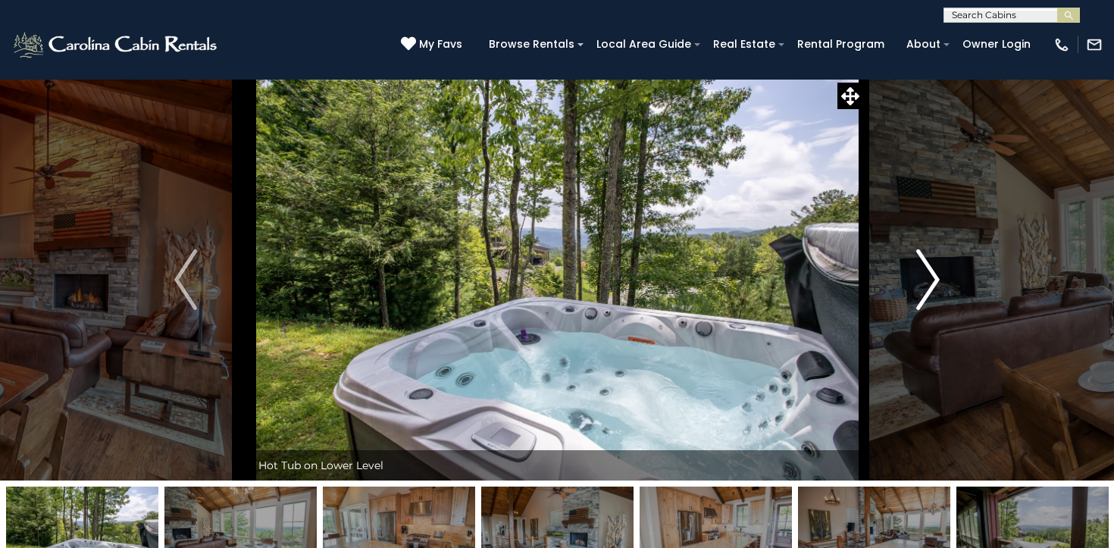
click at [934, 279] on img "Next" at bounding box center [928, 279] width 23 height 61
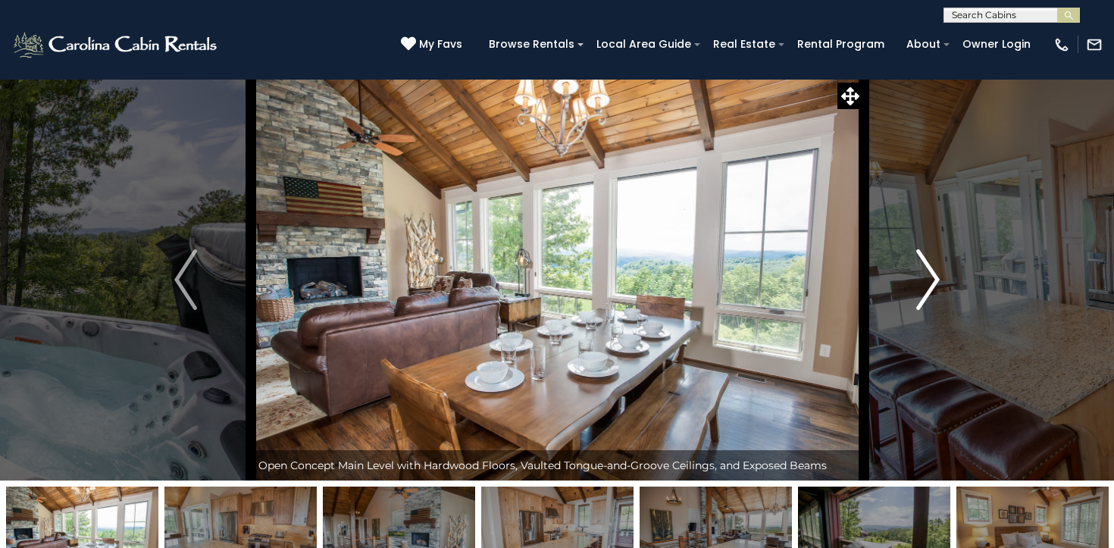
click at [934, 279] on img "Next" at bounding box center [928, 279] width 23 height 61
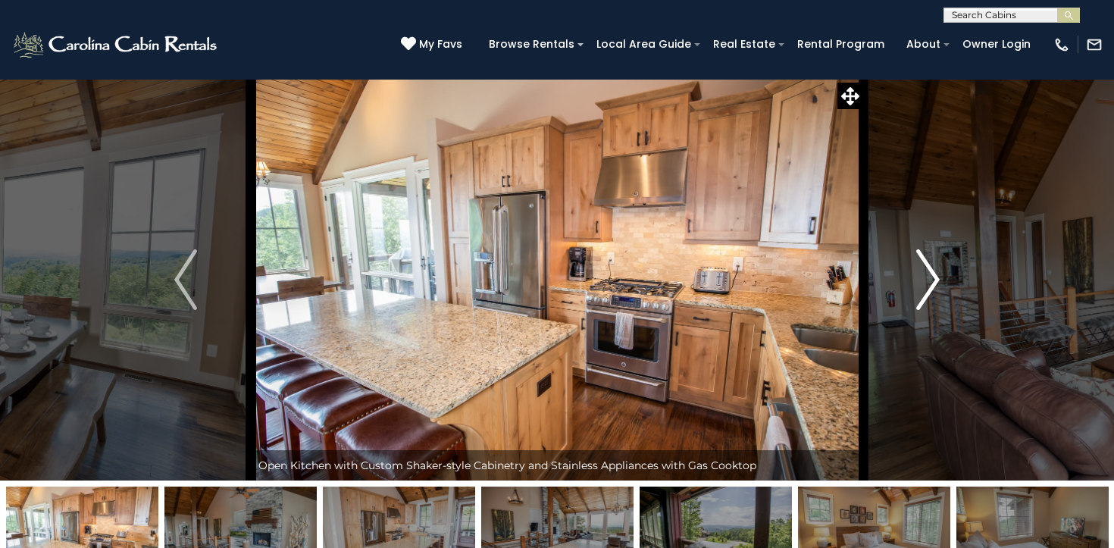
click at [934, 279] on img "Next" at bounding box center [928, 279] width 23 height 61
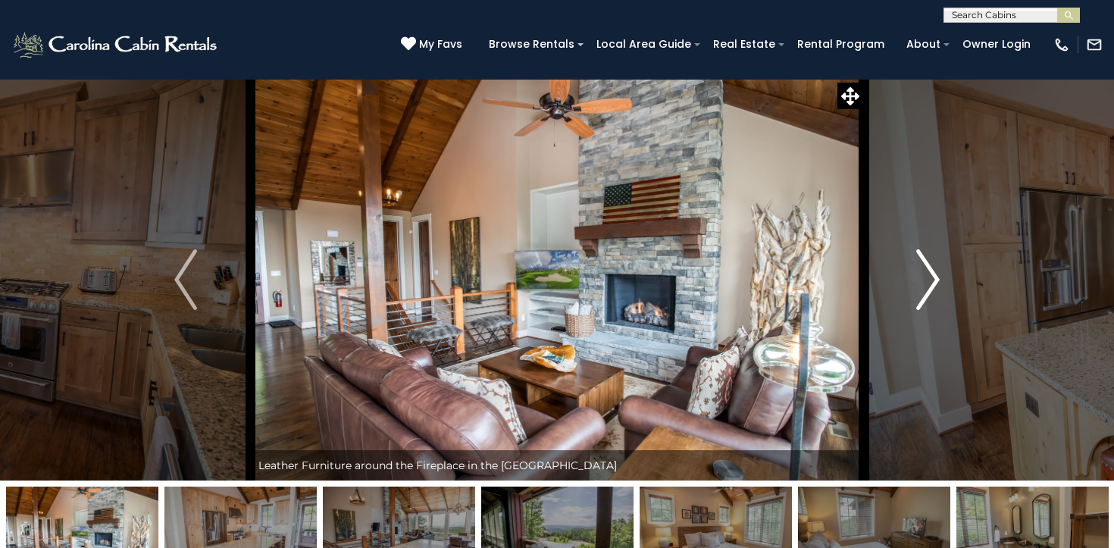
click at [934, 279] on img "Next" at bounding box center [928, 279] width 23 height 61
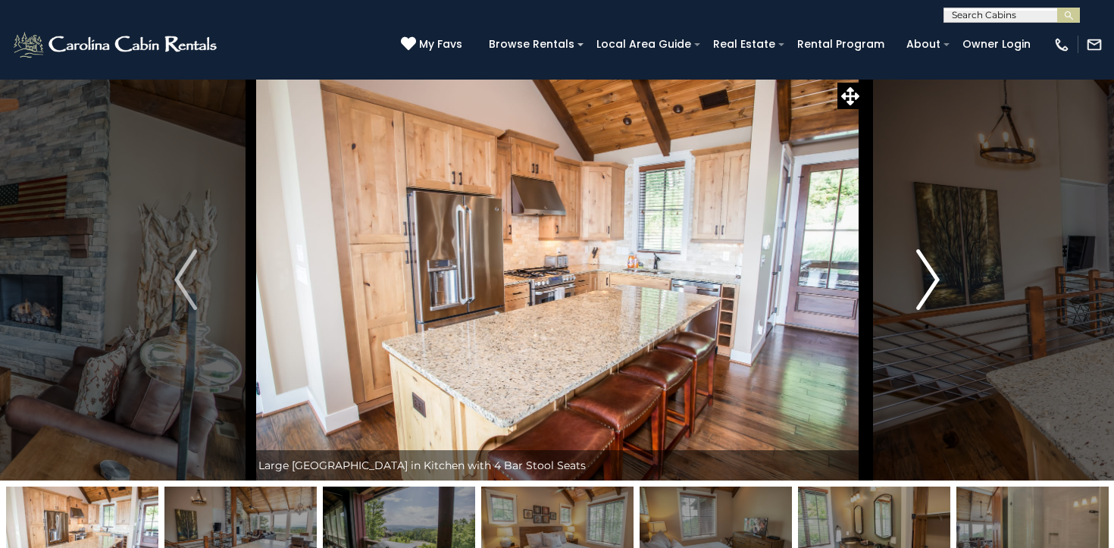
click at [934, 279] on img "Next" at bounding box center [928, 279] width 23 height 61
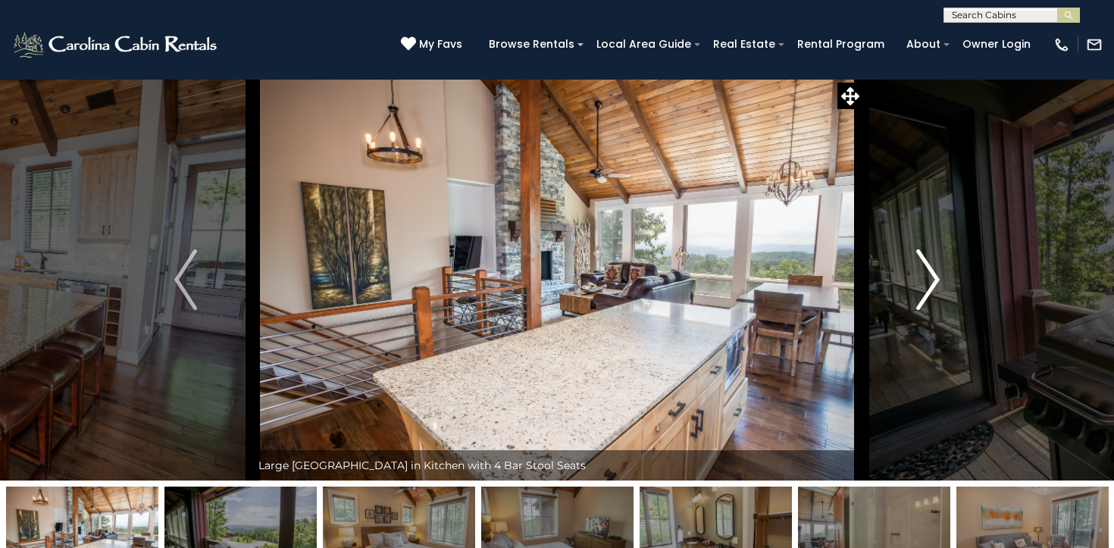
click at [934, 279] on img "Next" at bounding box center [928, 279] width 23 height 61
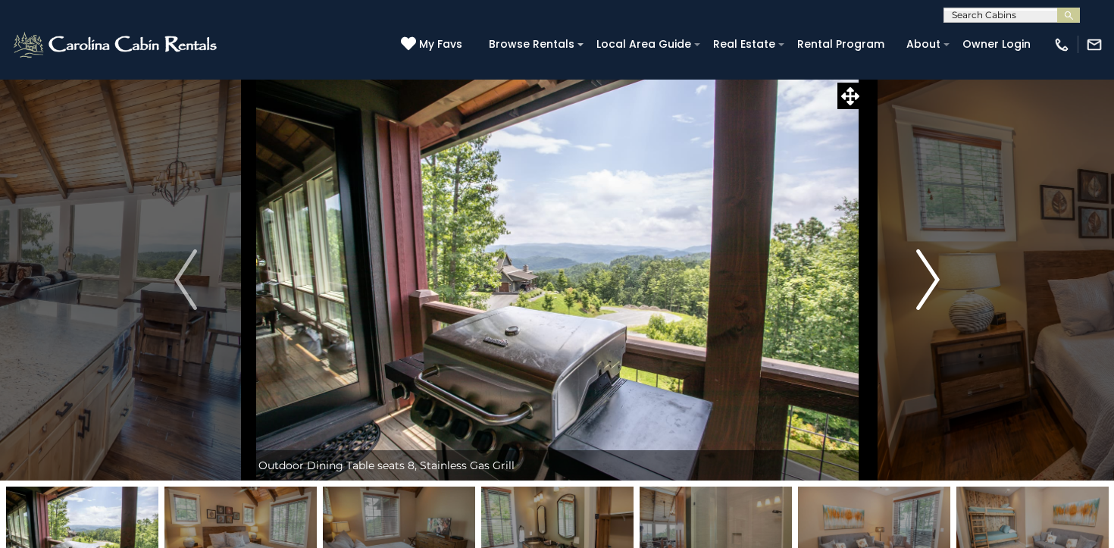
click at [934, 279] on img "Next" at bounding box center [928, 279] width 23 height 61
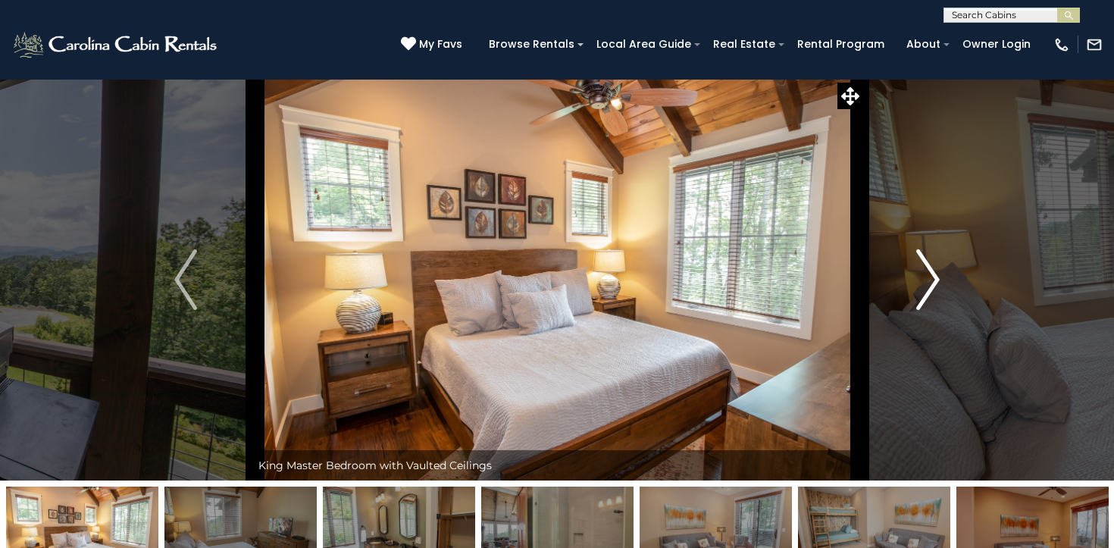
click at [934, 279] on img "Next" at bounding box center [928, 279] width 23 height 61
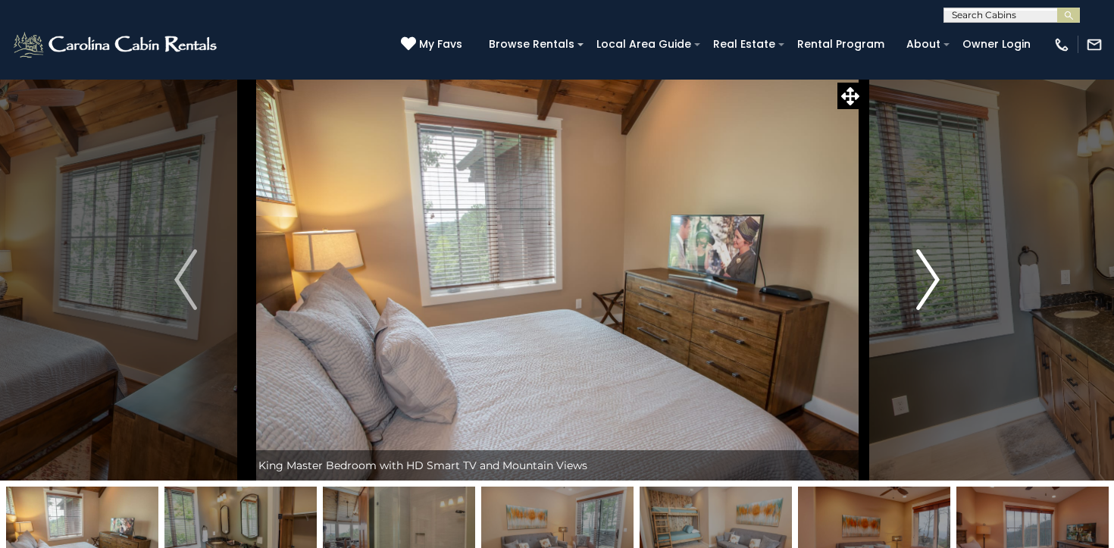
click at [934, 279] on img "Next" at bounding box center [928, 279] width 23 height 61
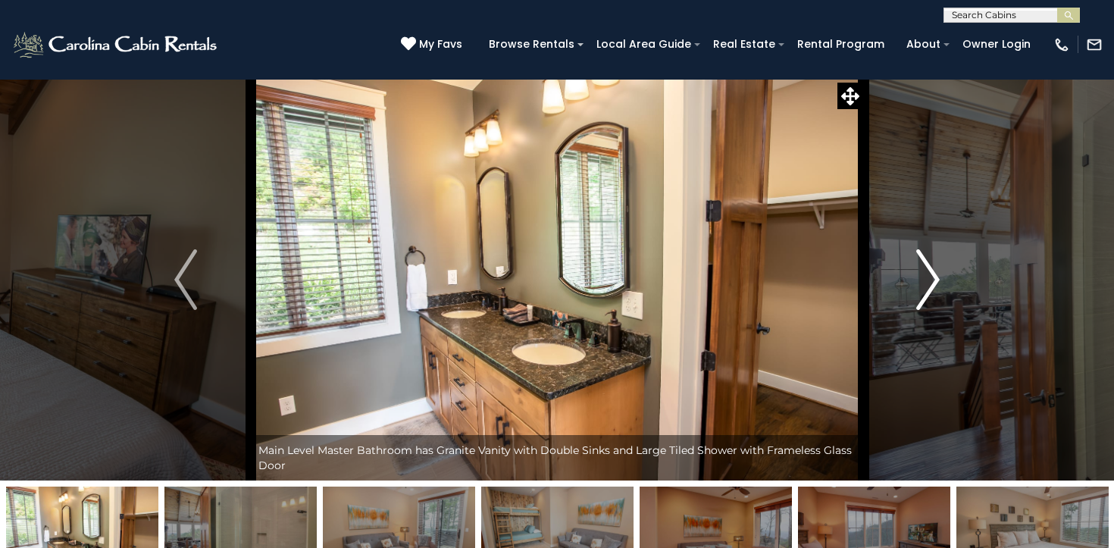
click at [934, 279] on img "Next" at bounding box center [928, 279] width 23 height 61
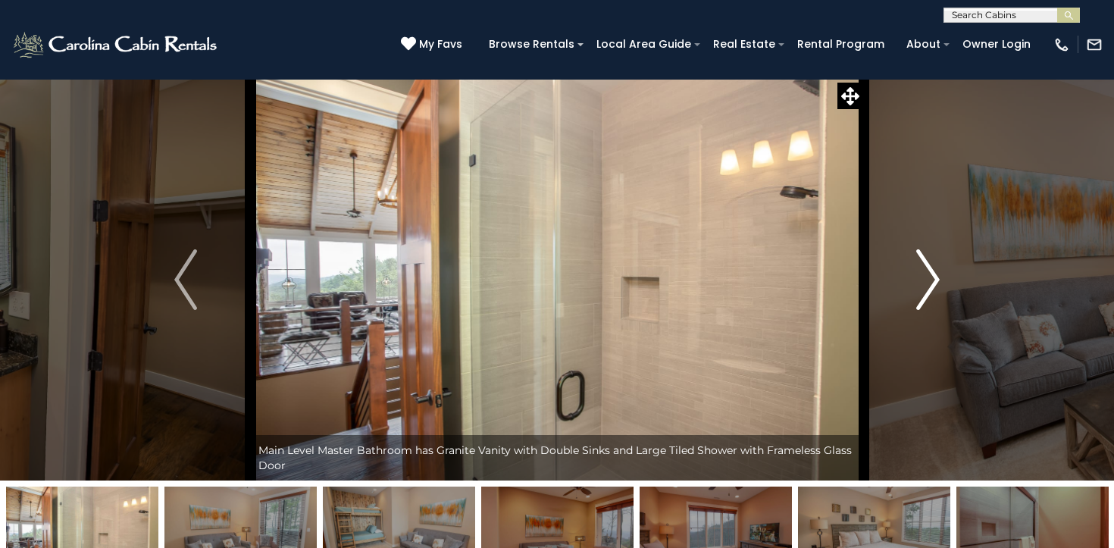
click at [934, 279] on img "Next" at bounding box center [928, 279] width 23 height 61
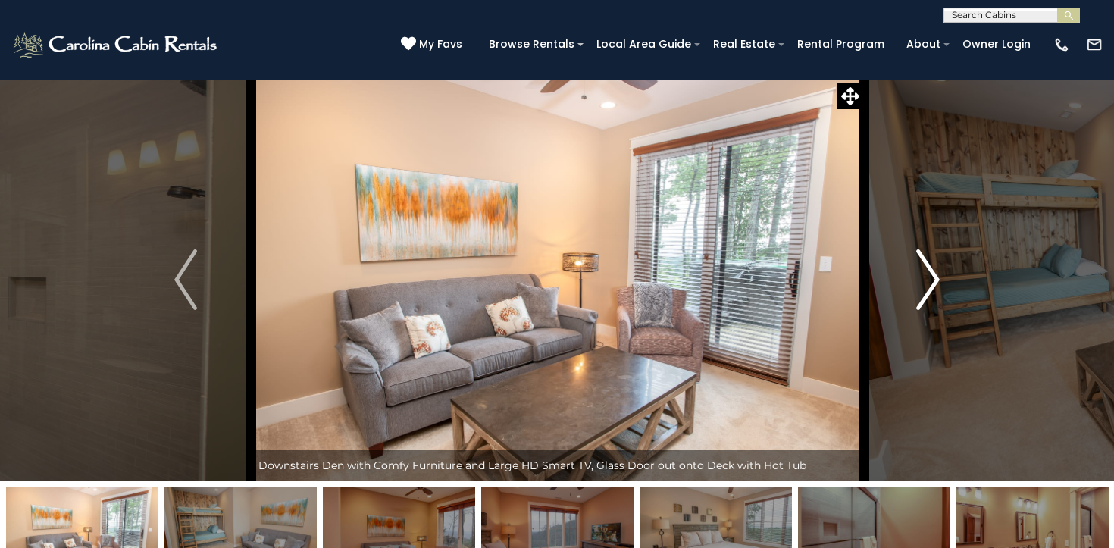
click at [934, 279] on img "Next" at bounding box center [928, 279] width 23 height 61
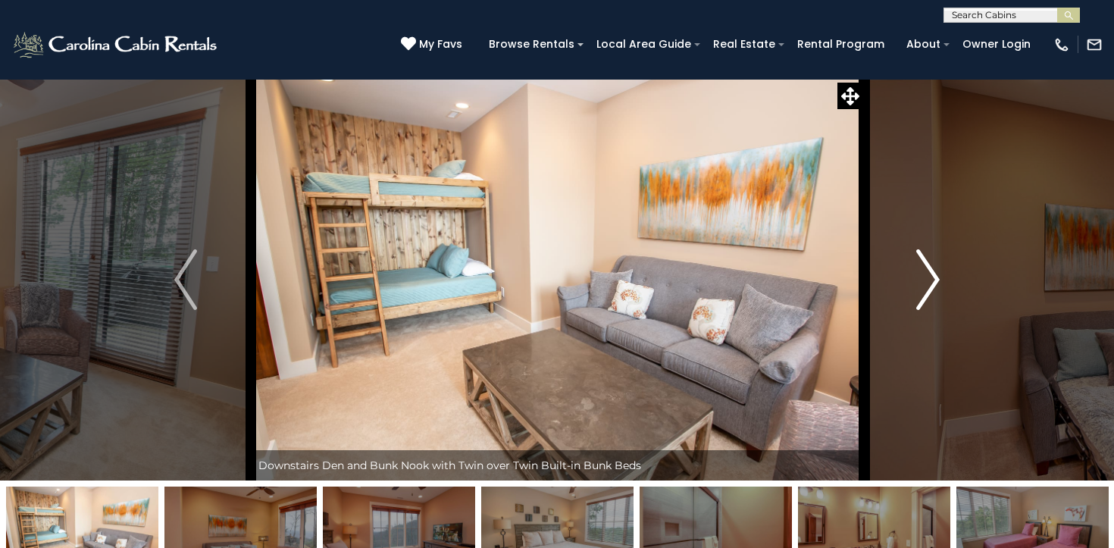
click at [934, 279] on img "Next" at bounding box center [928, 279] width 23 height 61
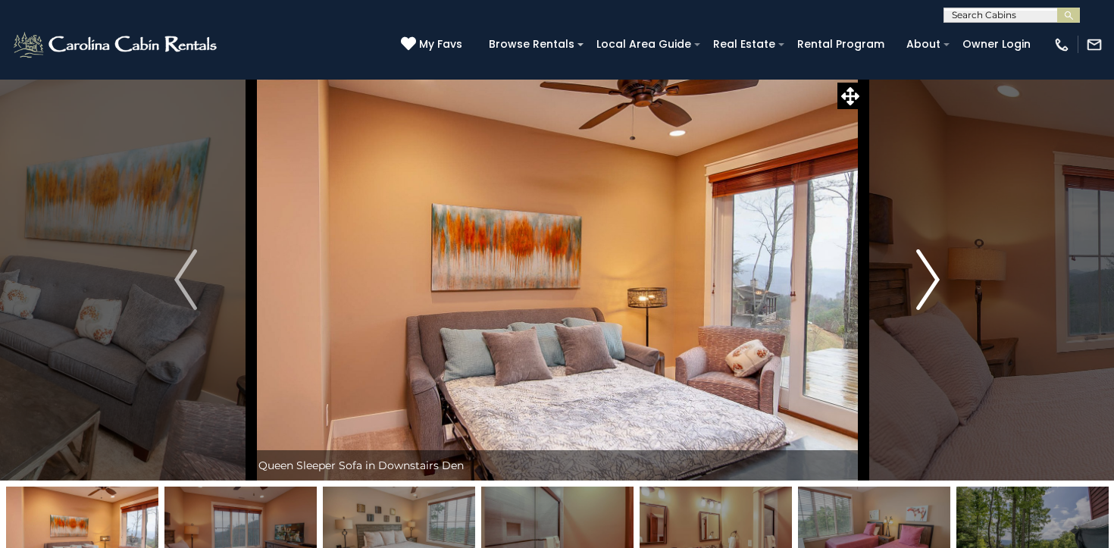
click at [934, 279] on img "Next" at bounding box center [928, 279] width 23 height 61
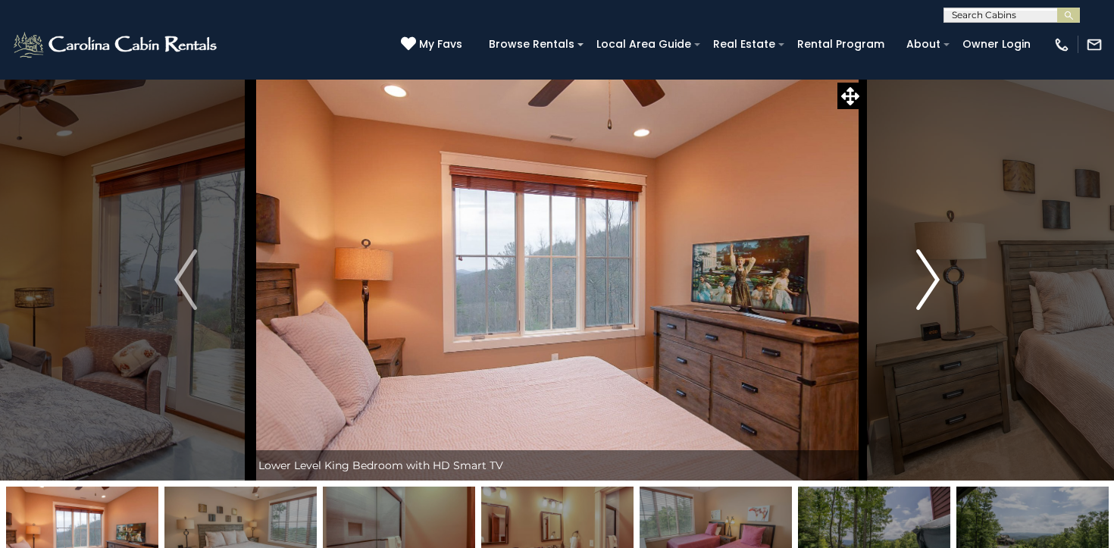
click at [934, 279] on img "Next" at bounding box center [928, 279] width 23 height 61
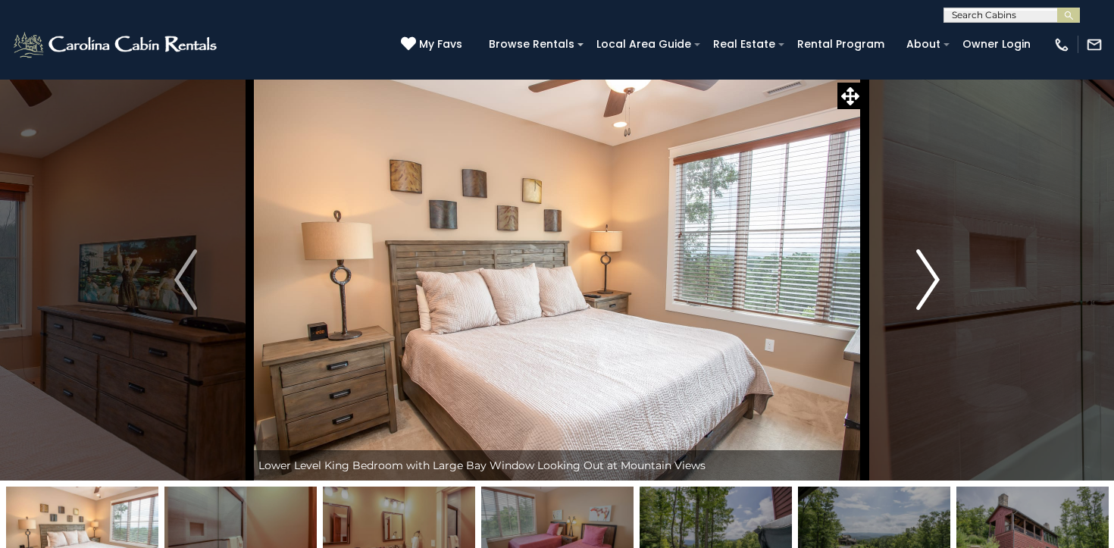
click at [934, 279] on img "Next" at bounding box center [928, 279] width 23 height 61
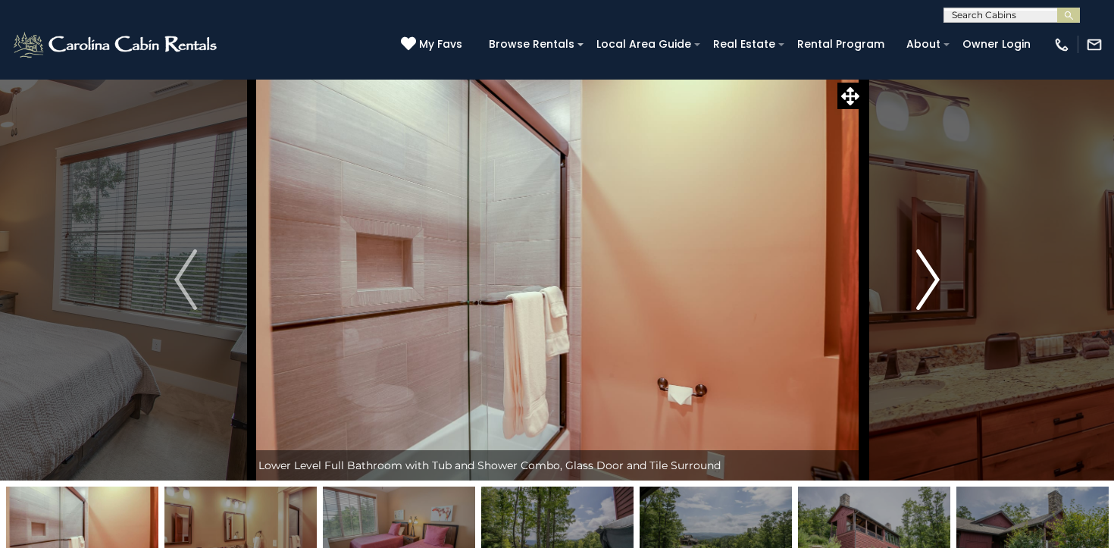
click at [934, 279] on img "Next" at bounding box center [928, 279] width 23 height 61
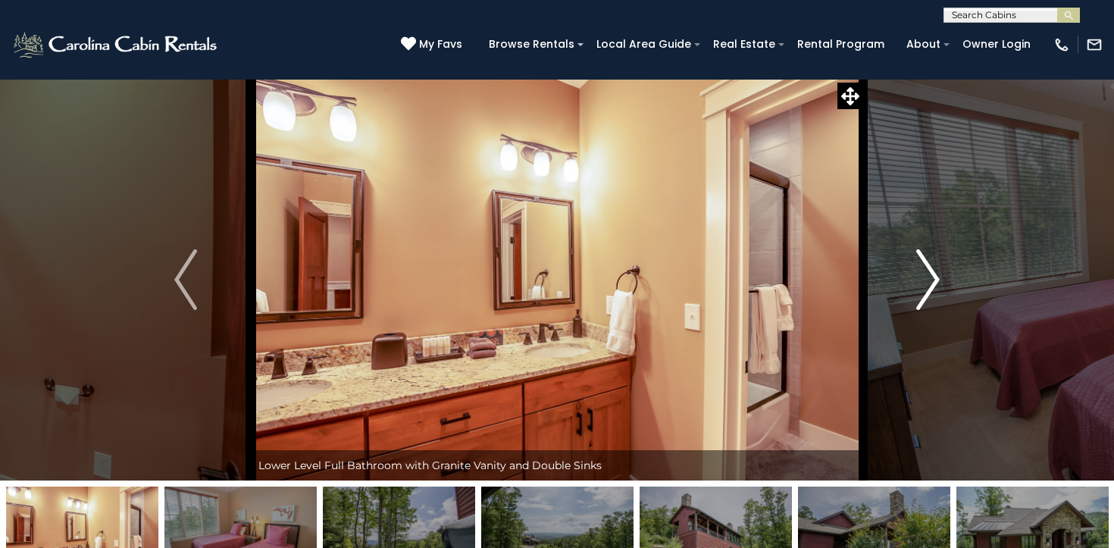
click at [934, 279] on img "Next" at bounding box center [928, 279] width 23 height 61
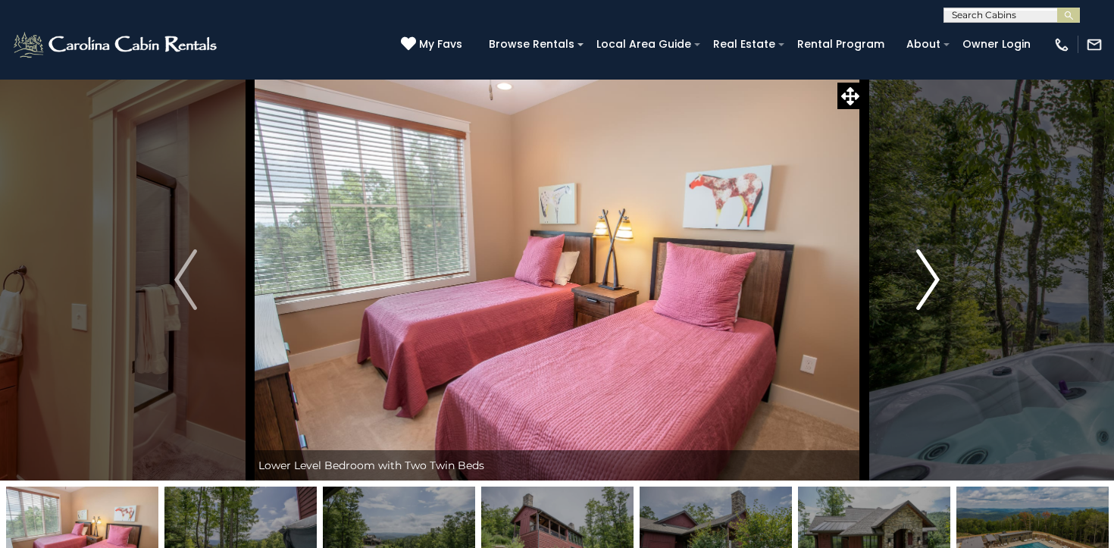
click at [934, 279] on img "Next" at bounding box center [928, 279] width 23 height 61
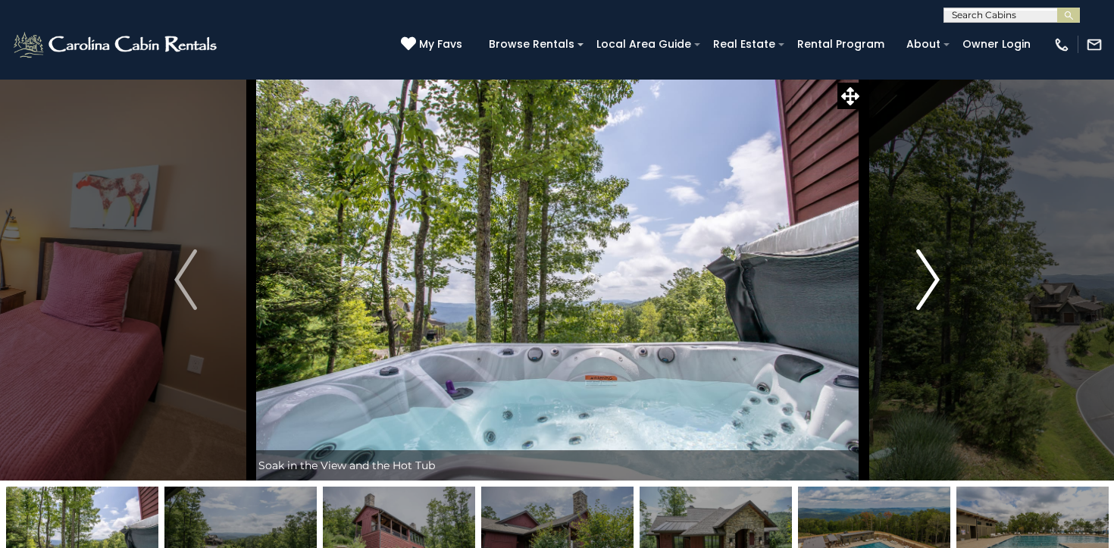
click at [934, 279] on img "Next" at bounding box center [928, 279] width 23 height 61
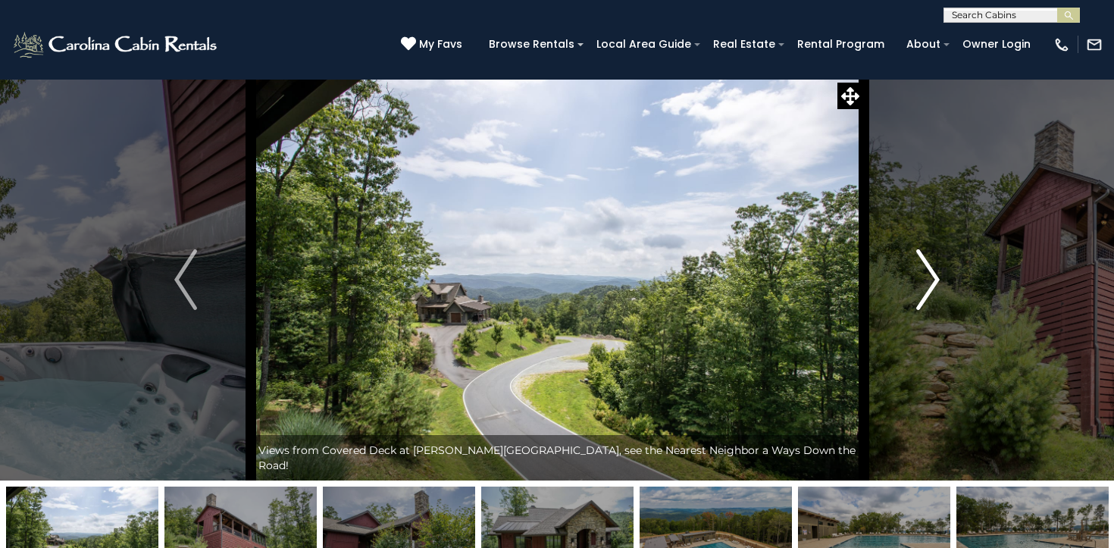
click at [934, 279] on img "Next" at bounding box center [928, 279] width 23 height 61
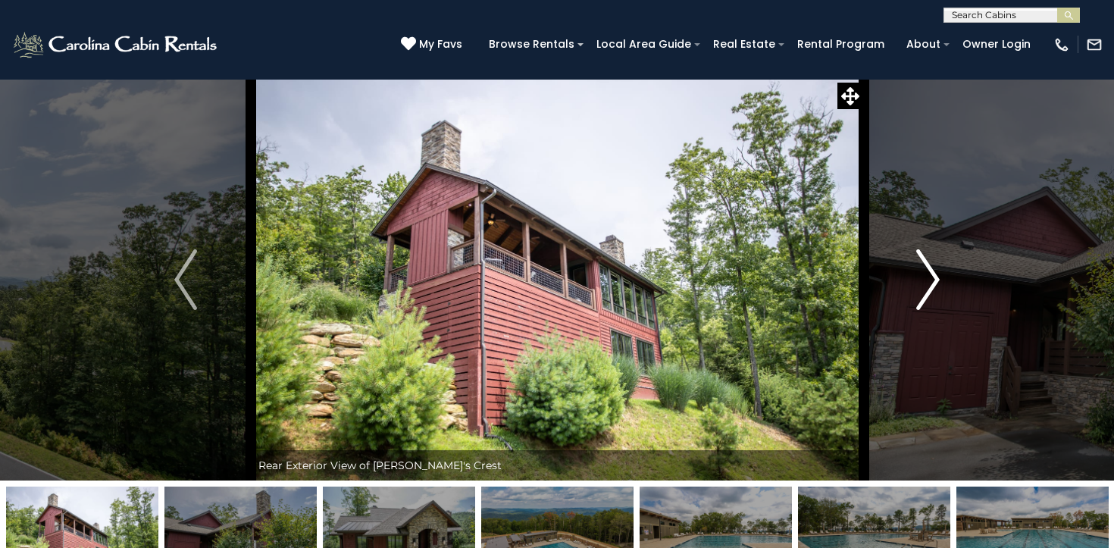
click at [934, 279] on img "Next" at bounding box center [928, 279] width 23 height 61
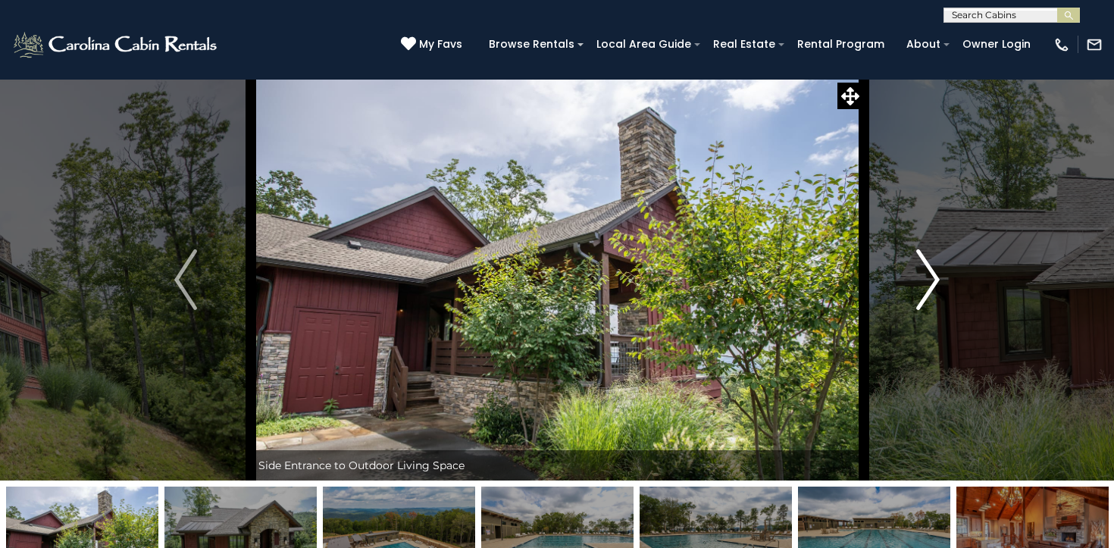
click at [934, 279] on img "Next" at bounding box center [928, 279] width 23 height 61
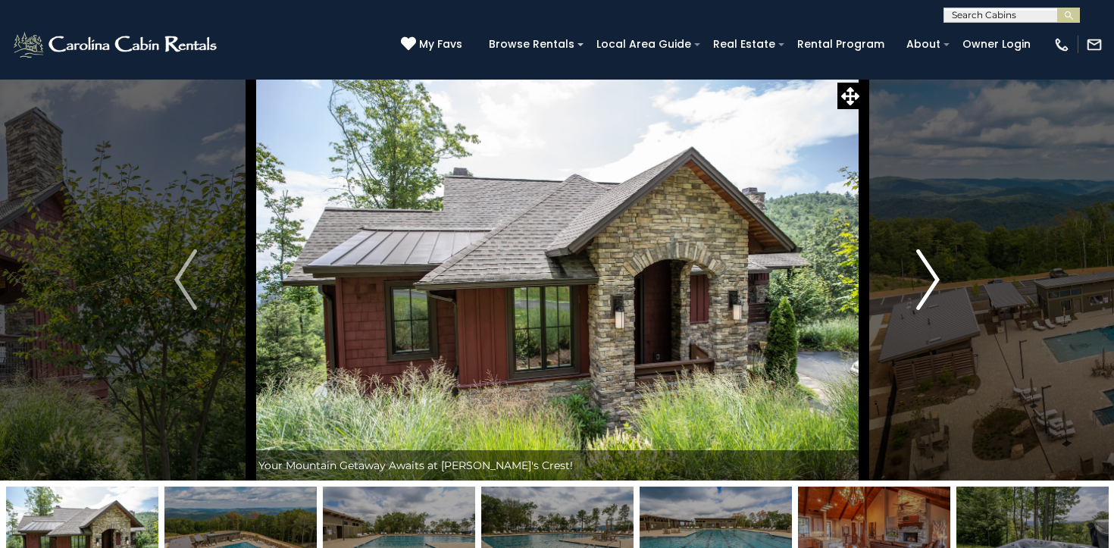
click at [934, 279] on img "Next" at bounding box center [928, 279] width 23 height 61
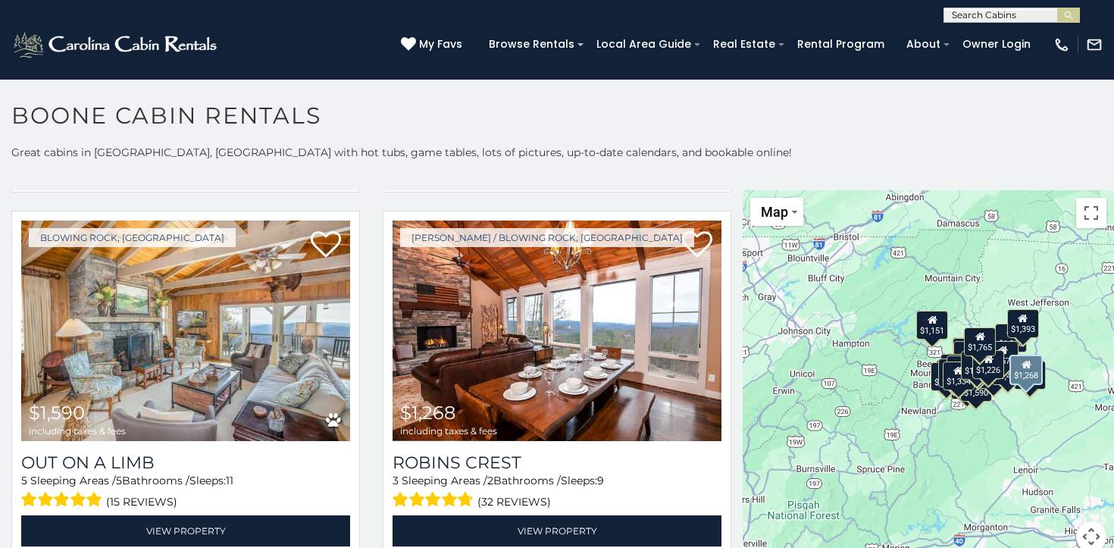
scroll to position [4016, 0]
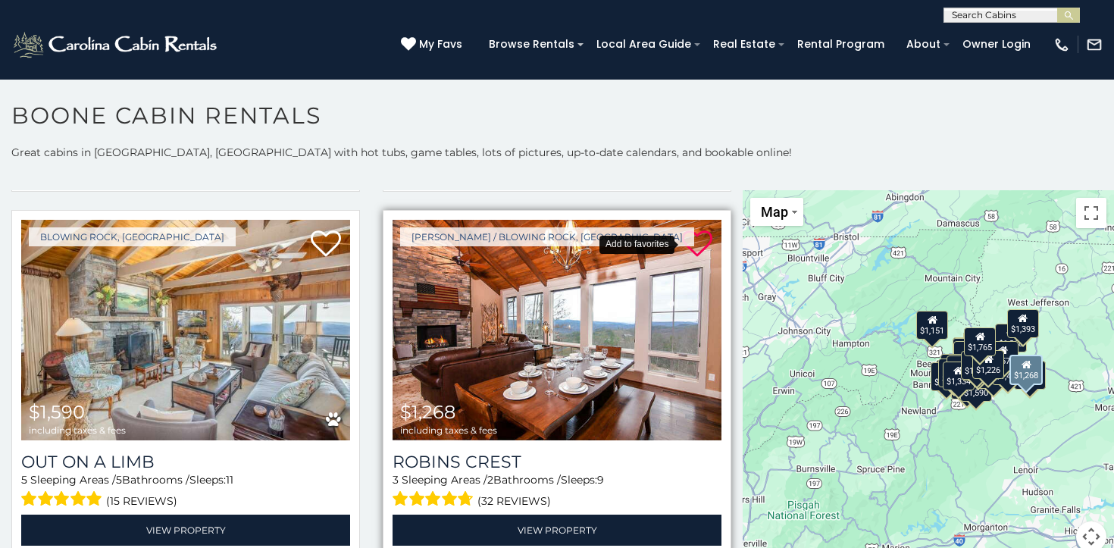
click at [701, 240] on icon at bounding box center [697, 244] width 30 height 30
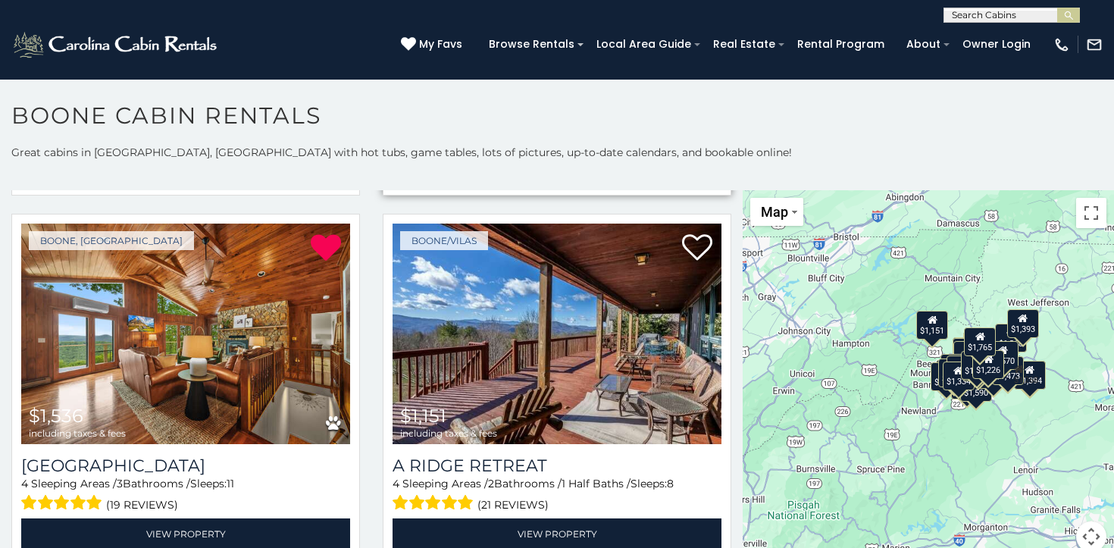
scroll to position [4378, 0]
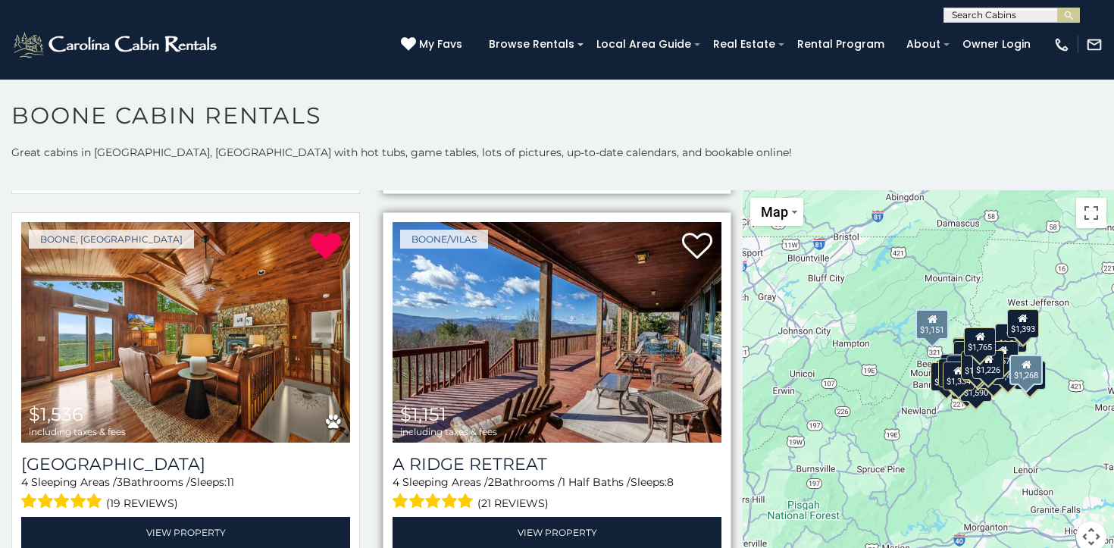
click at [616, 333] on img at bounding box center [557, 332] width 329 height 221
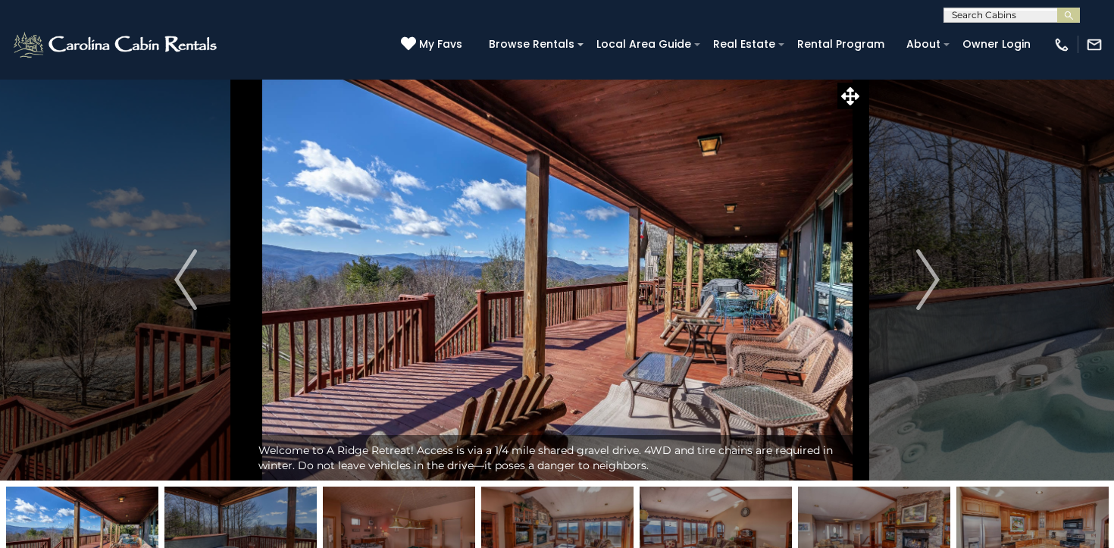
click at [616, 333] on img at bounding box center [557, 280] width 613 height 402
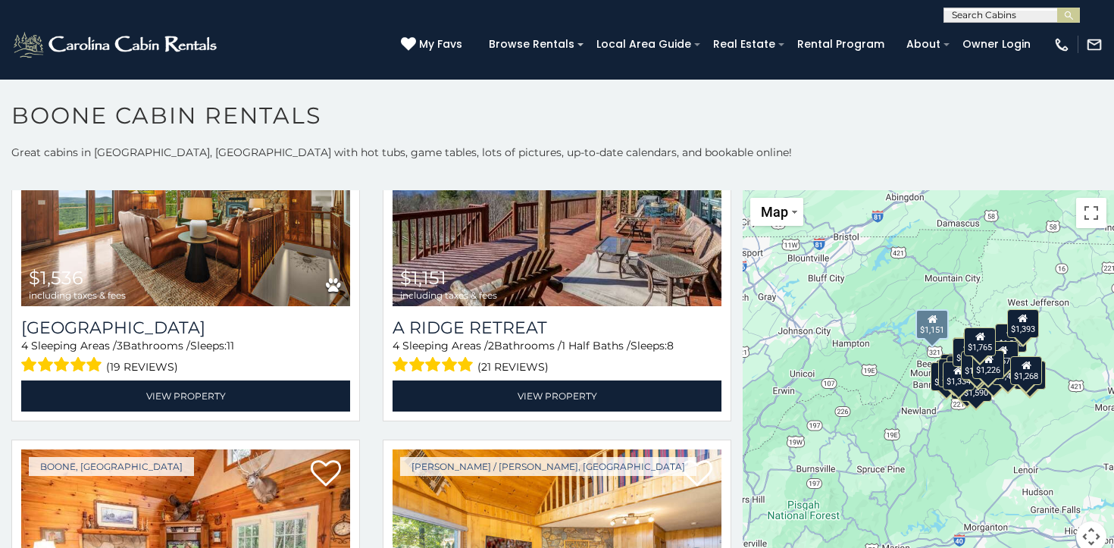
scroll to position [4666, 0]
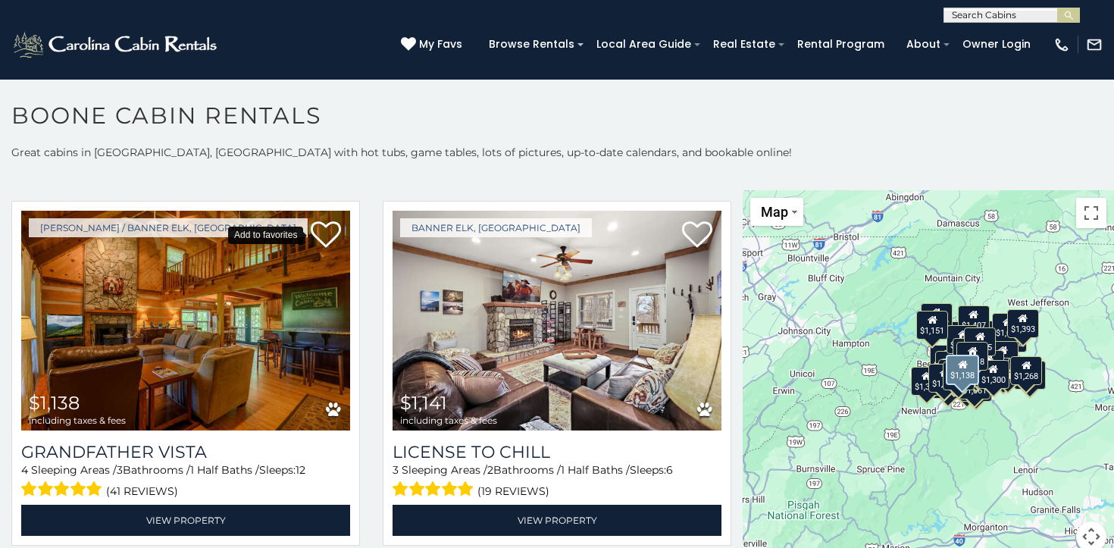
scroll to position [5847, 0]
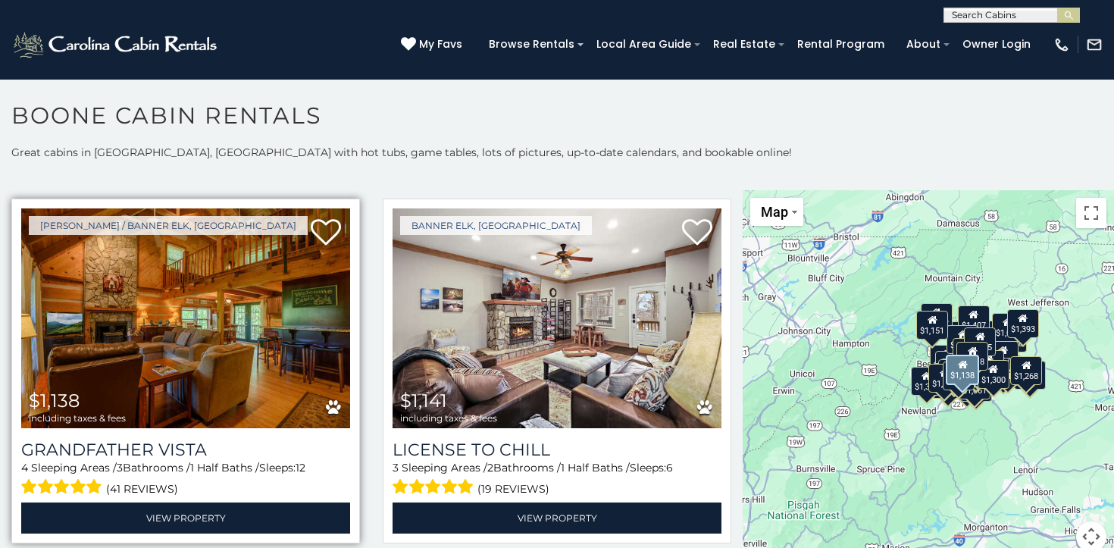
click at [177, 341] on img at bounding box center [185, 318] width 329 height 221
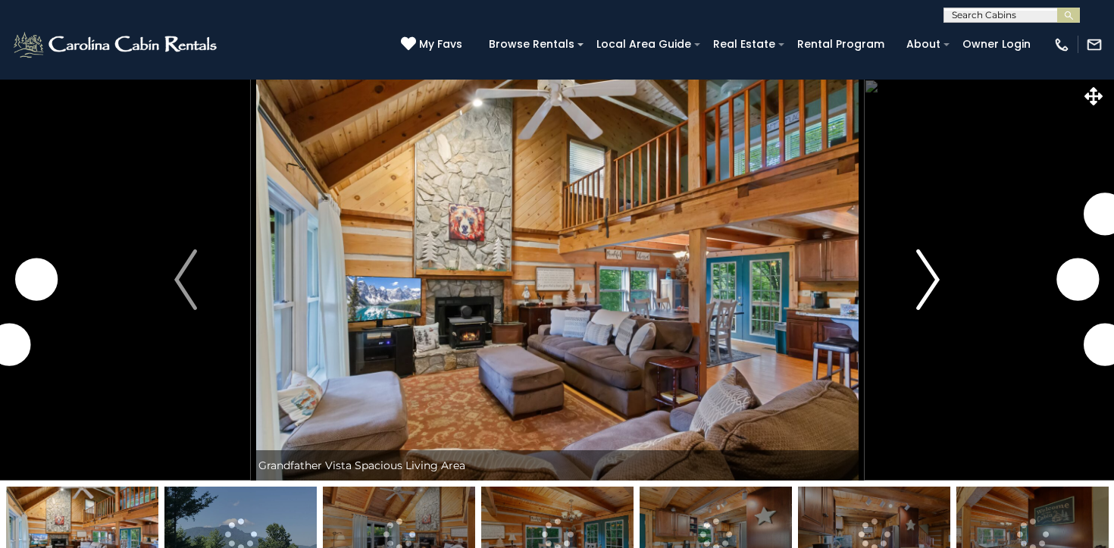
click at [923, 280] on img "Next" at bounding box center [928, 279] width 23 height 61
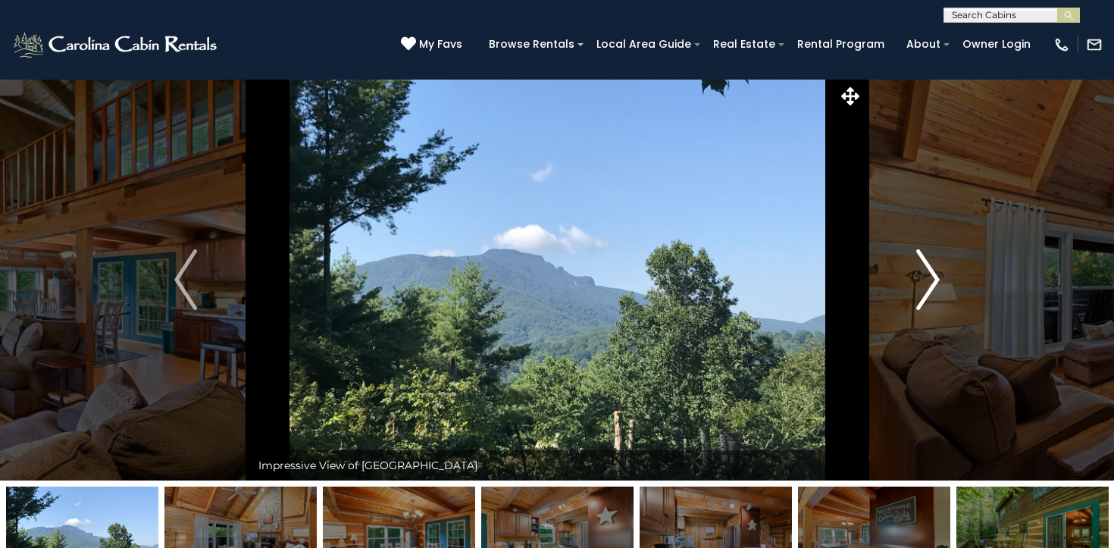
click at [923, 280] on img "Next" at bounding box center [928, 279] width 23 height 61
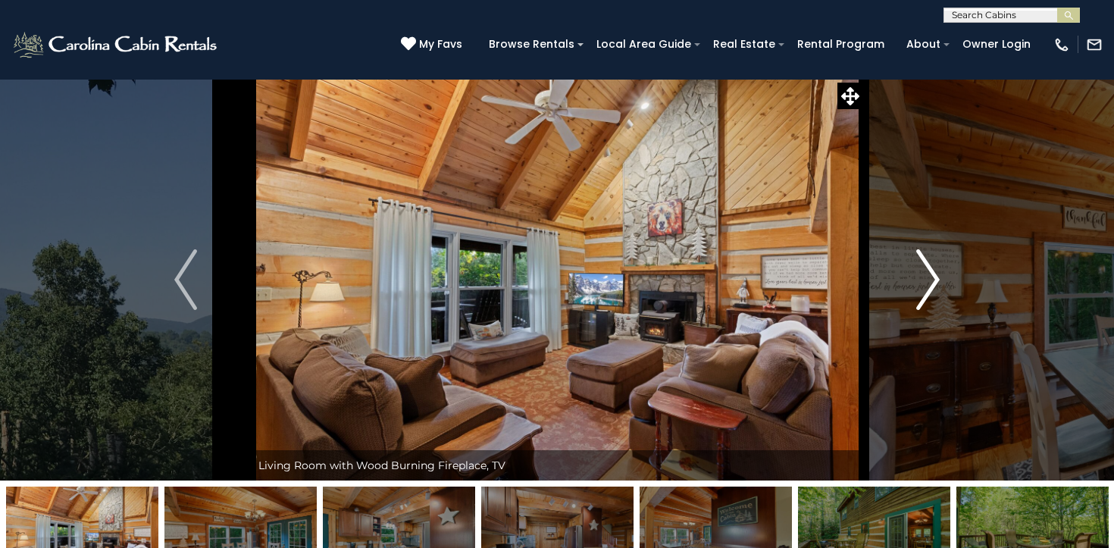
click at [923, 286] on img "Next" at bounding box center [928, 279] width 23 height 61
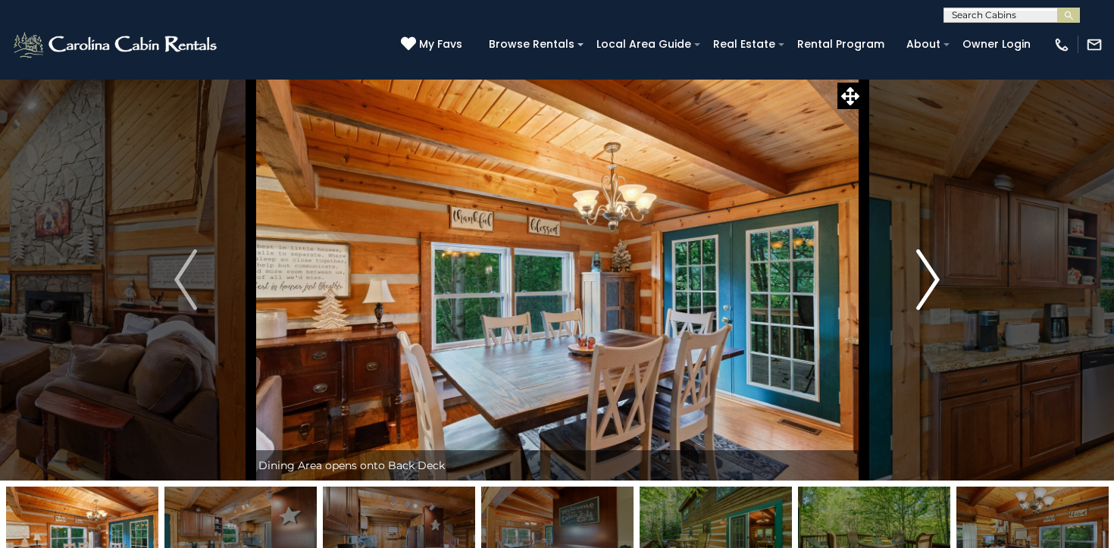
click at [923, 286] on img "Next" at bounding box center [928, 279] width 23 height 61
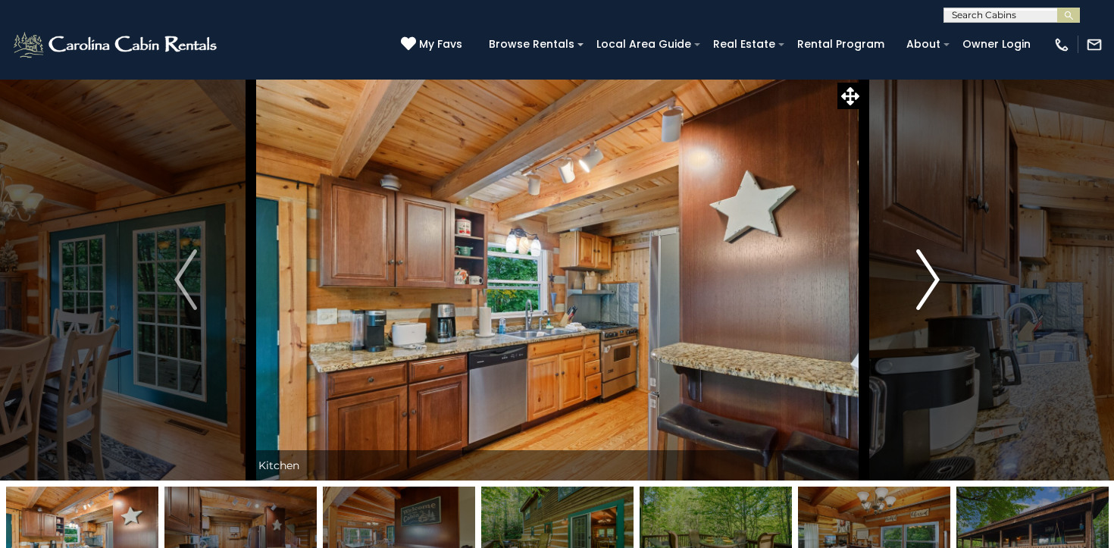
click at [923, 286] on img "Next" at bounding box center [928, 279] width 23 height 61
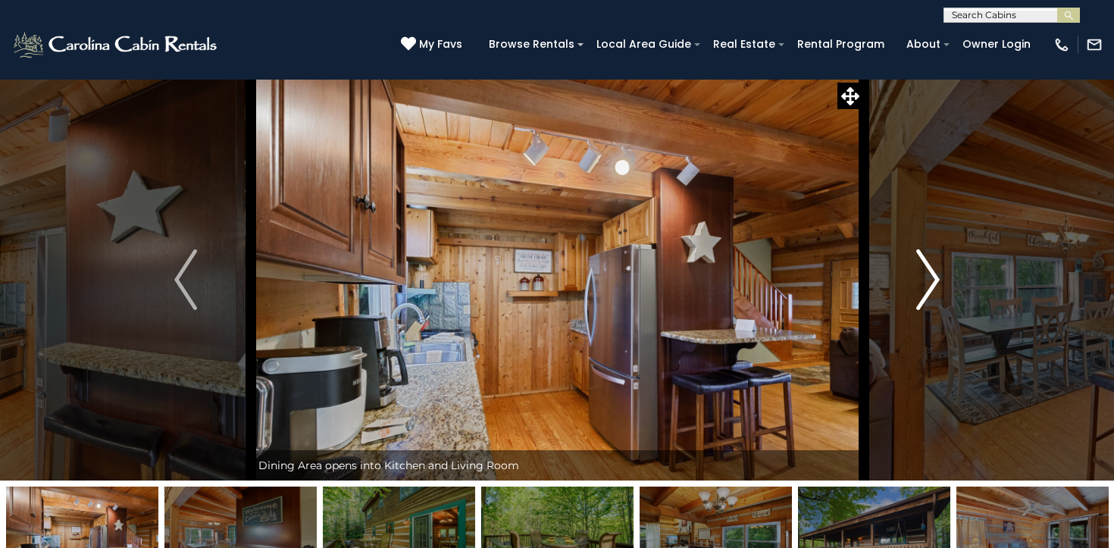
click at [923, 286] on img "Next" at bounding box center [928, 279] width 23 height 61
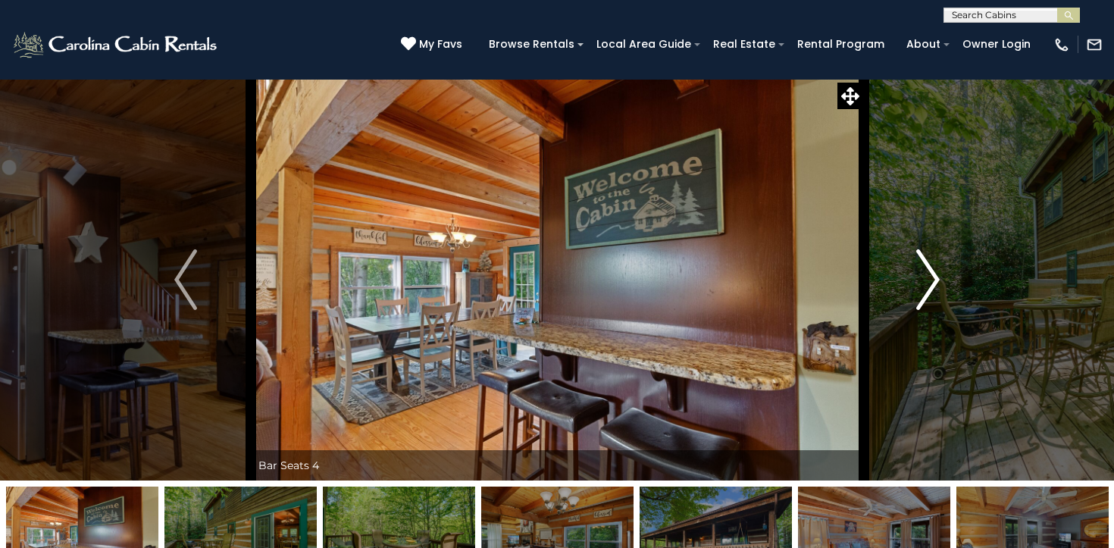
click at [923, 286] on img "Next" at bounding box center [928, 279] width 23 height 61
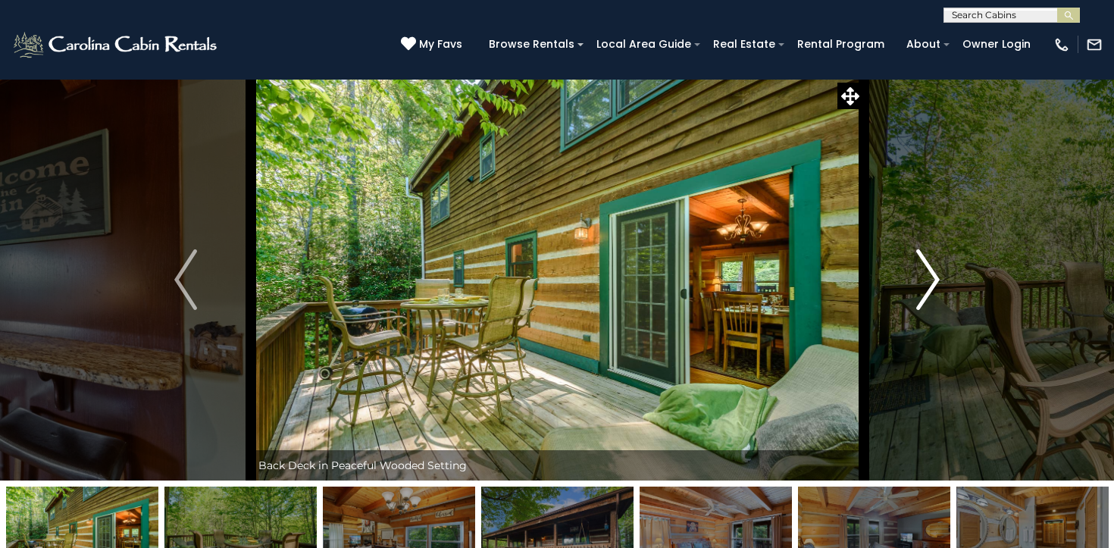
click at [923, 286] on img "Next" at bounding box center [928, 279] width 23 height 61
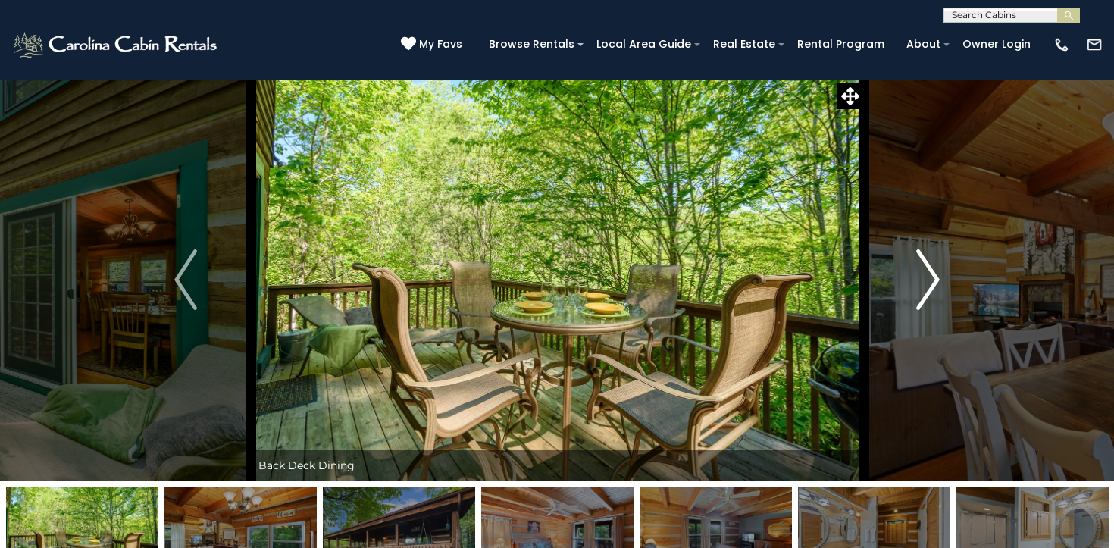
click at [923, 286] on img "Next" at bounding box center [928, 279] width 23 height 61
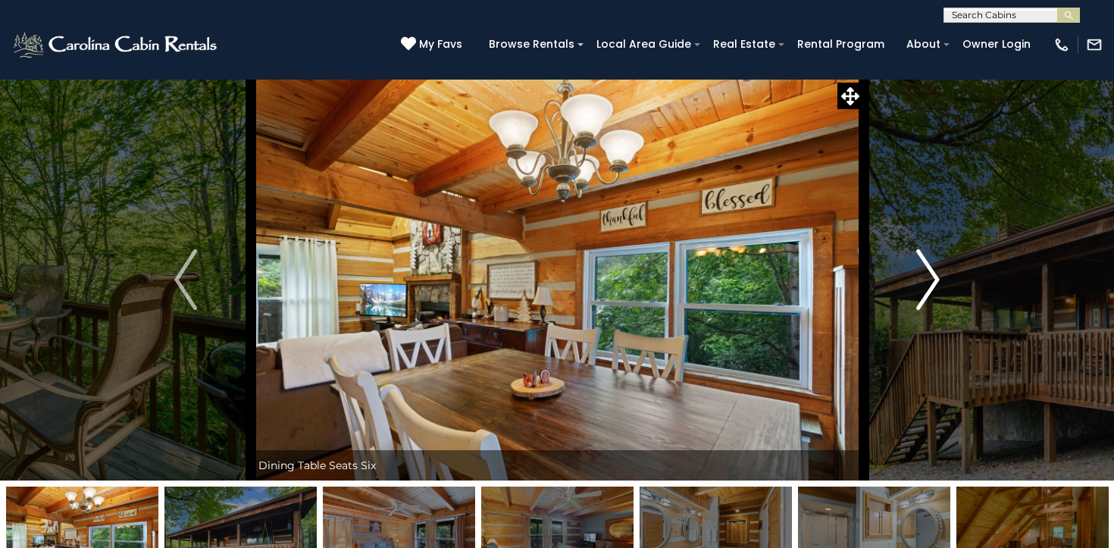
click at [923, 286] on img "Next" at bounding box center [928, 279] width 23 height 61
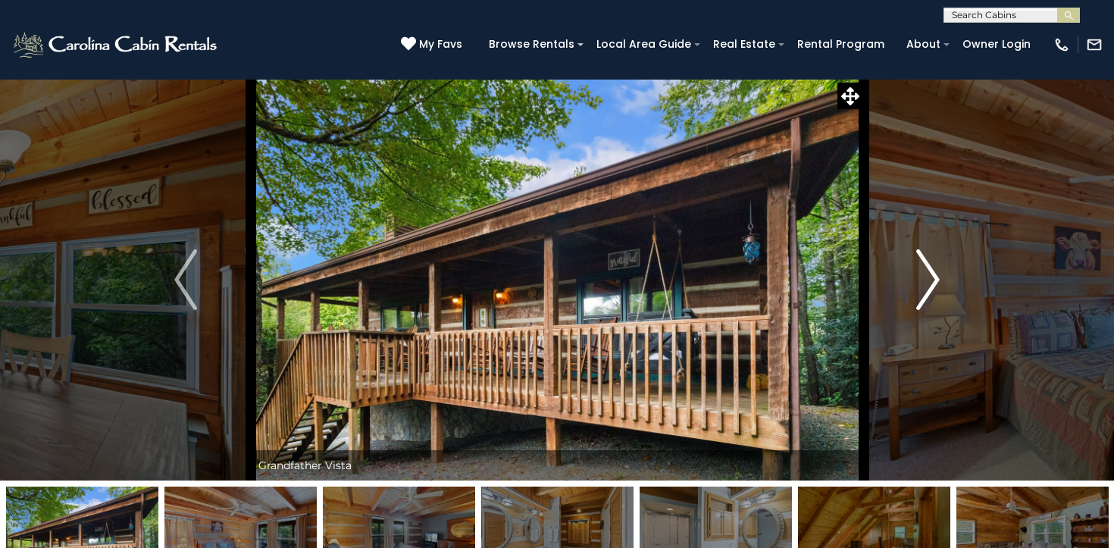
click at [923, 286] on img "Next" at bounding box center [928, 279] width 23 height 61
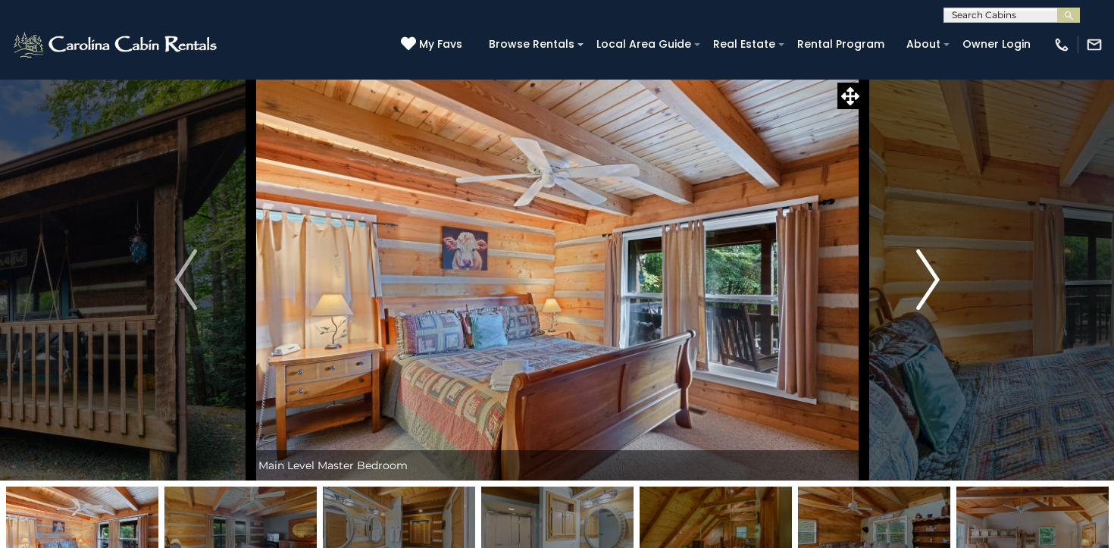
click at [923, 286] on img "Next" at bounding box center [928, 279] width 23 height 61
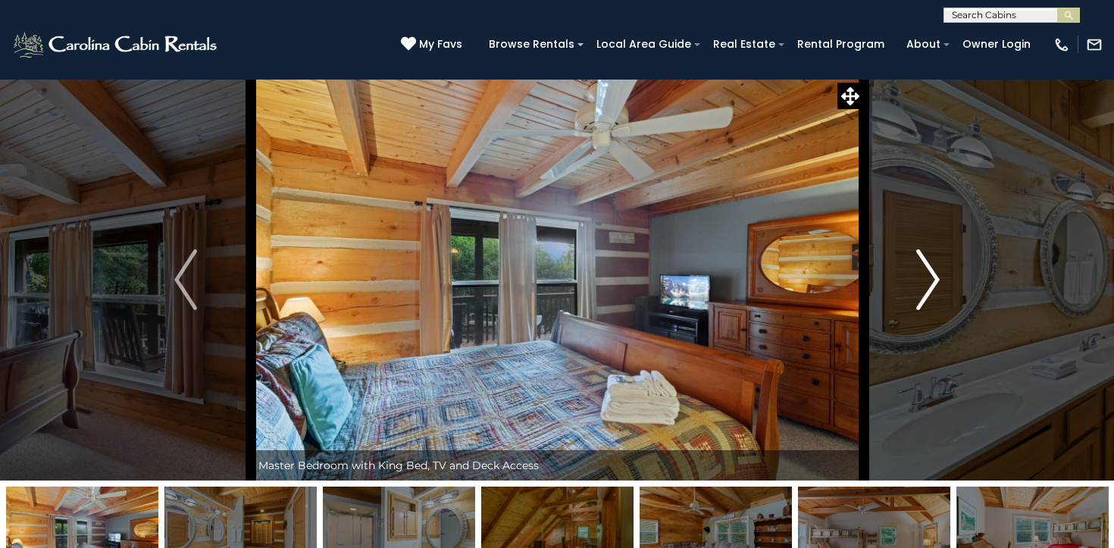
click at [923, 286] on img "Next" at bounding box center [928, 279] width 23 height 61
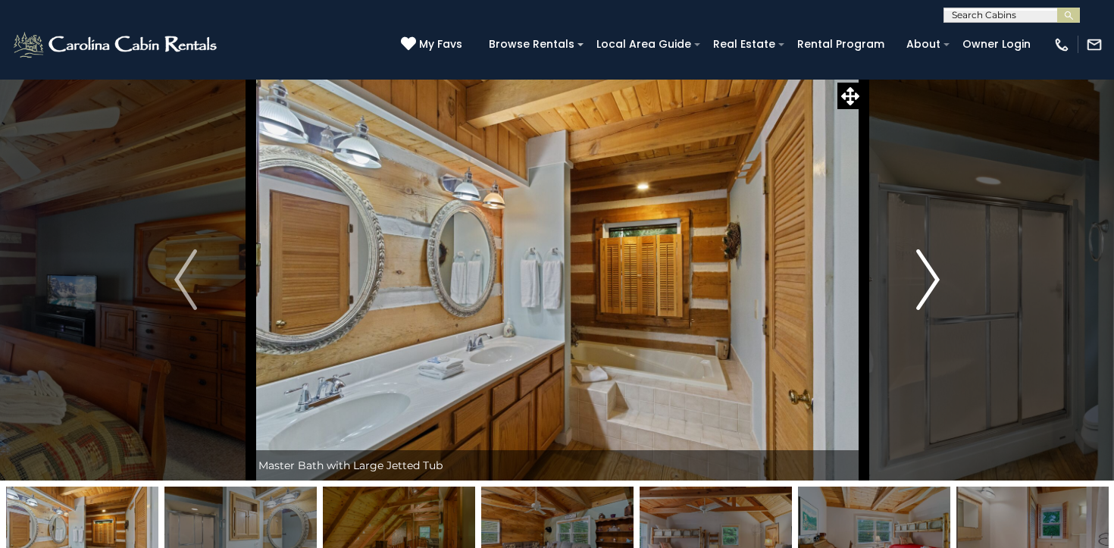
click at [923, 286] on img "Next" at bounding box center [928, 279] width 23 height 61
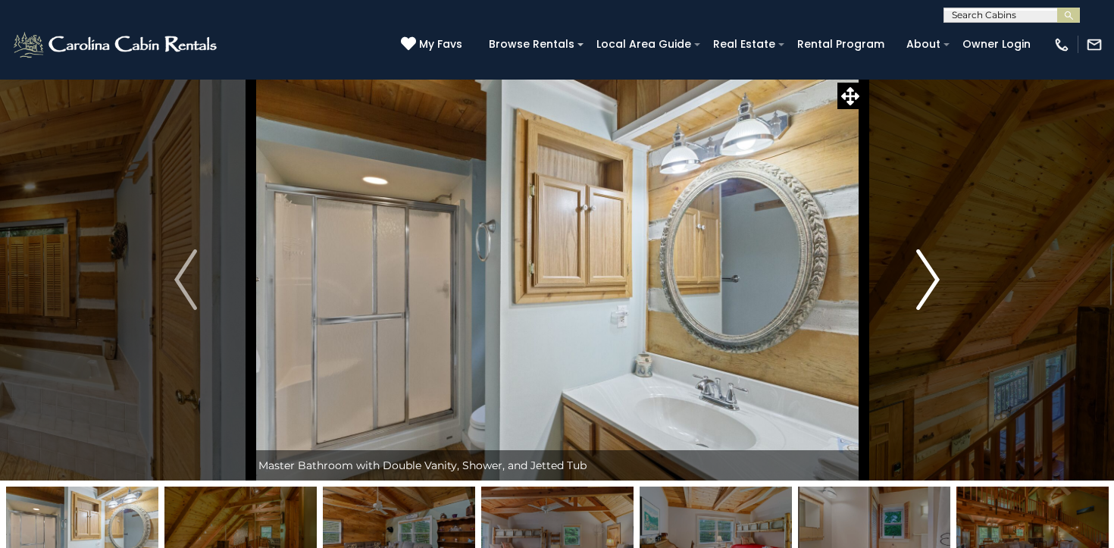
click at [923, 286] on img "Next" at bounding box center [928, 279] width 23 height 61
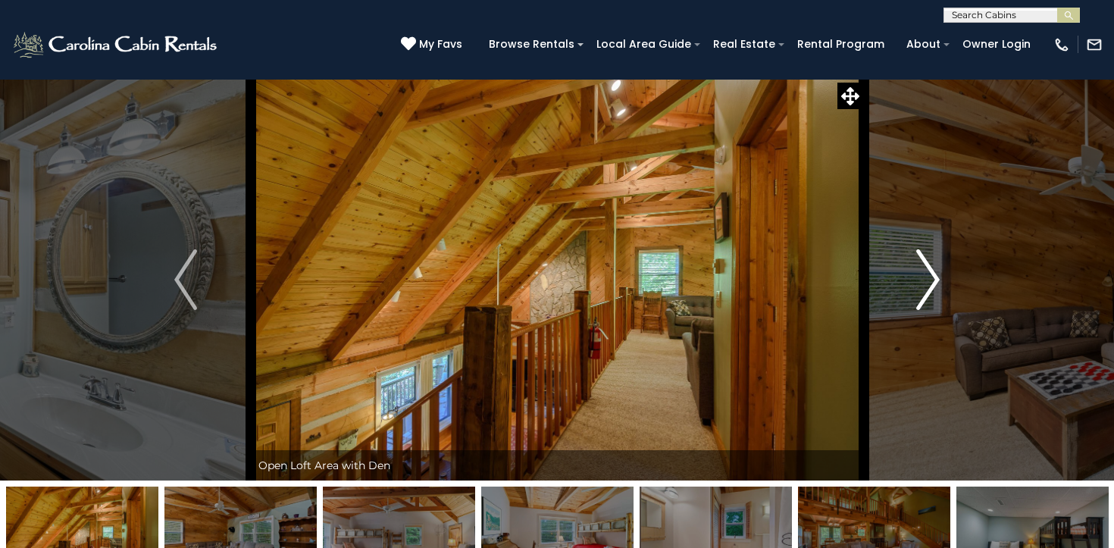
click at [923, 286] on img "Next" at bounding box center [928, 279] width 23 height 61
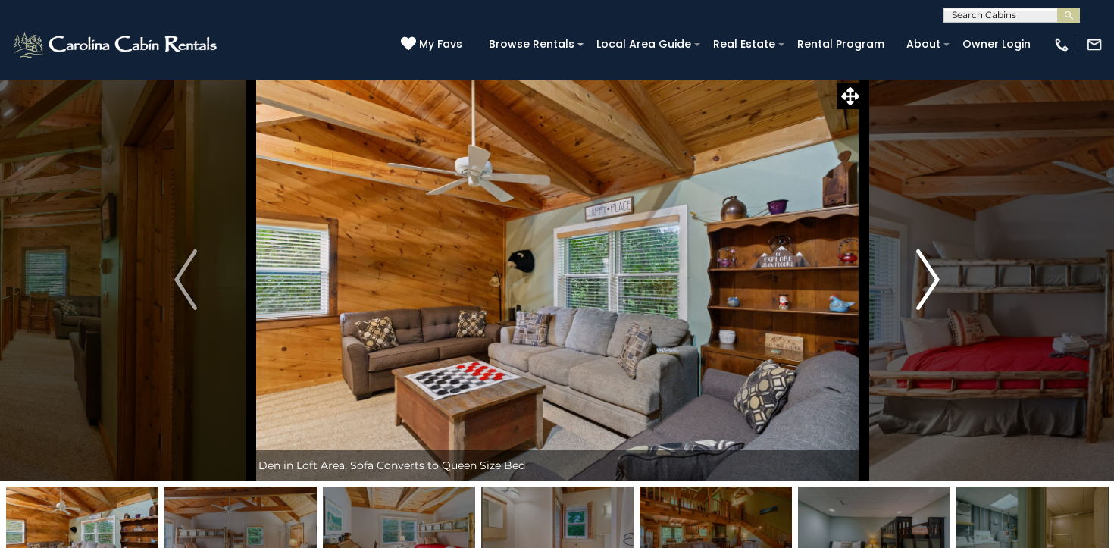
click at [923, 286] on img "Next" at bounding box center [928, 279] width 23 height 61
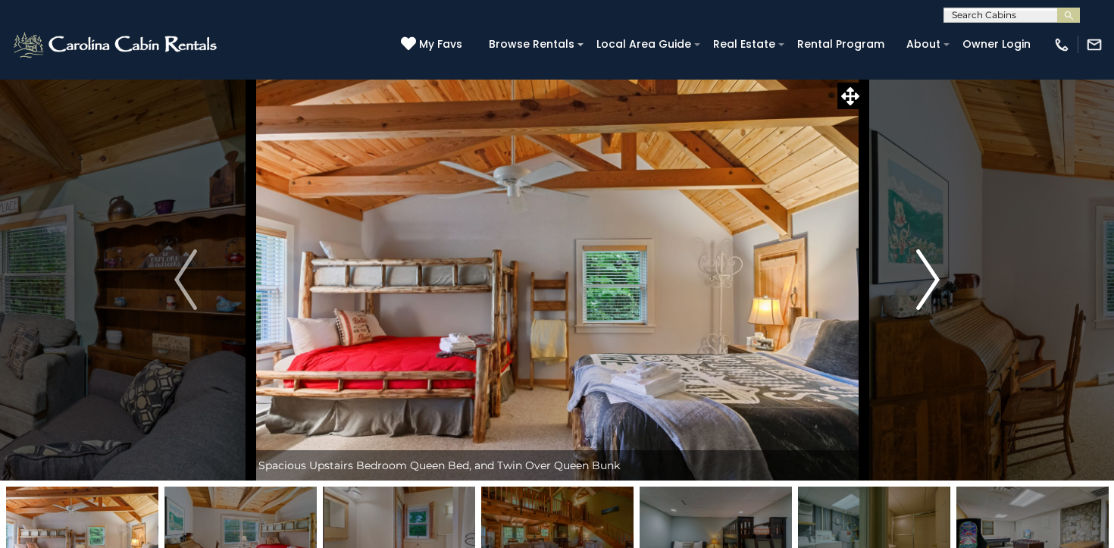
click at [923, 286] on img "Next" at bounding box center [928, 279] width 23 height 61
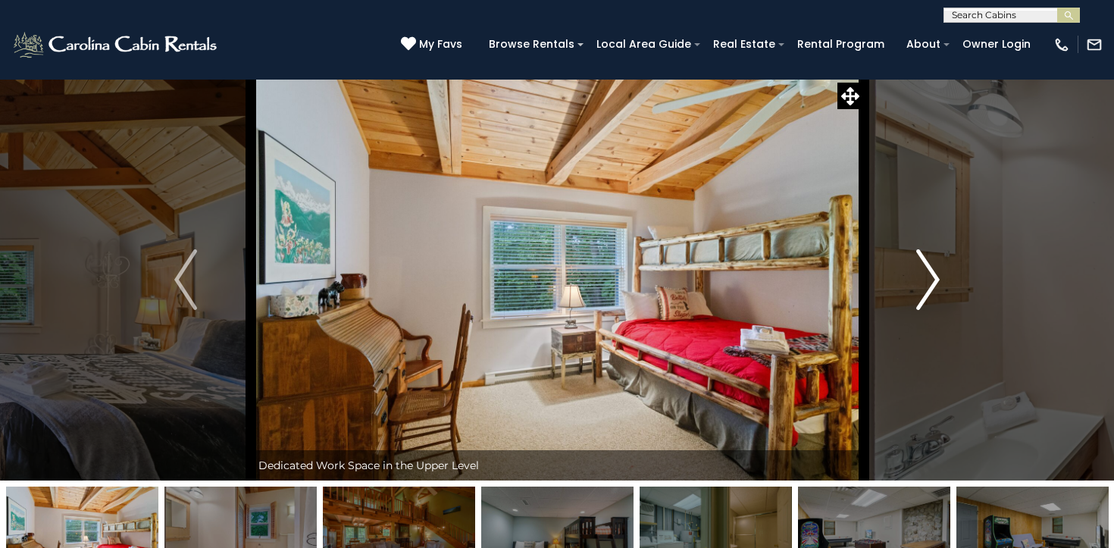
click at [923, 286] on img "Next" at bounding box center [928, 279] width 23 height 61
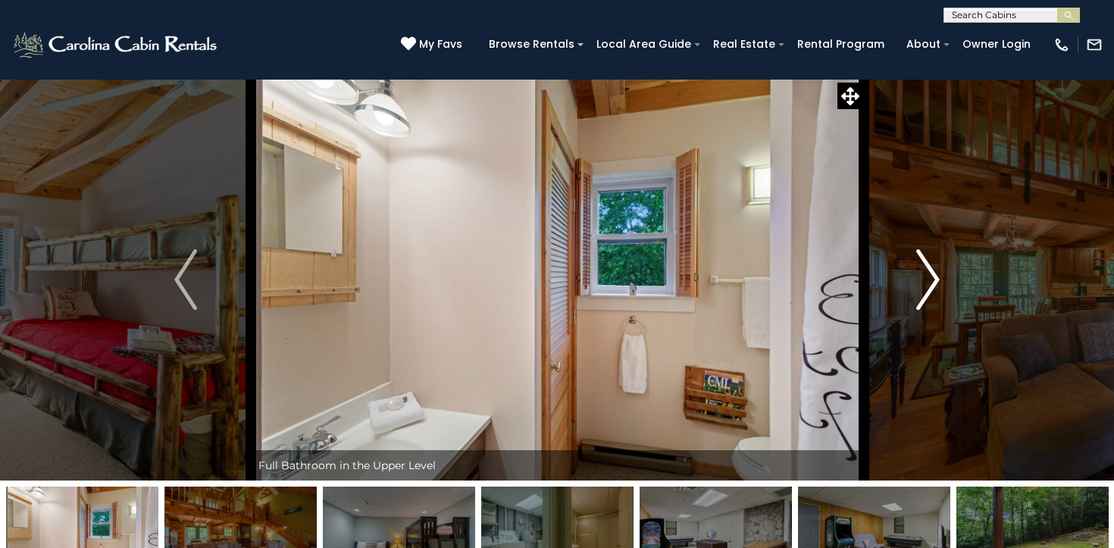
click at [923, 286] on img "Next" at bounding box center [928, 279] width 23 height 61
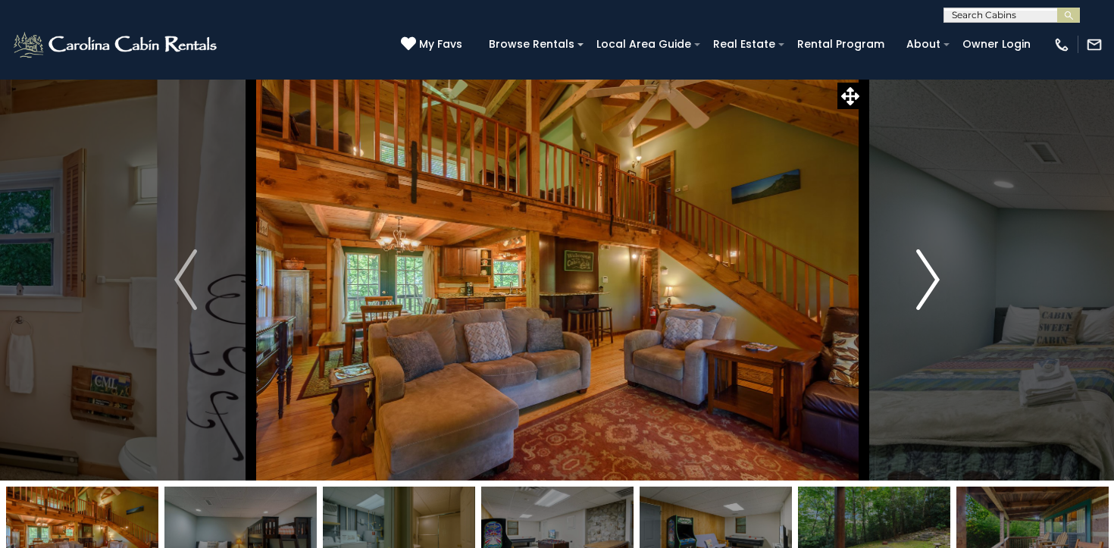
click at [923, 286] on img "Next" at bounding box center [928, 279] width 23 height 61
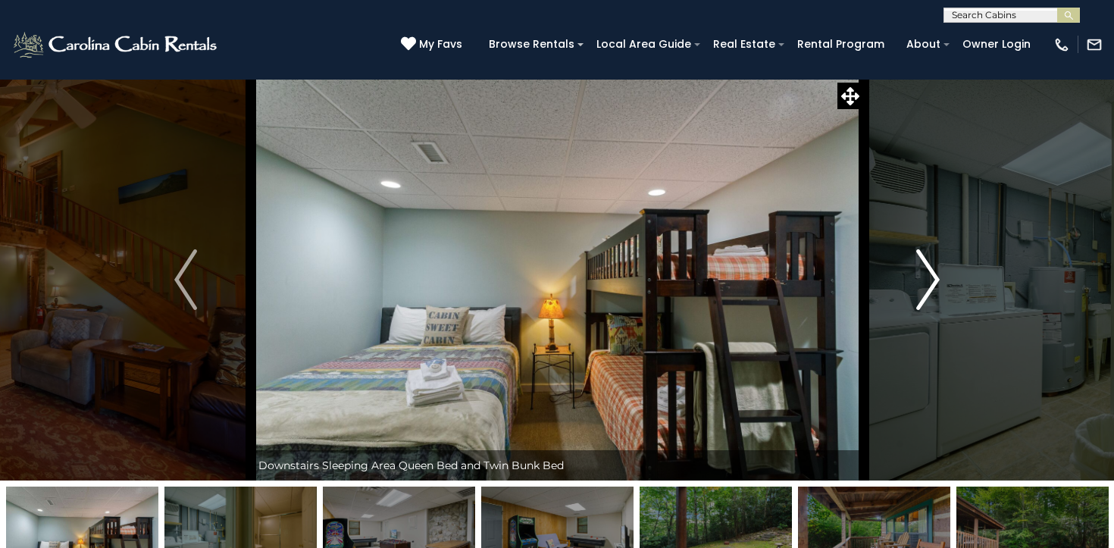
click at [923, 286] on img "Next" at bounding box center [928, 279] width 23 height 61
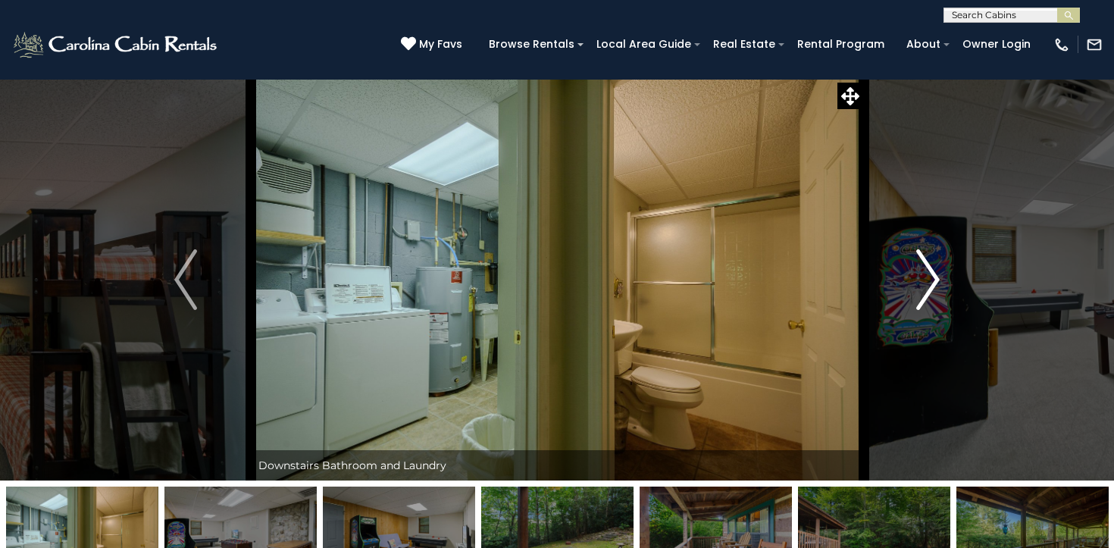
click at [923, 286] on img "Next" at bounding box center [928, 279] width 23 height 61
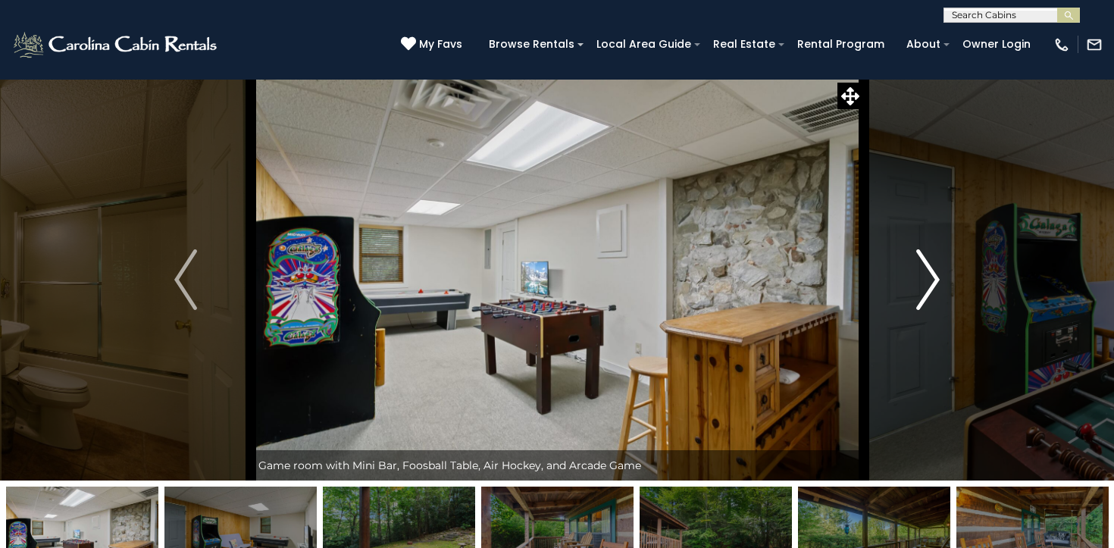
click at [923, 286] on img "Next" at bounding box center [928, 279] width 23 height 61
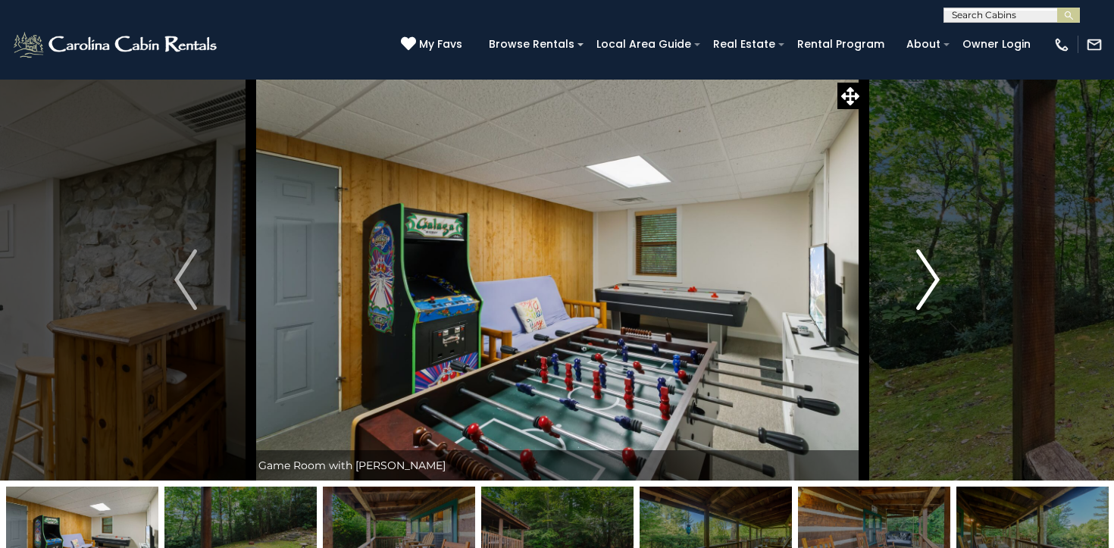
click at [923, 286] on img "Next" at bounding box center [928, 279] width 23 height 61
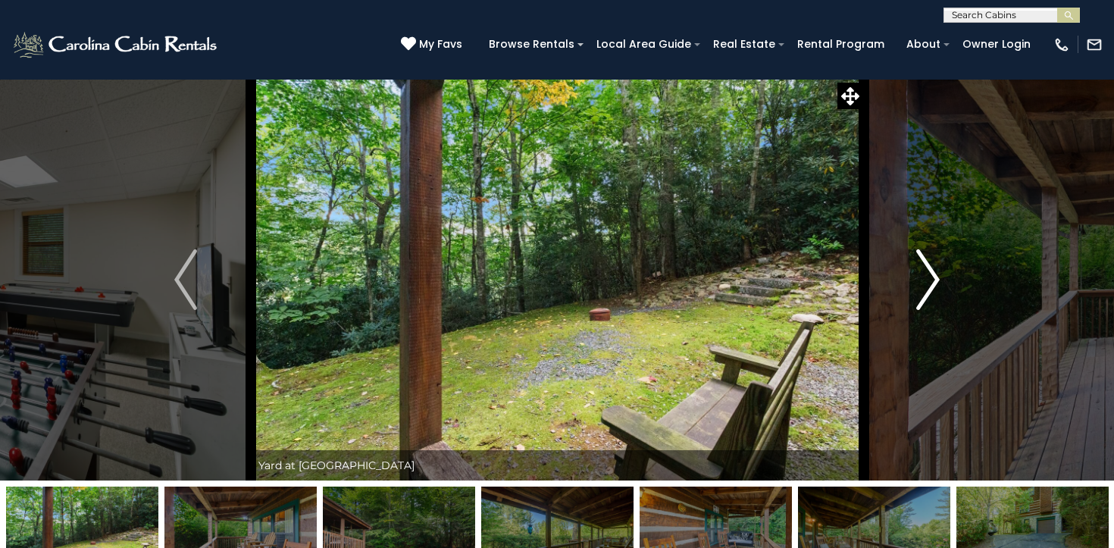
click at [923, 286] on img "Next" at bounding box center [928, 279] width 23 height 61
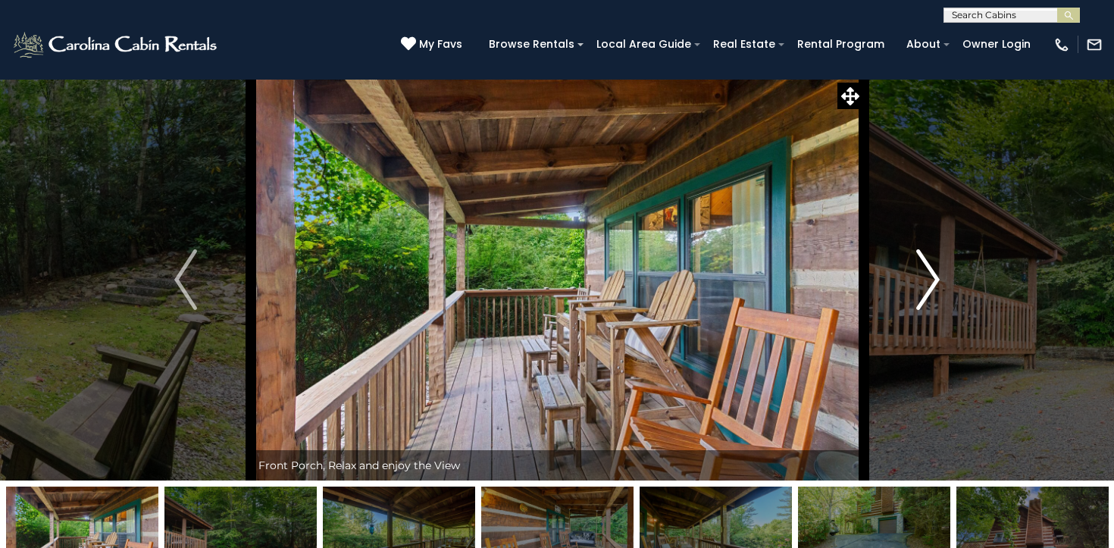
click at [923, 286] on img "Next" at bounding box center [928, 279] width 23 height 61
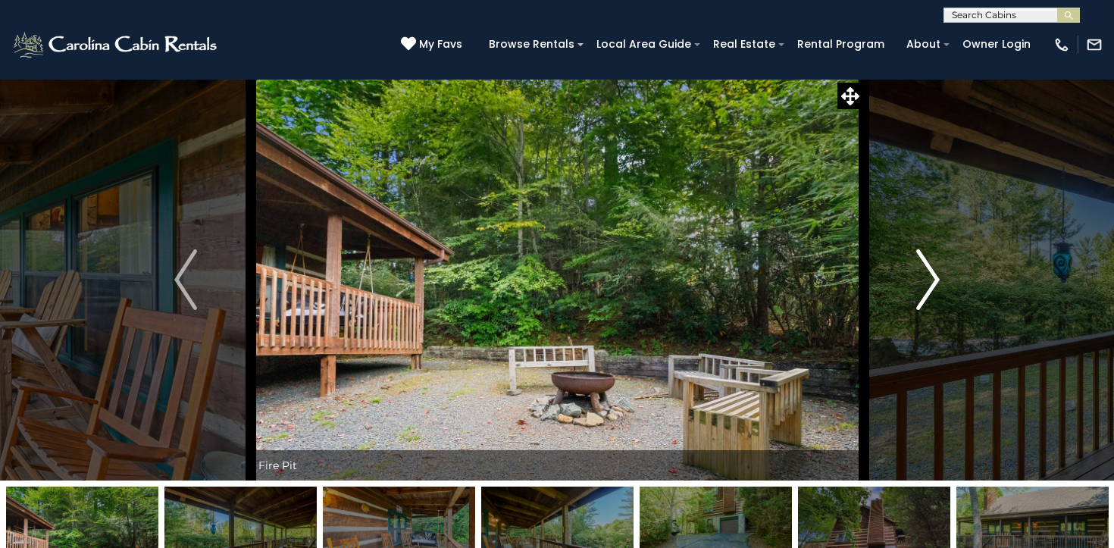
click at [923, 286] on img "Next" at bounding box center [928, 279] width 23 height 61
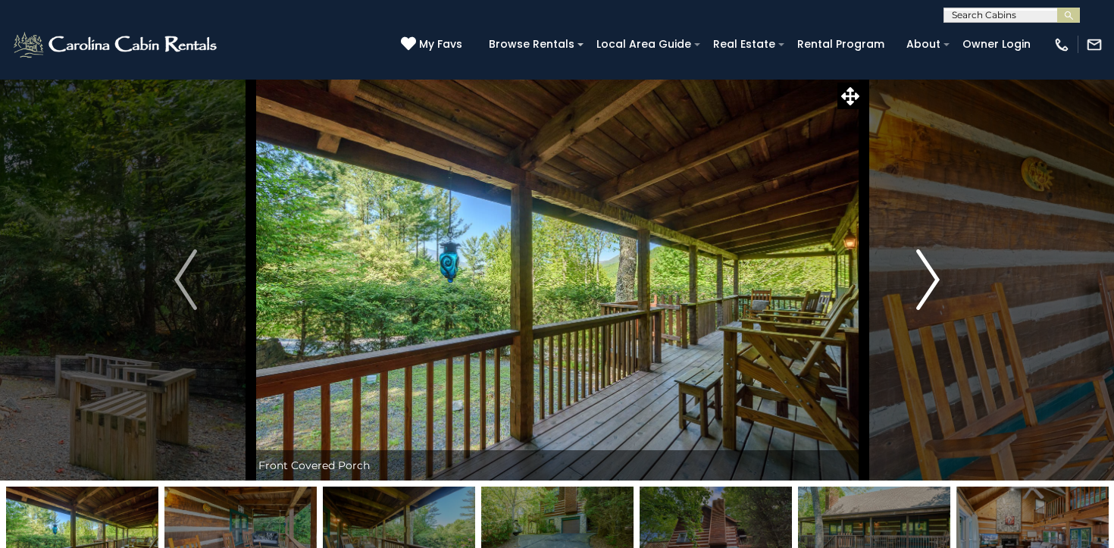
click at [923, 286] on img "Next" at bounding box center [928, 279] width 23 height 61
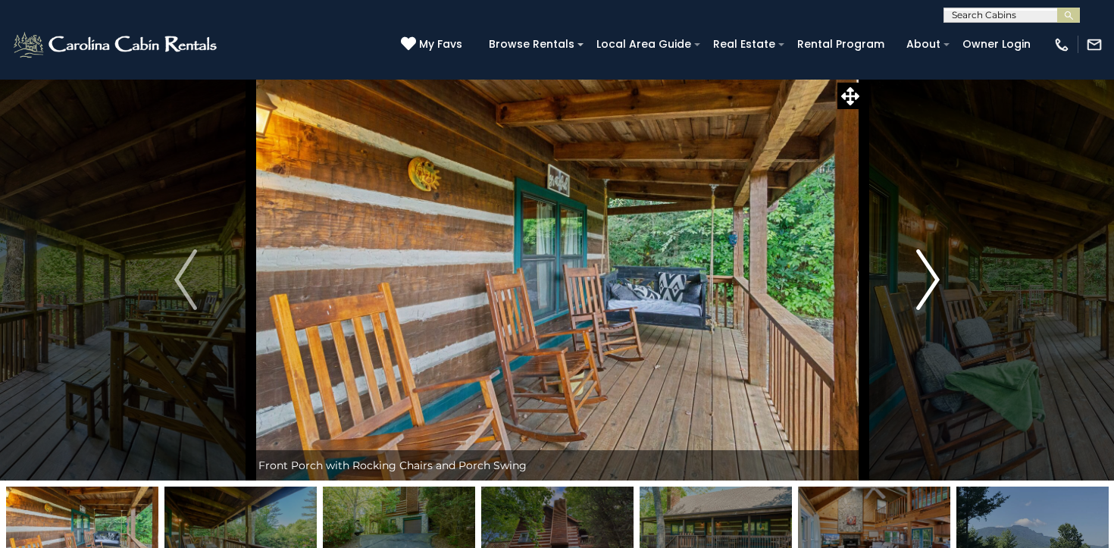
click at [923, 286] on img "Next" at bounding box center [928, 279] width 23 height 61
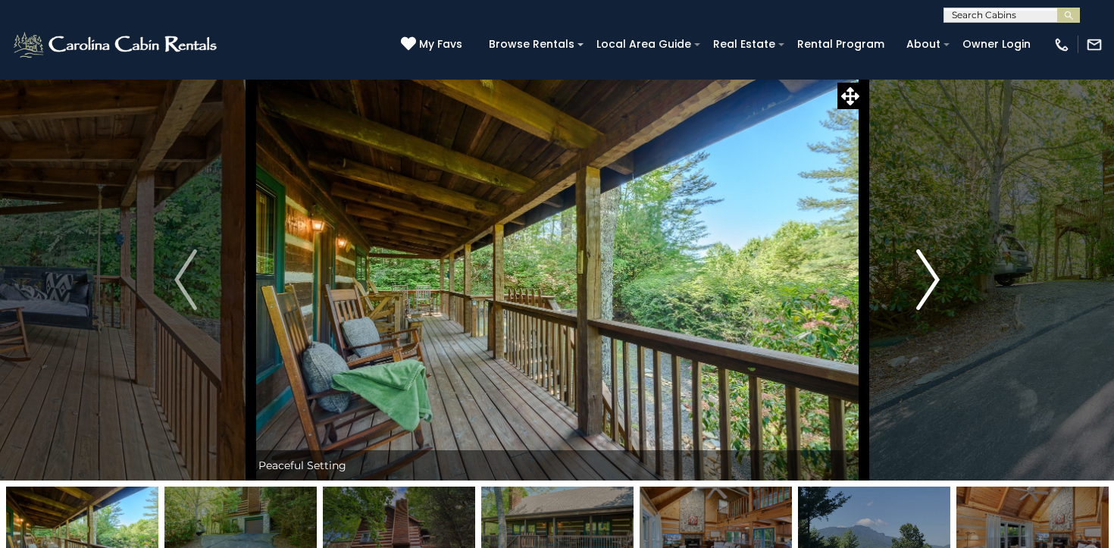
click at [923, 286] on img "Next" at bounding box center [928, 279] width 23 height 61
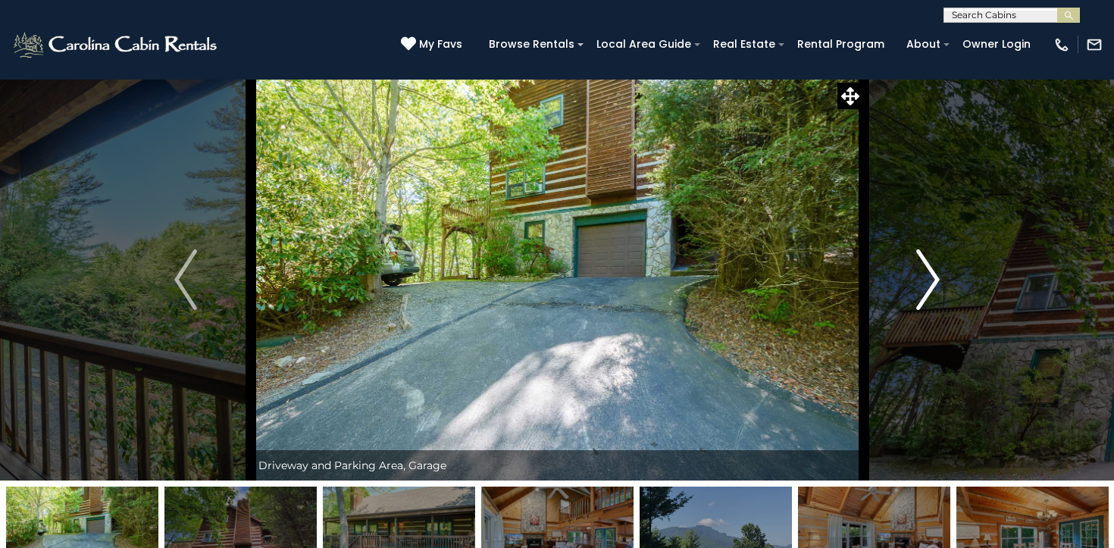
click at [923, 286] on img "Next" at bounding box center [928, 279] width 23 height 61
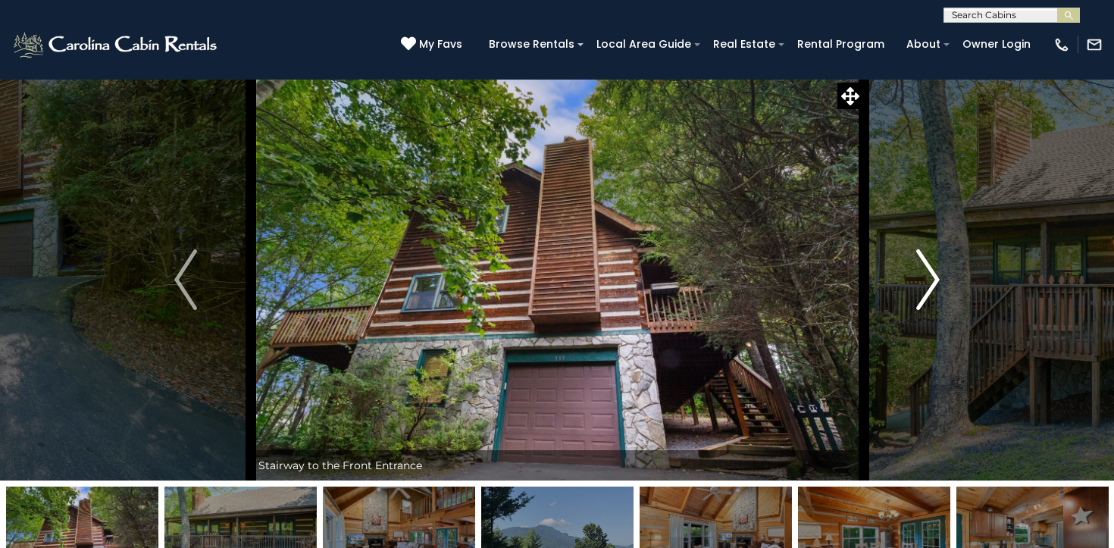
click at [923, 286] on img "Next" at bounding box center [928, 279] width 23 height 61
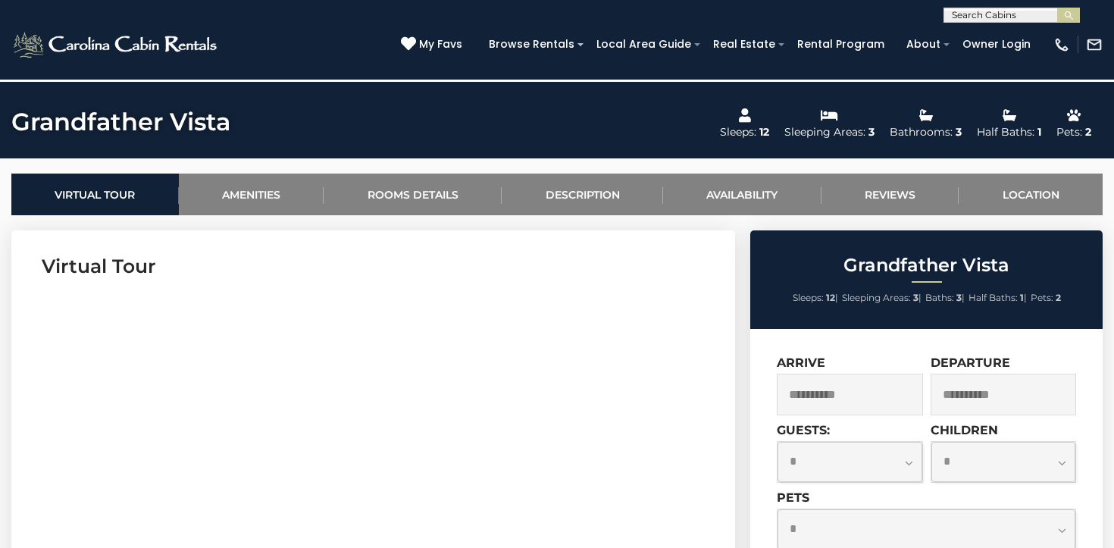
scroll to position [678, 0]
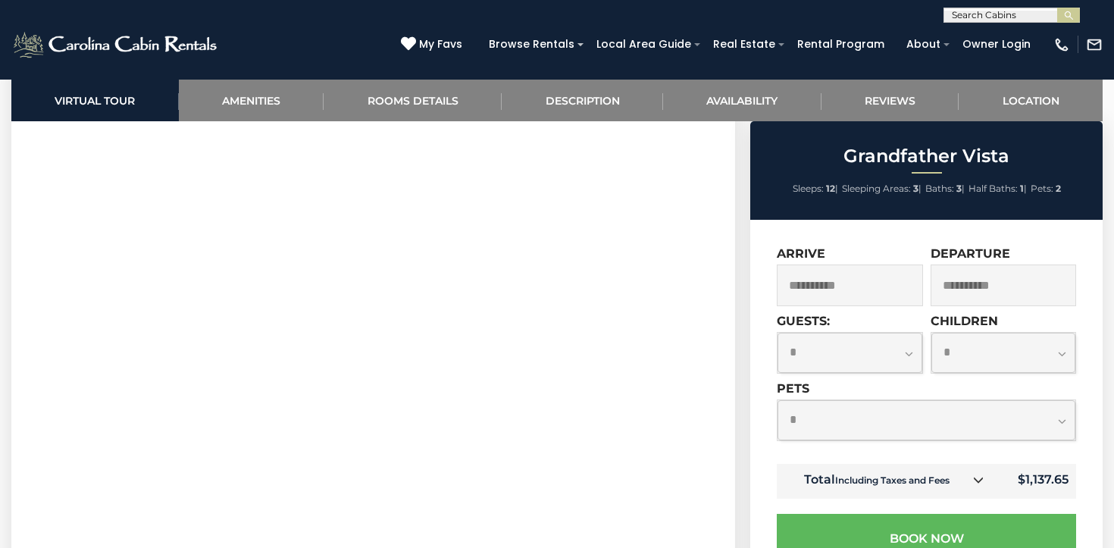
click at [854, 412] on select "**********" at bounding box center [927, 420] width 298 height 40
select select "*"
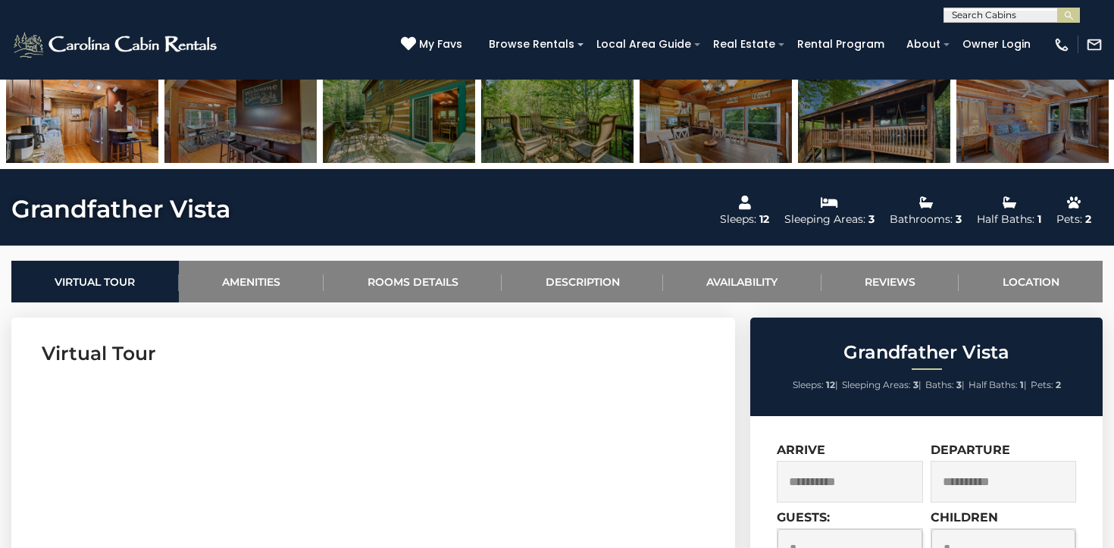
scroll to position [0, 0]
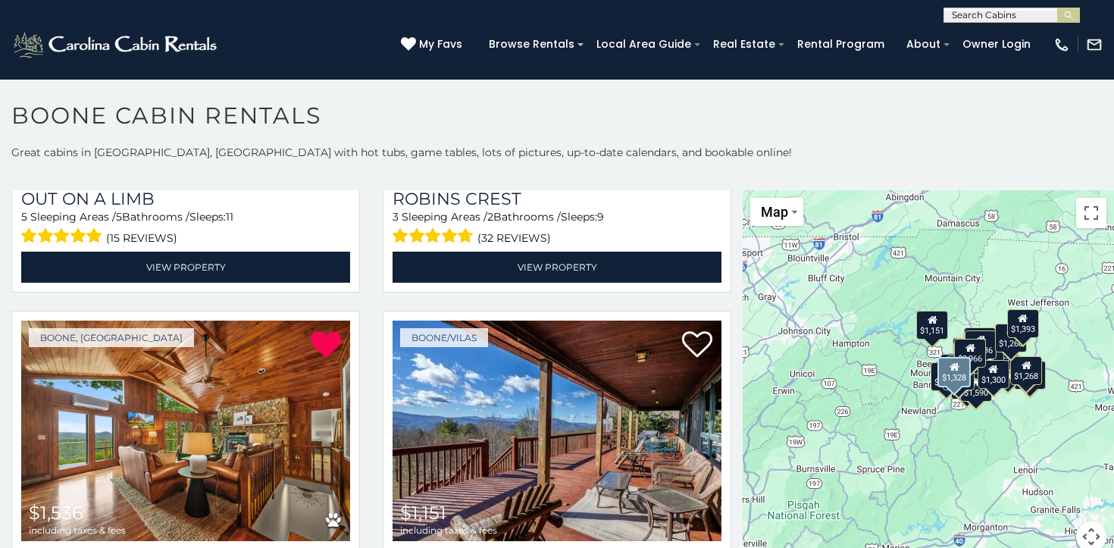
scroll to position [5111, 0]
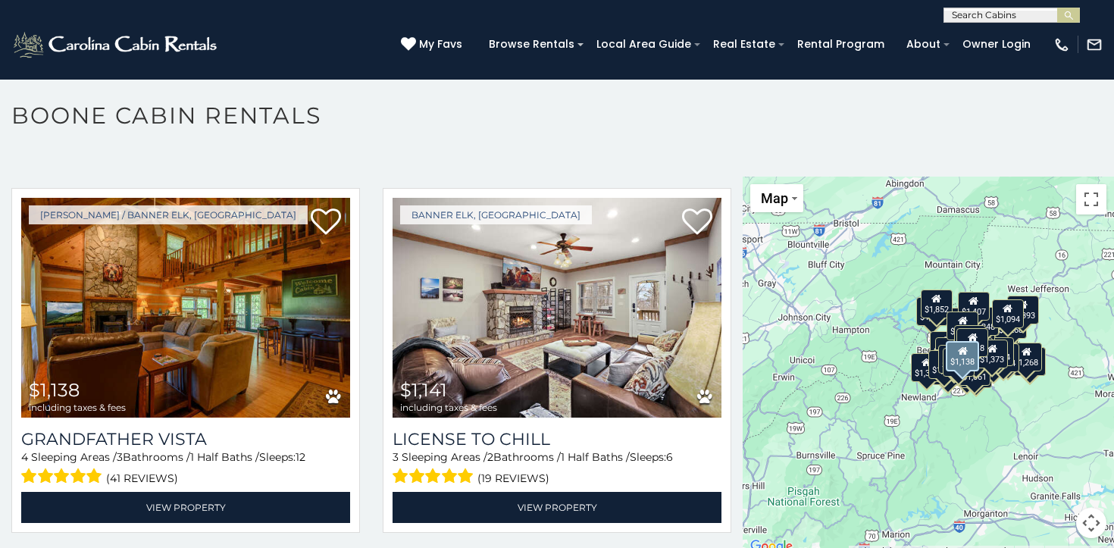
scroll to position [5839, 0]
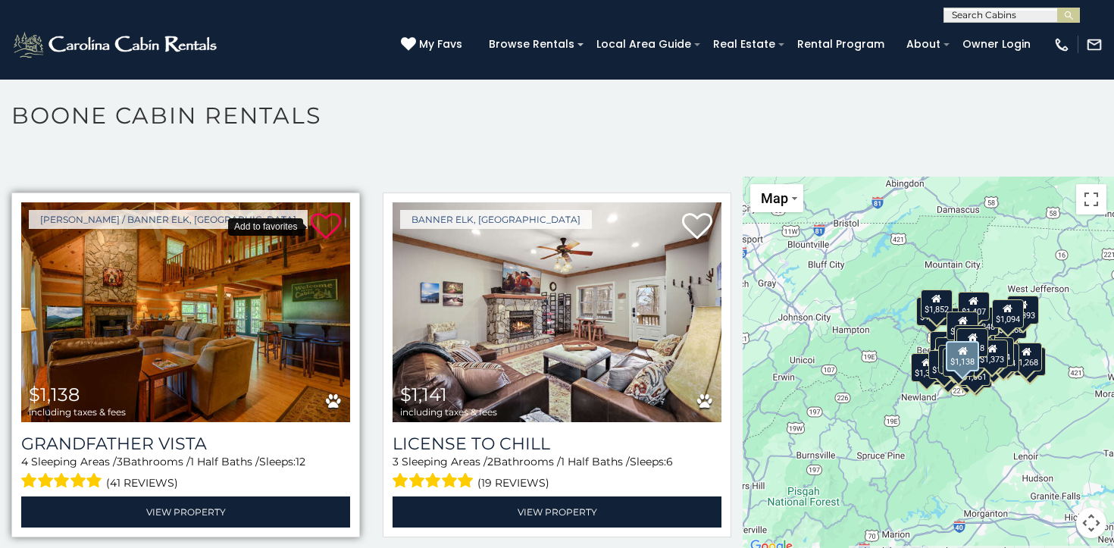
click at [320, 220] on icon at bounding box center [326, 227] width 30 height 30
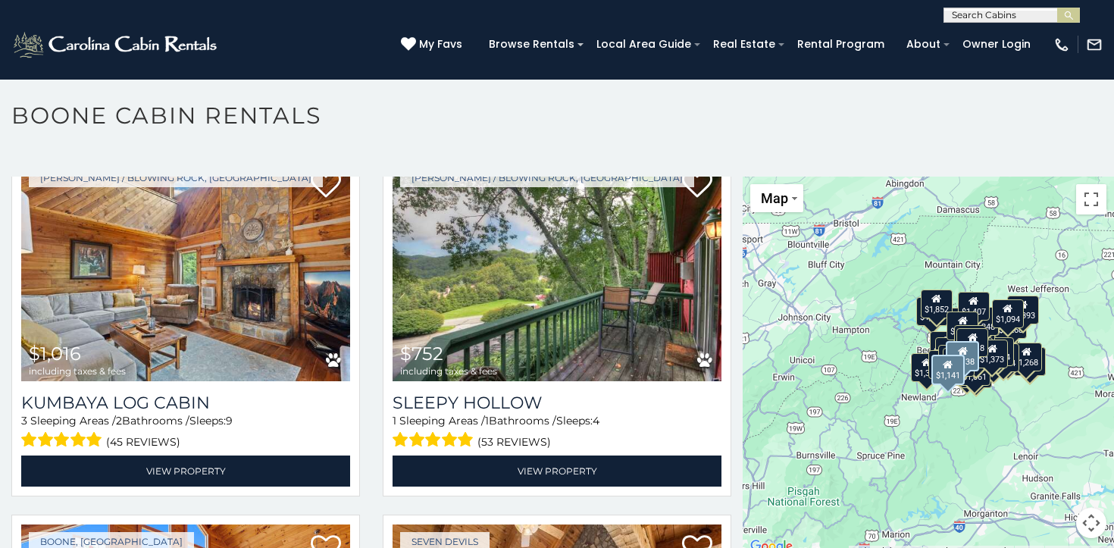
scroll to position [6250, 0]
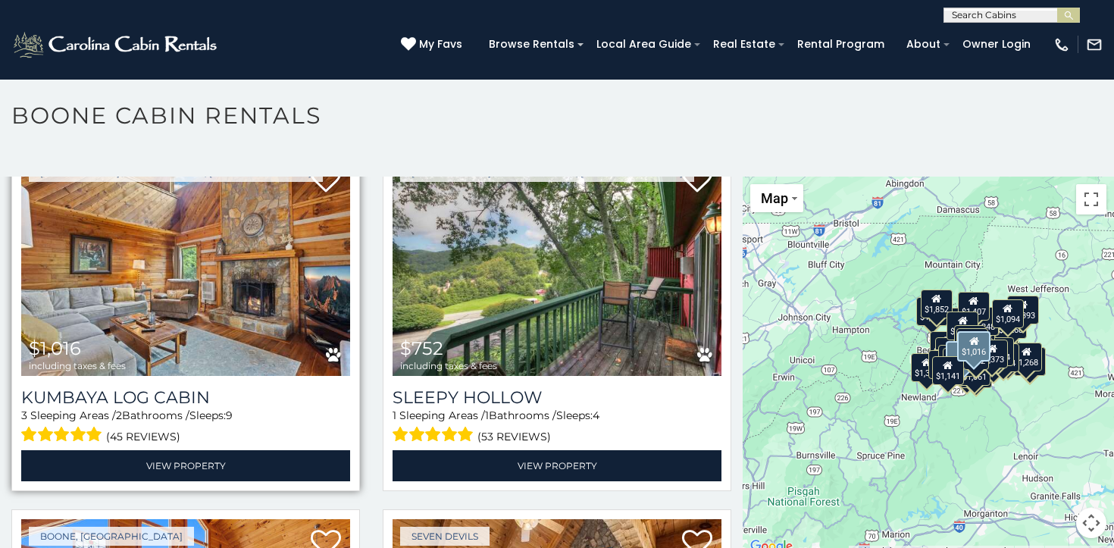
click at [193, 273] on img at bounding box center [185, 265] width 329 height 221
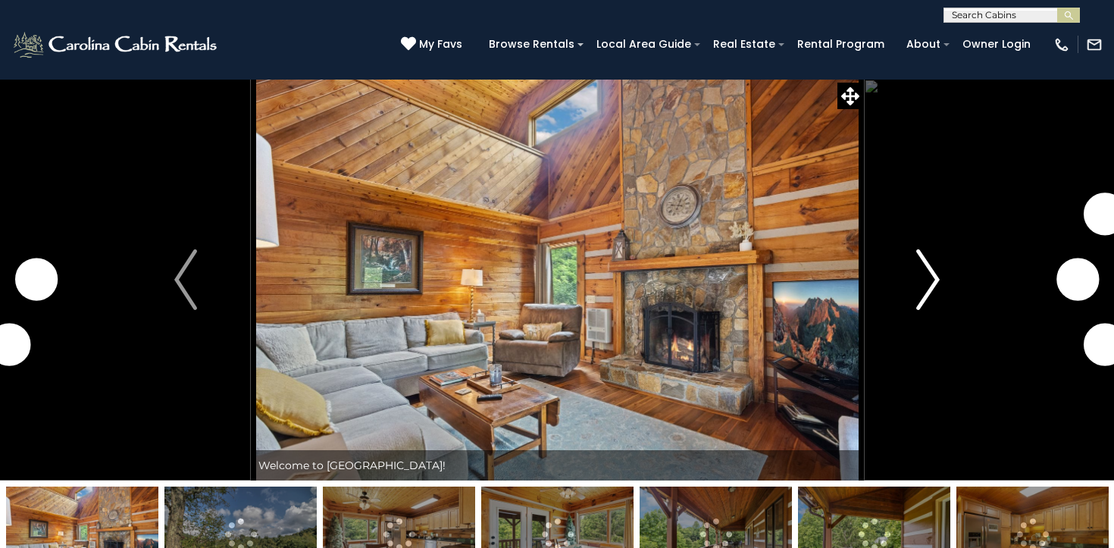
click at [932, 269] on img "Next" at bounding box center [928, 279] width 23 height 61
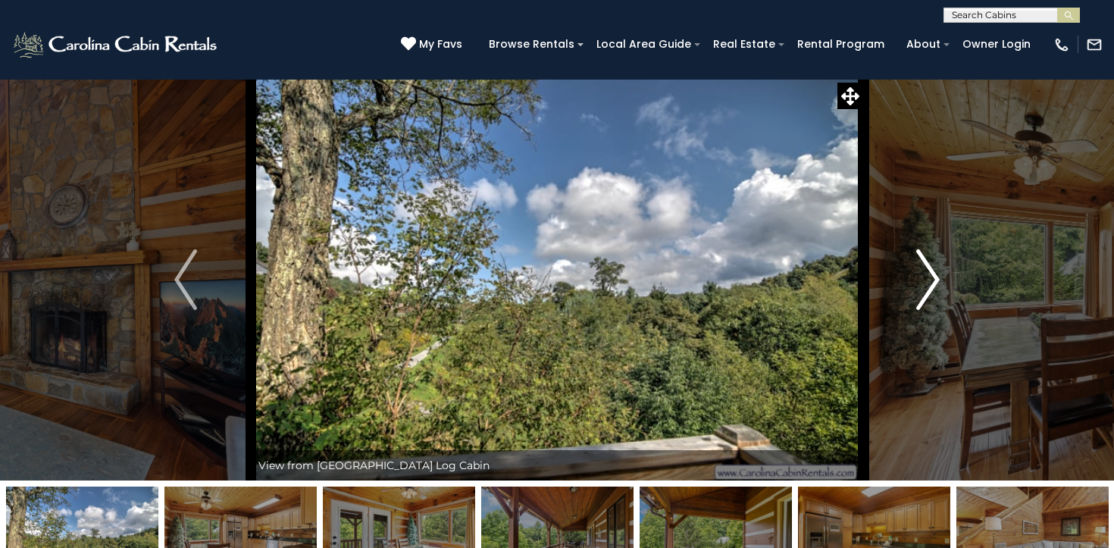
click at [932, 269] on img "Next" at bounding box center [928, 279] width 23 height 61
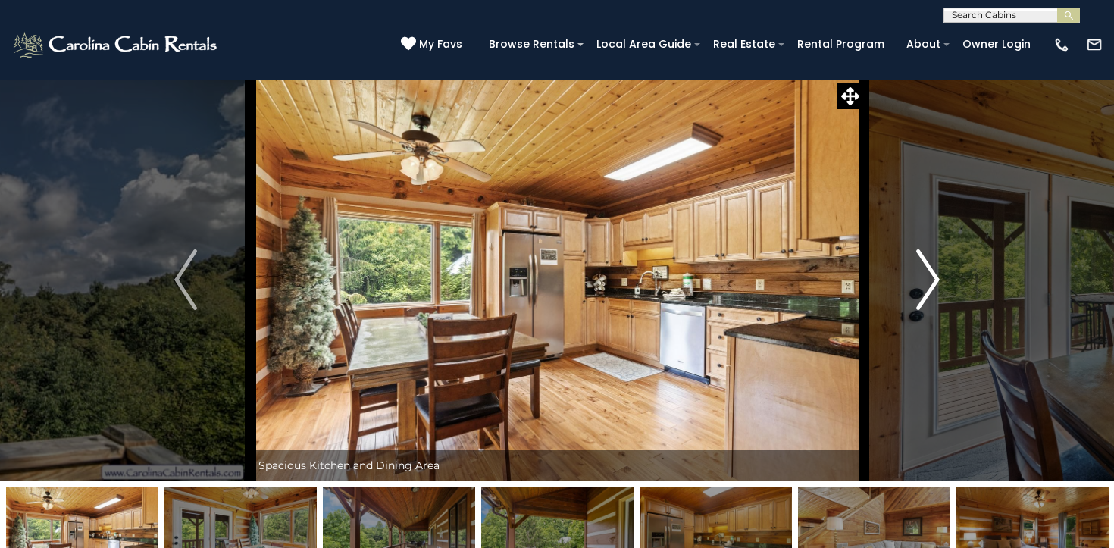
click at [932, 269] on img "Next" at bounding box center [928, 279] width 23 height 61
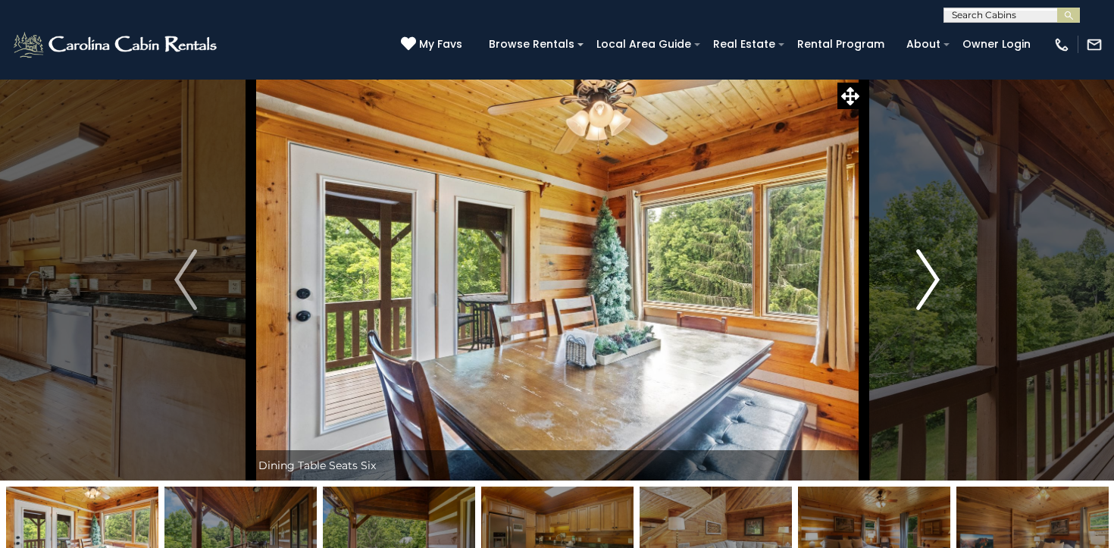
click at [932, 269] on img "Next" at bounding box center [928, 279] width 23 height 61
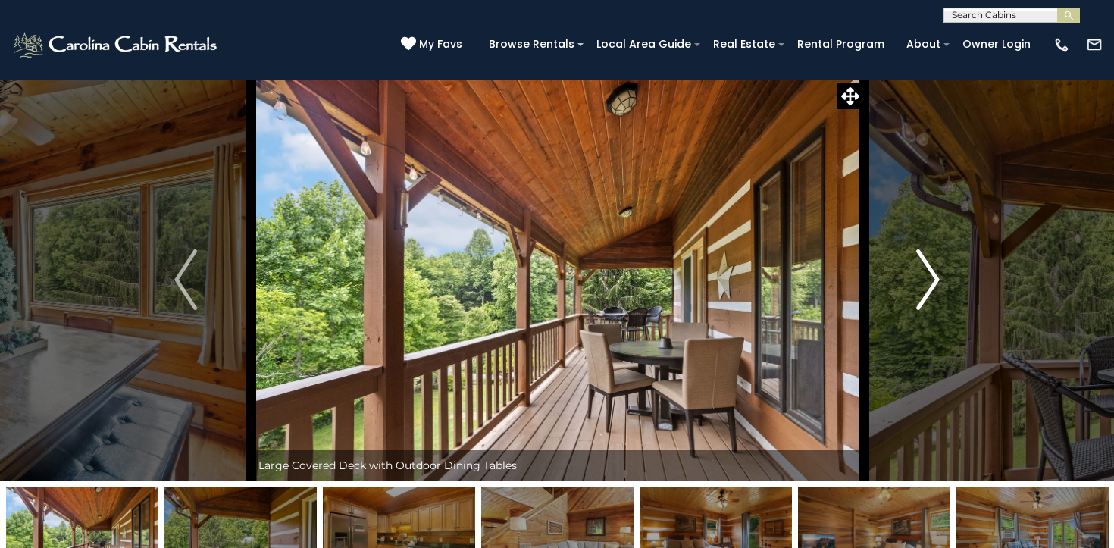
click at [932, 269] on img "Next" at bounding box center [928, 279] width 23 height 61
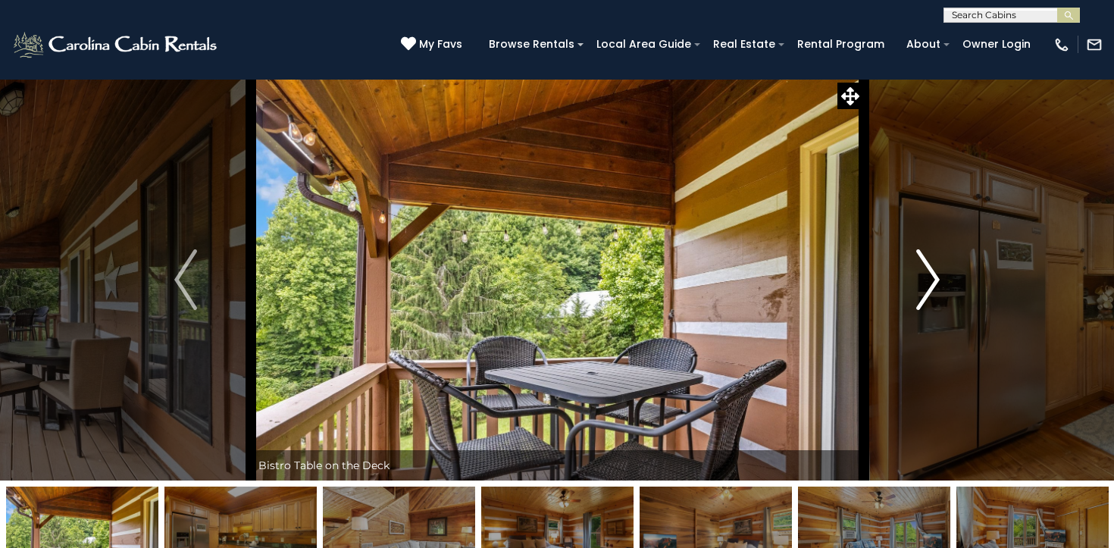
click at [932, 269] on img "Next" at bounding box center [928, 279] width 23 height 61
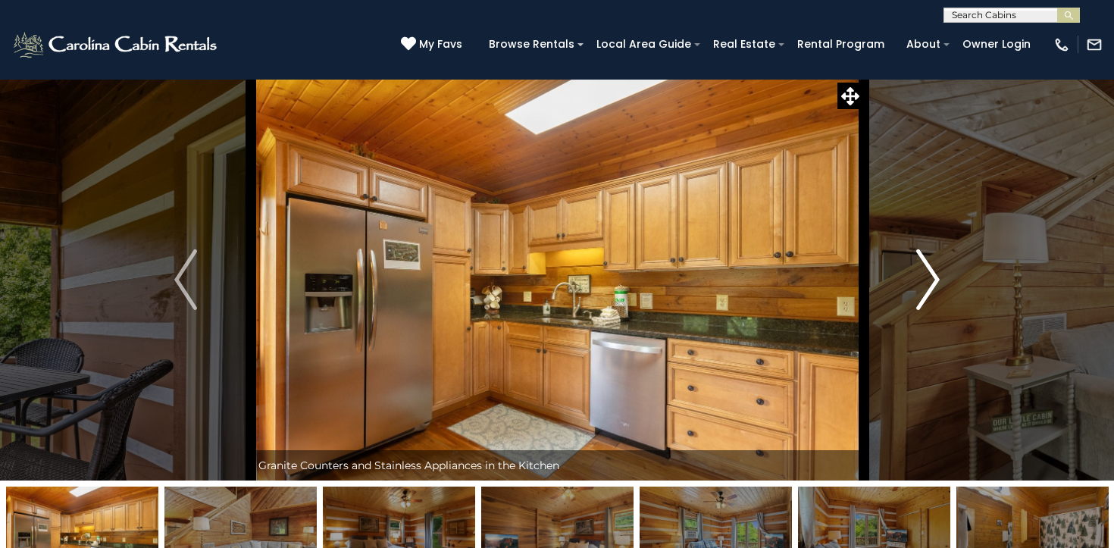
click at [932, 269] on img "Next" at bounding box center [928, 279] width 23 height 61
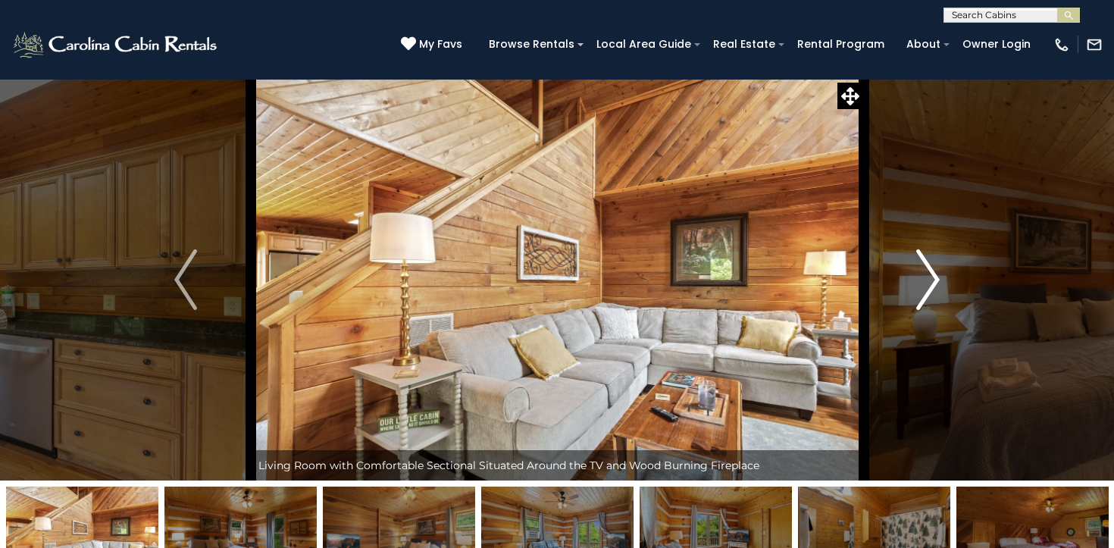
click at [932, 269] on img "Next" at bounding box center [928, 279] width 23 height 61
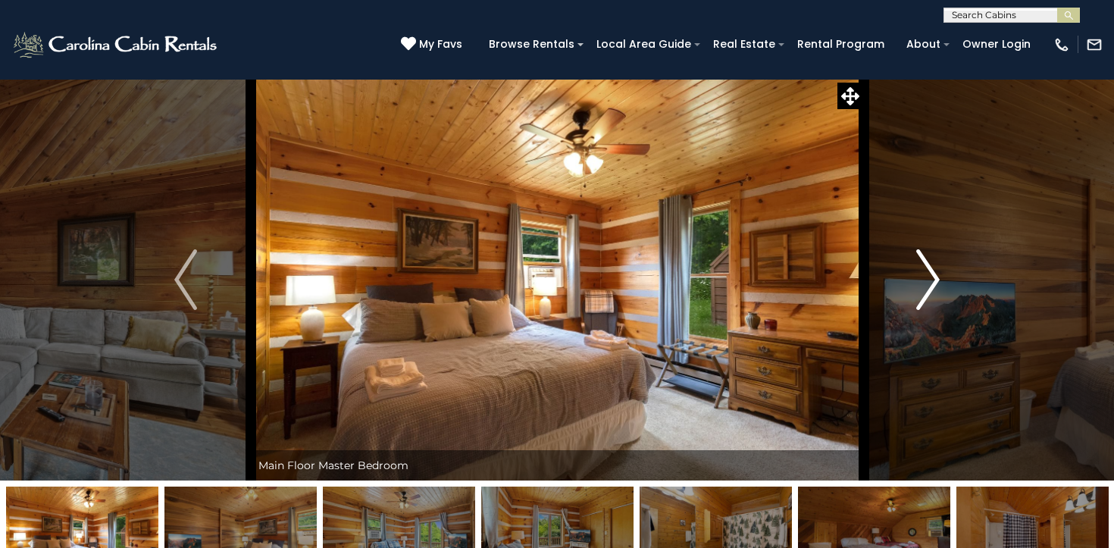
click at [932, 269] on img "Next" at bounding box center [928, 279] width 23 height 61
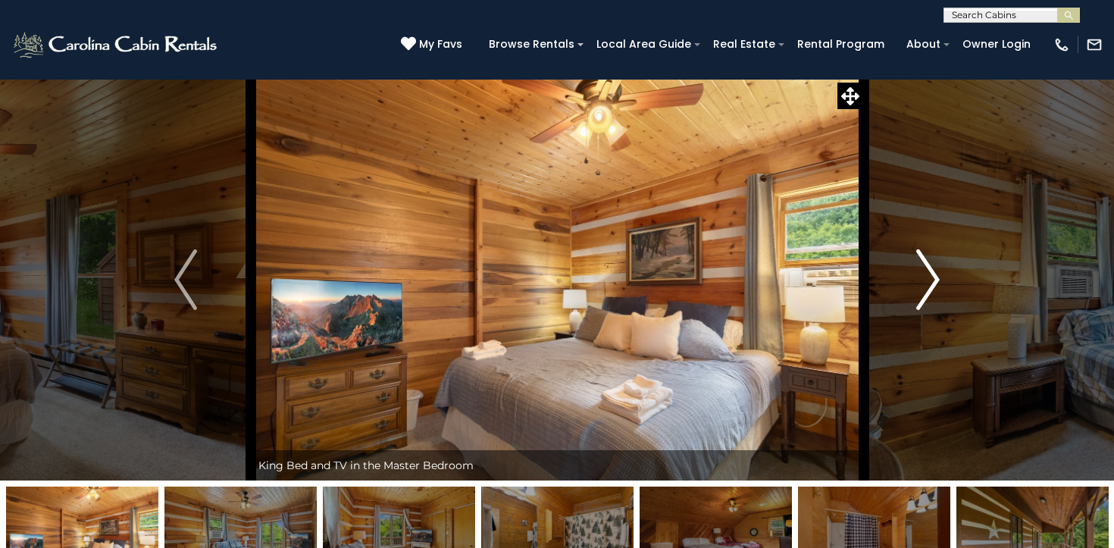
click at [932, 269] on img "Next" at bounding box center [928, 279] width 23 height 61
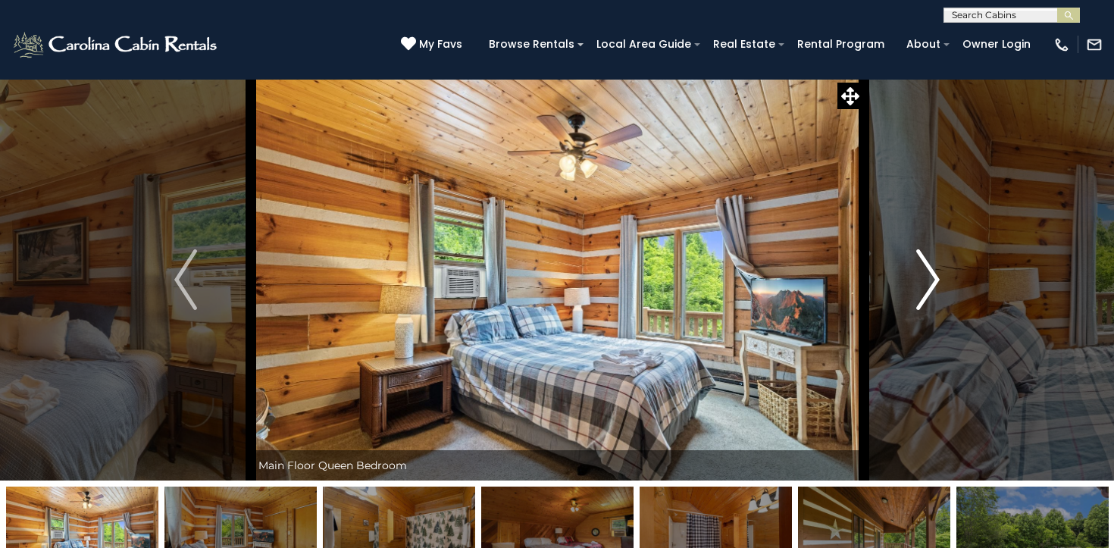
click at [932, 269] on img "Next" at bounding box center [928, 279] width 23 height 61
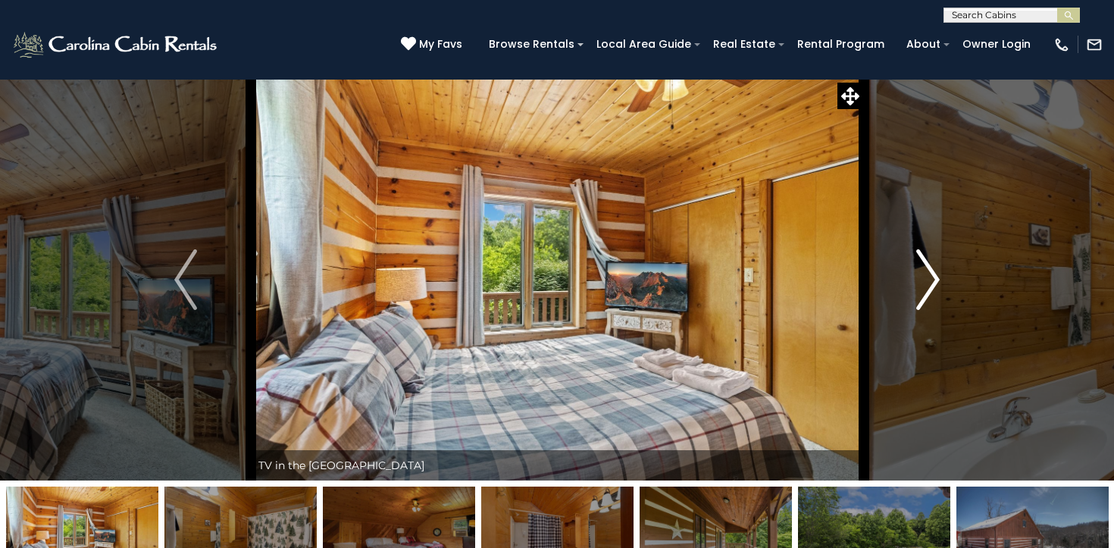
click at [932, 269] on img "Next" at bounding box center [928, 279] width 23 height 61
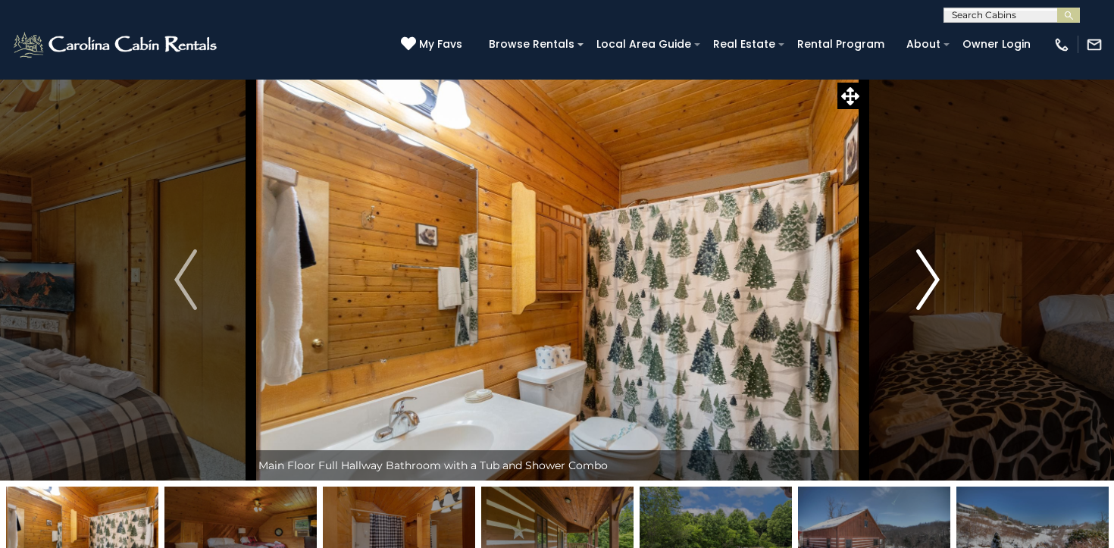
click at [932, 269] on img "Next" at bounding box center [928, 279] width 23 height 61
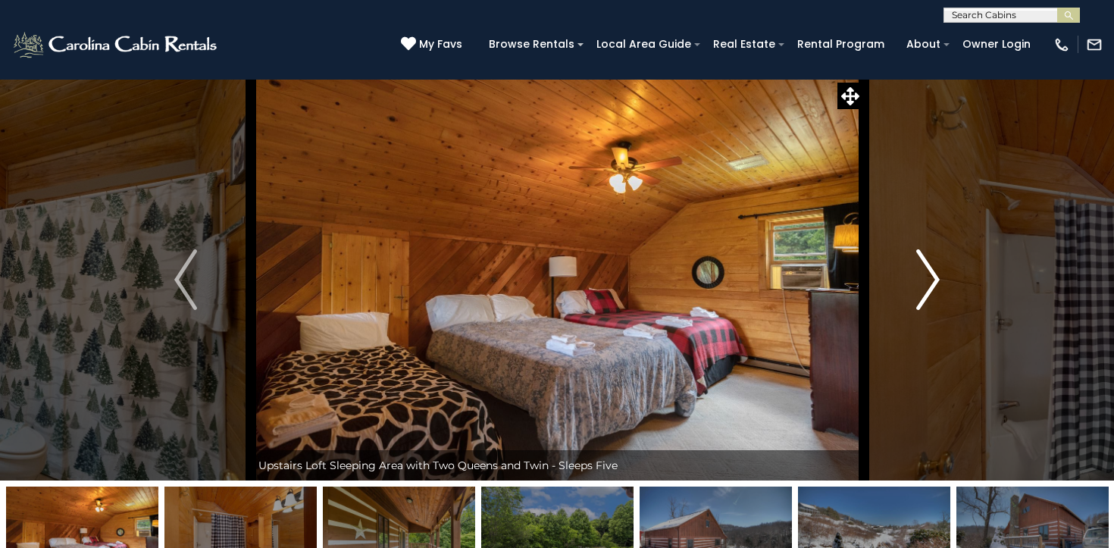
click at [932, 269] on img "Next" at bounding box center [928, 279] width 23 height 61
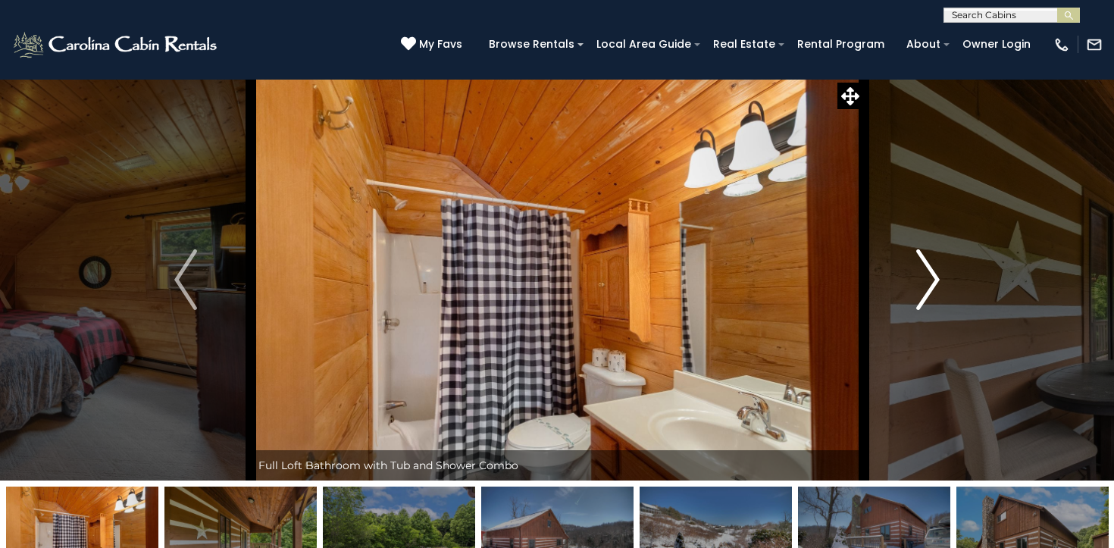
click at [932, 269] on img "Next" at bounding box center [928, 279] width 23 height 61
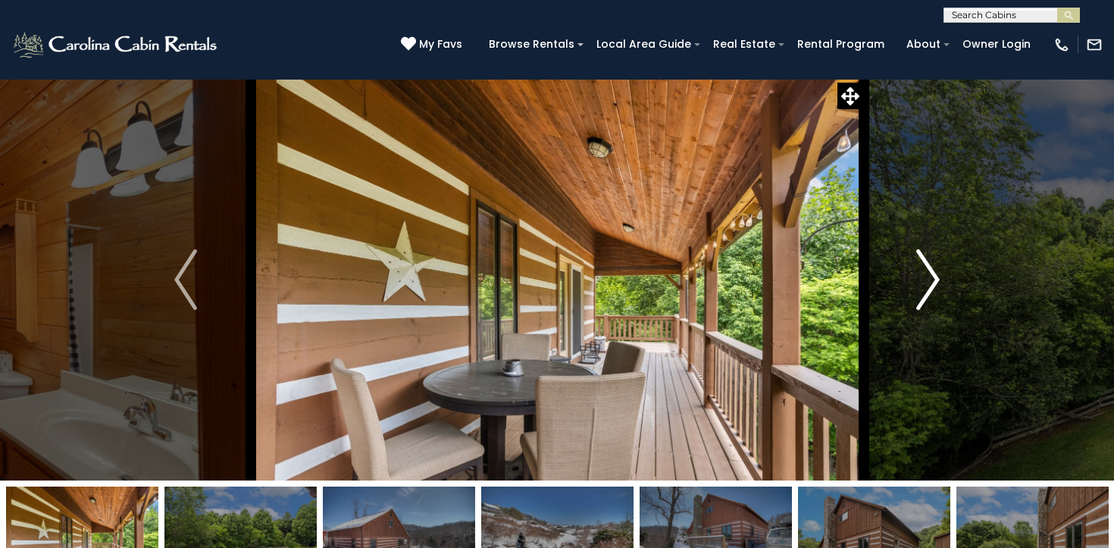
click at [932, 269] on img "Next" at bounding box center [928, 279] width 23 height 61
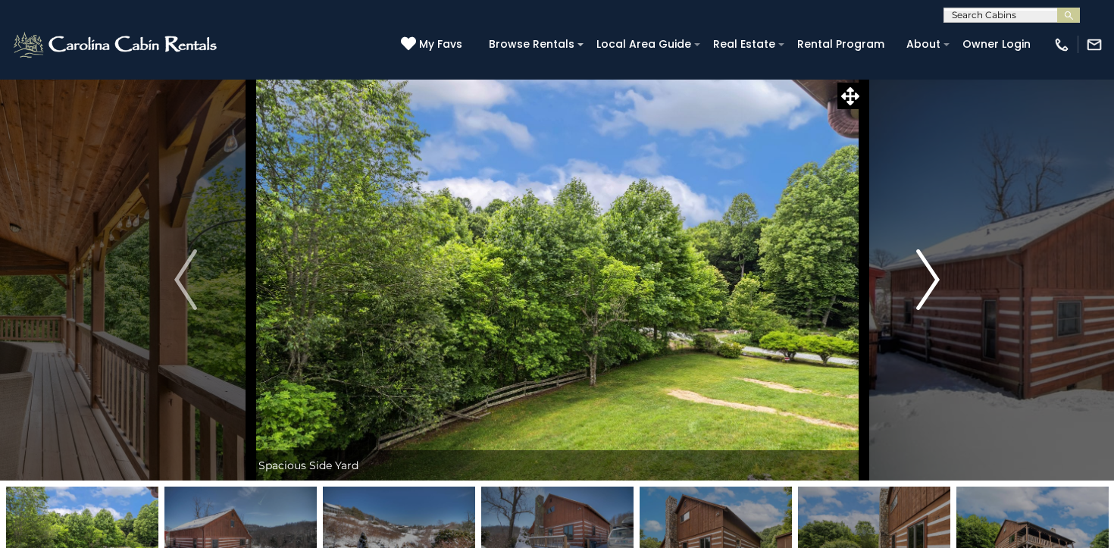
click at [932, 269] on img "Next" at bounding box center [928, 279] width 23 height 61
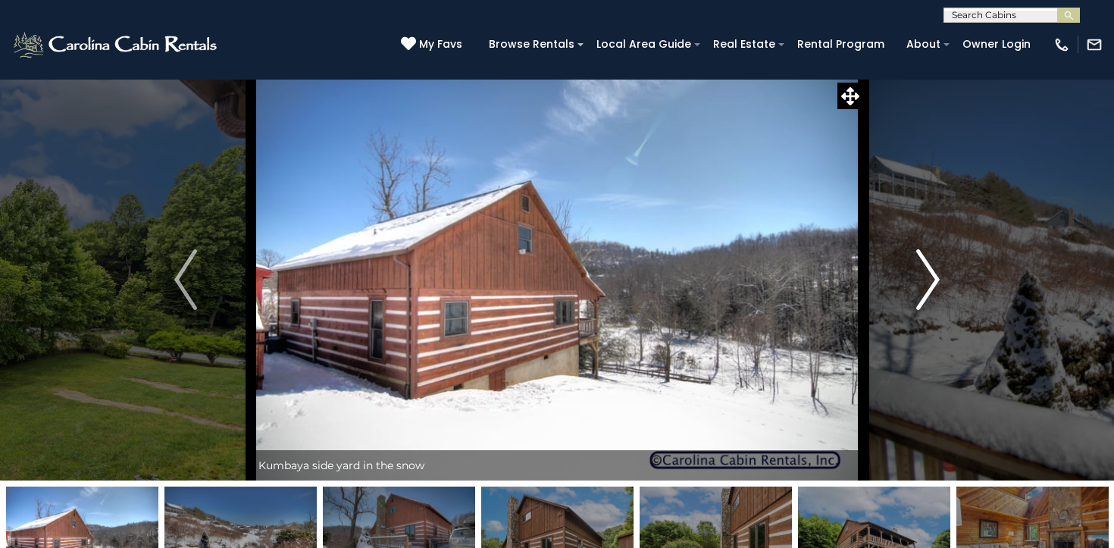
click at [932, 269] on img "Next" at bounding box center [928, 279] width 23 height 61
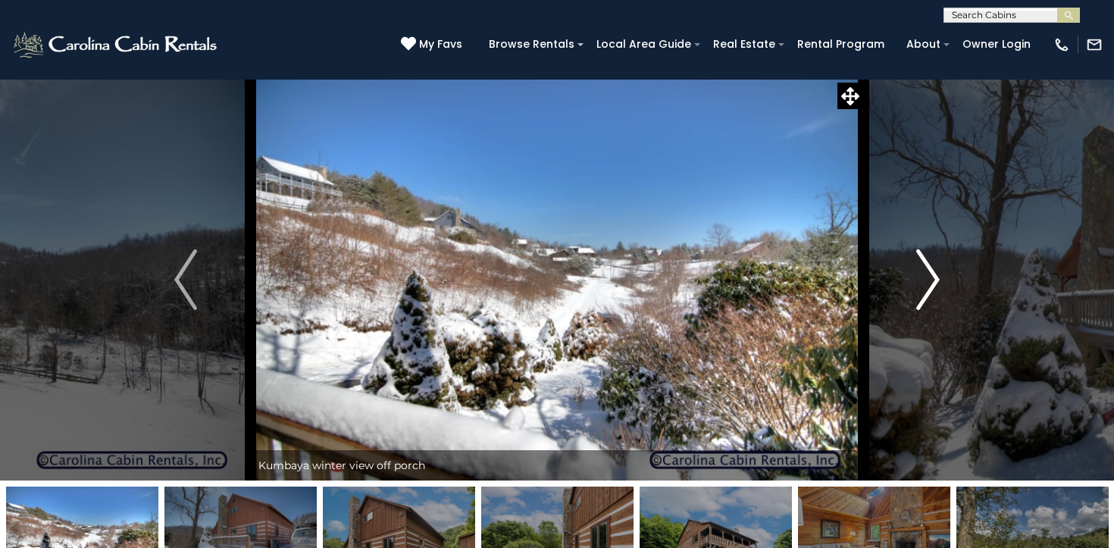
click at [932, 269] on img "Next" at bounding box center [928, 279] width 23 height 61
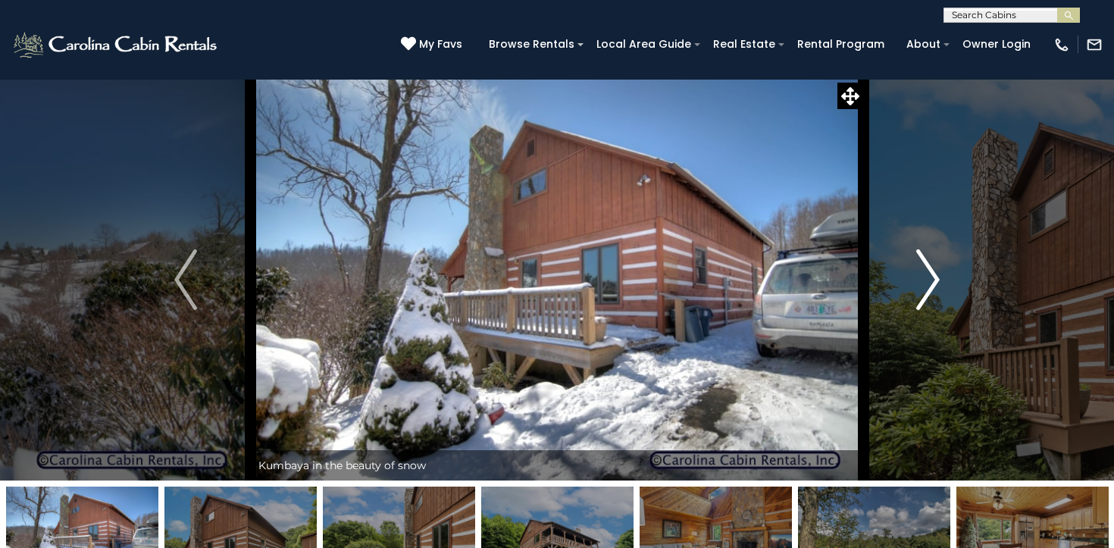
click at [932, 269] on img "Next" at bounding box center [928, 279] width 23 height 61
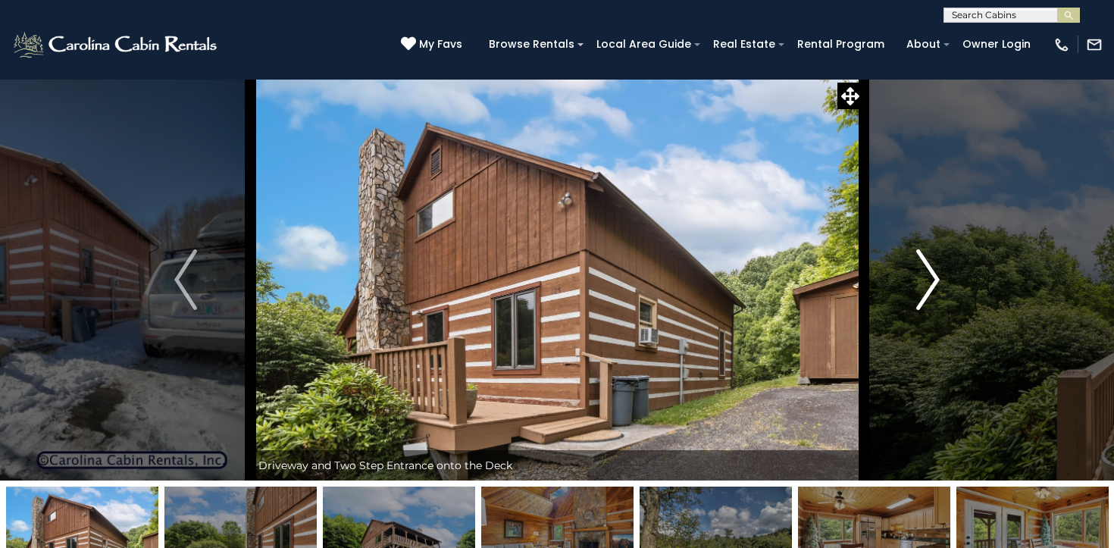
click at [932, 269] on img "Next" at bounding box center [928, 279] width 23 height 61
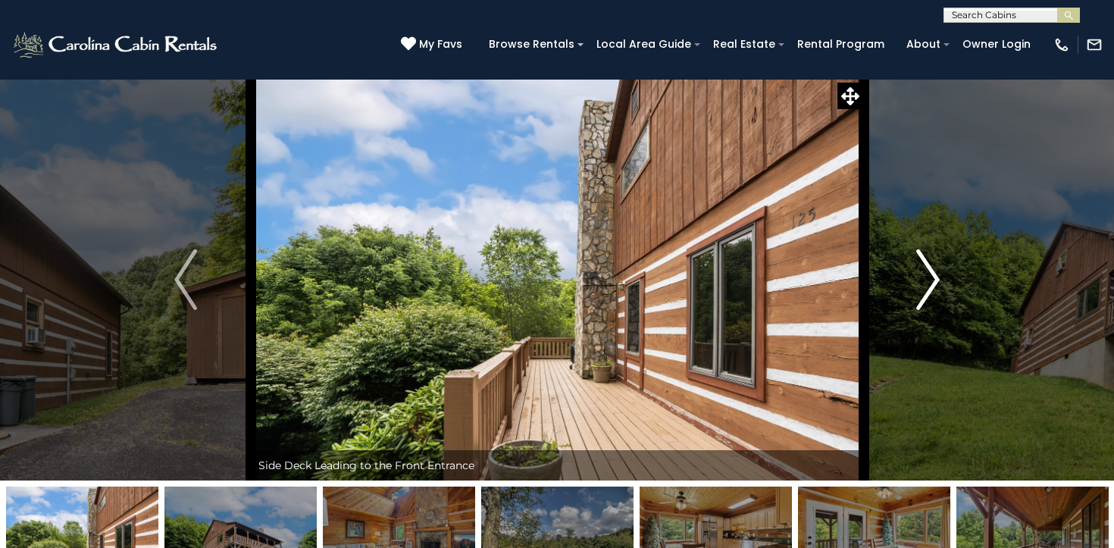
click at [932, 269] on img "Next" at bounding box center [928, 279] width 23 height 61
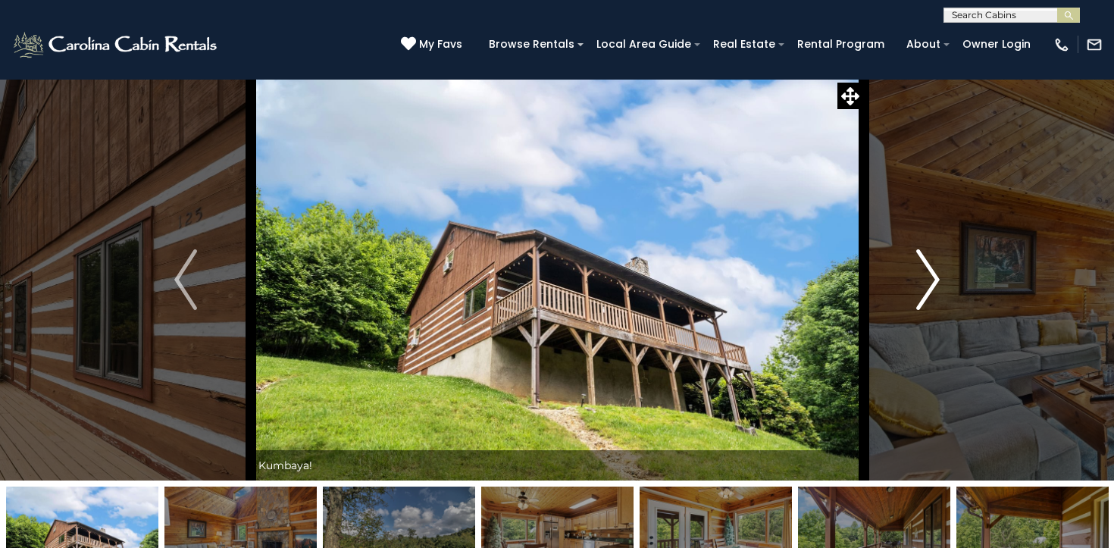
click at [932, 269] on img "Next" at bounding box center [928, 279] width 23 height 61
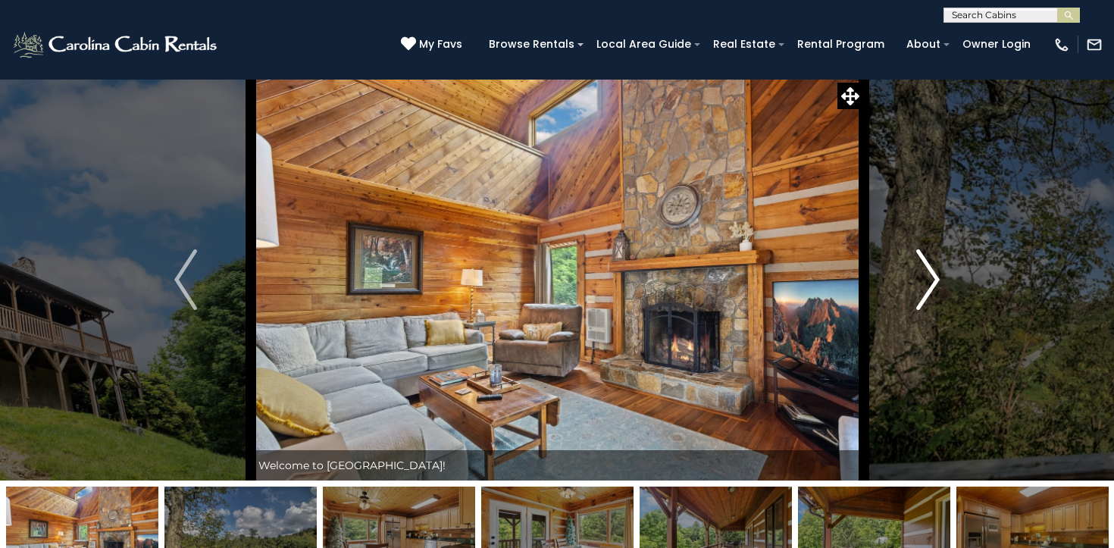
click at [932, 269] on img "Next" at bounding box center [928, 279] width 23 height 61
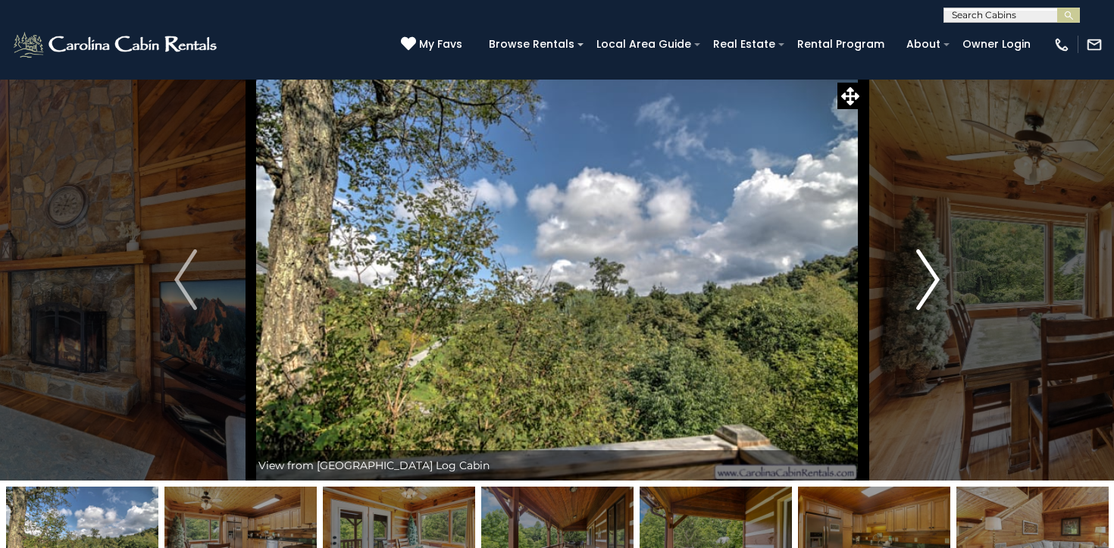
click at [932, 269] on img "Next" at bounding box center [928, 279] width 23 height 61
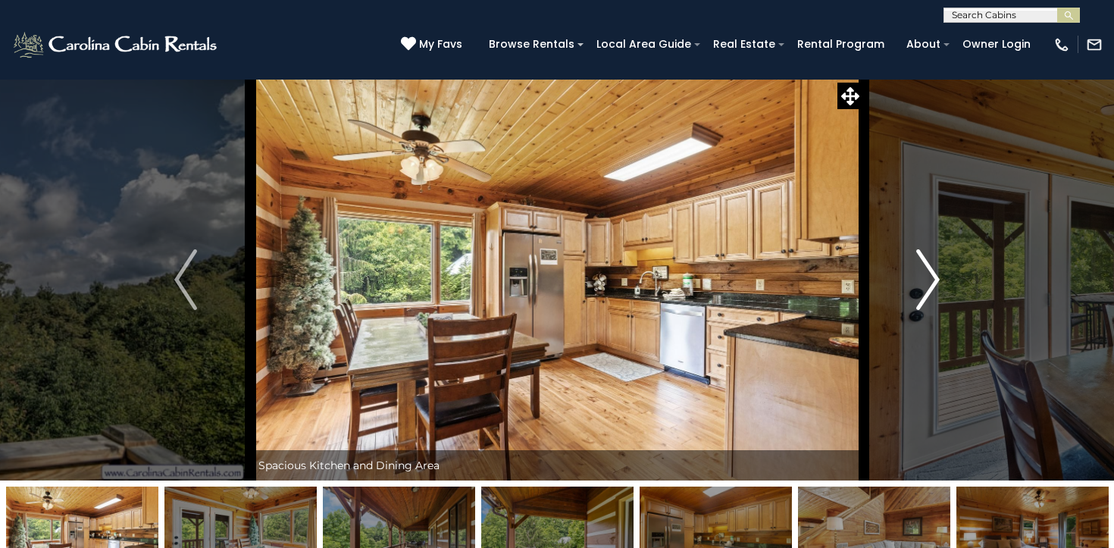
click at [932, 269] on img "Next" at bounding box center [928, 279] width 23 height 61
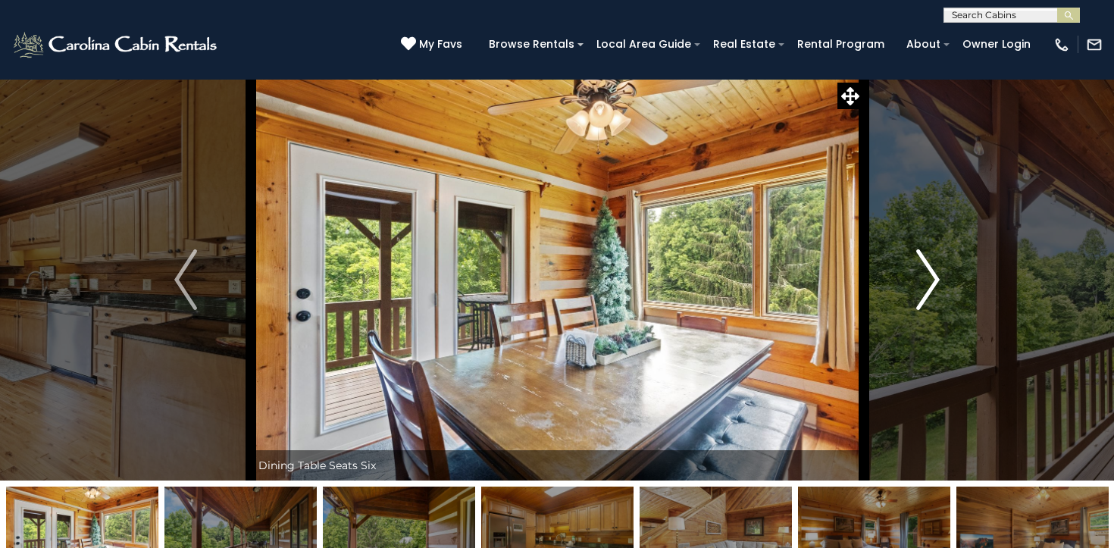
click at [932, 269] on img "Next" at bounding box center [928, 279] width 23 height 61
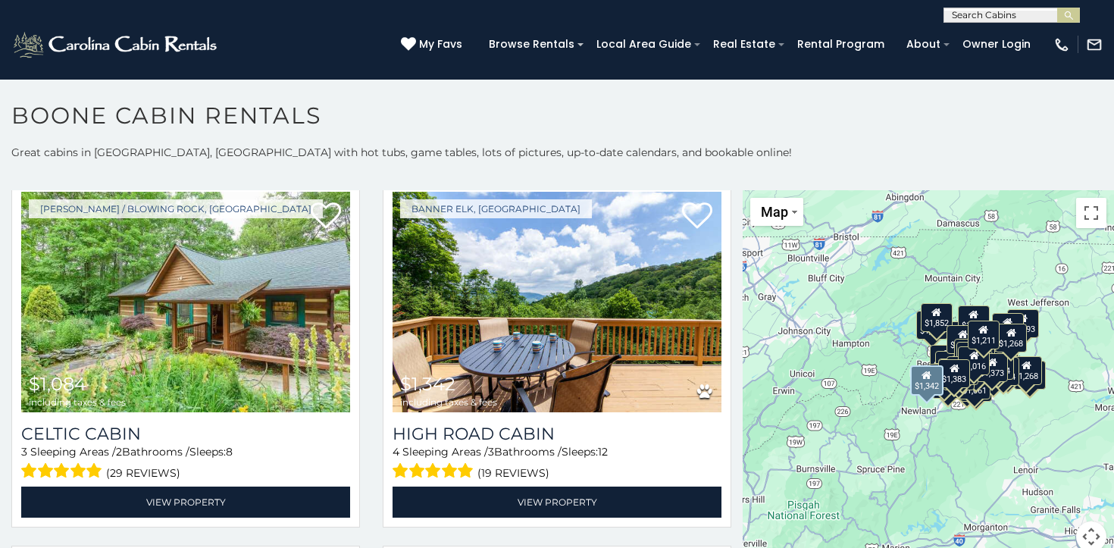
scroll to position [6956, 0]
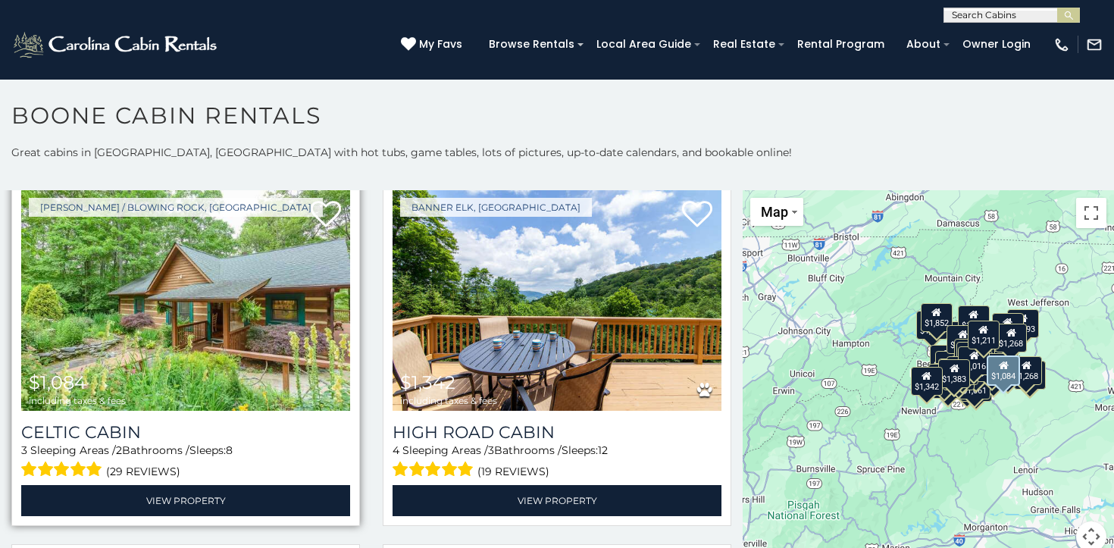
click at [189, 291] on img at bounding box center [185, 300] width 329 height 221
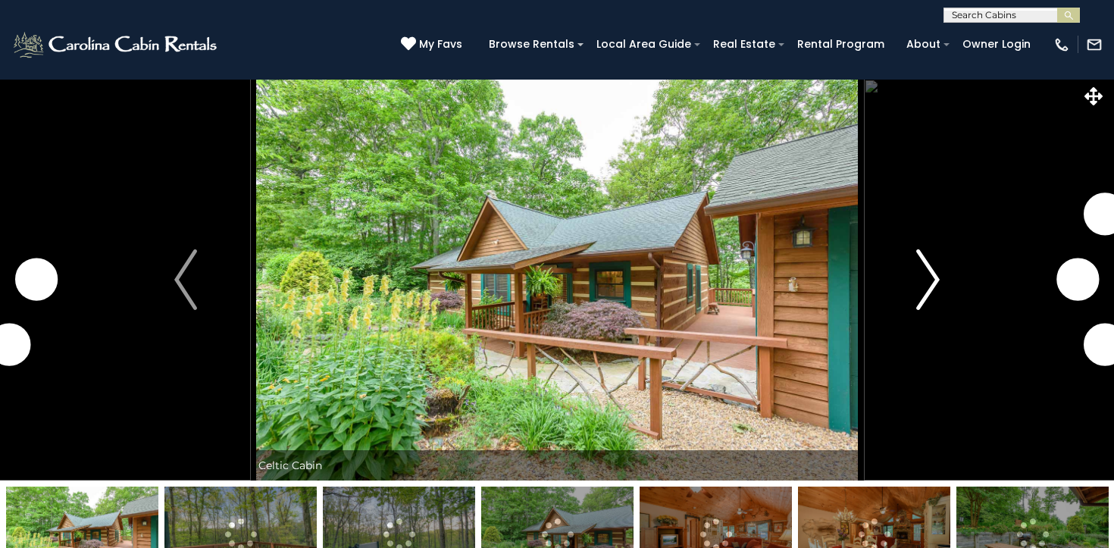
click at [923, 278] on img "Next" at bounding box center [928, 279] width 23 height 61
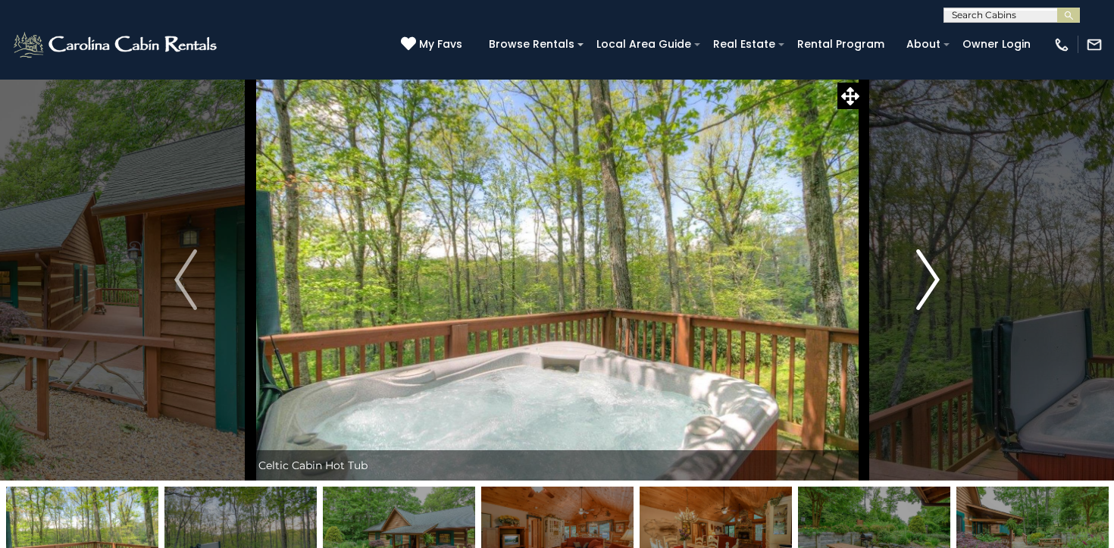
click at [923, 278] on img "Next" at bounding box center [928, 279] width 23 height 61
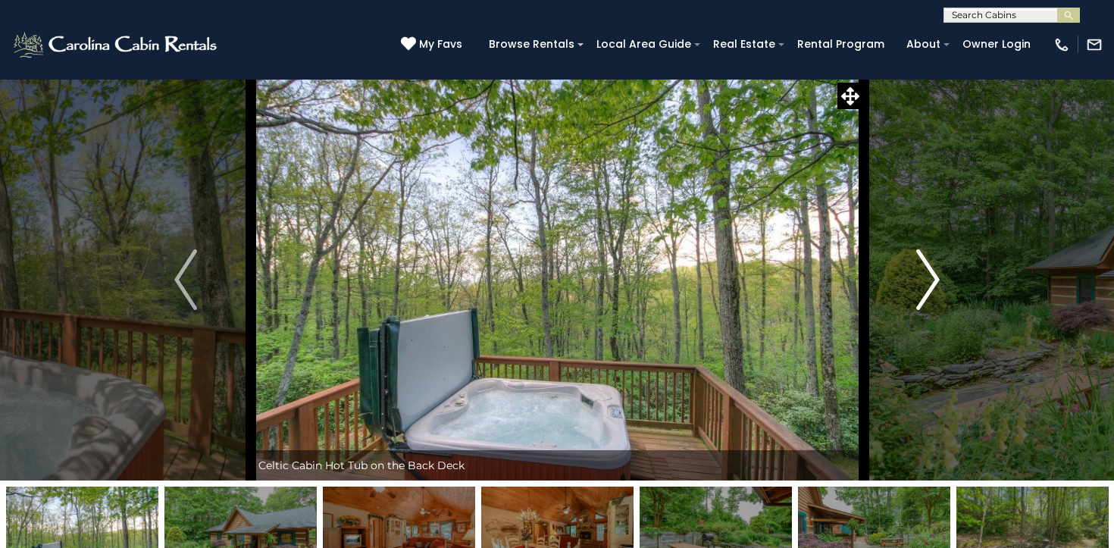
click at [923, 278] on img "Next" at bounding box center [928, 279] width 23 height 61
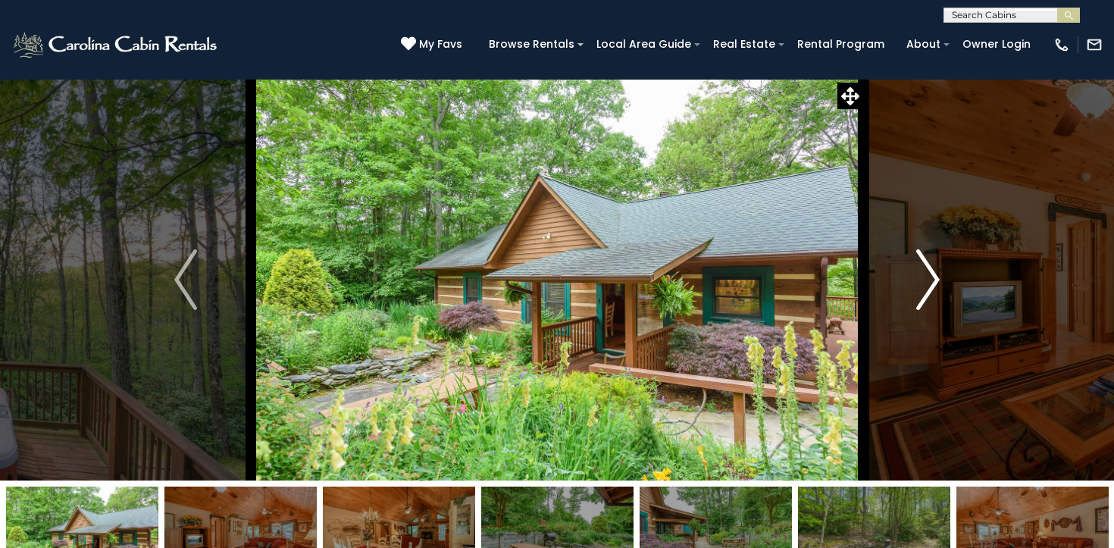
click at [923, 278] on img "Next" at bounding box center [928, 279] width 23 height 61
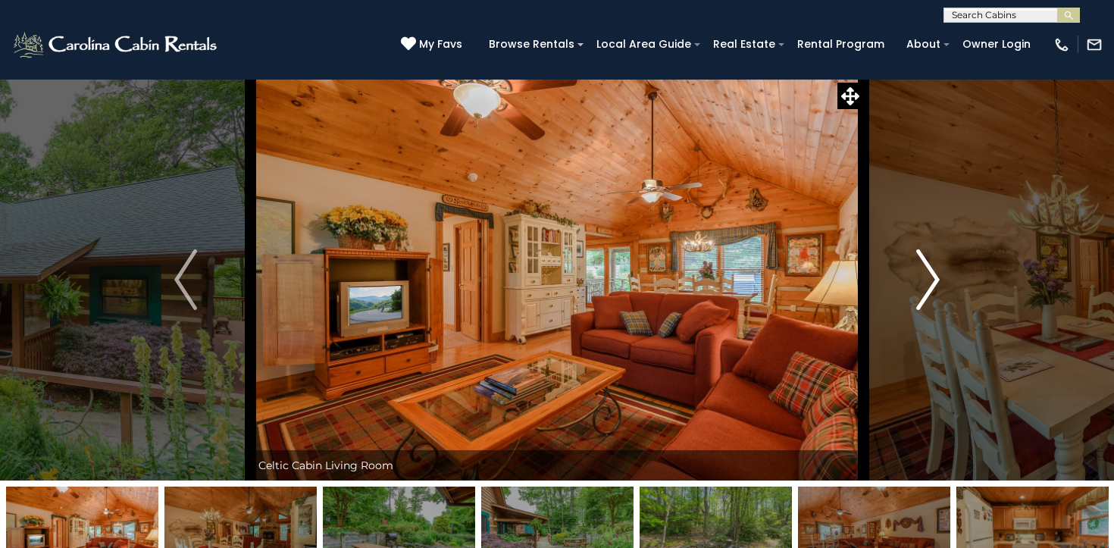
click at [923, 278] on img "Next" at bounding box center [928, 279] width 23 height 61
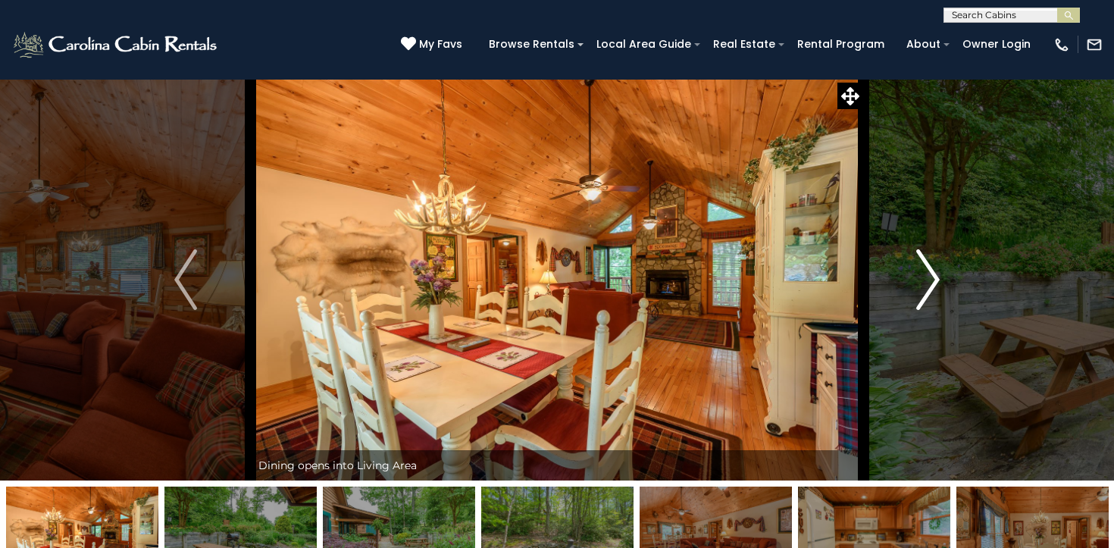
click at [923, 278] on img "Next" at bounding box center [928, 279] width 23 height 61
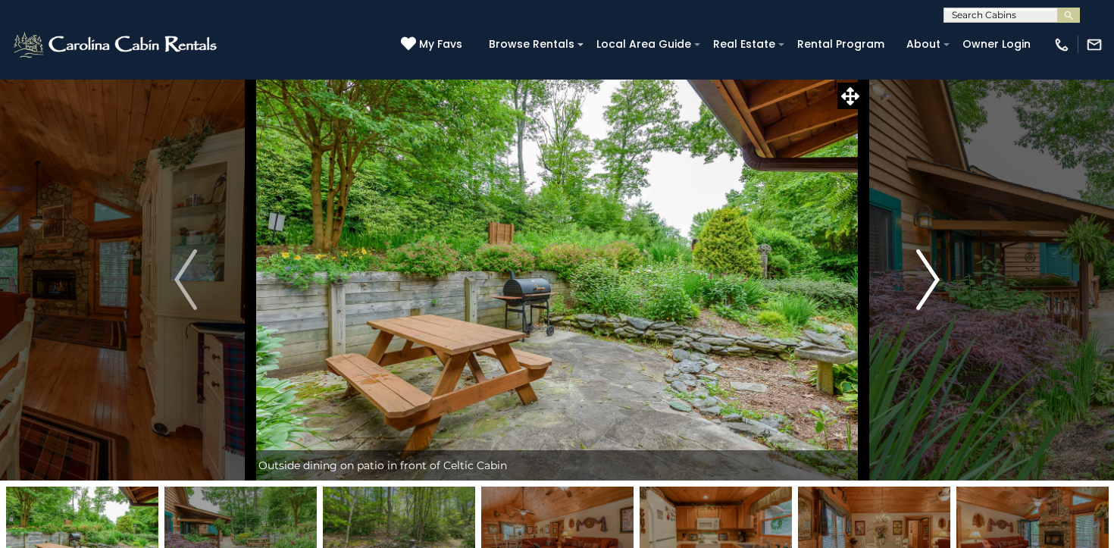
click at [923, 278] on img "Next" at bounding box center [928, 279] width 23 height 61
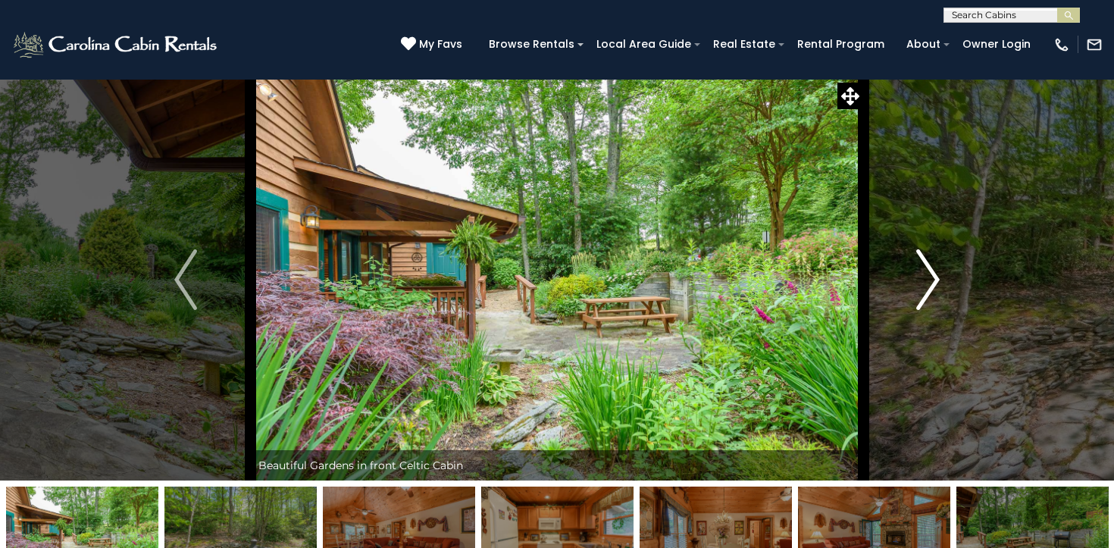
click at [923, 278] on img "Next" at bounding box center [928, 279] width 23 height 61
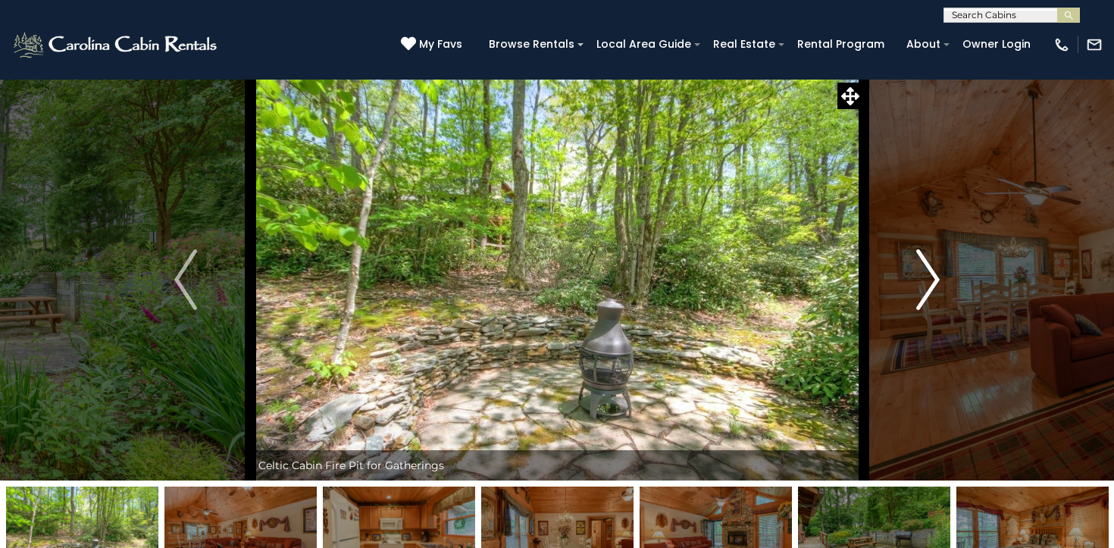
click at [923, 278] on img "Next" at bounding box center [928, 279] width 23 height 61
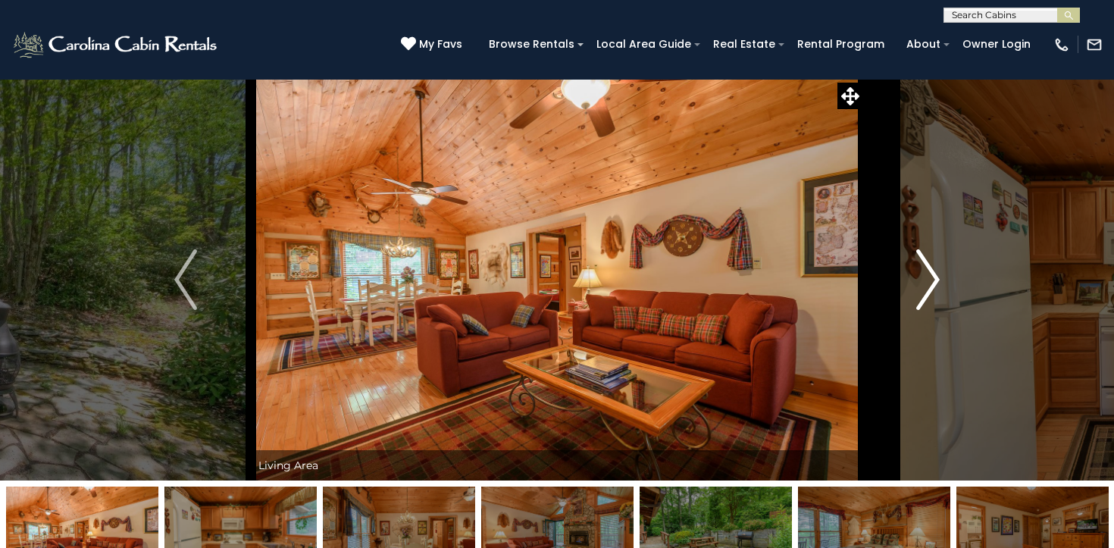
click at [923, 278] on img "Next" at bounding box center [928, 279] width 23 height 61
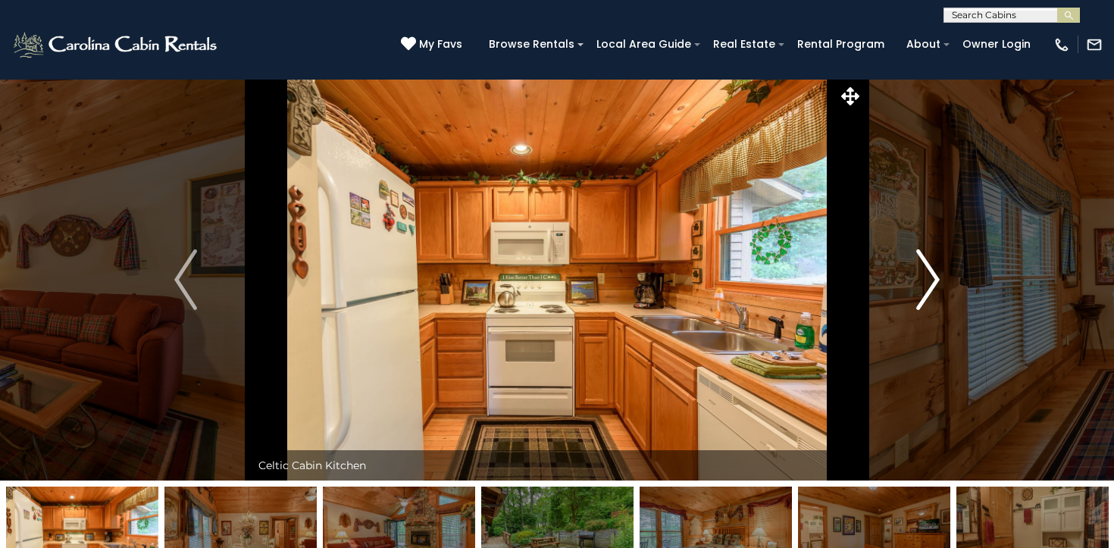
click at [923, 278] on img "Next" at bounding box center [928, 279] width 23 height 61
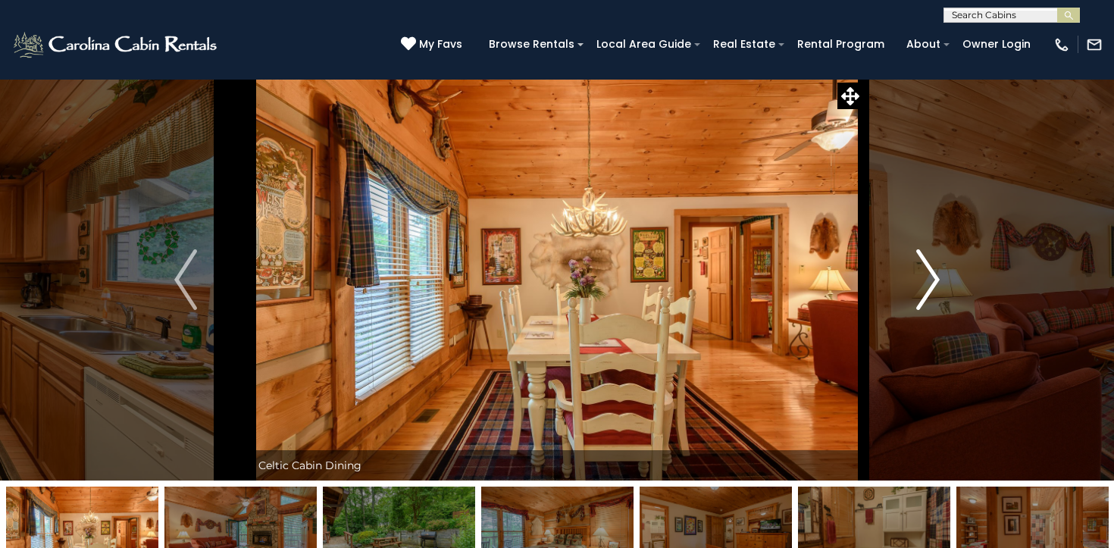
click at [923, 278] on img "Next" at bounding box center [928, 279] width 23 height 61
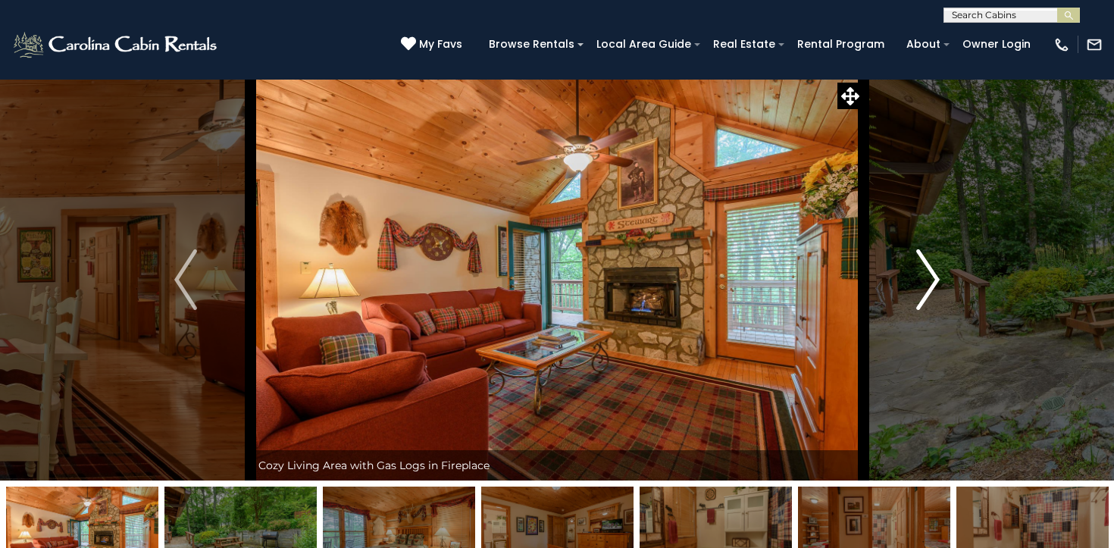
click at [923, 278] on img "Next" at bounding box center [928, 279] width 23 height 61
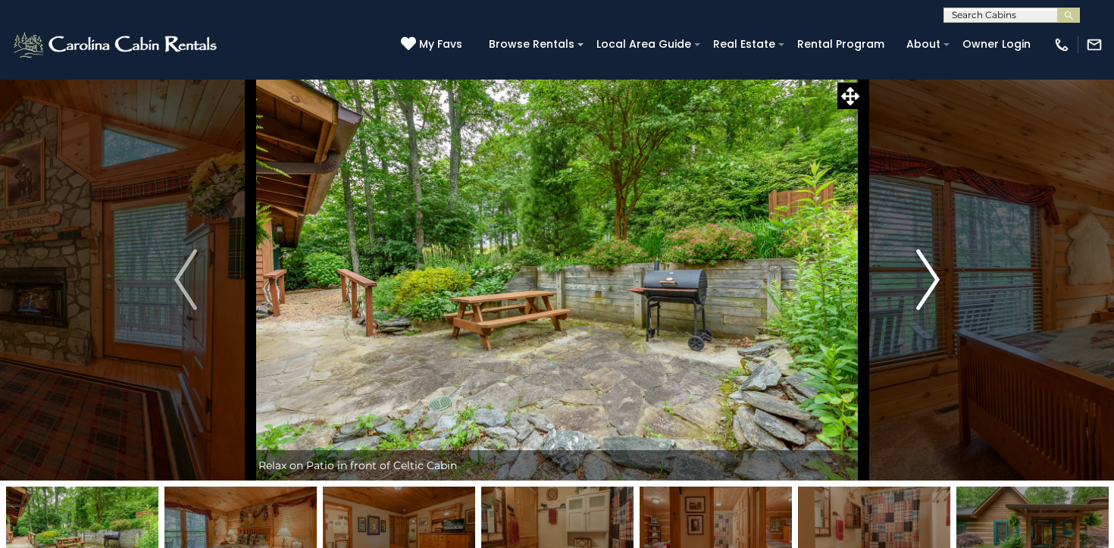
click at [923, 278] on img "Next" at bounding box center [928, 279] width 23 height 61
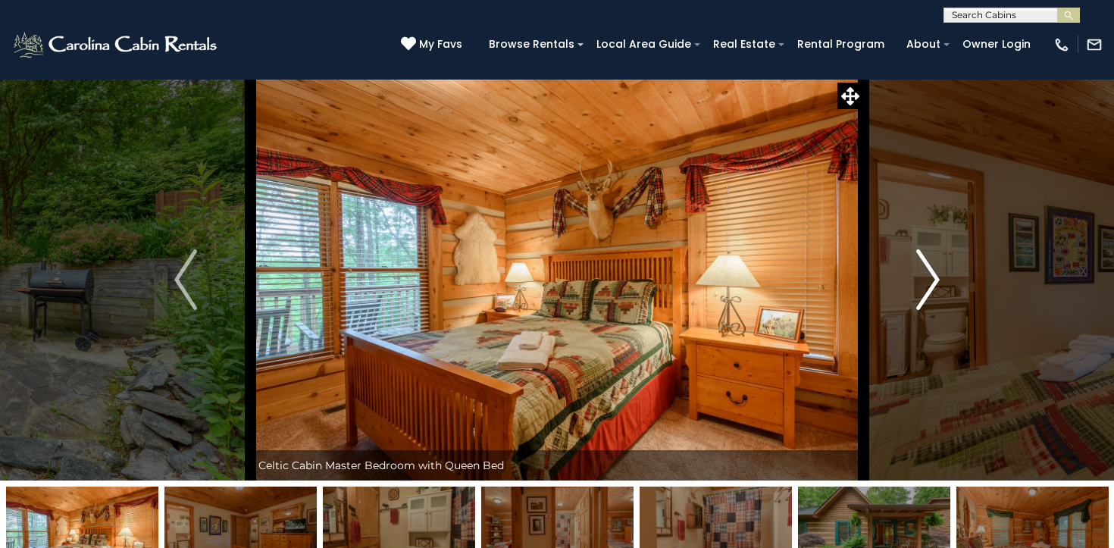
click at [923, 278] on img "Next" at bounding box center [928, 279] width 23 height 61
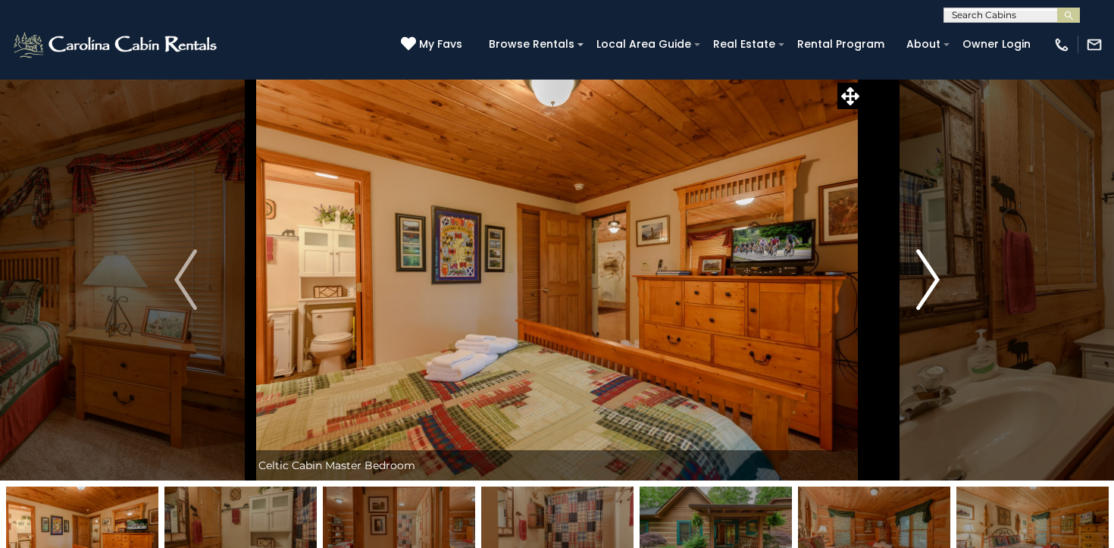
click at [923, 278] on img "Next" at bounding box center [928, 279] width 23 height 61
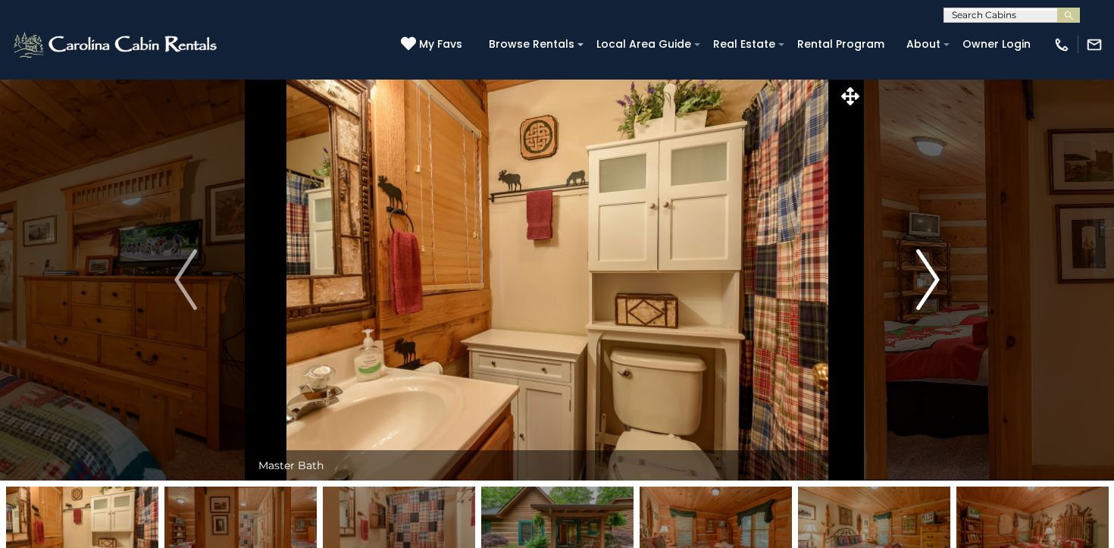
click at [923, 278] on img "Next" at bounding box center [928, 279] width 23 height 61
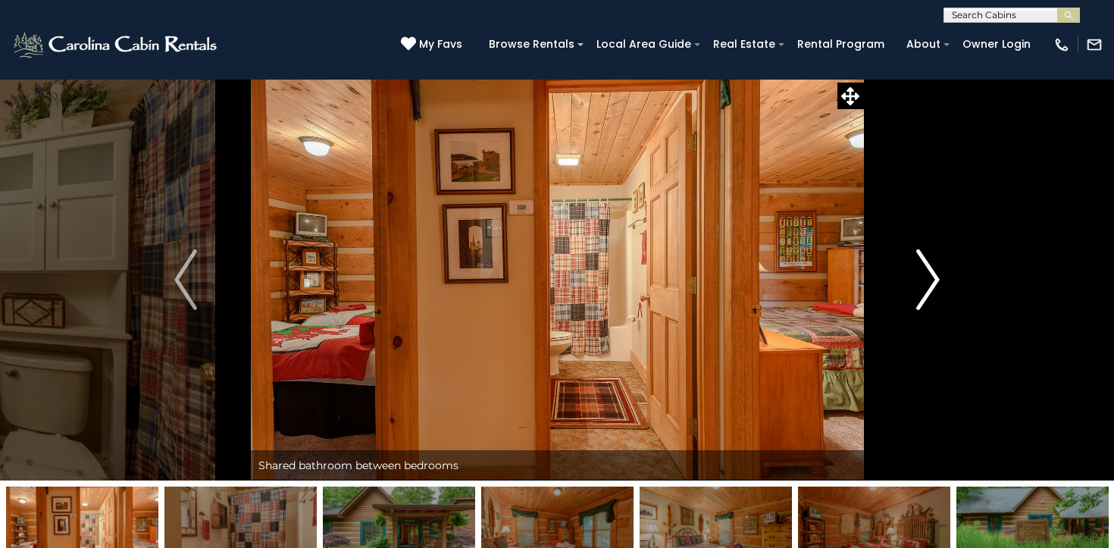
click at [923, 278] on img "Next" at bounding box center [928, 279] width 23 height 61
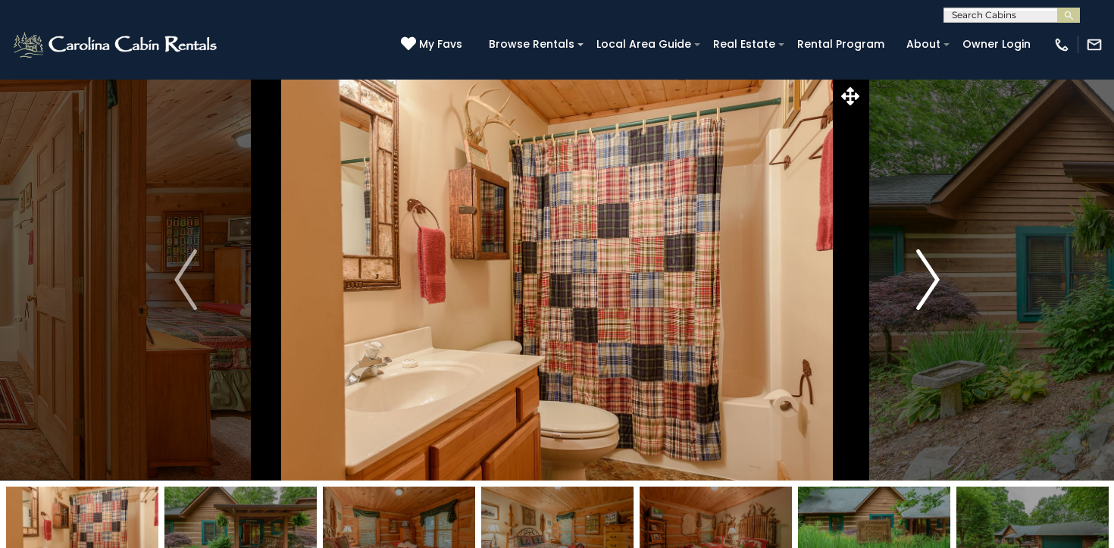
click at [923, 278] on img "Next" at bounding box center [928, 279] width 23 height 61
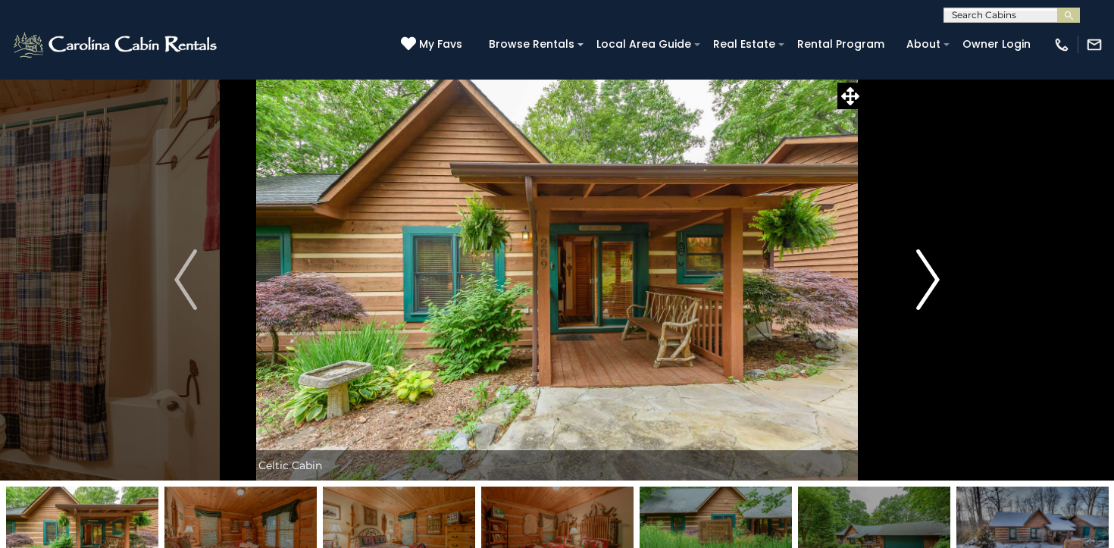
click at [923, 278] on img "Next" at bounding box center [928, 279] width 23 height 61
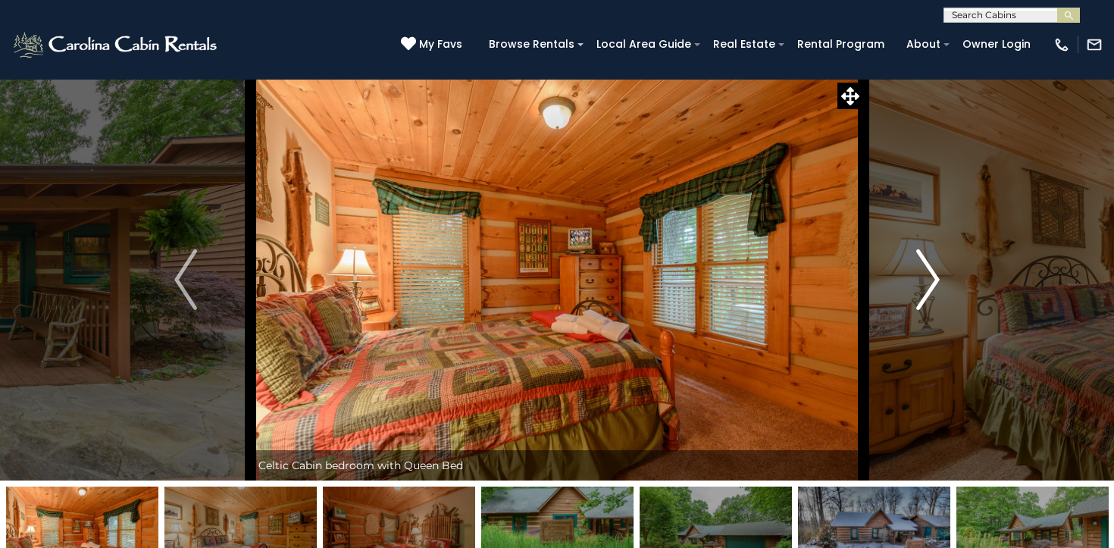
click at [923, 278] on img "Next" at bounding box center [928, 279] width 23 height 61
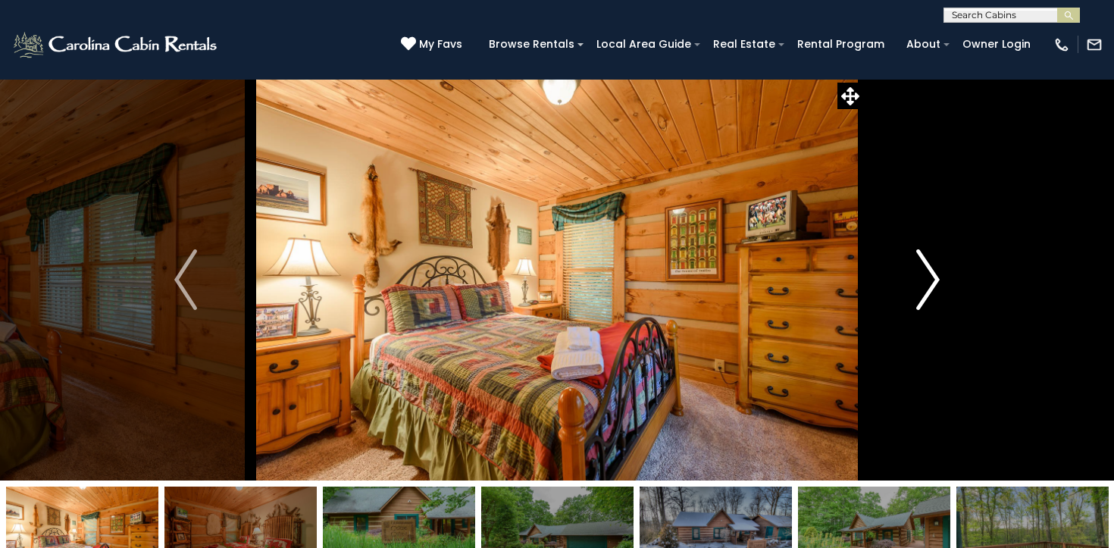
click at [923, 278] on img "Next" at bounding box center [928, 279] width 23 height 61
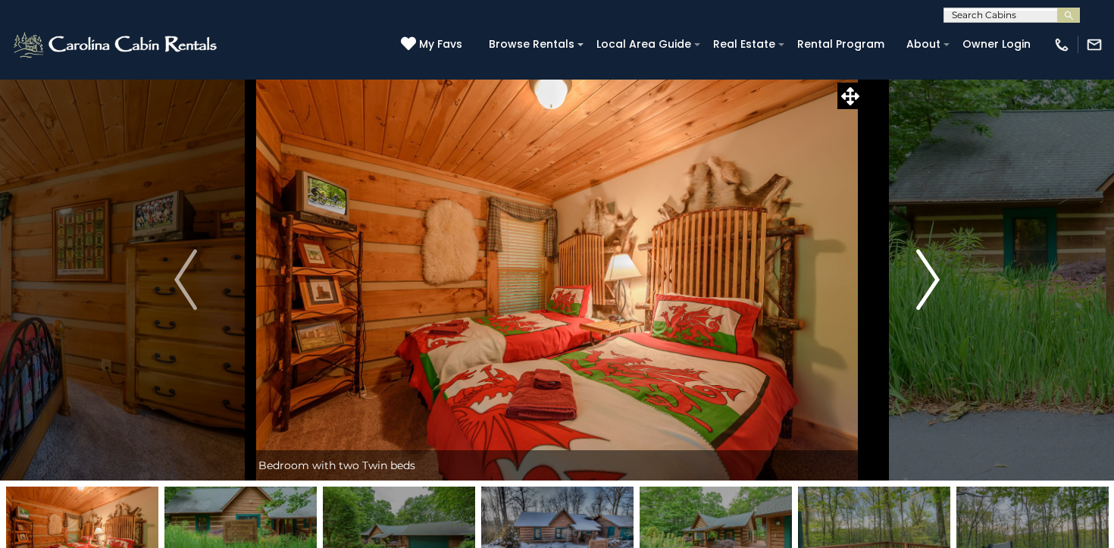
click at [923, 278] on img "Next" at bounding box center [928, 279] width 23 height 61
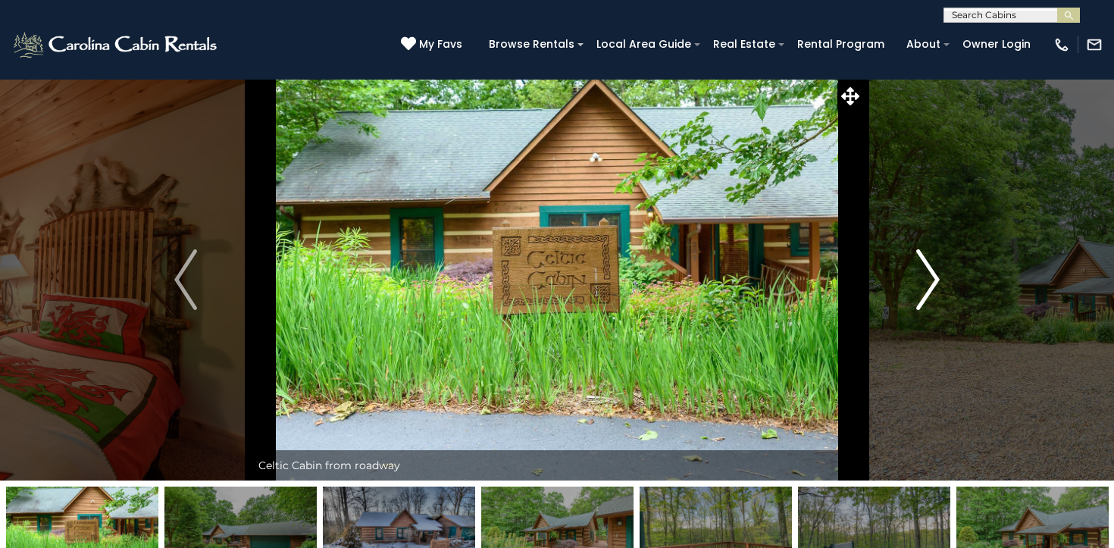
click at [923, 278] on img "Next" at bounding box center [928, 279] width 23 height 61
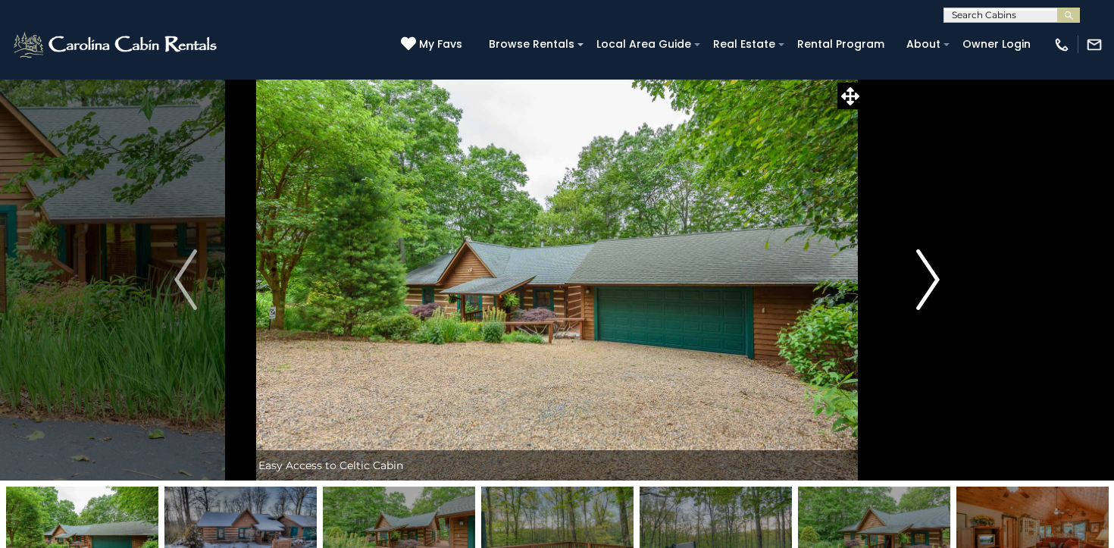
click at [923, 278] on img "Next" at bounding box center [928, 279] width 23 height 61
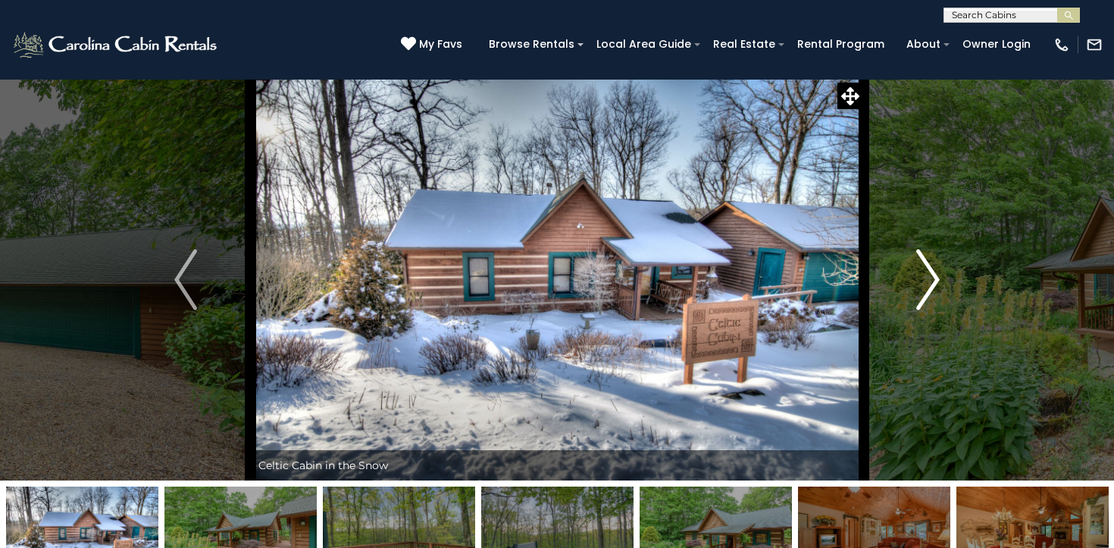
click at [923, 278] on img "Next" at bounding box center [928, 279] width 23 height 61
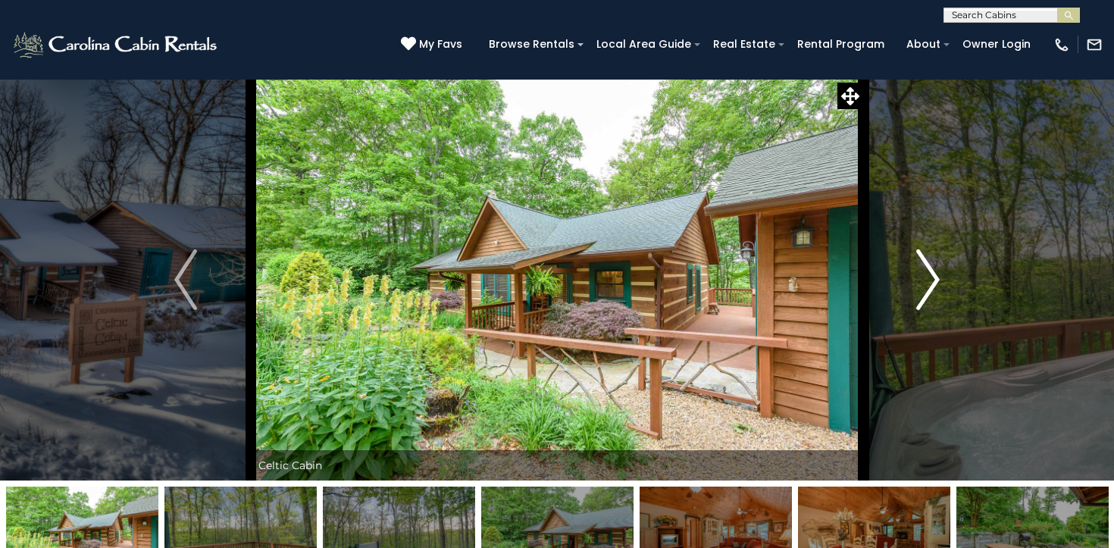
click at [923, 278] on img "Next" at bounding box center [928, 279] width 23 height 61
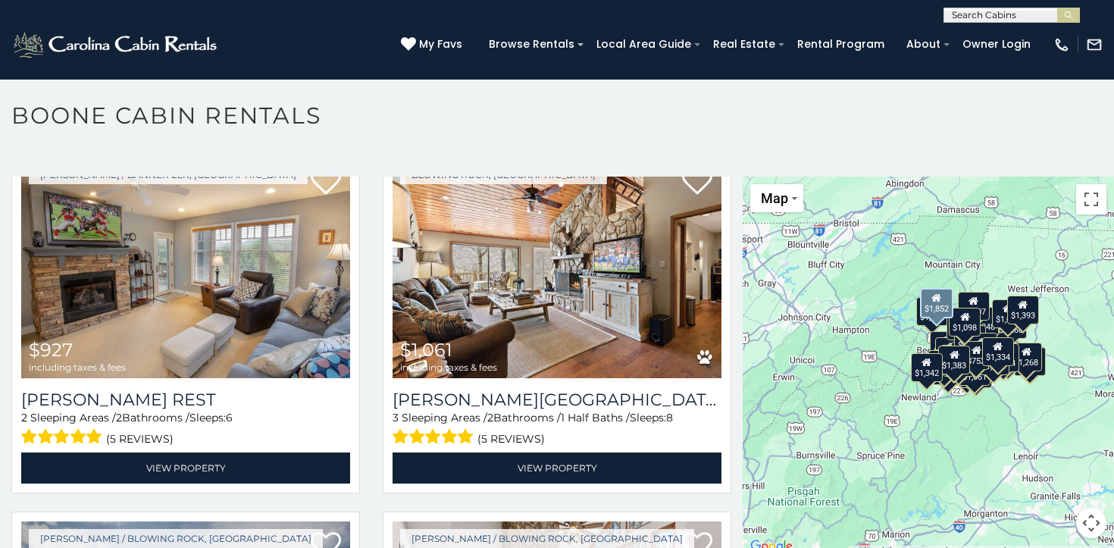
scroll to position [8439, 0]
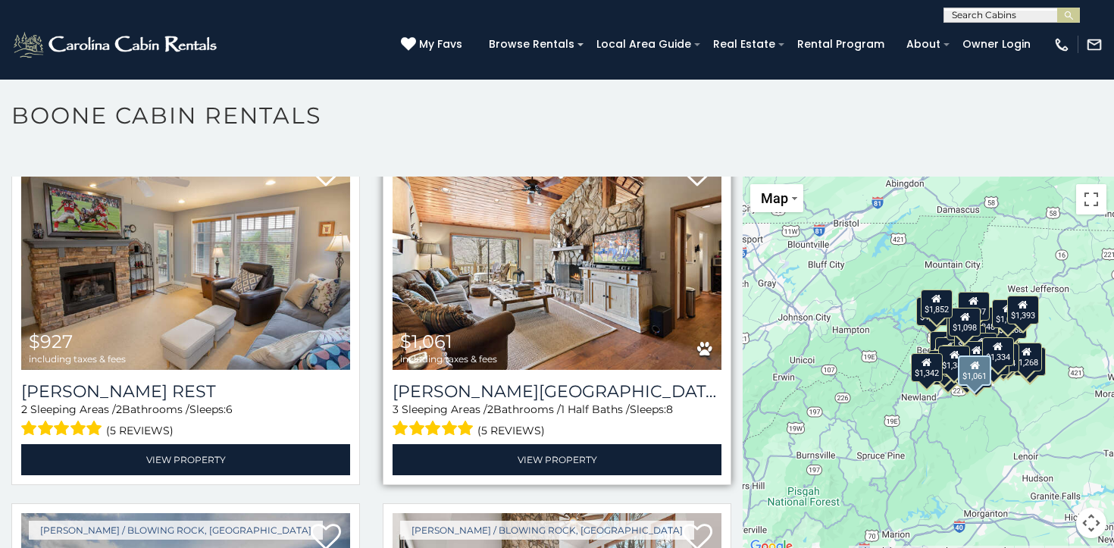
click at [551, 262] on img at bounding box center [557, 259] width 329 height 221
